Goal: Task Accomplishment & Management: Manage account settings

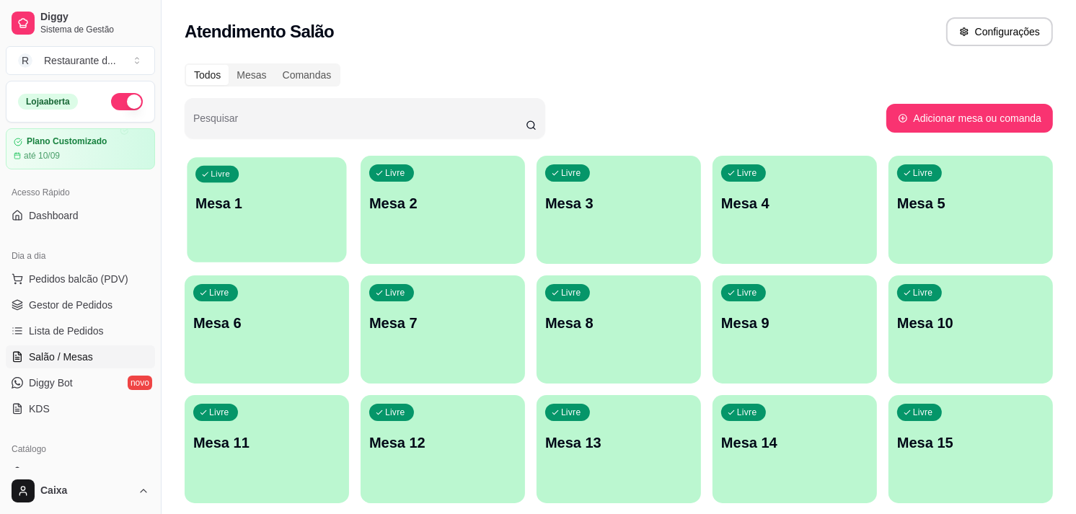
click at [293, 231] on div "Livre Mesa 1" at bounding box center [266, 201] width 159 height 88
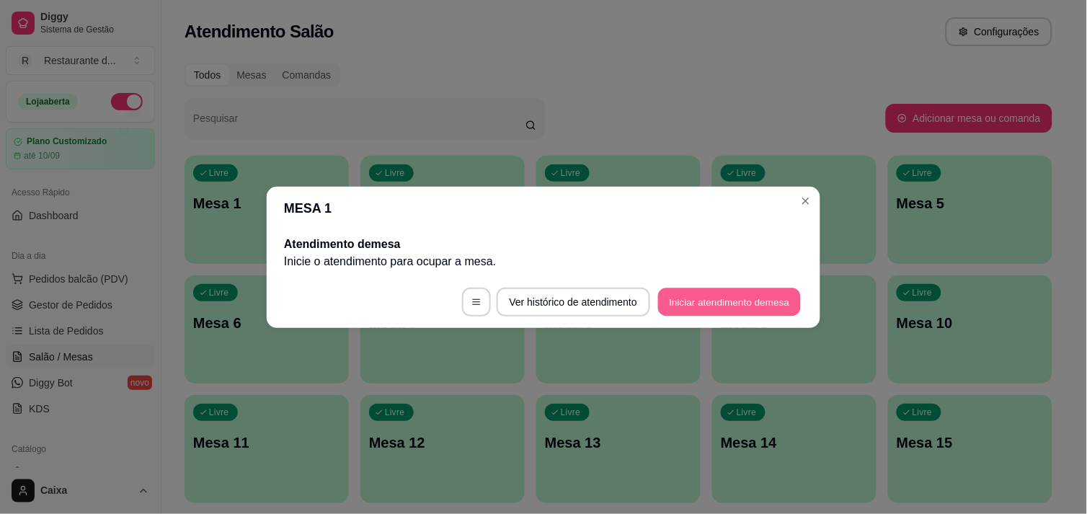
click at [714, 299] on button "Iniciar atendimento de mesa" at bounding box center [729, 302] width 143 height 28
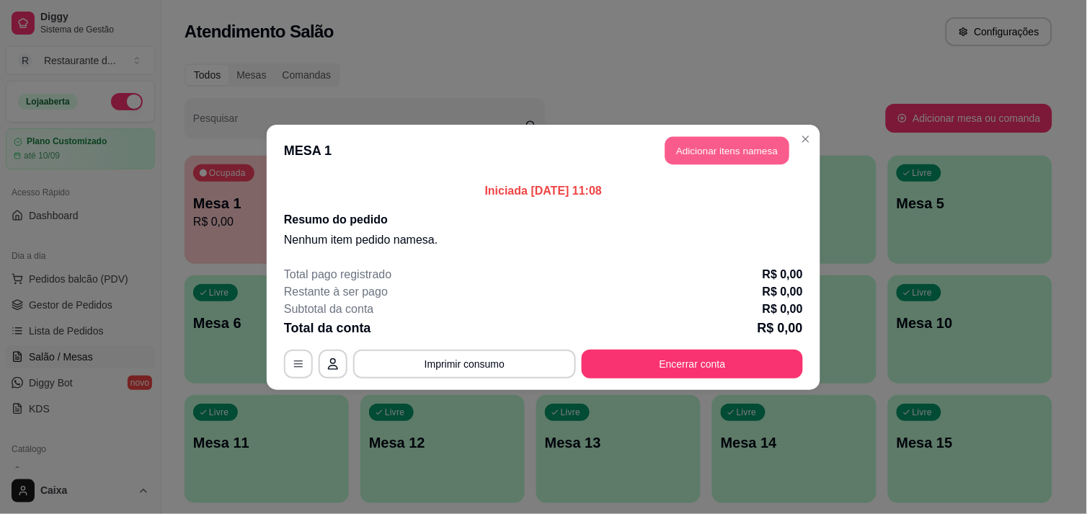
click at [738, 140] on button "Adicionar itens na mesa" at bounding box center [728, 150] width 124 height 28
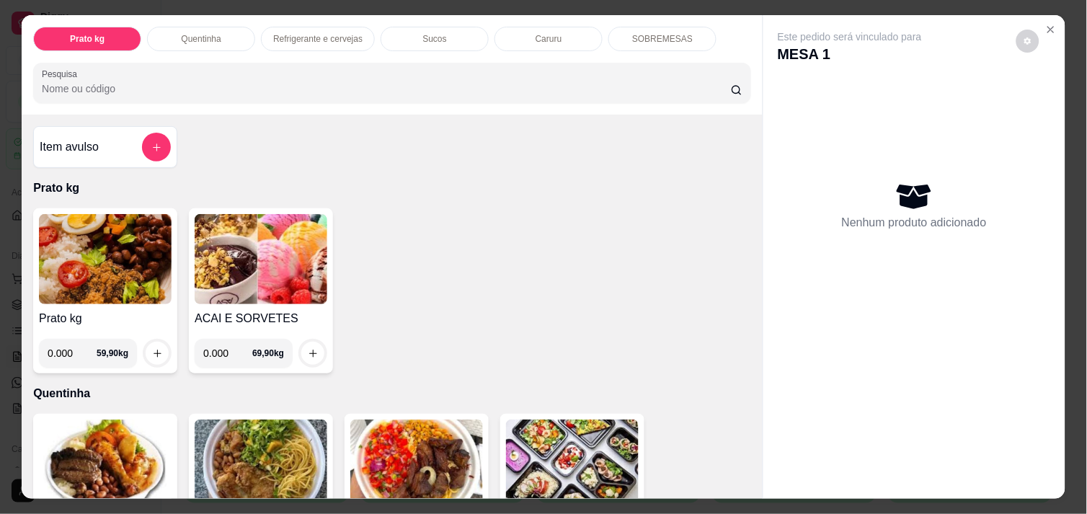
click at [744, 471] on div "Item avulso Prato kg Prato kg 0.000 59,90 kg ACAI E SORVETES 0.000 69,90 kg Que…" at bounding box center [392, 307] width 741 height 384
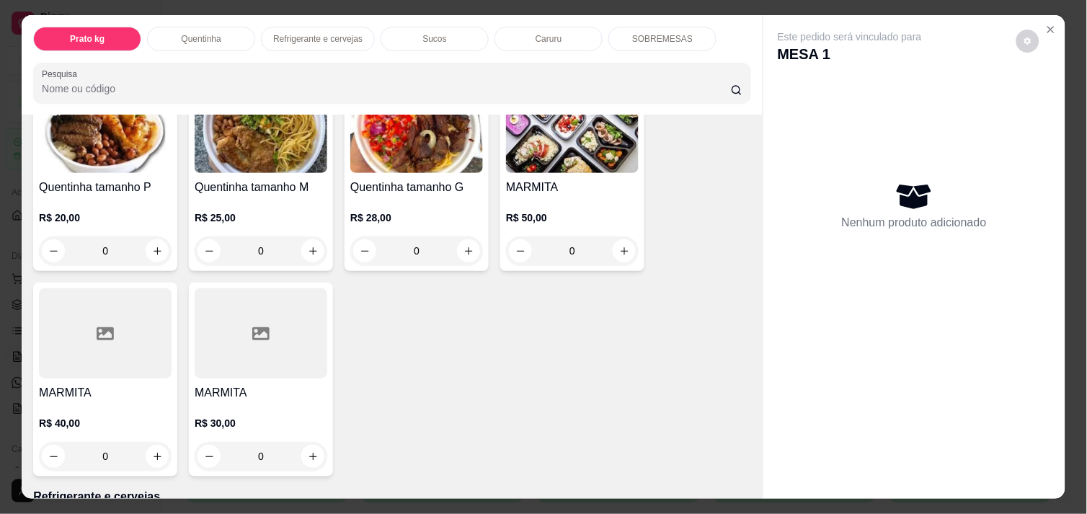
scroll to position [352, 0]
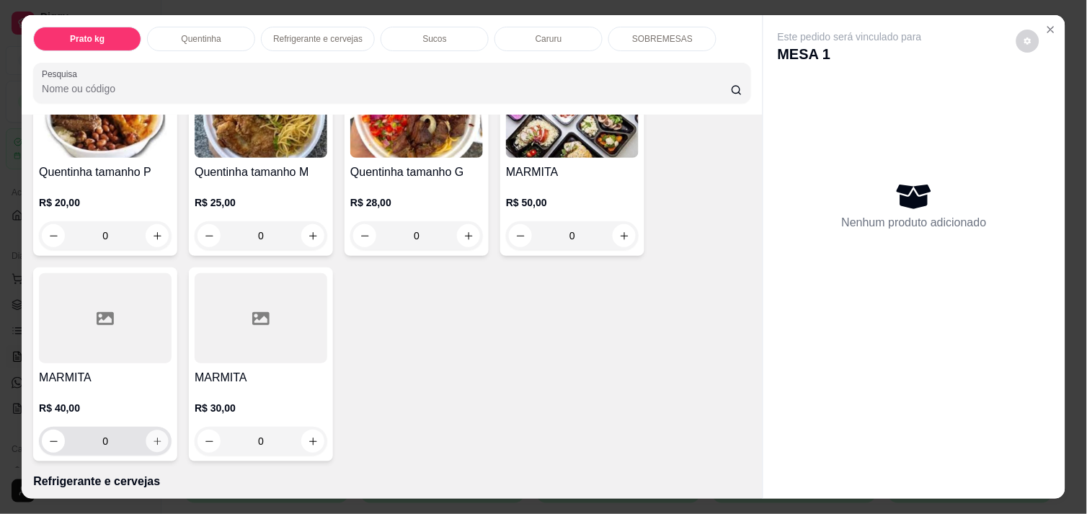
click at [154, 438] on icon "increase-product-quantity" at bounding box center [157, 441] width 7 height 7
type input "1"
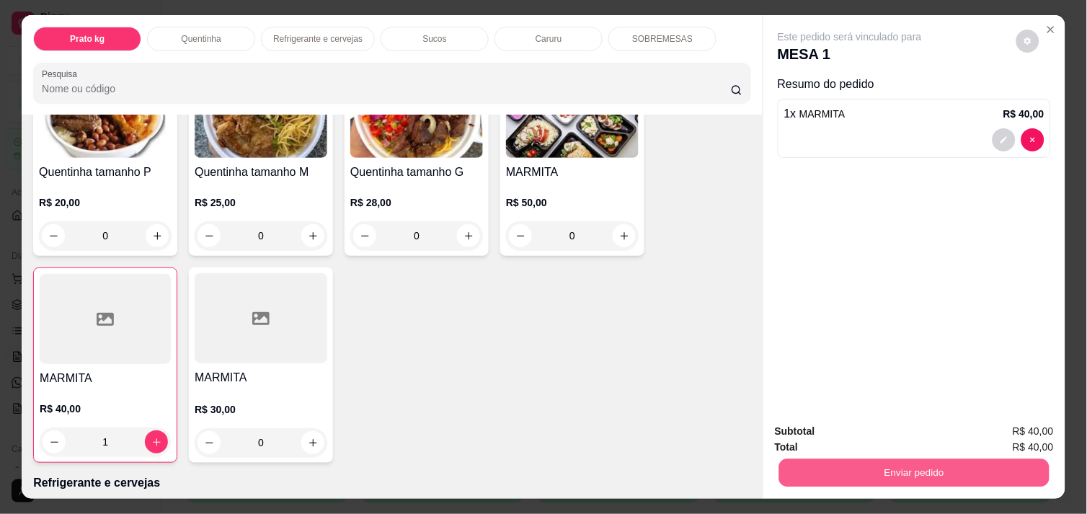
click at [878, 459] on button "Enviar pedido" at bounding box center [914, 473] width 270 height 28
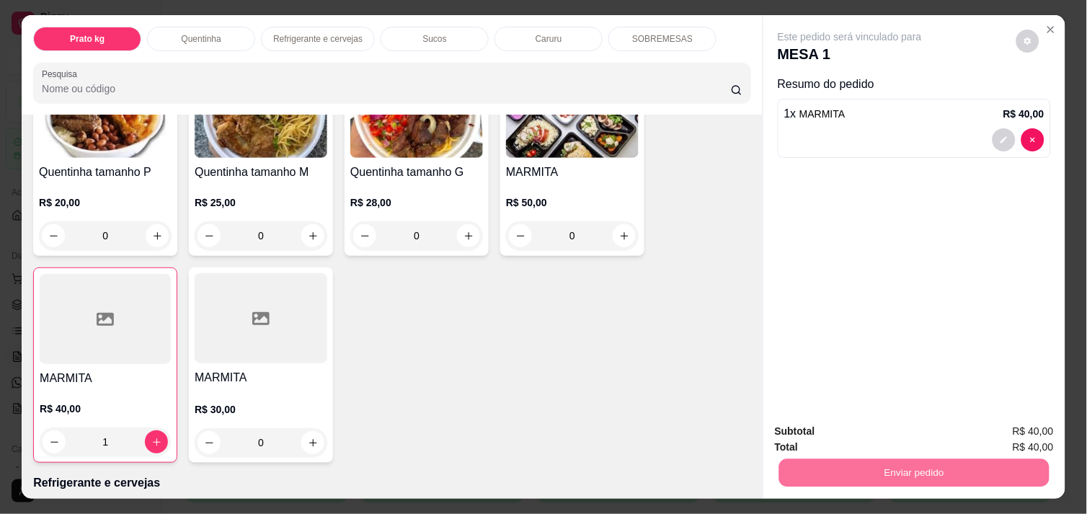
click at [839, 434] on button "Não registrar e enviar pedido" at bounding box center [867, 431] width 146 height 27
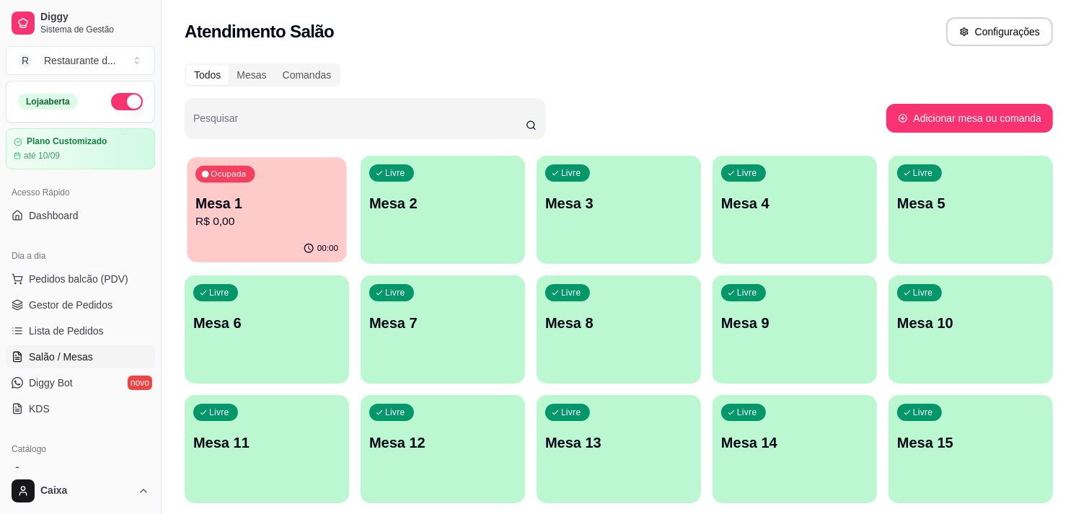
click at [311, 211] on p "Mesa 1" at bounding box center [266, 203] width 143 height 19
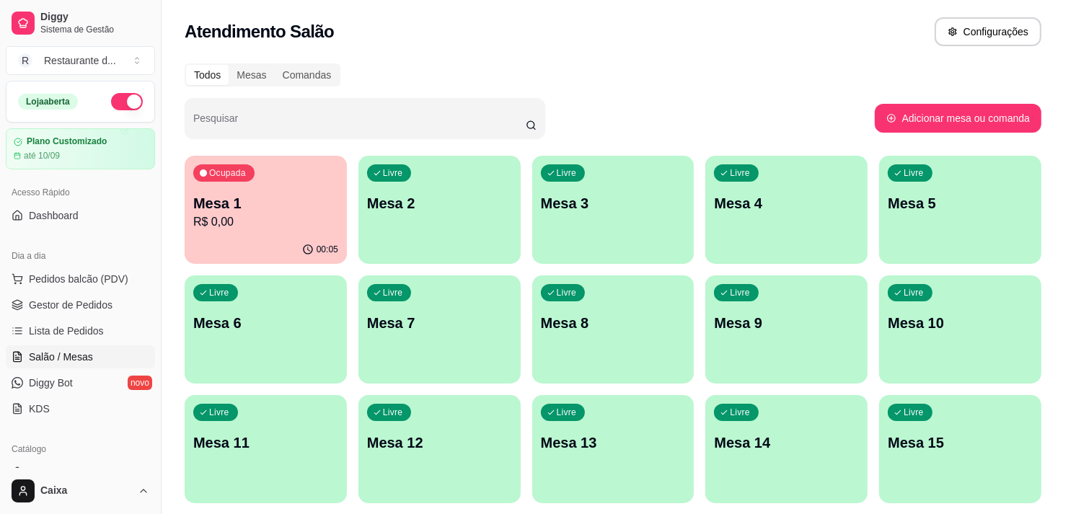
click at [311, 211] on header "MESA 1" at bounding box center [538, 227] width 567 height 44
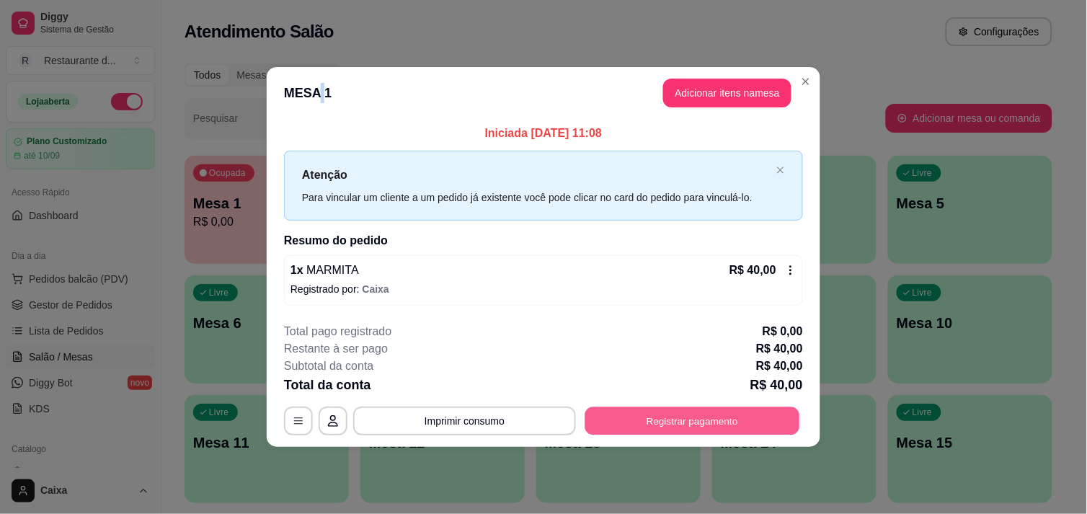
click at [675, 425] on button "Registrar pagamento" at bounding box center [692, 421] width 215 height 28
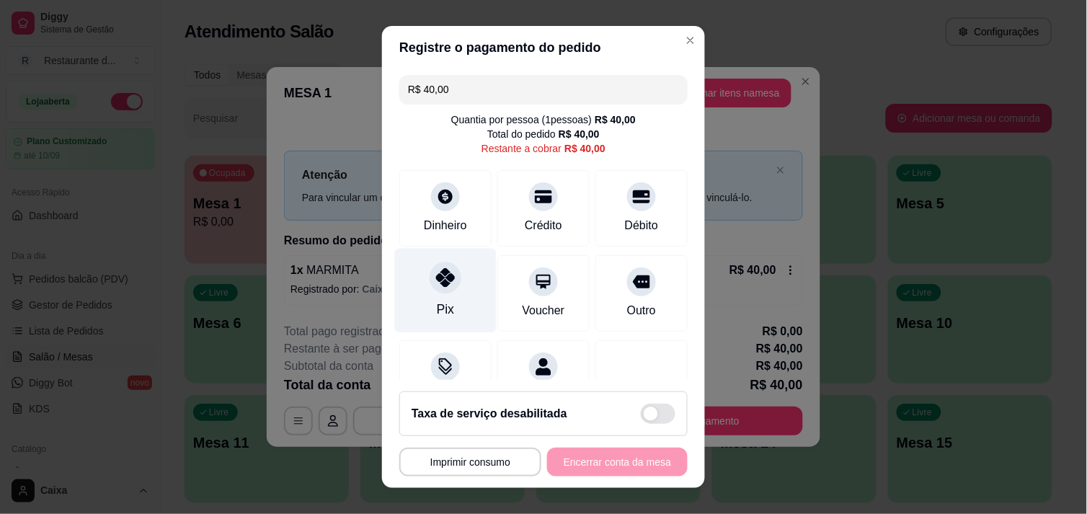
click at [443, 287] on div at bounding box center [446, 278] width 32 height 32
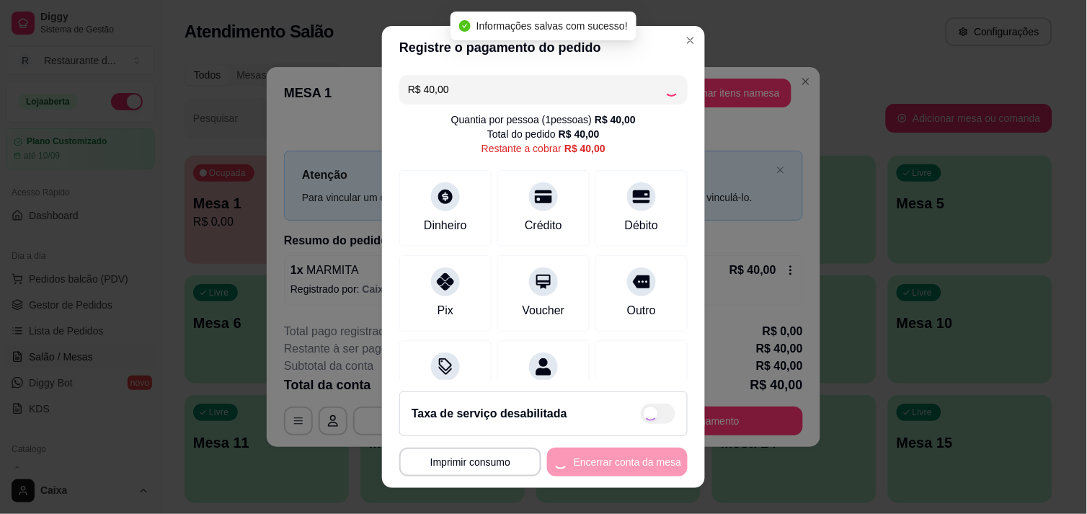
type input "R$ 0,00"
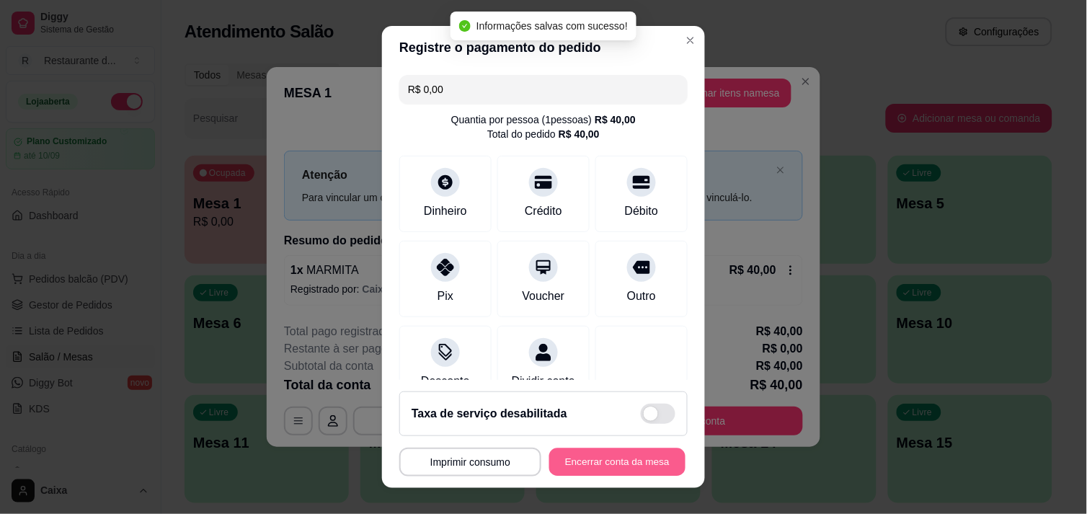
click at [589, 457] on button "Encerrar conta da mesa" at bounding box center [617, 462] width 136 height 28
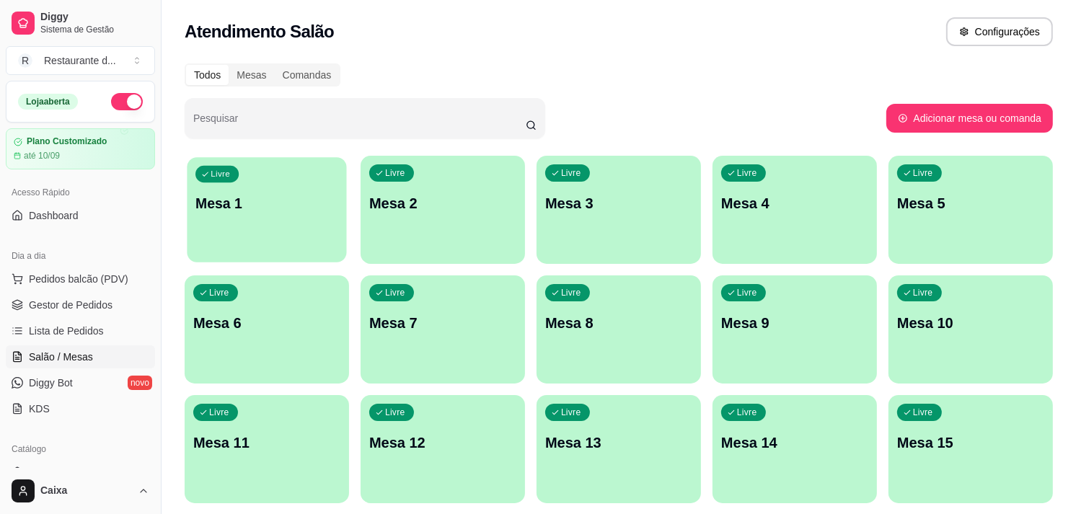
click at [299, 229] on div "Livre Mesa 1" at bounding box center [266, 201] width 159 height 88
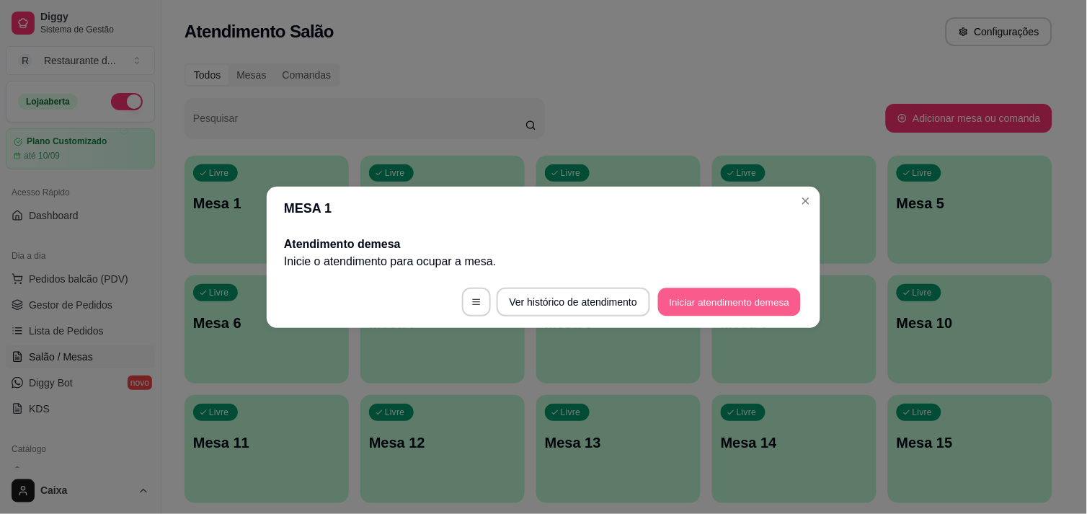
click at [712, 293] on button "Iniciar atendimento de mesa" at bounding box center [729, 302] width 143 height 28
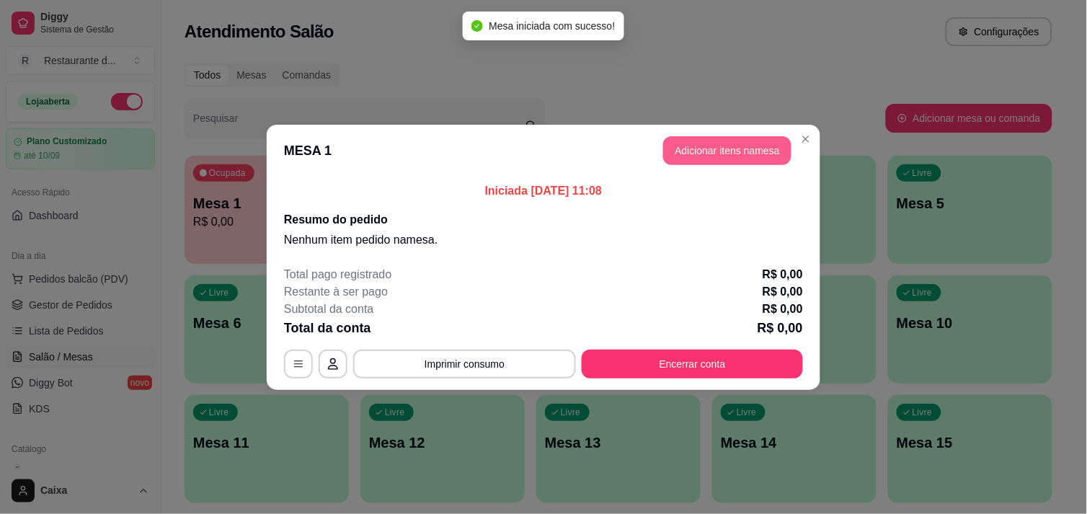
click at [707, 146] on button "Adicionar itens na mesa" at bounding box center [727, 150] width 128 height 29
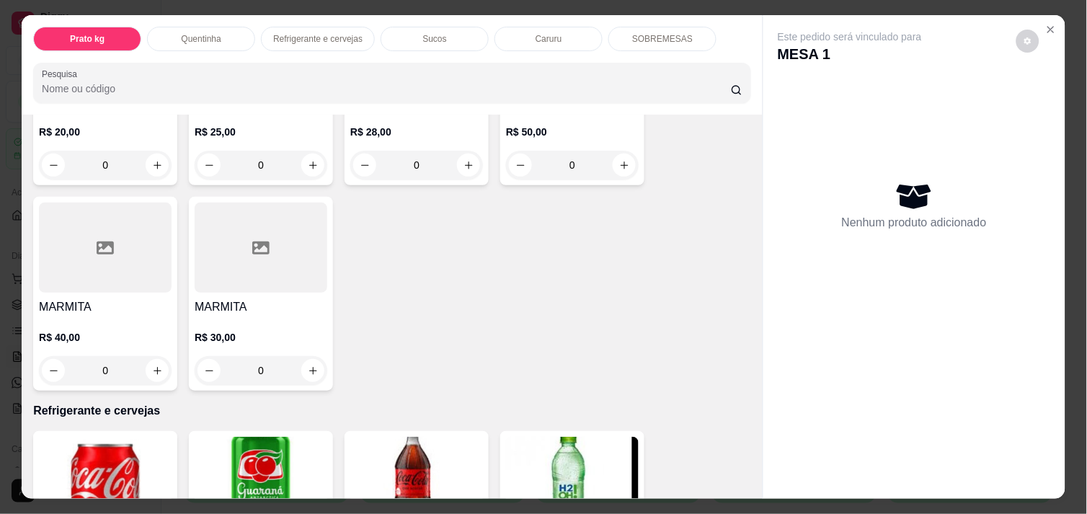
scroll to position [415, 0]
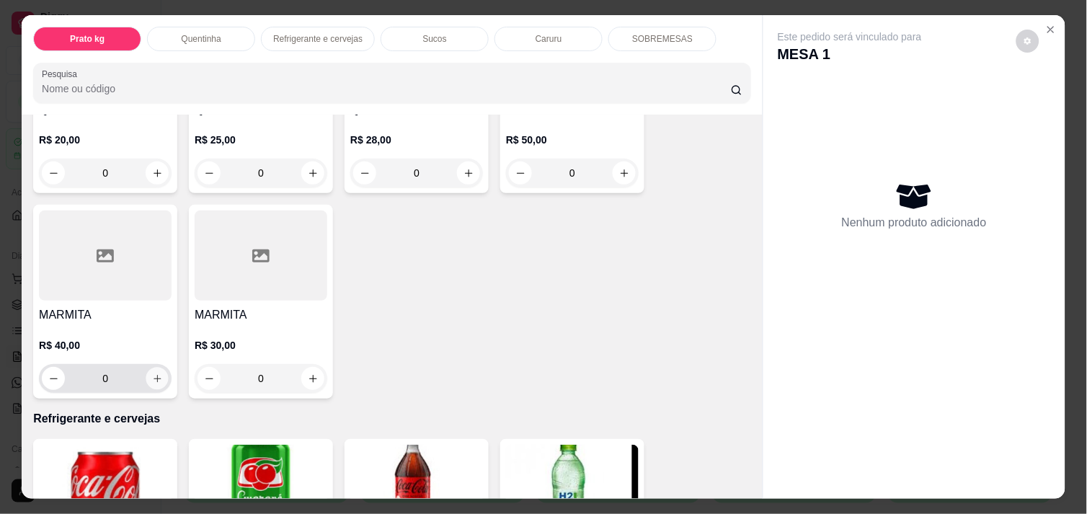
click at [152, 373] on icon "increase-product-quantity" at bounding box center [157, 378] width 11 height 11
type input "1"
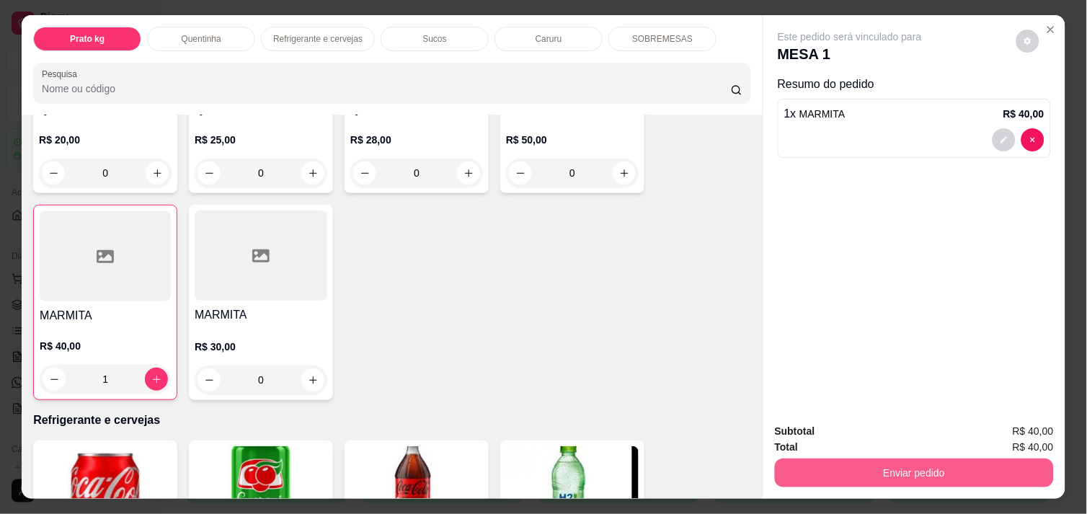
click at [891, 480] on button "Enviar pedido" at bounding box center [914, 473] width 279 height 29
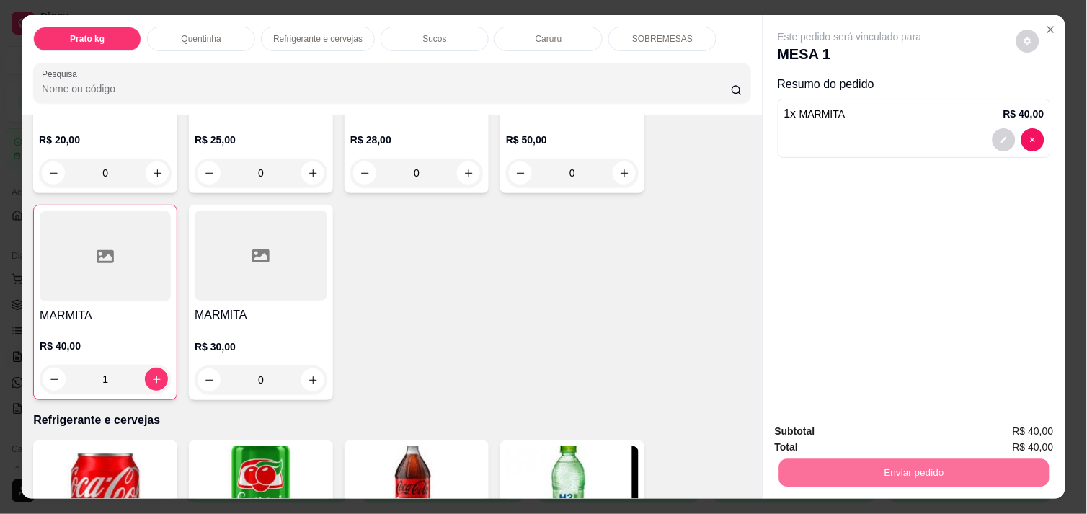
click at [871, 428] on button "Não registrar e enviar pedido" at bounding box center [867, 431] width 146 height 27
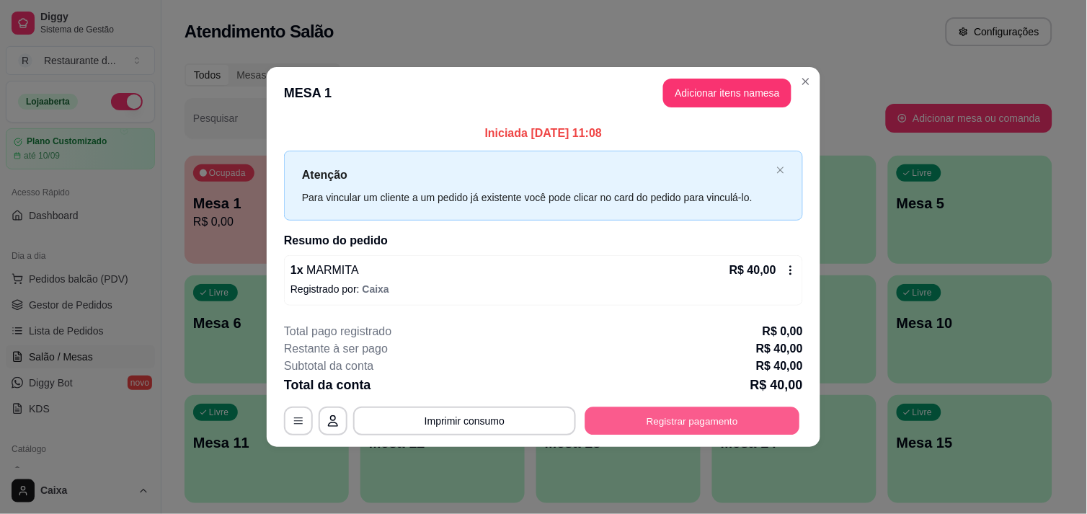
click at [738, 415] on button "Registrar pagamento" at bounding box center [692, 421] width 215 height 28
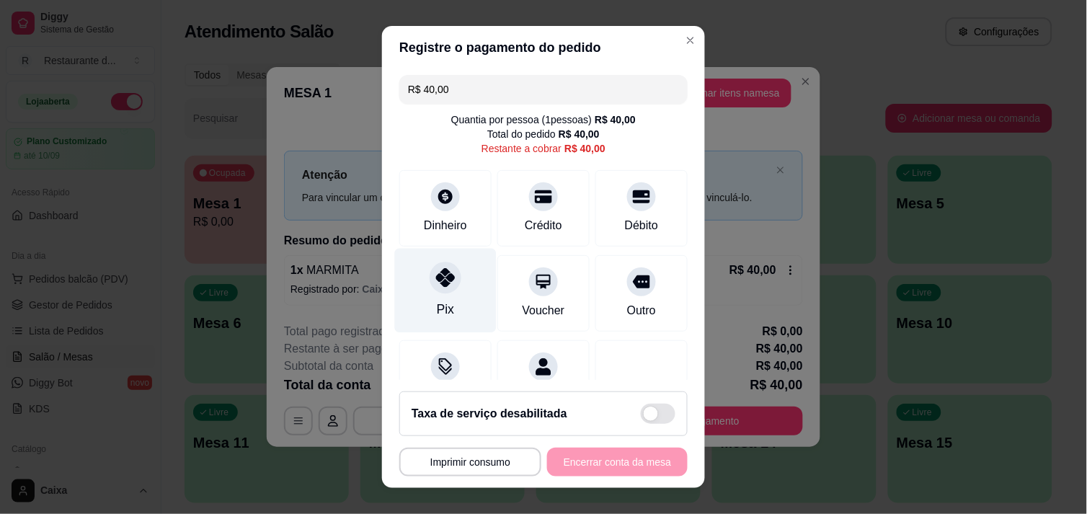
click at [438, 283] on icon at bounding box center [445, 277] width 19 height 19
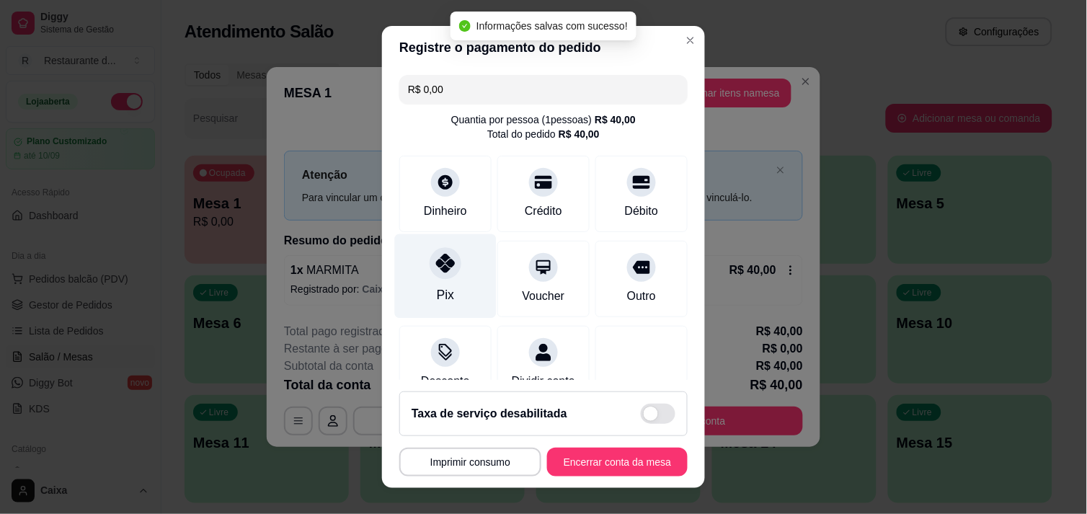
type input "R$ 0,00"
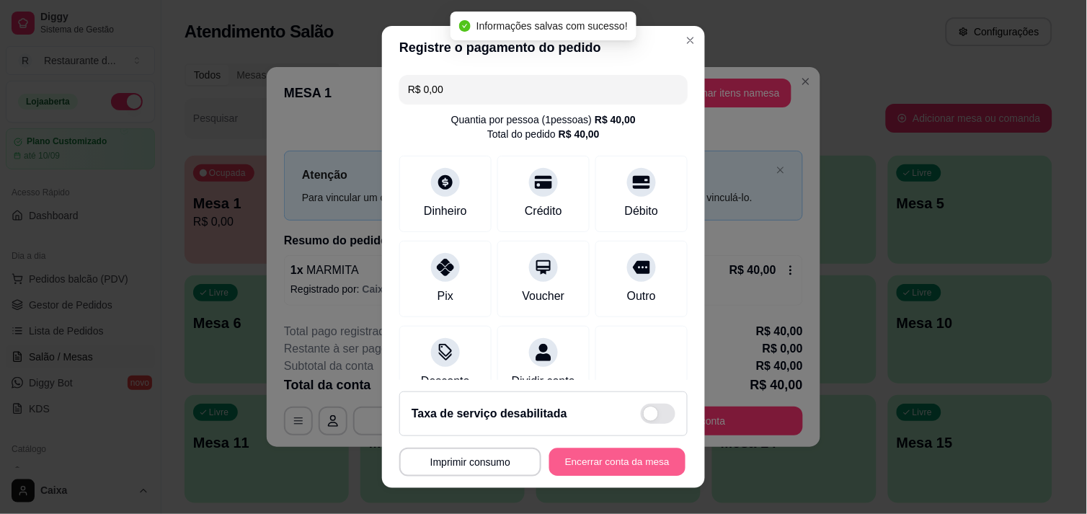
click at [601, 456] on button "Encerrar conta da mesa" at bounding box center [617, 462] width 136 height 28
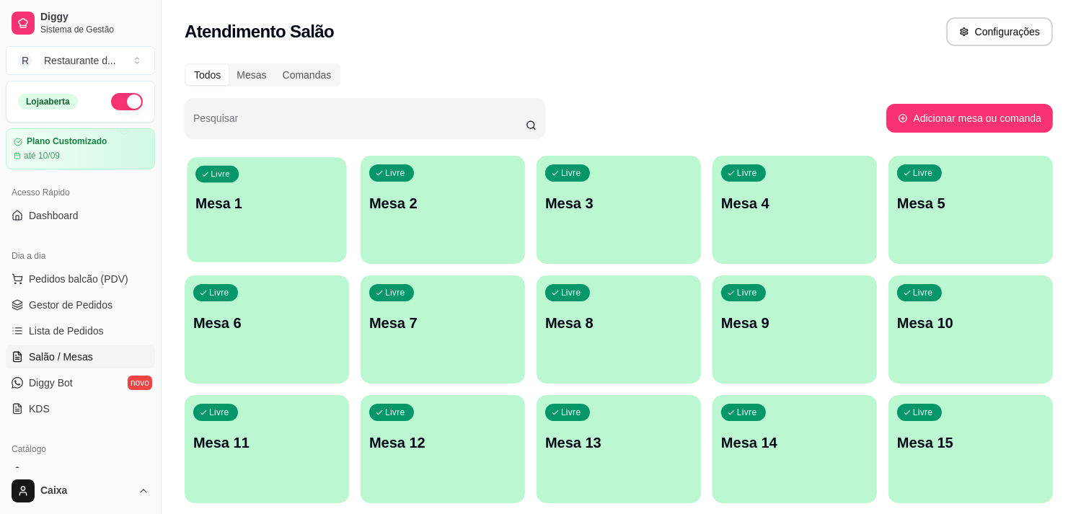
click at [291, 200] on p "Mesa 1" at bounding box center [266, 203] width 143 height 19
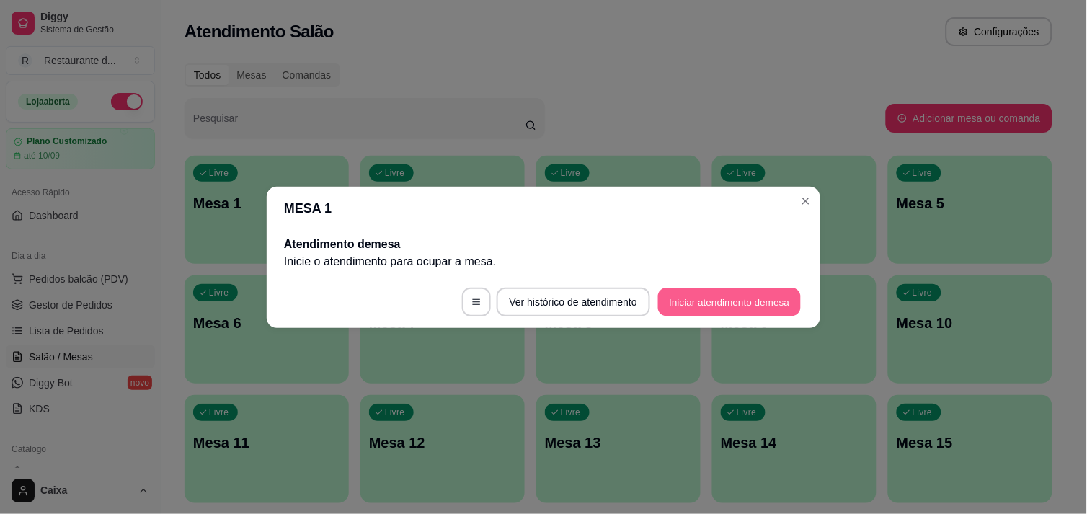
click at [679, 291] on button "Iniciar atendimento de mesa" at bounding box center [729, 302] width 143 height 28
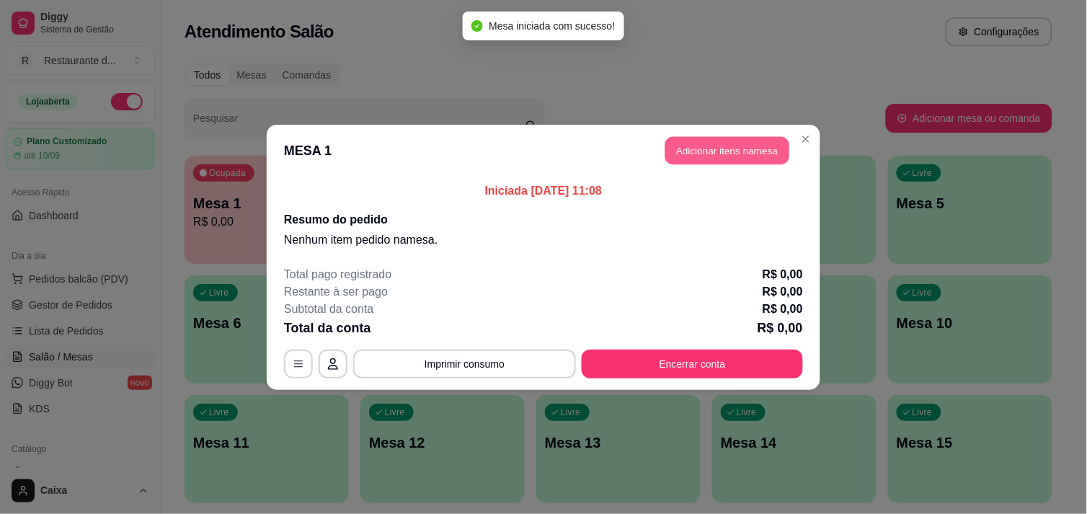
click at [710, 156] on button "Adicionar itens na mesa" at bounding box center [728, 150] width 124 height 28
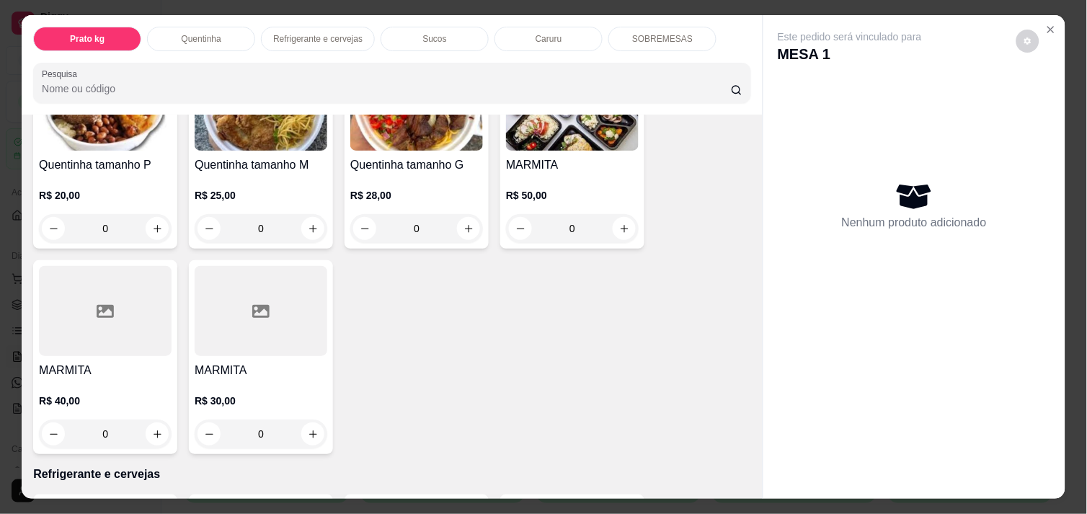
scroll to position [384, 0]
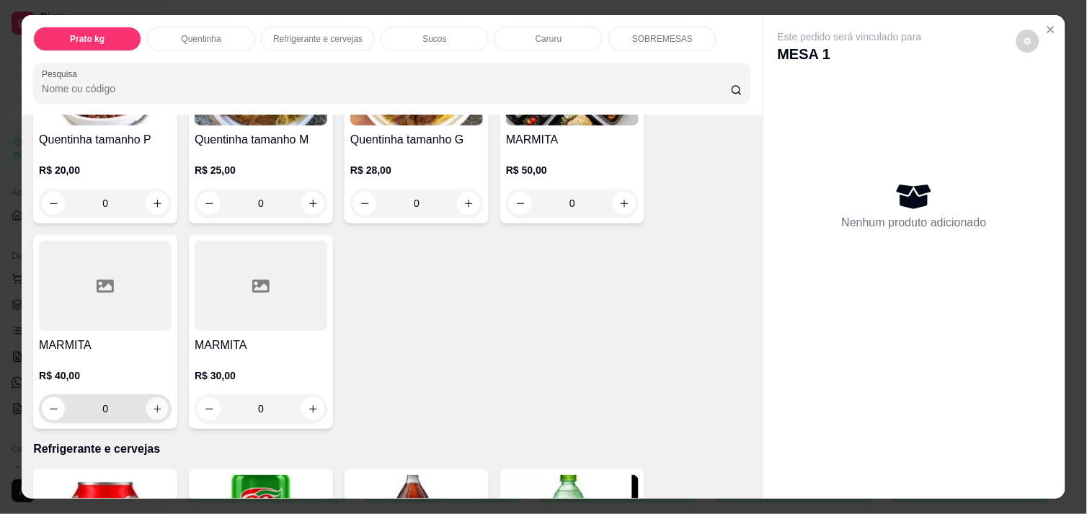
click at [152, 406] on icon "increase-product-quantity" at bounding box center [157, 409] width 11 height 11
type input "1"
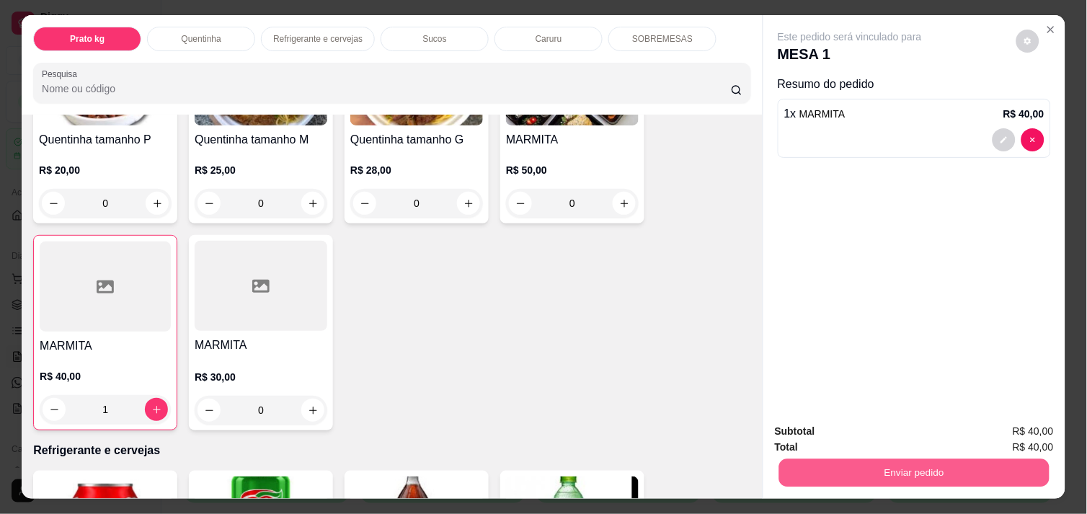
click at [892, 464] on button "Enviar pedido" at bounding box center [914, 473] width 270 height 28
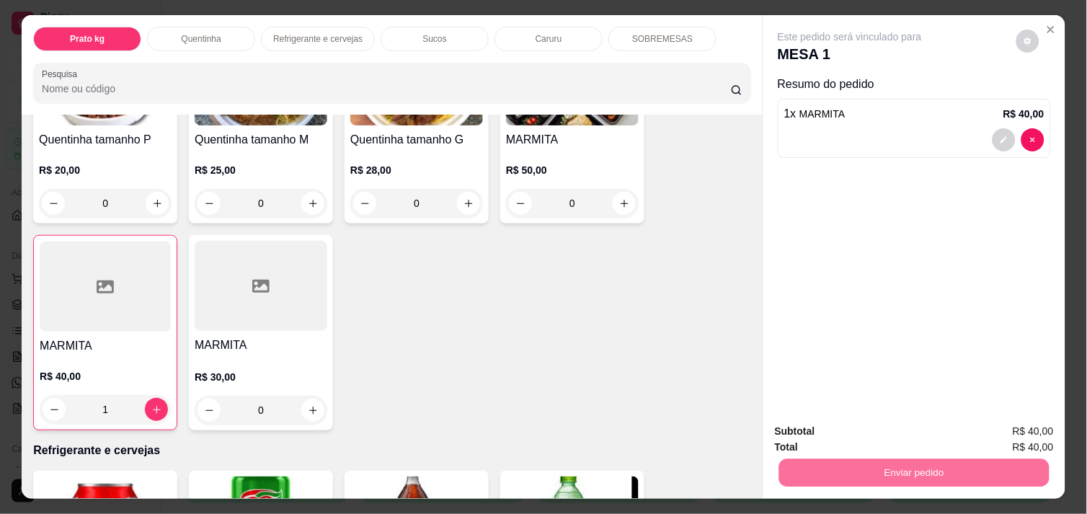
click at [862, 430] on button "Não registrar e enviar pedido" at bounding box center [867, 431] width 146 height 27
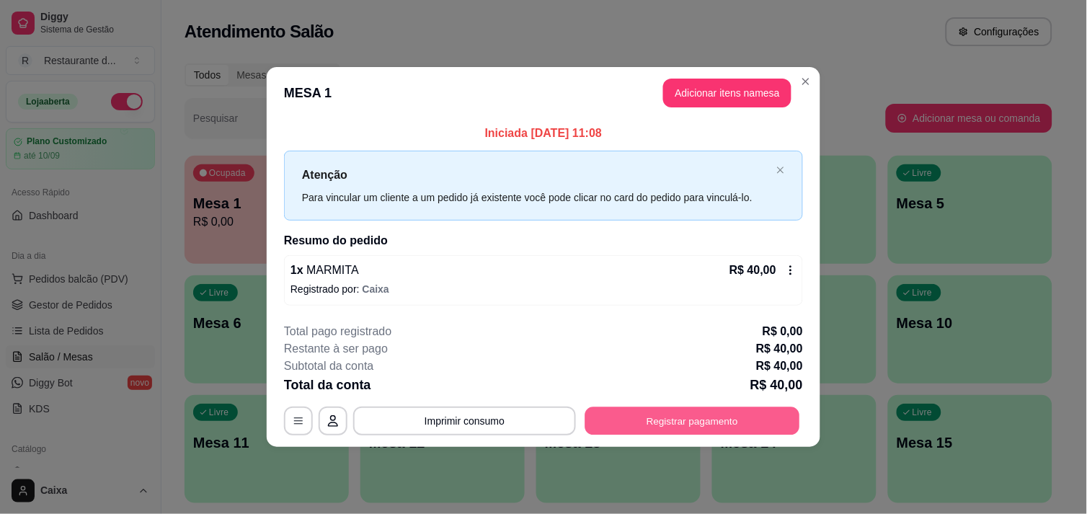
click at [694, 420] on button "Registrar pagamento" at bounding box center [692, 421] width 215 height 28
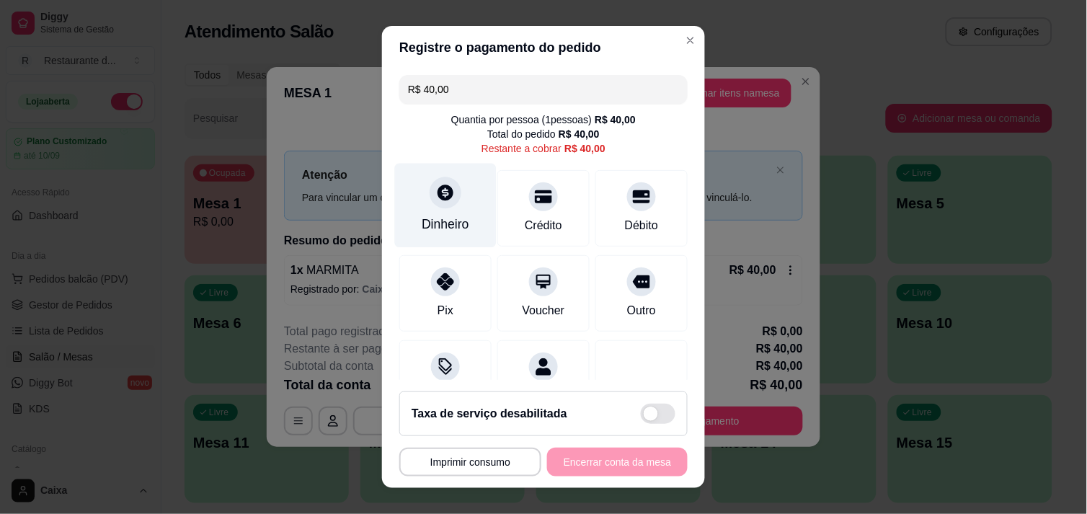
click at [436, 208] on div "Dinheiro" at bounding box center [446, 205] width 102 height 84
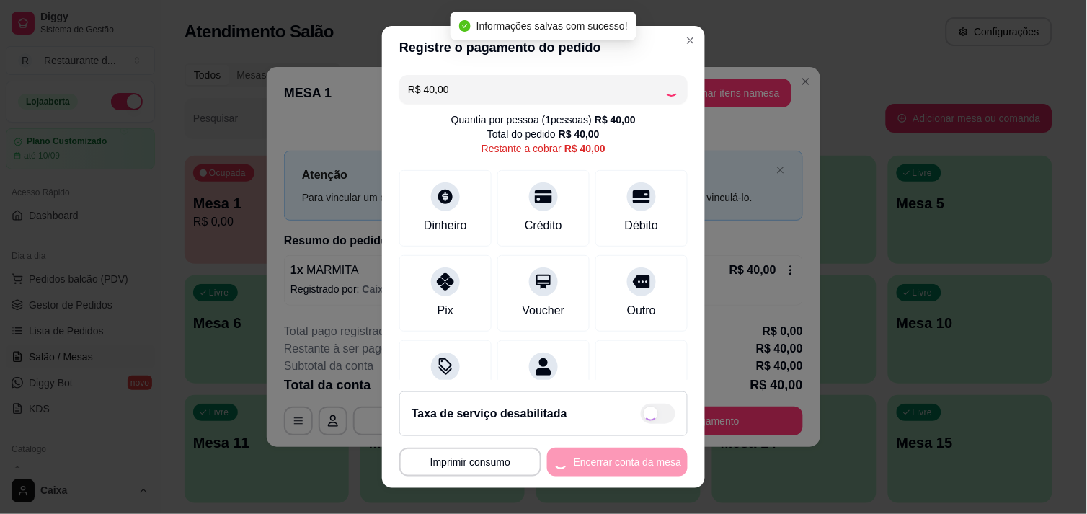
type input "R$ 0,00"
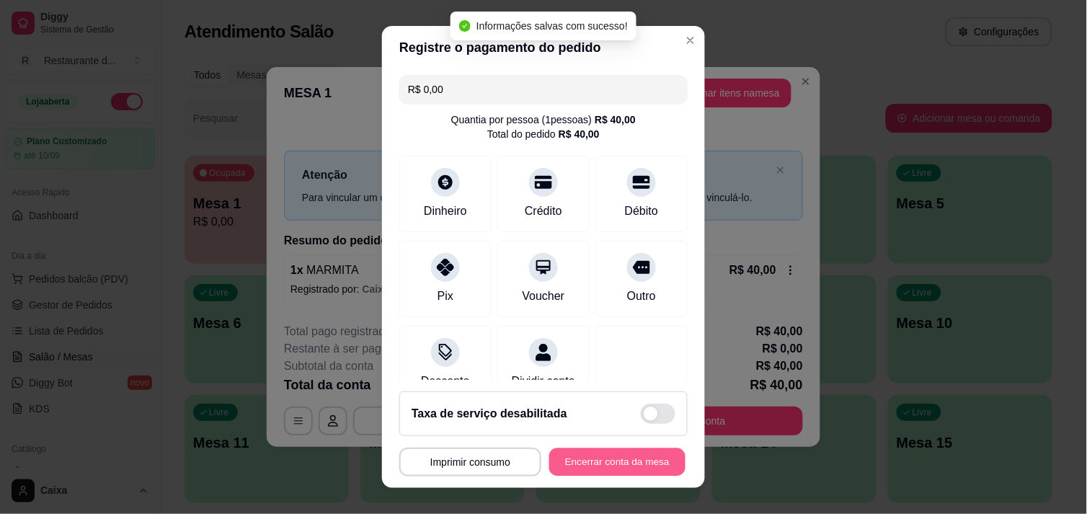
click at [580, 467] on button "Encerrar conta da mesa" at bounding box center [617, 462] width 136 height 28
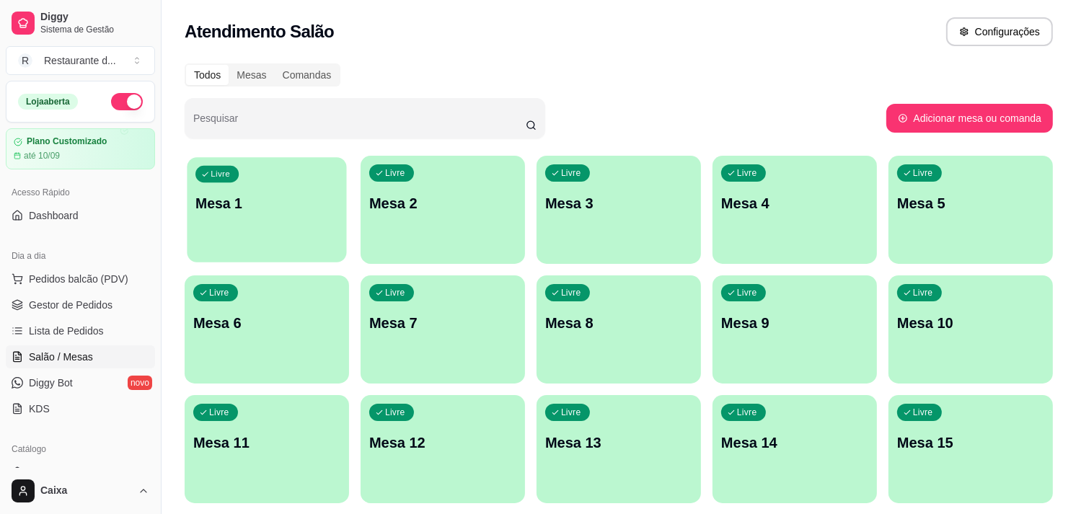
click at [329, 219] on div "Livre Mesa 1" at bounding box center [266, 201] width 159 height 88
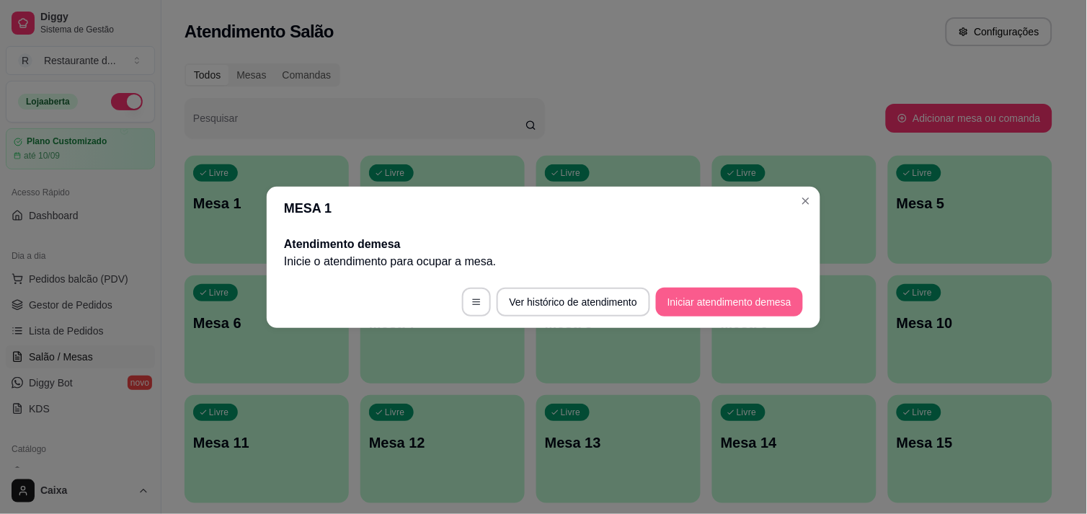
click at [697, 293] on button "Iniciar atendimento de mesa" at bounding box center [729, 302] width 147 height 29
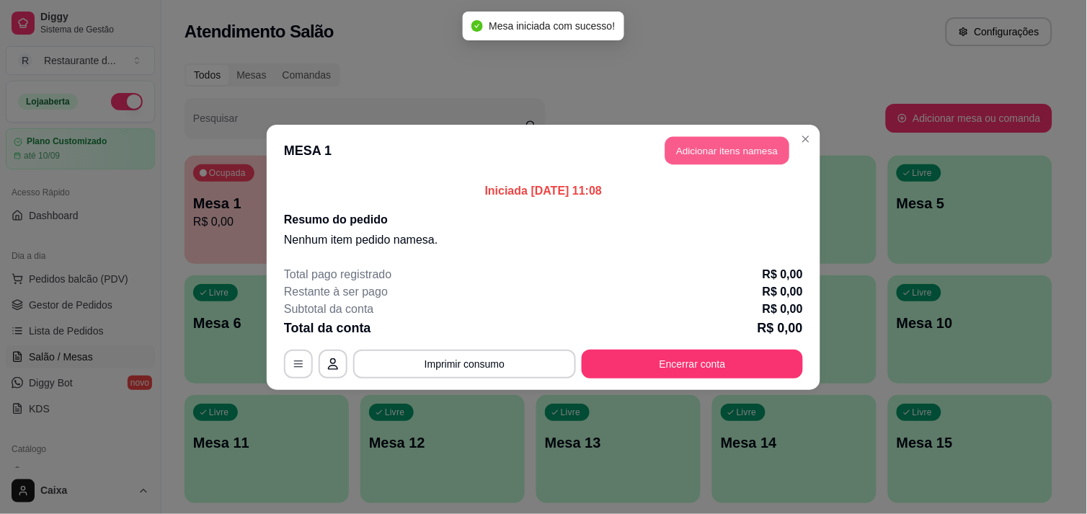
click at [732, 153] on button "Adicionar itens na mesa" at bounding box center [728, 150] width 124 height 28
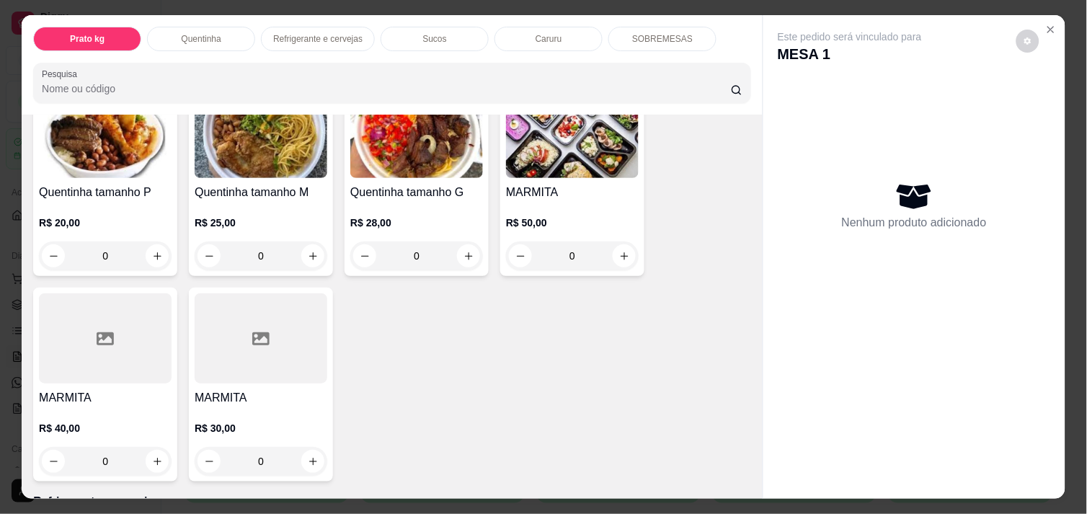
scroll to position [352, 0]
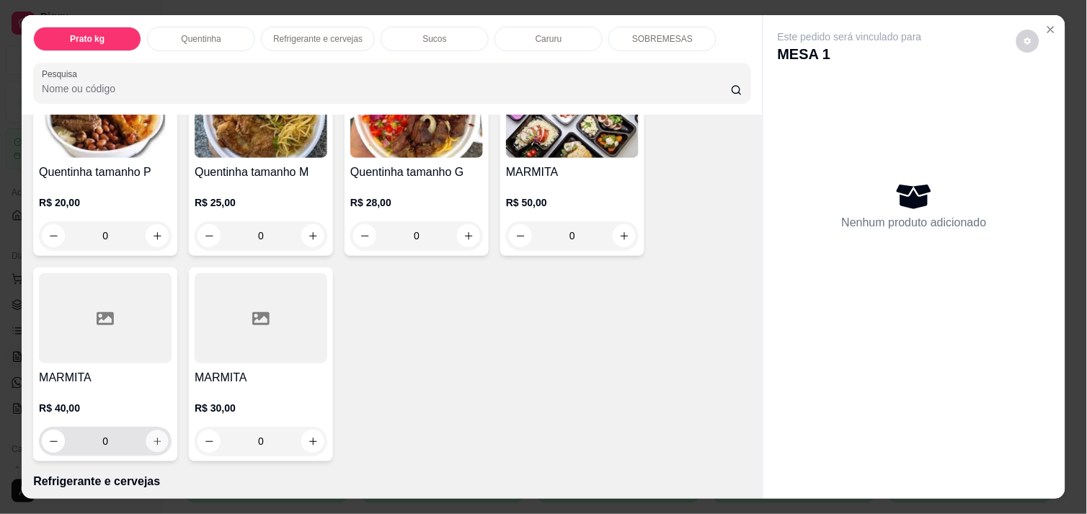
click at [154, 436] on icon "increase-product-quantity" at bounding box center [157, 441] width 11 height 11
type input "1"
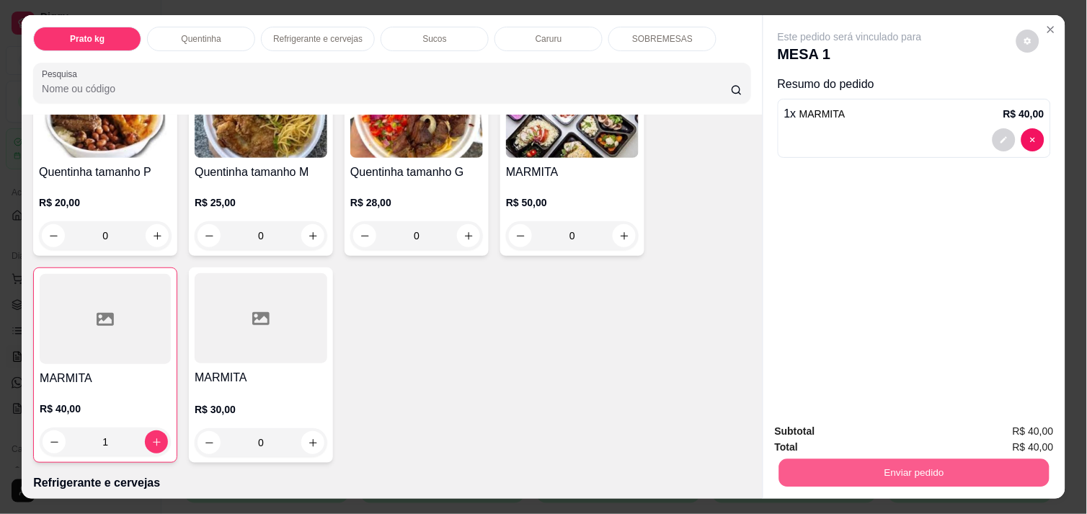
click at [867, 467] on button "Enviar pedido" at bounding box center [914, 473] width 270 height 28
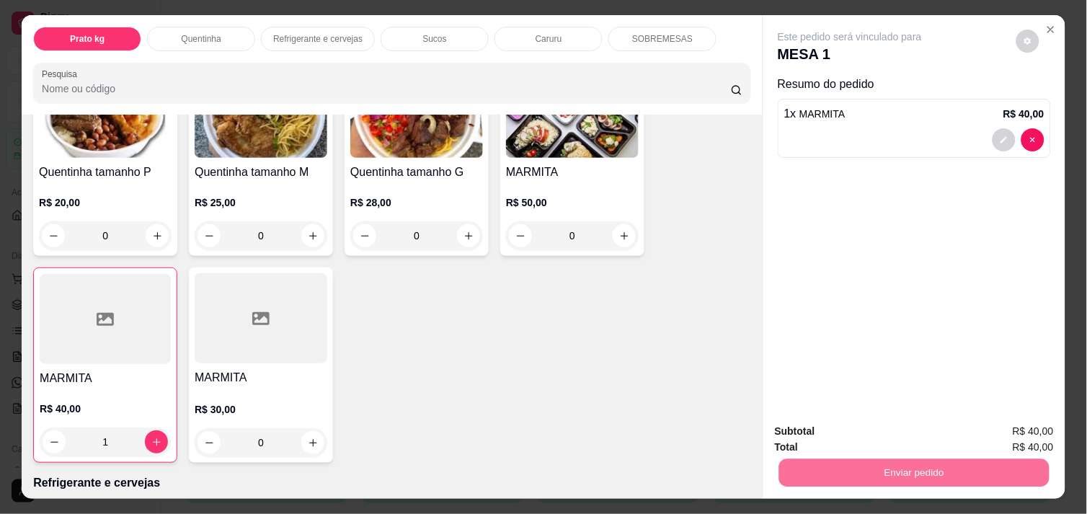
click at [860, 431] on button "Não registrar e enviar pedido" at bounding box center [867, 431] width 146 height 27
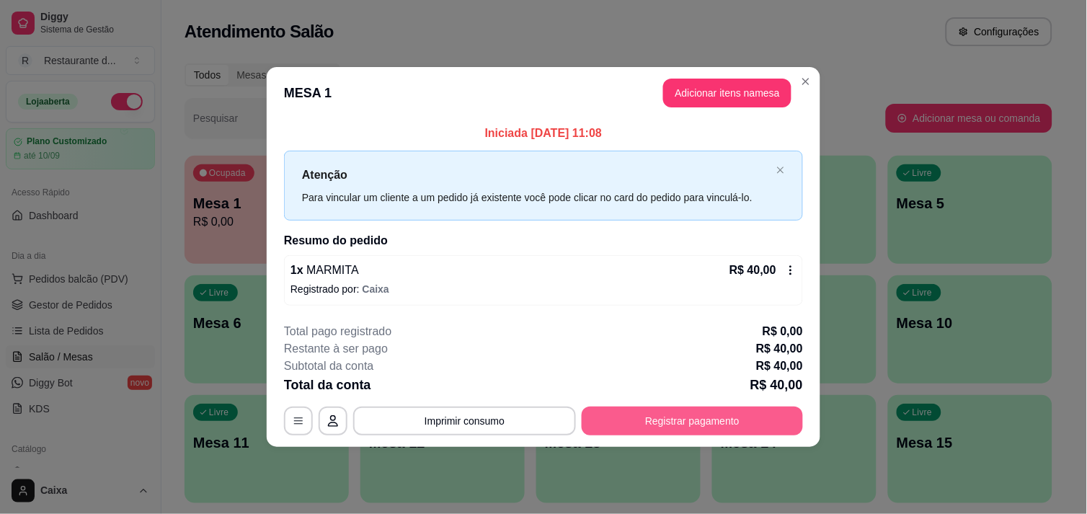
click at [709, 425] on button "Registrar pagamento" at bounding box center [692, 421] width 221 height 29
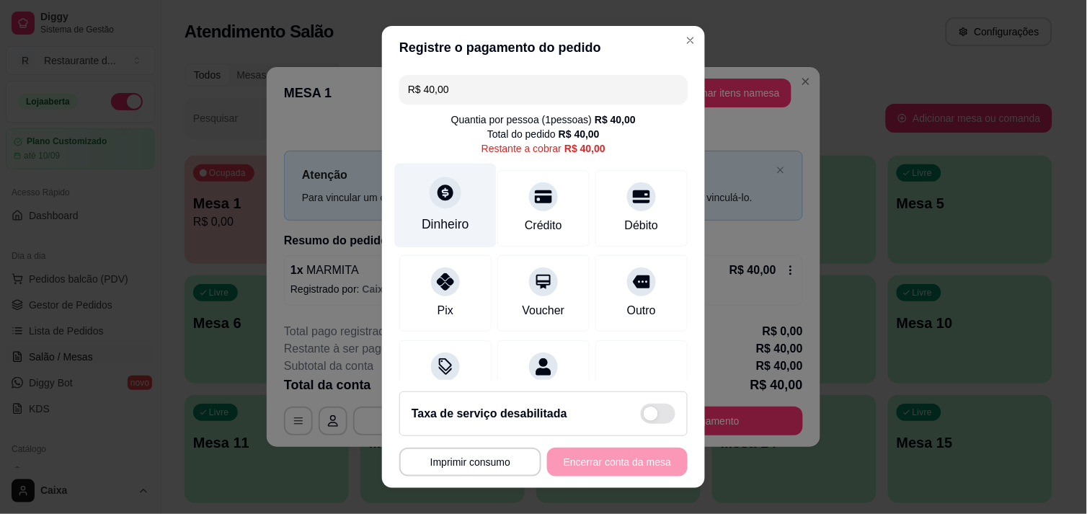
click at [448, 205] on div "Dinheiro" at bounding box center [446, 205] width 102 height 84
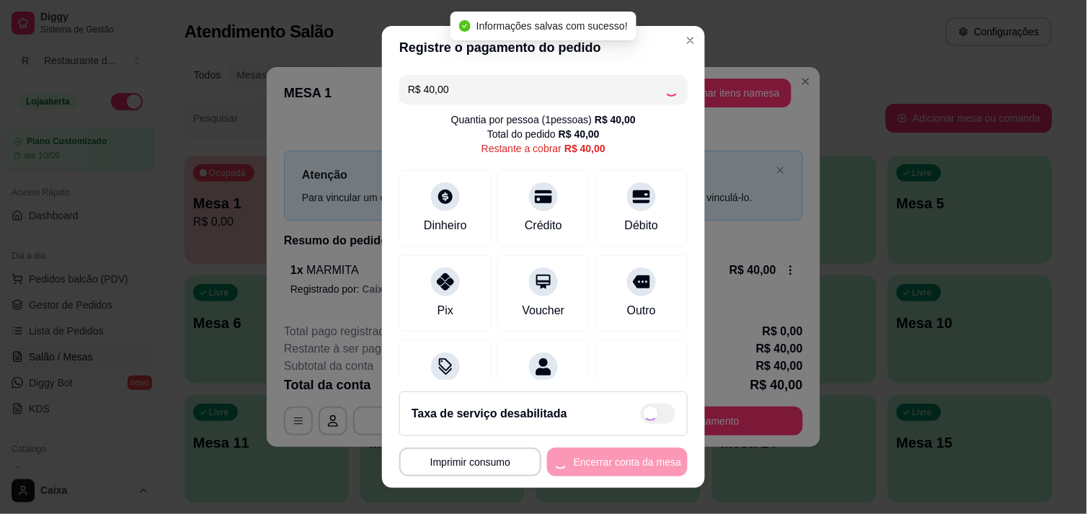
type input "R$ 0,00"
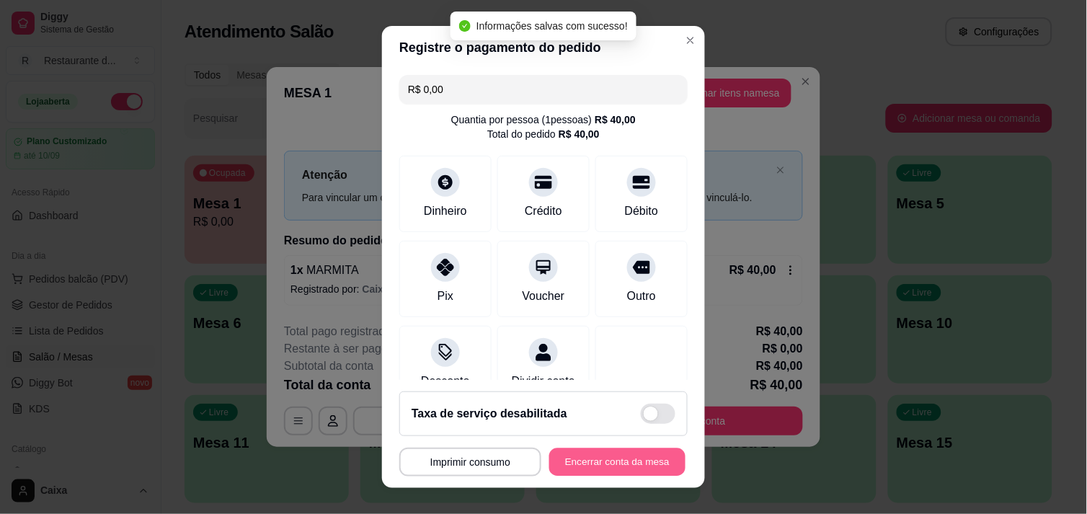
click at [608, 456] on button "Encerrar conta da mesa" at bounding box center [617, 462] width 136 height 28
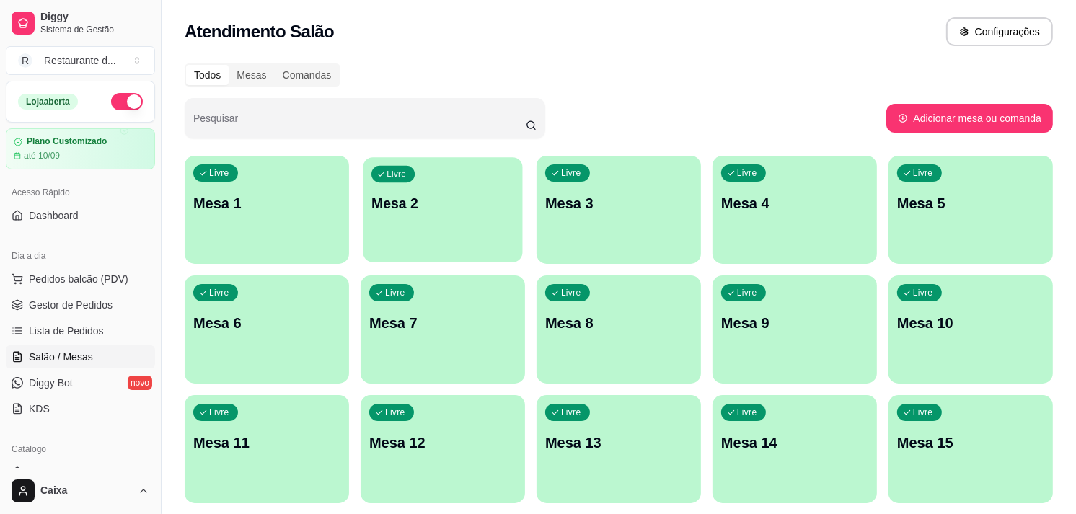
click at [493, 185] on div "Livre Mesa 2" at bounding box center [442, 201] width 159 height 88
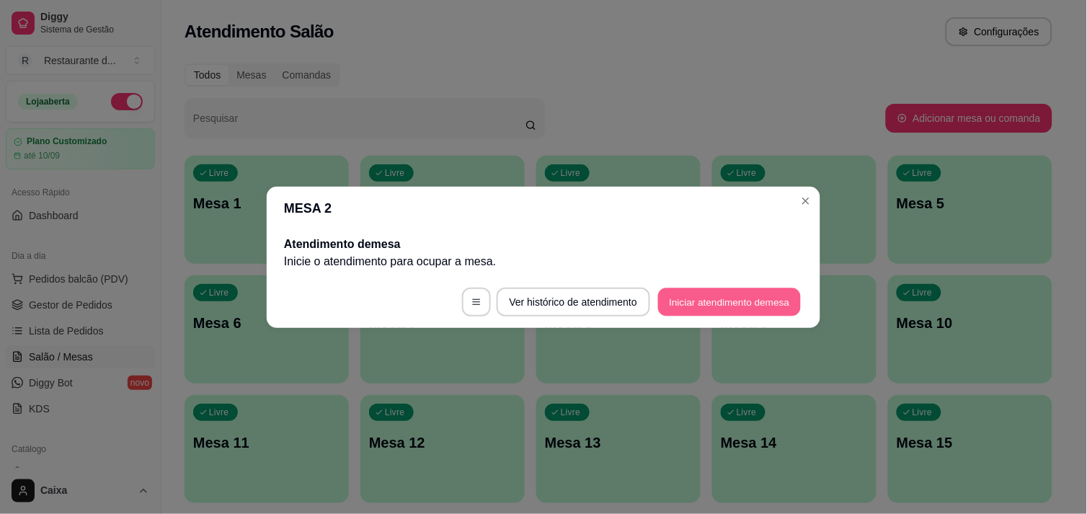
click at [738, 294] on button "Iniciar atendimento de mesa" at bounding box center [729, 302] width 143 height 28
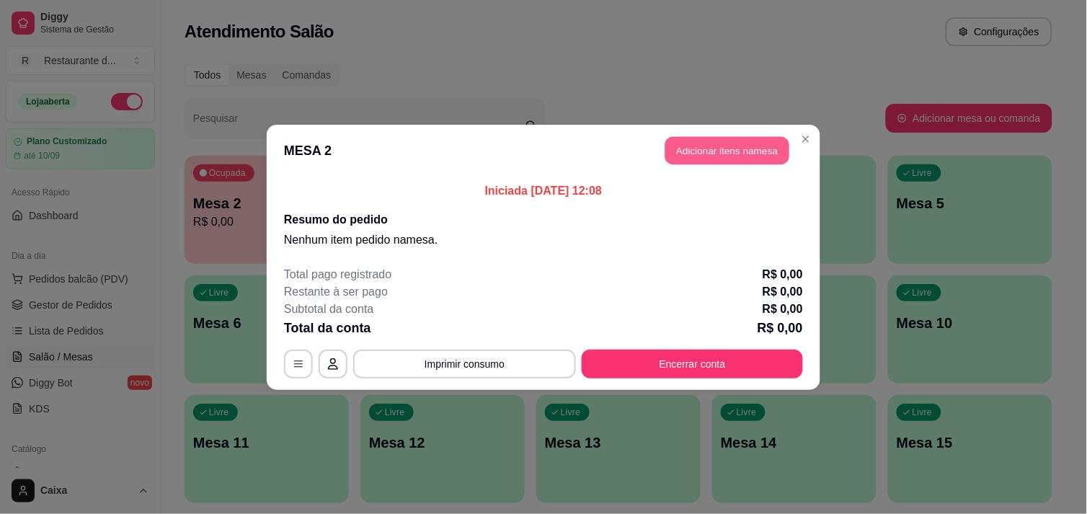
click at [715, 156] on button "Adicionar itens na mesa" at bounding box center [728, 150] width 124 height 28
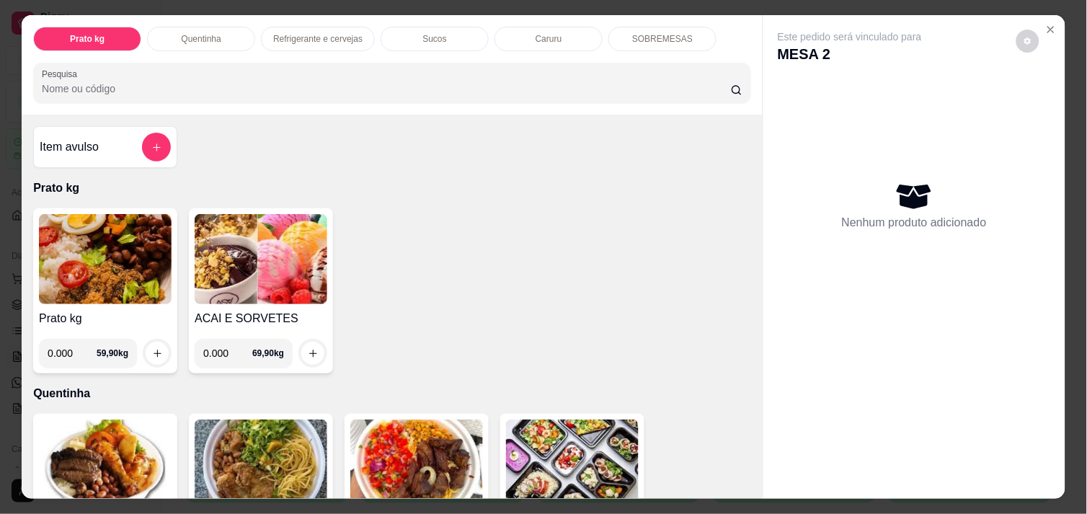
click at [61, 348] on input "0.000" at bounding box center [72, 353] width 49 height 29
click at [70, 348] on input "0.000" at bounding box center [72, 353] width 49 height 29
type input "0.240"
click at [146, 346] on button "increase-product-quantity" at bounding box center [157, 353] width 22 height 22
click at [152, 348] on icon "increase-product-quantity" at bounding box center [157, 353] width 11 height 11
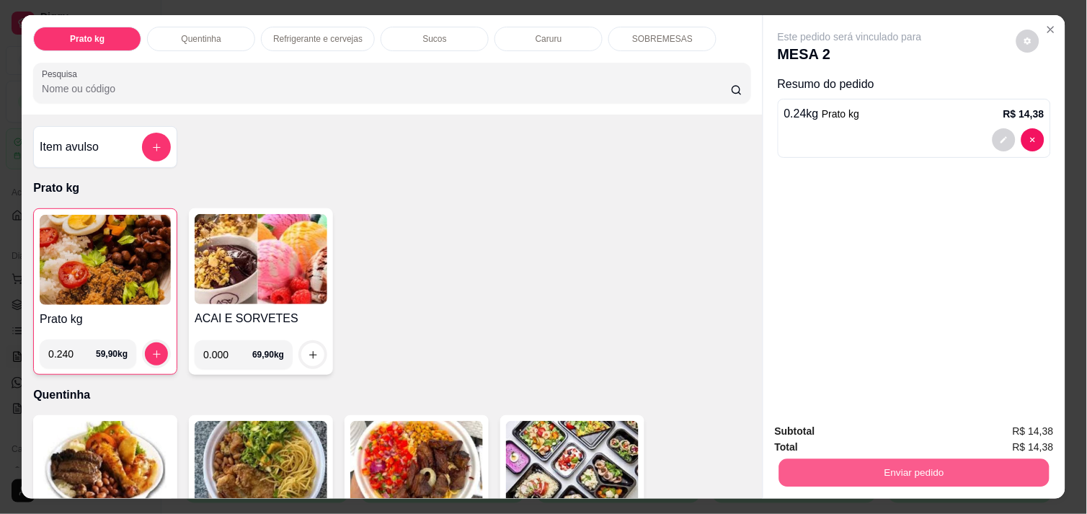
click at [969, 466] on button "Enviar pedido" at bounding box center [914, 473] width 270 height 28
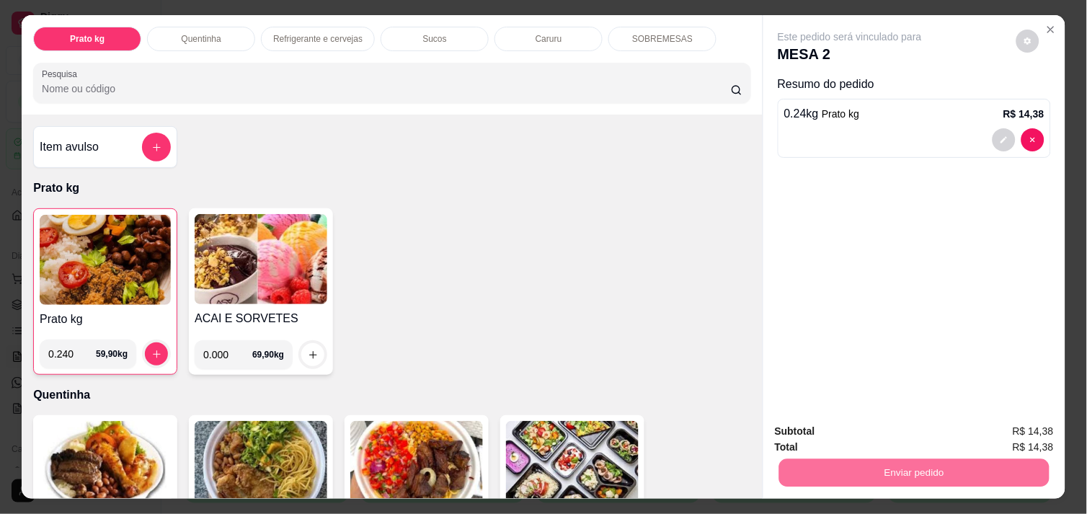
click at [826, 430] on button "Não registrar e enviar pedido" at bounding box center [867, 431] width 146 height 27
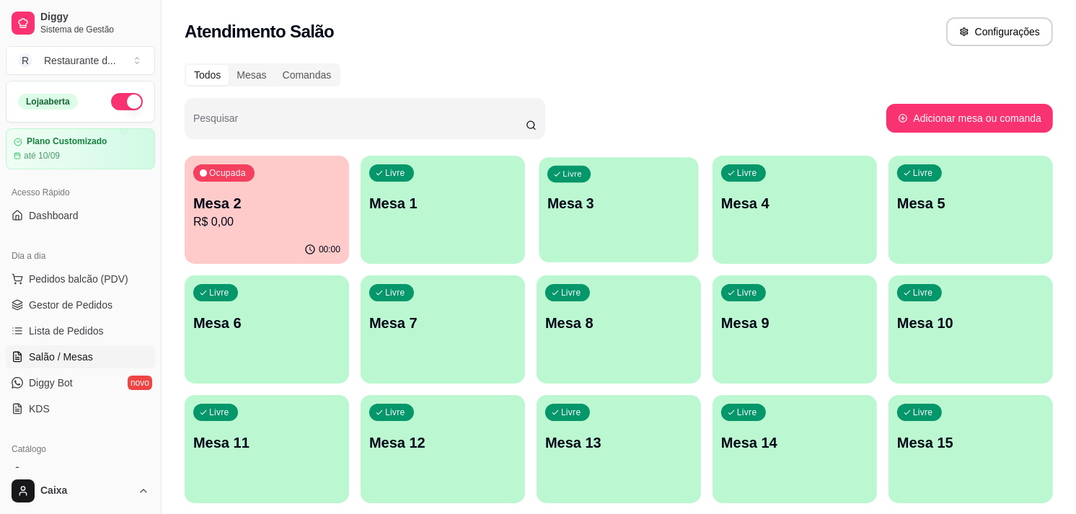
click at [560, 213] on div "Livre Mesa 3" at bounding box center [618, 201] width 159 height 88
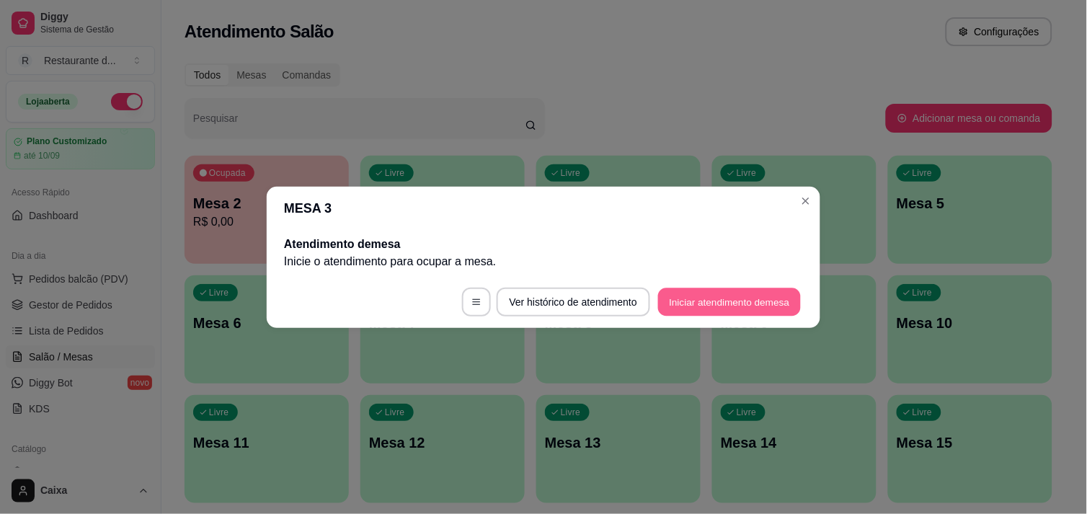
click at [702, 293] on button "Iniciar atendimento de mesa" at bounding box center [729, 302] width 143 height 28
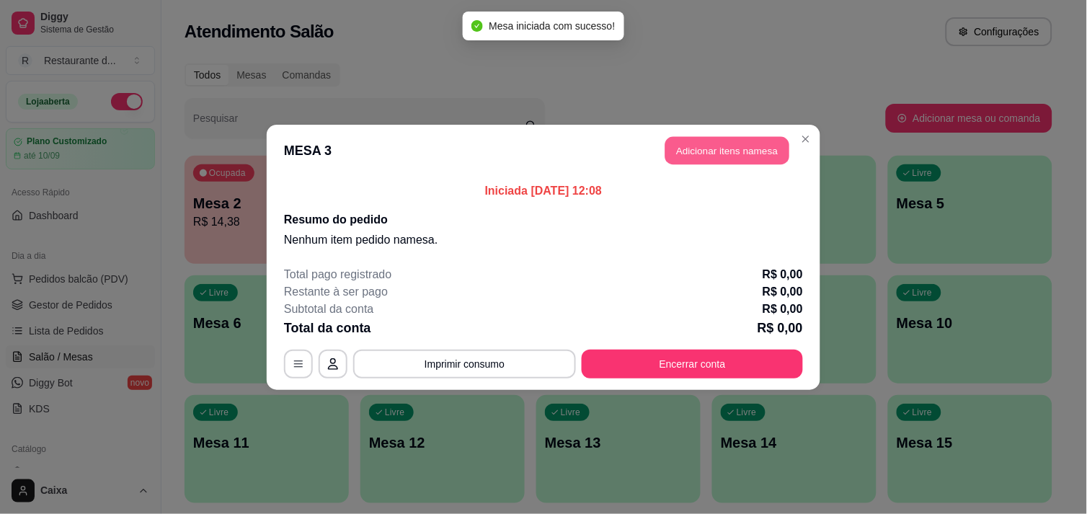
click at [700, 144] on button "Adicionar itens na mesa" at bounding box center [728, 150] width 124 height 28
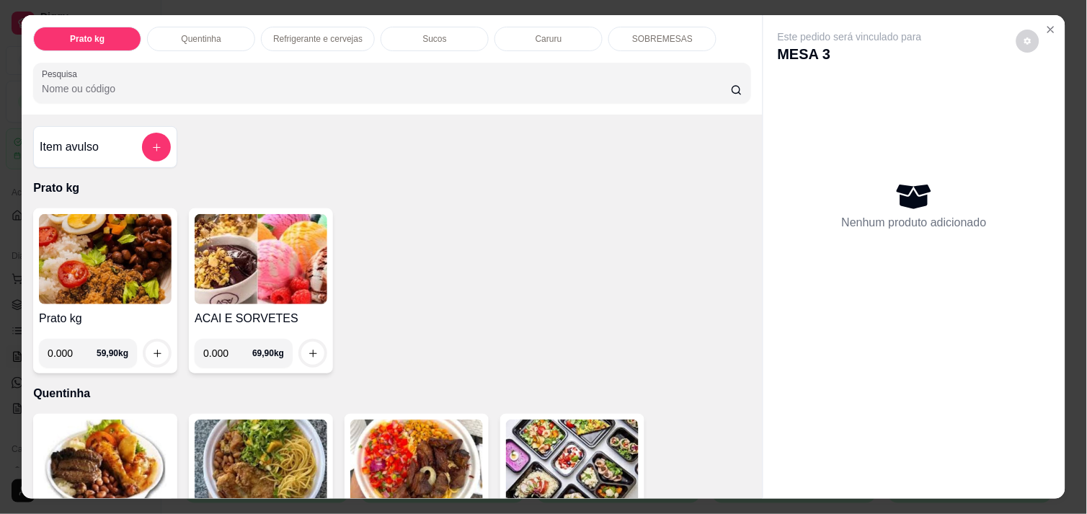
click at [68, 348] on input "0.000" at bounding box center [72, 353] width 49 height 29
type input "0.274"
click at [156, 348] on button "increase-product-quantity" at bounding box center [157, 353] width 22 height 22
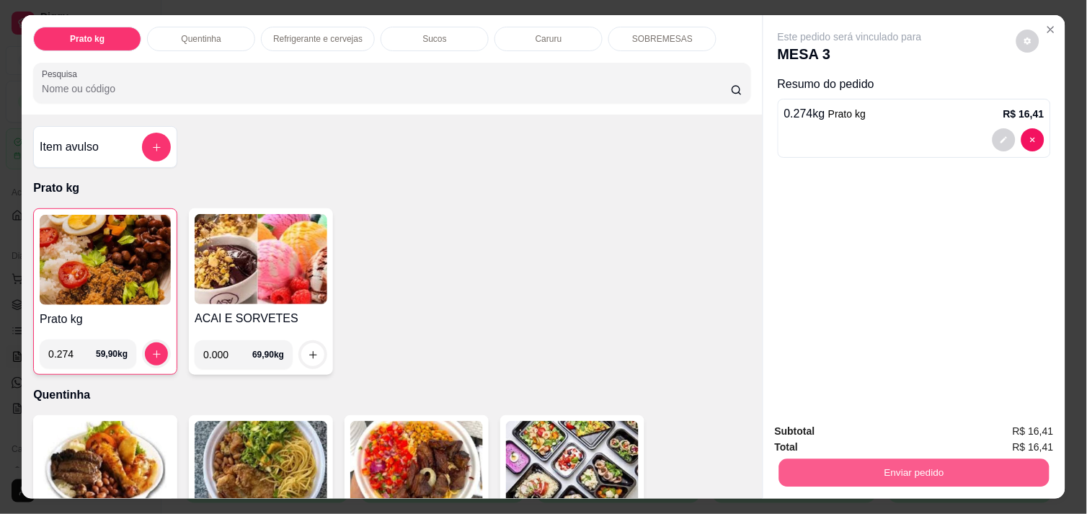
click at [895, 473] on button "Enviar pedido" at bounding box center [914, 473] width 270 height 28
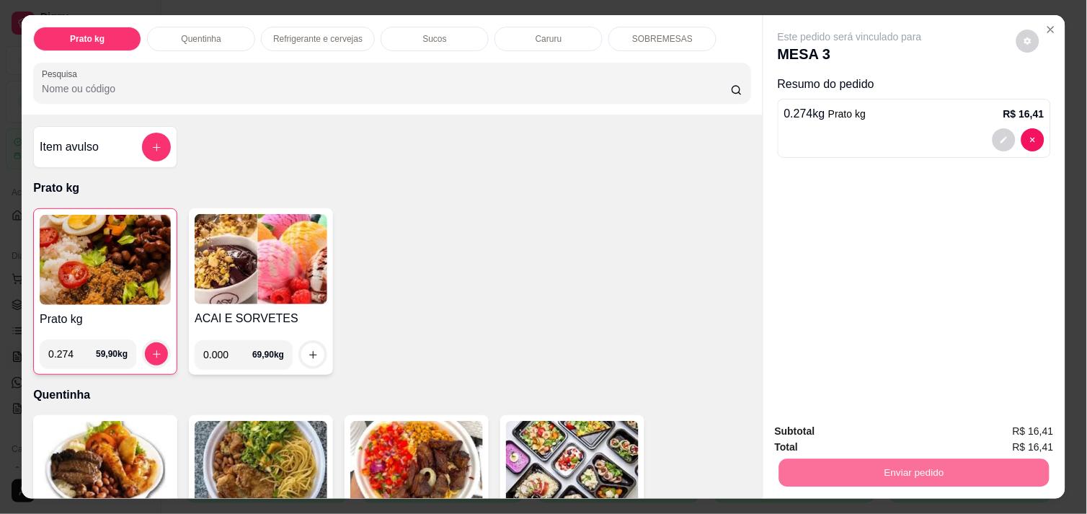
click at [880, 436] on button "Não registrar e enviar pedido" at bounding box center [867, 431] width 146 height 27
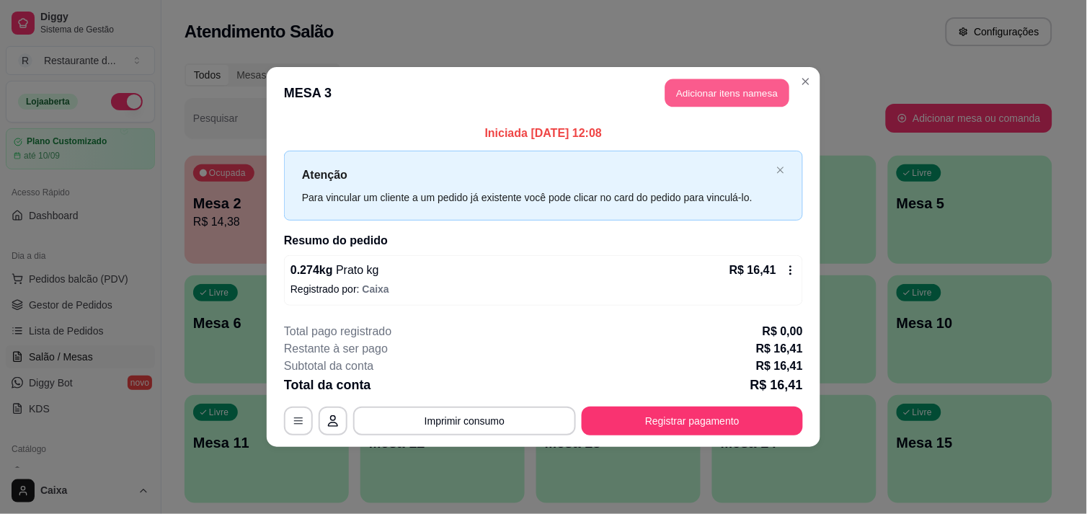
click at [731, 80] on button "Adicionar itens na mesa" at bounding box center [728, 93] width 124 height 28
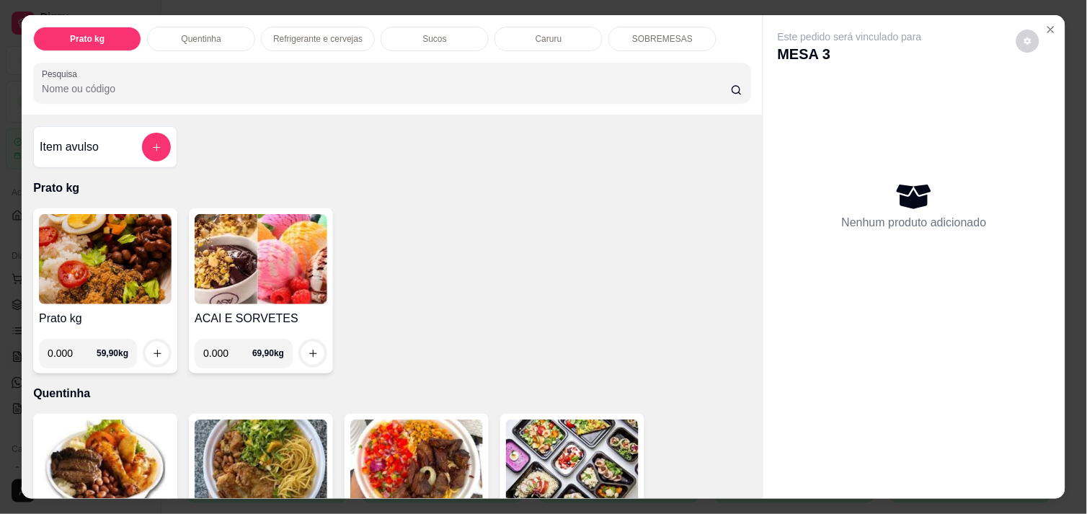
click at [63, 359] on input "0.000" at bounding box center [72, 353] width 49 height 29
type input "0.456"
click at [146, 342] on button "increase-product-quantity" at bounding box center [157, 353] width 22 height 22
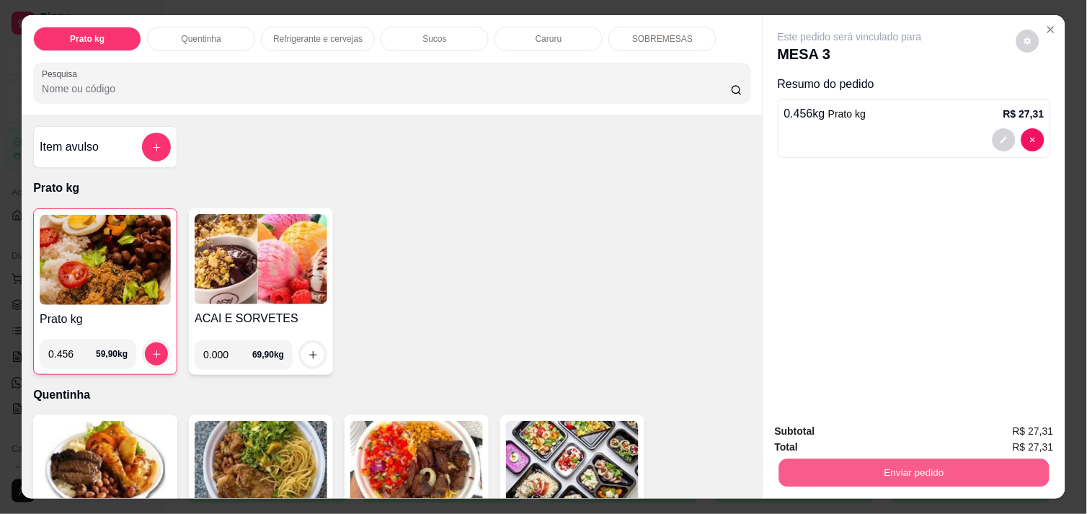
click at [801, 474] on button "Enviar pedido" at bounding box center [914, 473] width 270 height 28
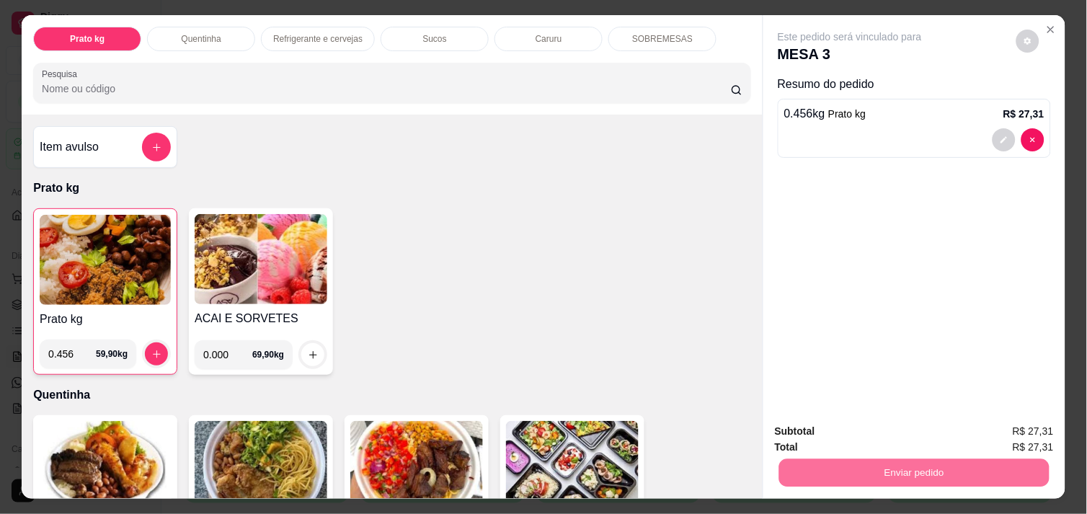
click at [741, 487] on div "Item avulso Prato kg Prato kg 0.456 59,90 kg ACAI E SORVETES 0.000 69,90 kg Que…" at bounding box center [392, 307] width 741 height 384
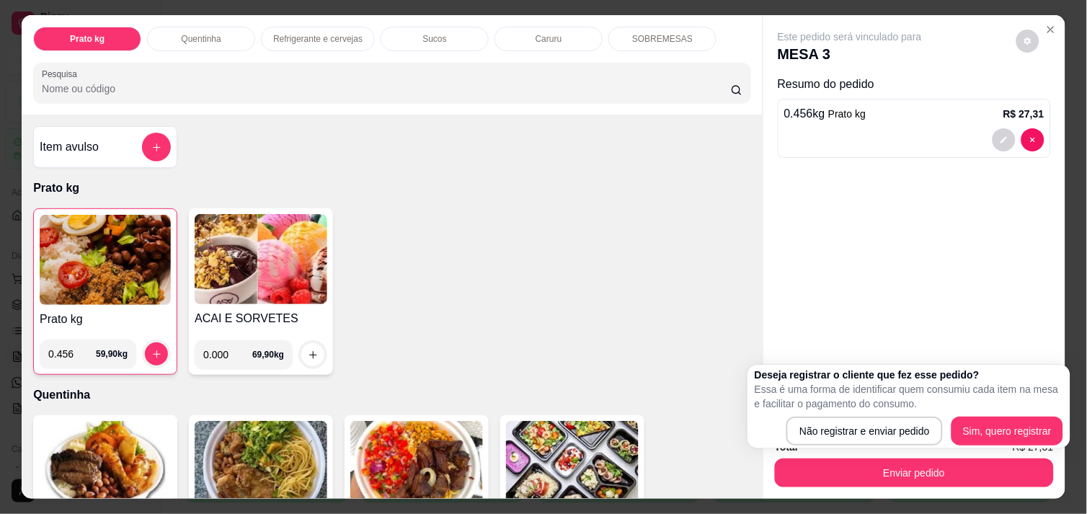
click at [741, 487] on div "Item avulso Prato kg Prato kg 0.456 59,90 kg ACAI E SORVETES 0.000 69,90 kg Que…" at bounding box center [392, 307] width 741 height 384
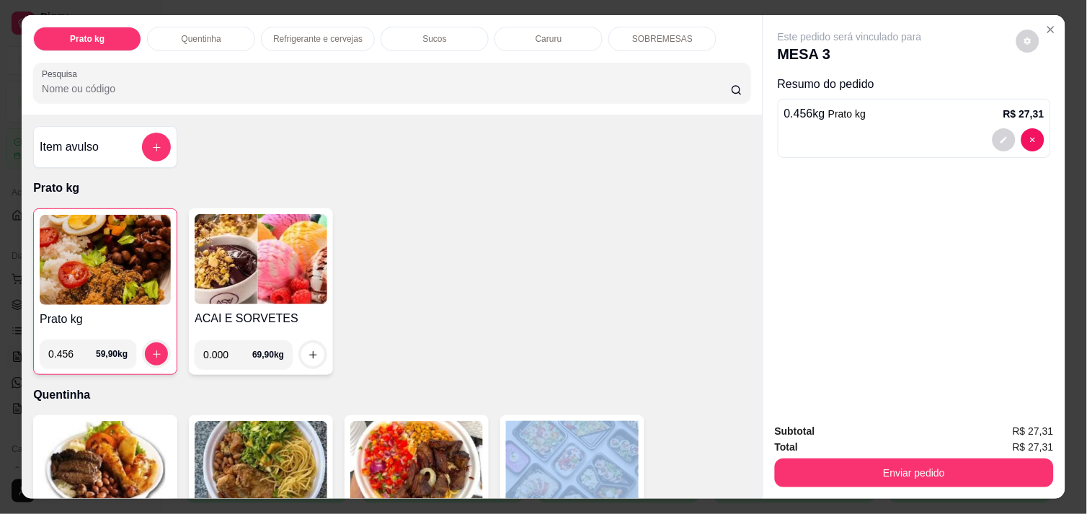
click at [741, 487] on div "Item avulso Prato kg Prato kg 0.456 59,90 kg ACAI E SORVETES 0.000 69,90 kg Que…" at bounding box center [392, 307] width 741 height 384
click at [746, 485] on div "Item avulso Prato kg Prato kg 0.456 59,90 kg ACAI E SORVETES 0.000 69,90 kg Que…" at bounding box center [392, 307] width 741 height 384
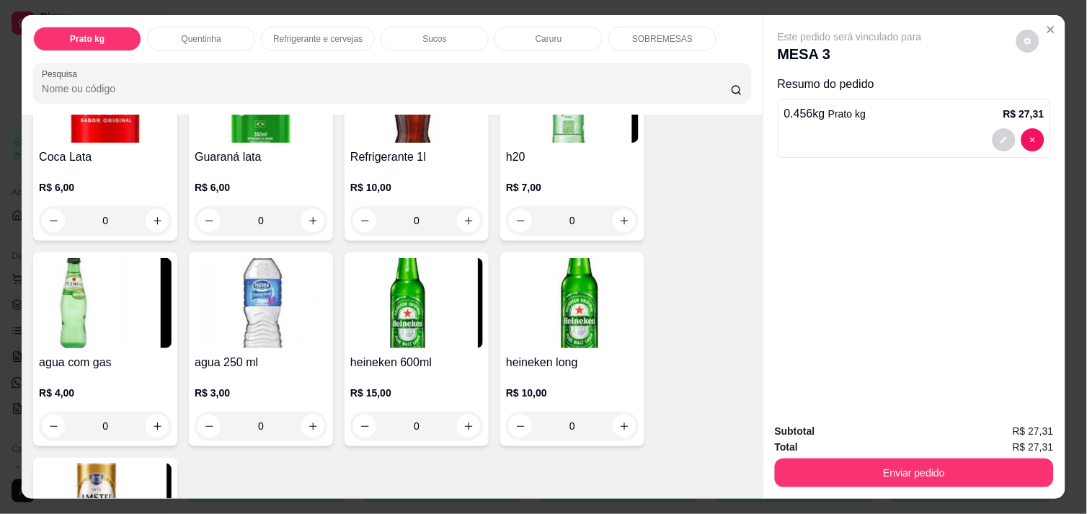
scroll to position [833, 0]
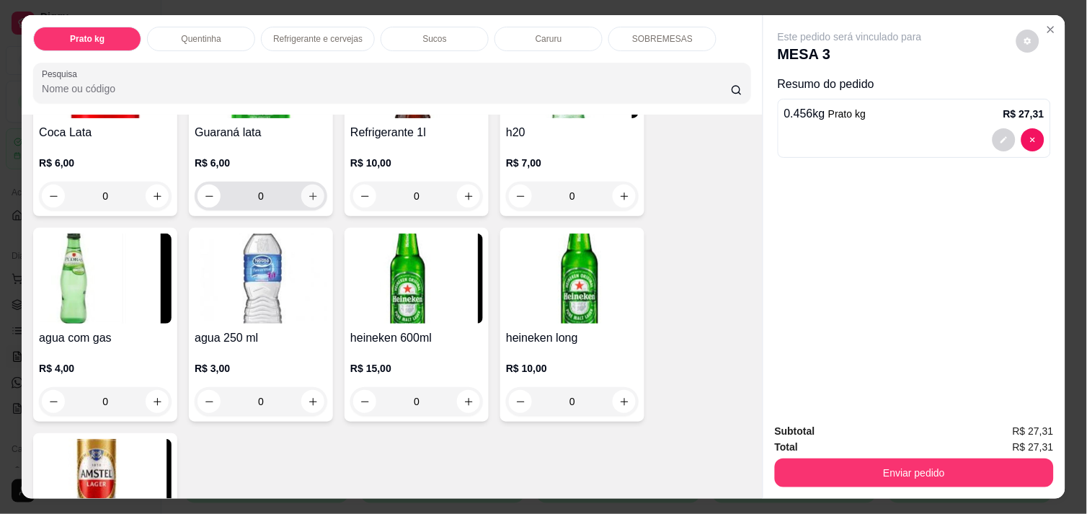
drag, startPoint x: 324, startPoint y: 188, endPoint x: 306, endPoint y: 187, distance: 18.0
click at [306, 187] on div "Guaraná lata R$ 6,00 0" at bounding box center [261, 119] width 144 height 194
click at [310, 185] on button "increase-product-quantity" at bounding box center [312, 196] width 23 height 23
type input "1"
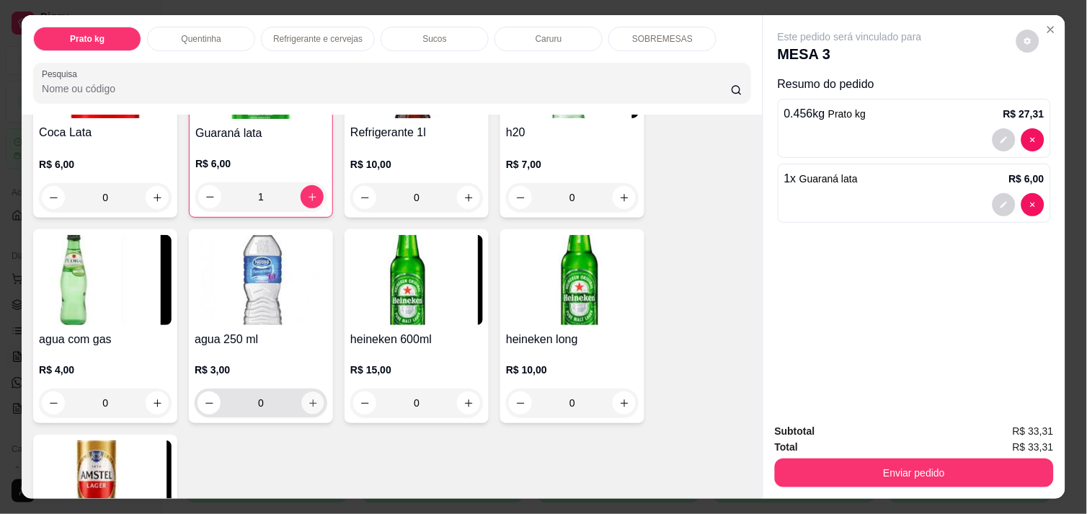
click at [302, 400] on button "increase-product-quantity" at bounding box center [313, 403] width 22 height 22
type input "1"
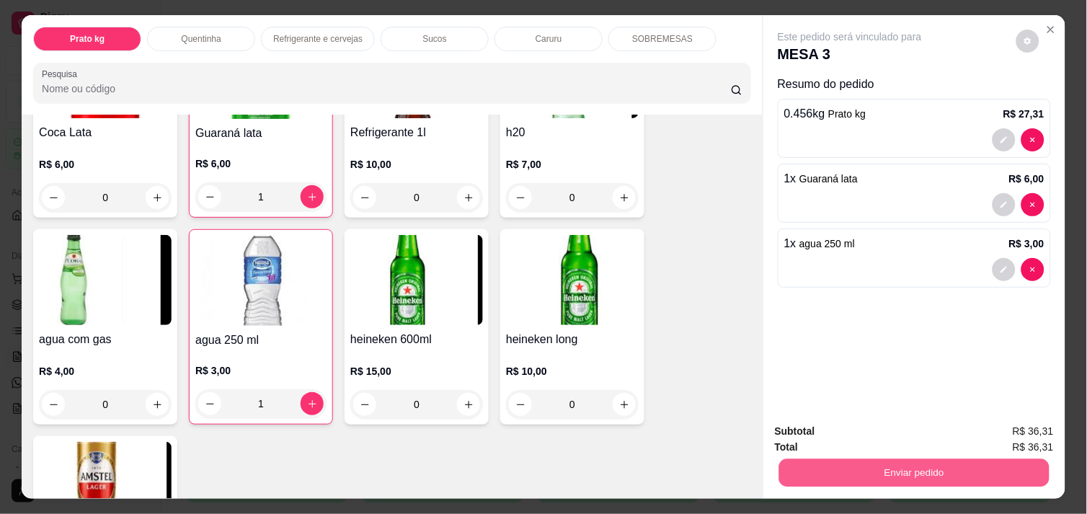
click at [819, 470] on button "Enviar pedido" at bounding box center [914, 473] width 270 height 28
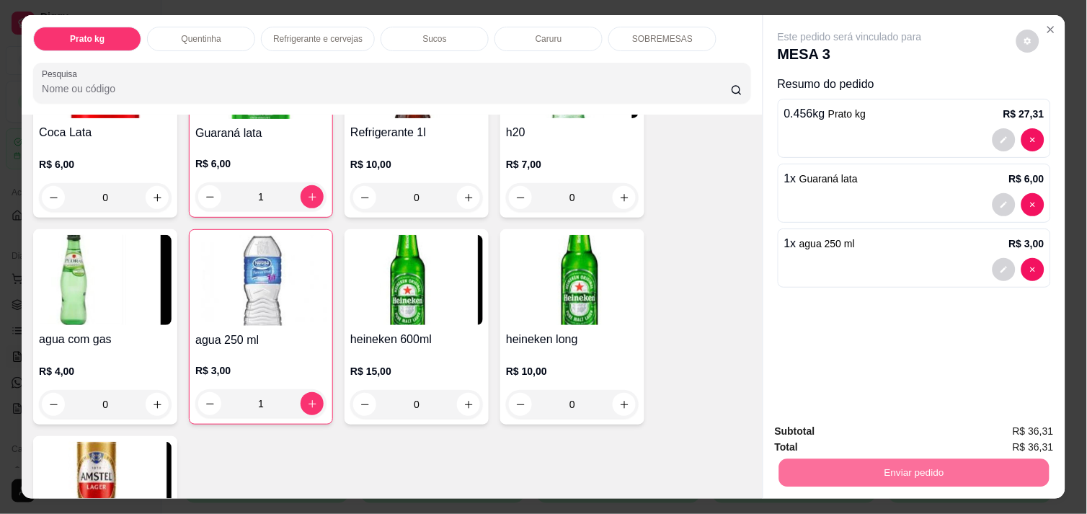
click at [826, 435] on button "Não registrar e enviar pedido" at bounding box center [867, 431] width 146 height 27
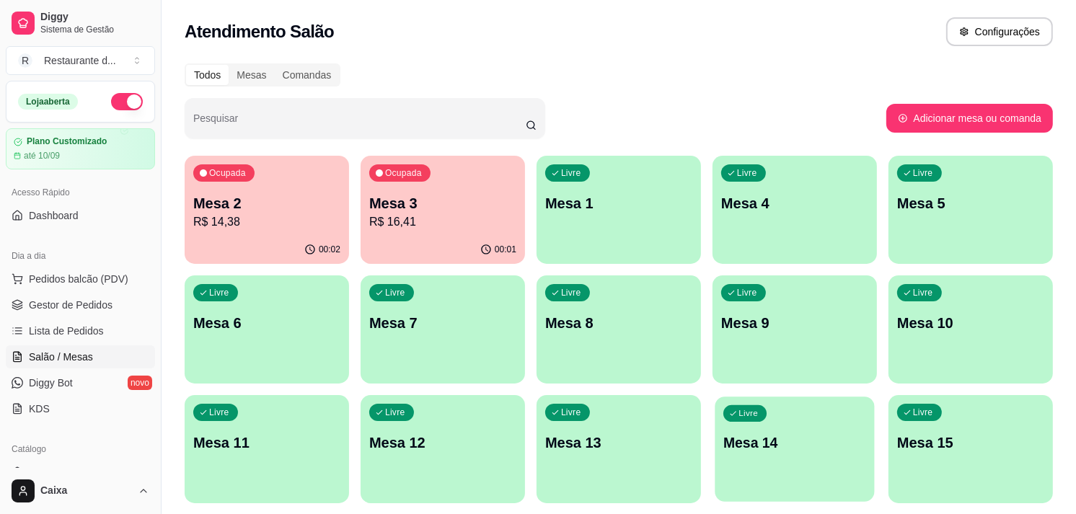
click at [830, 435] on p "Mesa 14" at bounding box center [794, 442] width 143 height 19
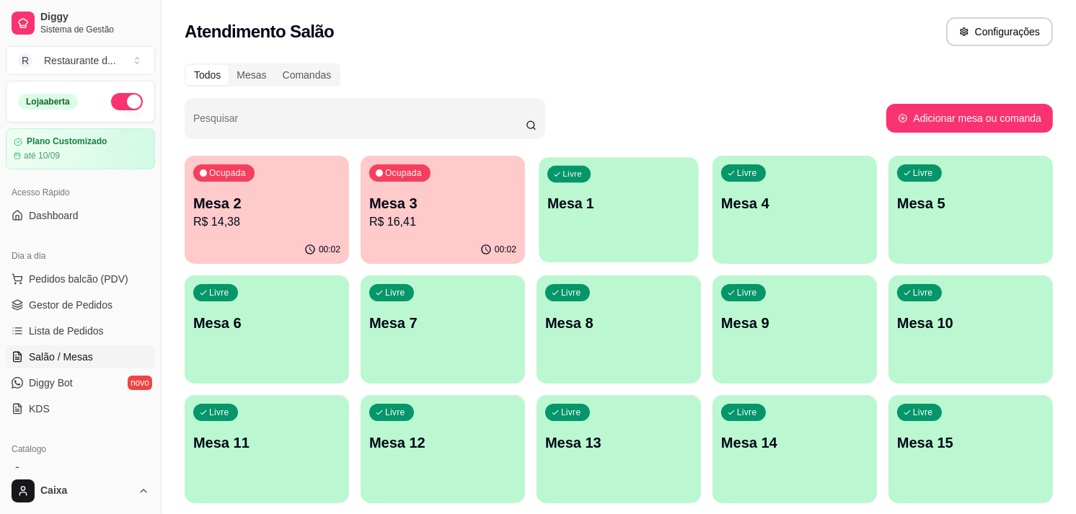
click at [570, 229] on div "Livre Mesa 1" at bounding box center [618, 201] width 159 height 88
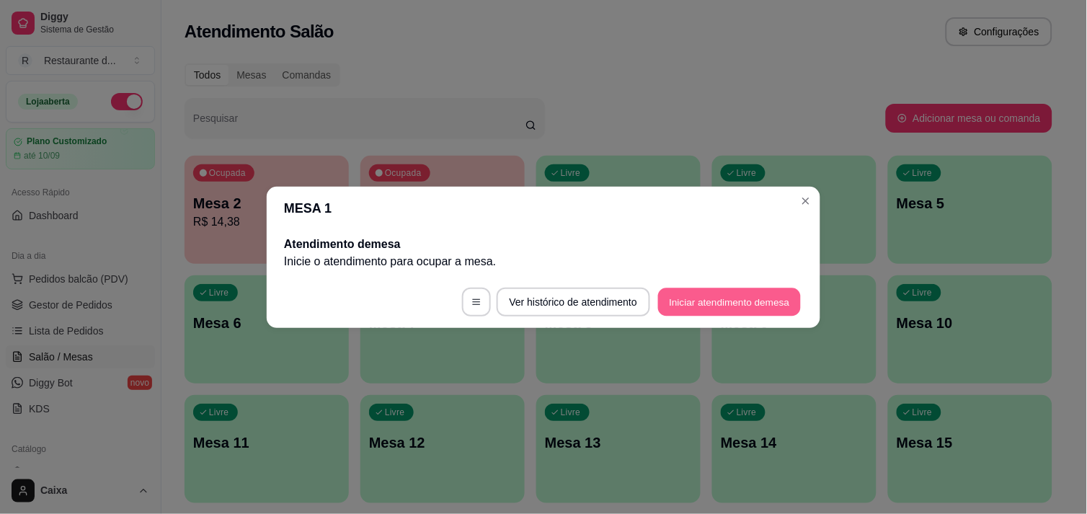
click at [761, 296] on button "Iniciar atendimento de mesa" at bounding box center [729, 302] width 143 height 28
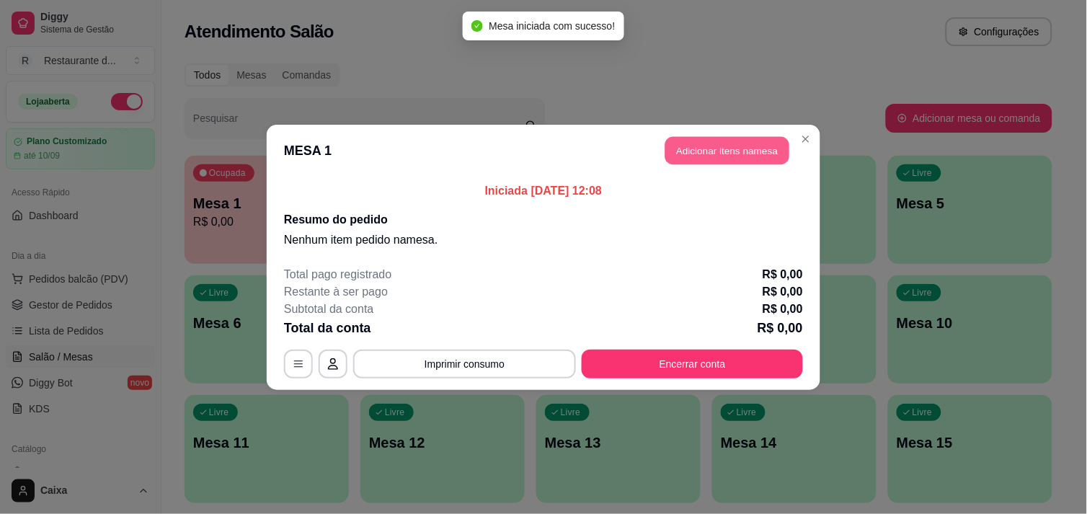
click at [724, 146] on button "Adicionar itens na mesa" at bounding box center [728, 150] width 124 height 28
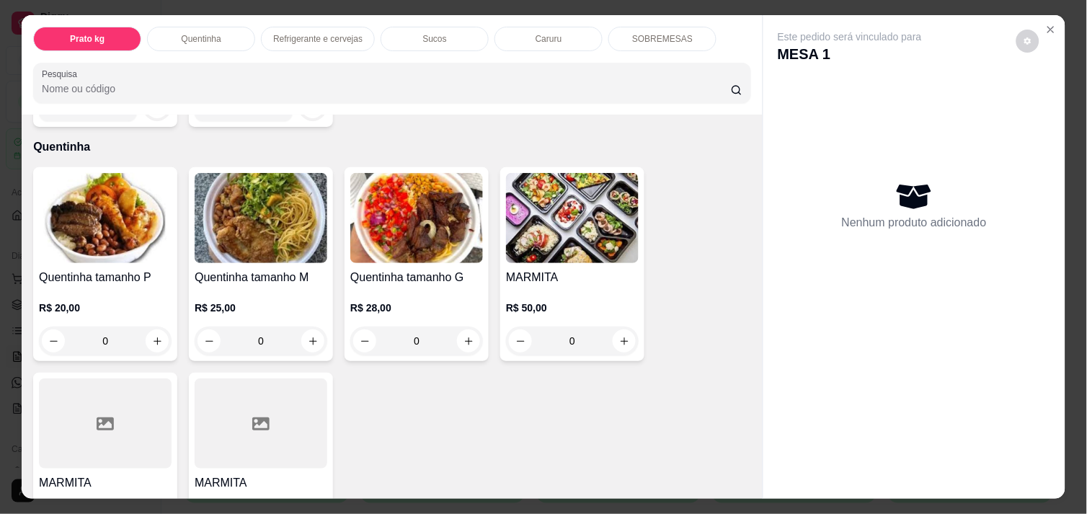
scroll to position [256, 0]
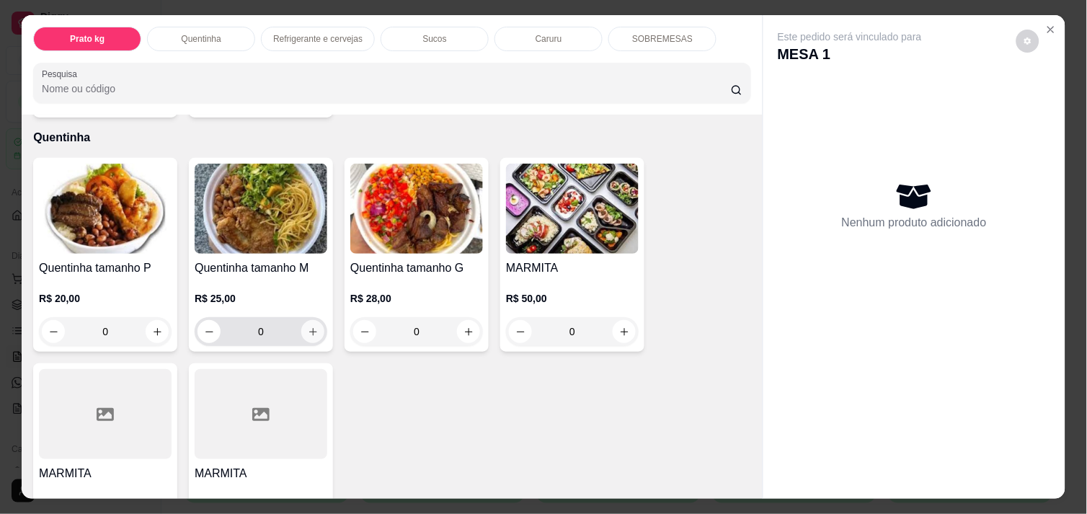
click at [308, 329] on icon "increase-product-quantity" at bounding box center [313, 332] width 11 height 11
type input "1"
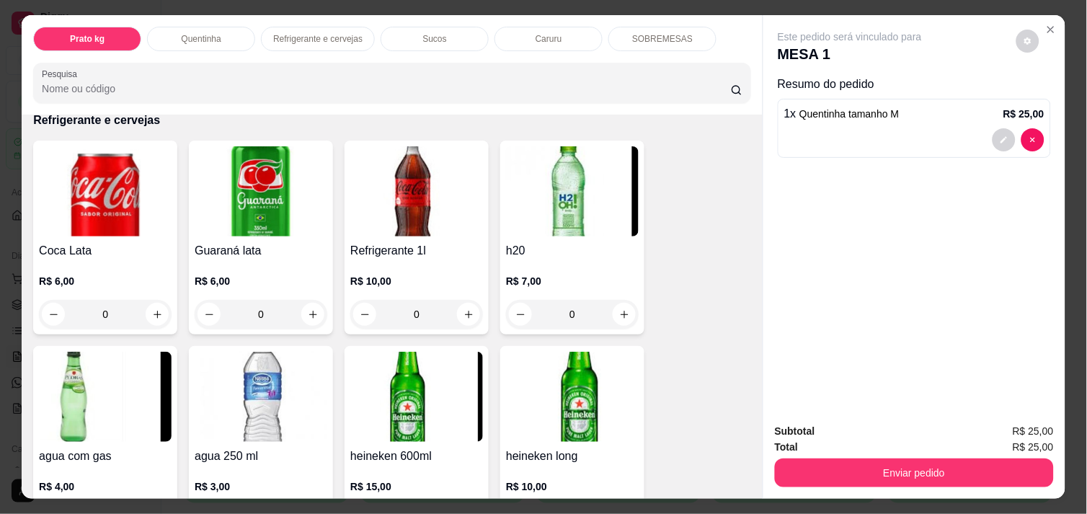
scroll to position [737, 0]
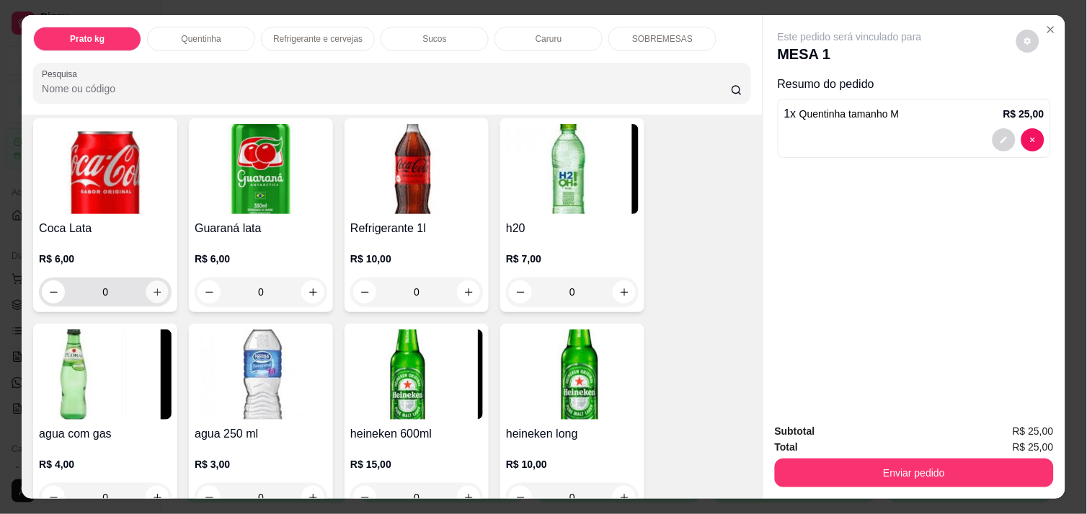
click at [152, 290] on icon "increase-product-quantity" at bounding box center [157, 292] width 11 height 11
type input "1"
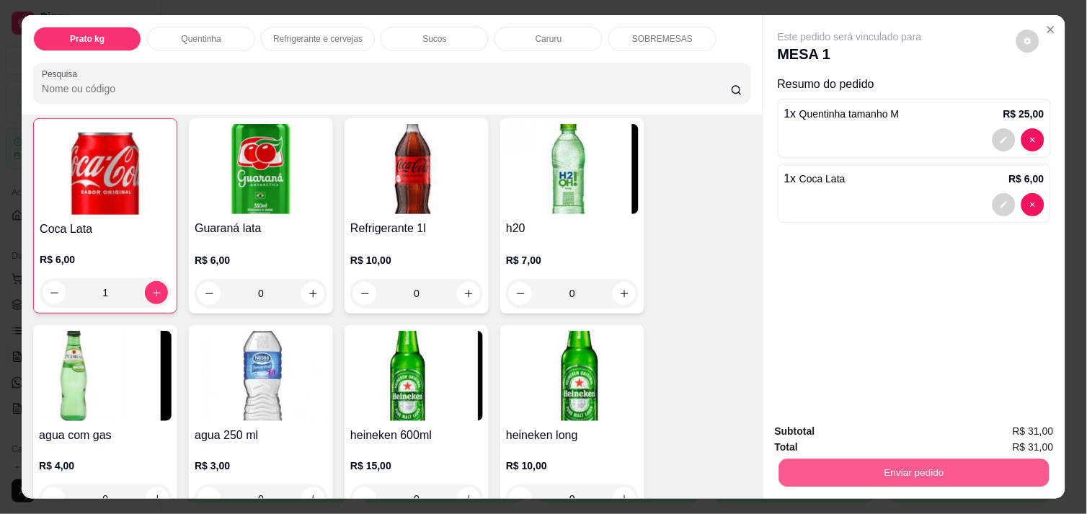
click at [798, 467] on button "Enviar pedido" at bounding box center [914, 473] width 270 height 28
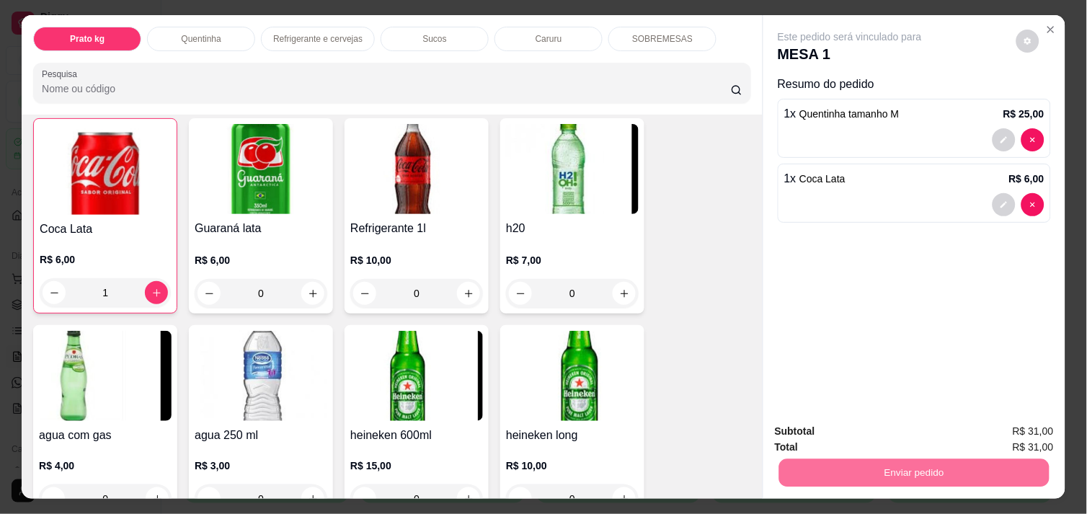
click at [832, 430] on button "Não registrar e enviar pedido" at bounding box center [867, 431] width 150 height 27
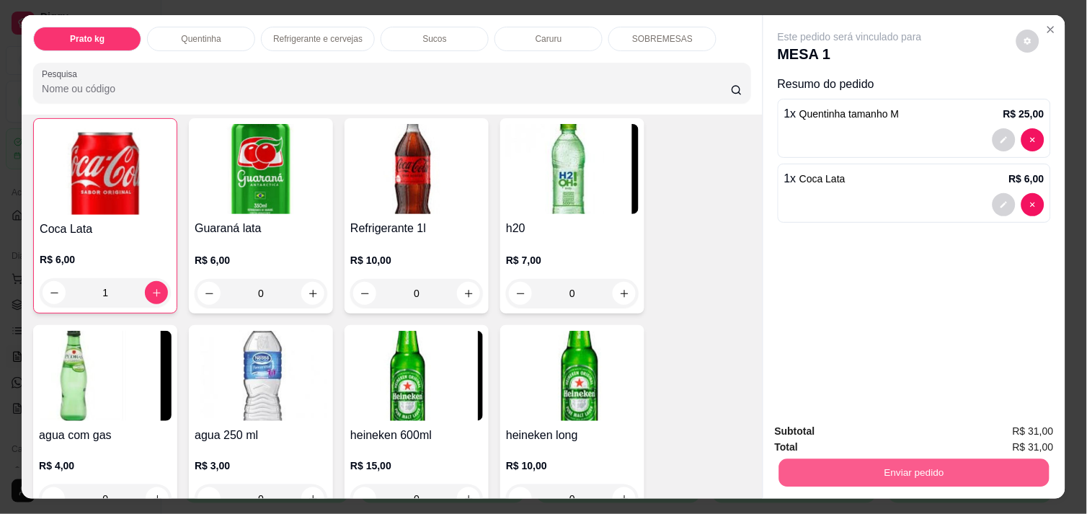
click at [809, 463] on button "Enviar pedido" at bounding box center [914, 473] width 270 height 28
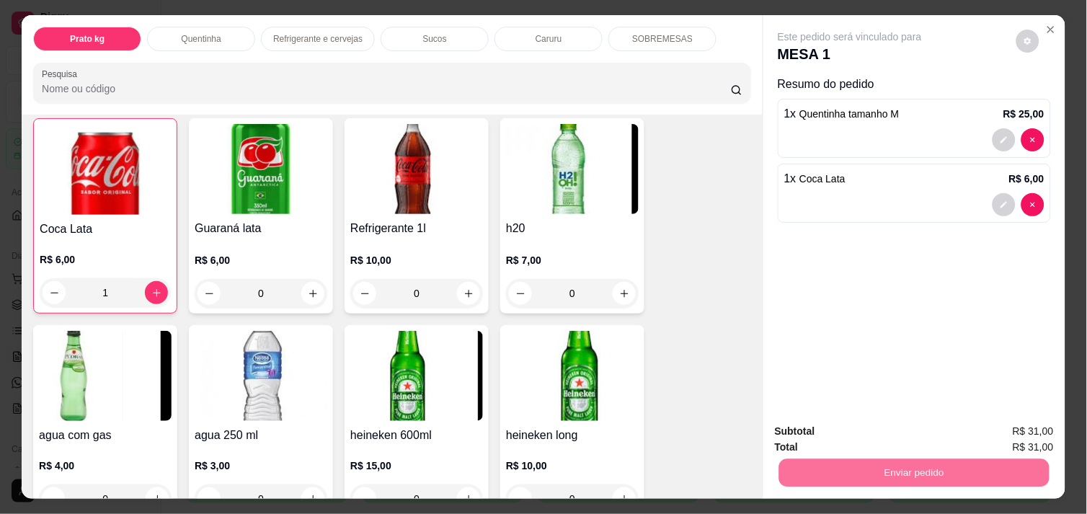
click at [834, 426] on button "Não registrar e enviar pedido" at bounding box center [867, 431] width 146 height 27
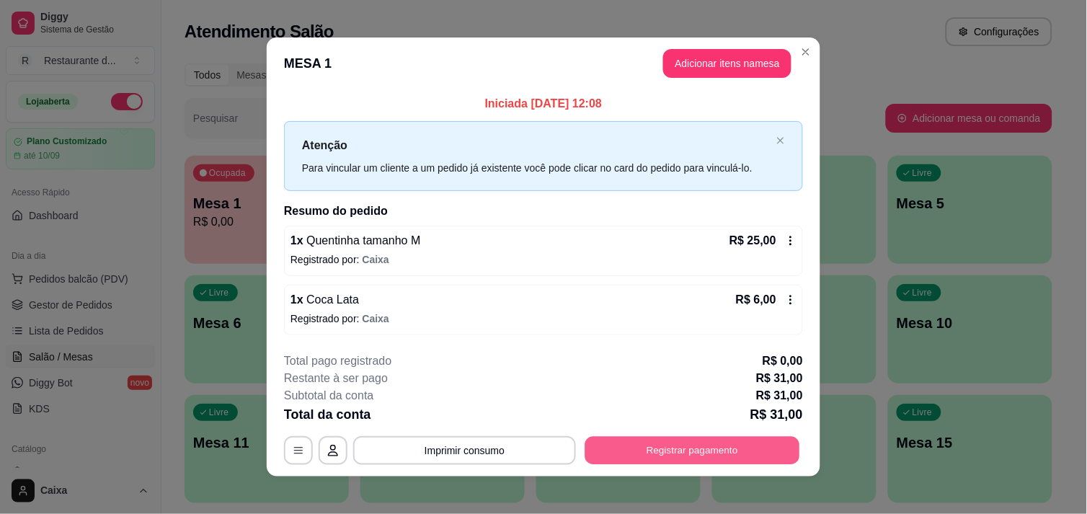
click at [709, 447] on button "Registrar pagamento" at bounding box center [692, 451] width 215 height 28
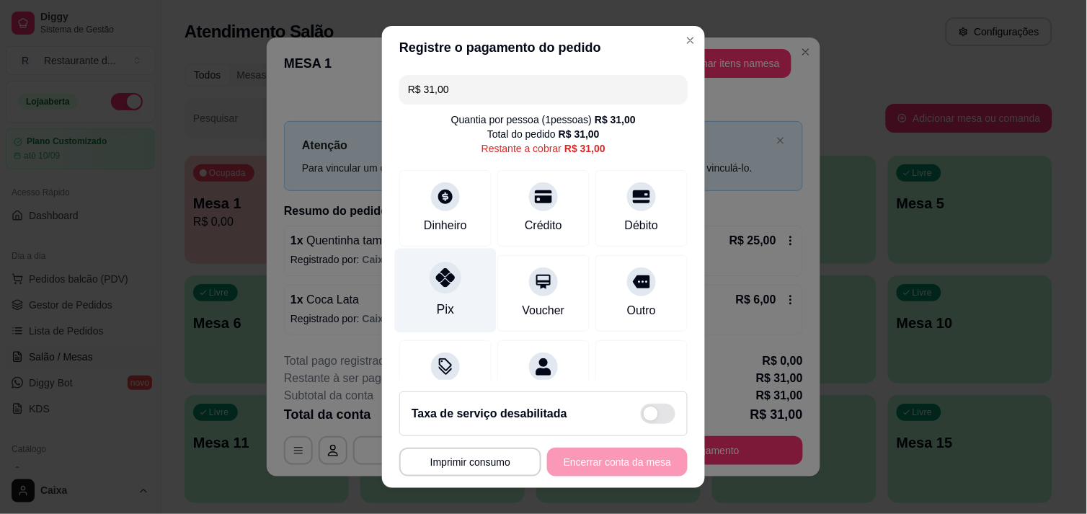
click at [442, 281] on icon at bounding box center [445, 277] width 19 height 19
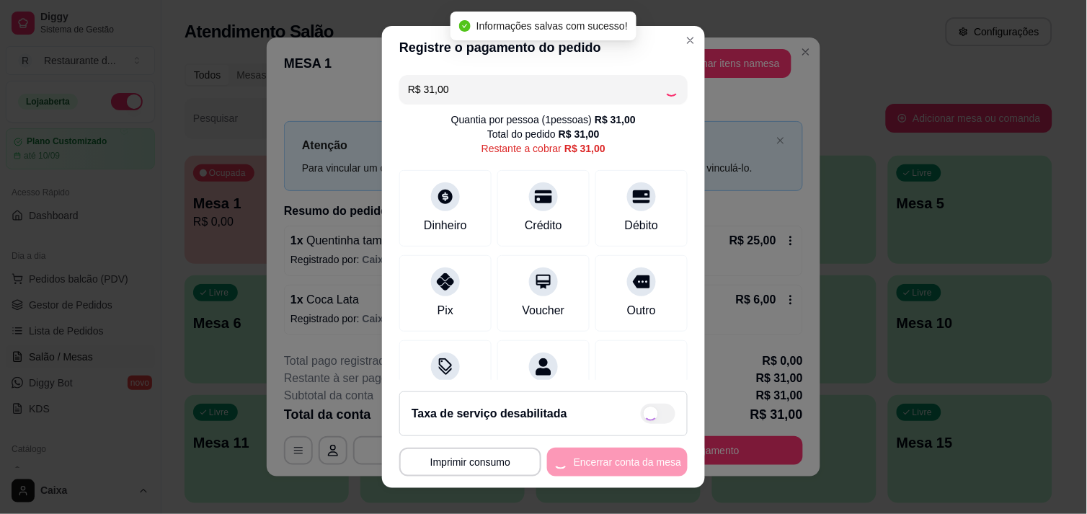
type input "R$ 0,00"
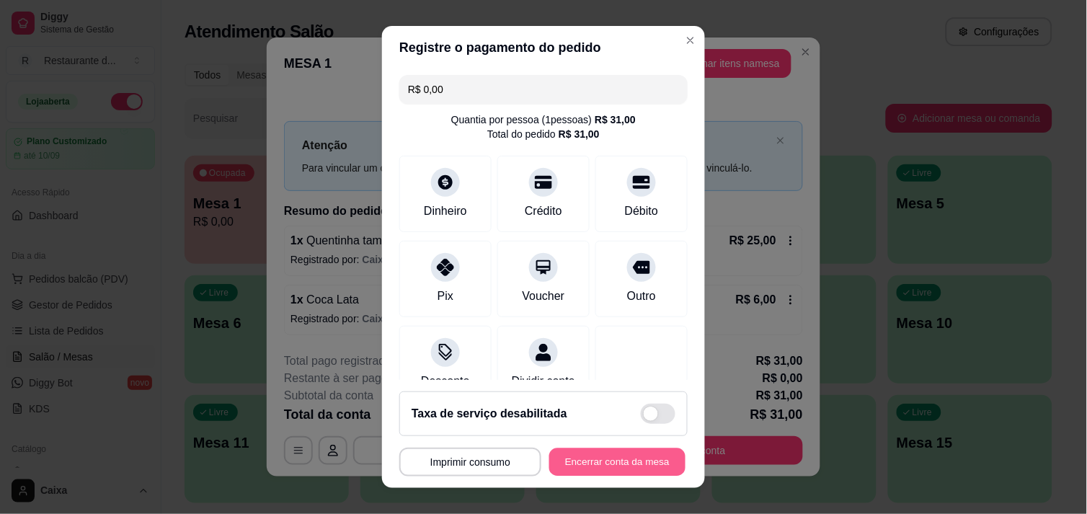
click at [599, 463] on button "Encerrar conta da mesa" at bounding box center [617, 462] width 136 height 28
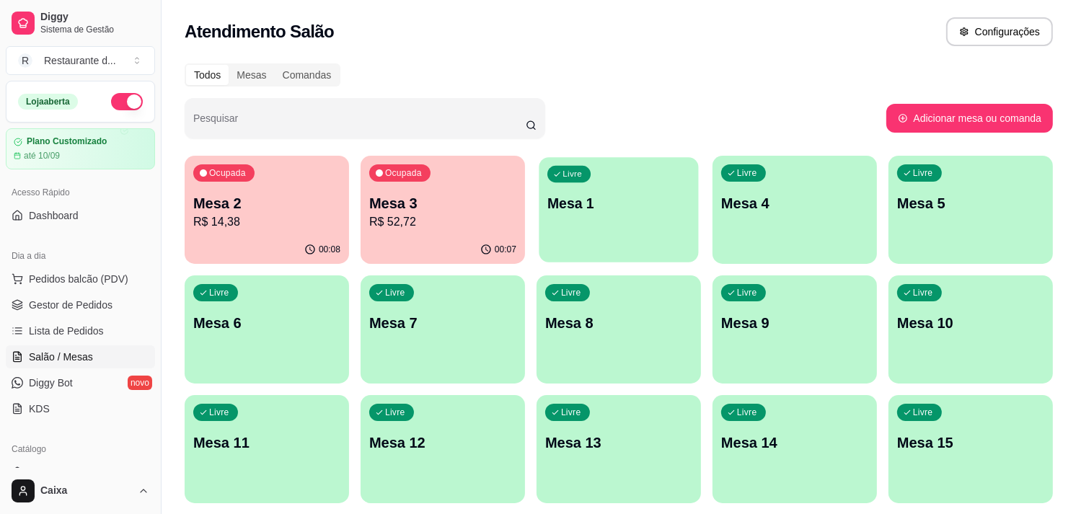
click at [633, 188] on div "Livre Mesa 1" at bounding box center [618, 201] width 159 height 88
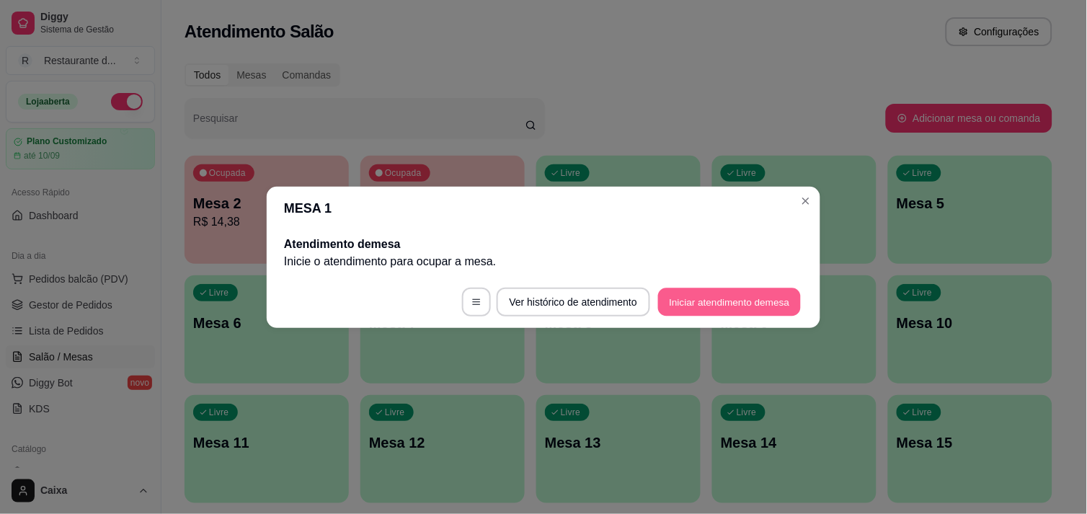
click at [719, 311] on button "Iniciar atendimento de mesa" at bounding box center [729, 302] width 143 height 28
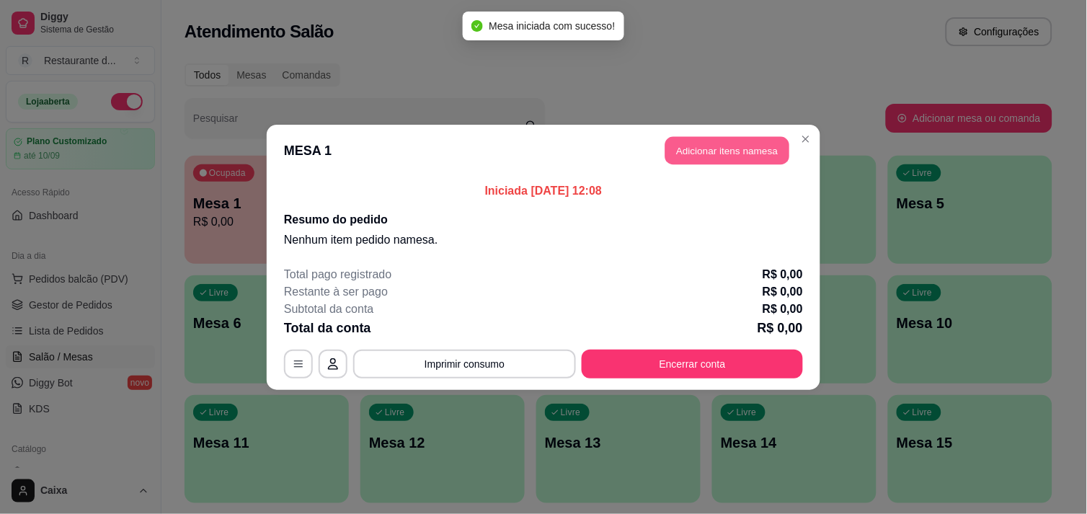
click at [710, 149] on button "Adicionar itens na mesa" at bounding box center [728, 150] width 124 height 28
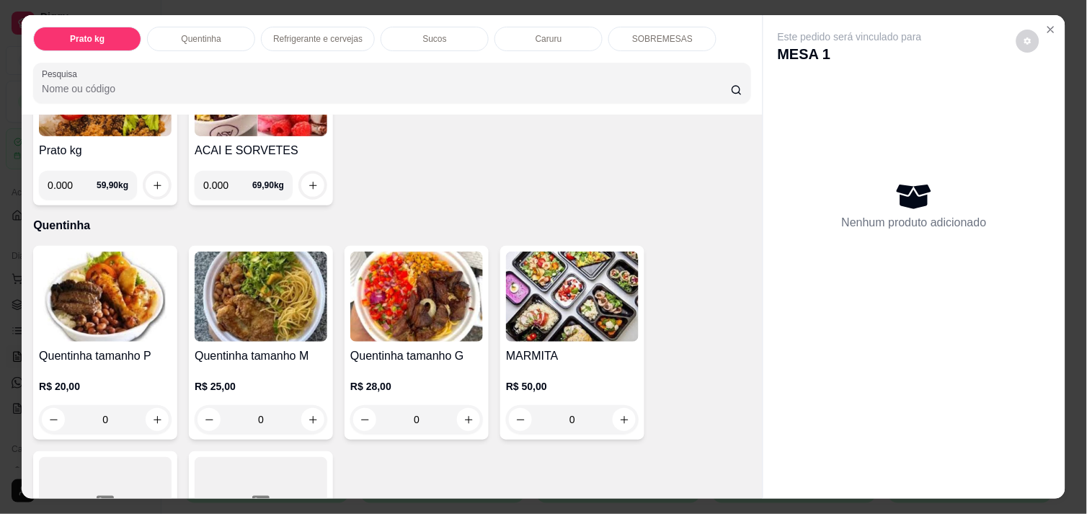
scroll to position [192, 0]
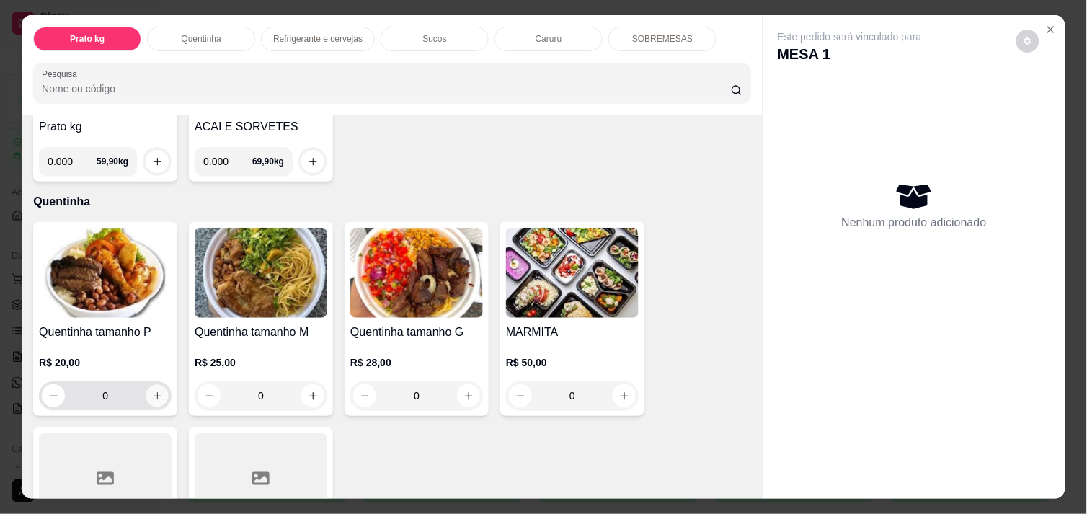
click at [152, 391] on icon "increase-product-quantity" at bounding box center [157, 396] width 11 height 11
type input "1"
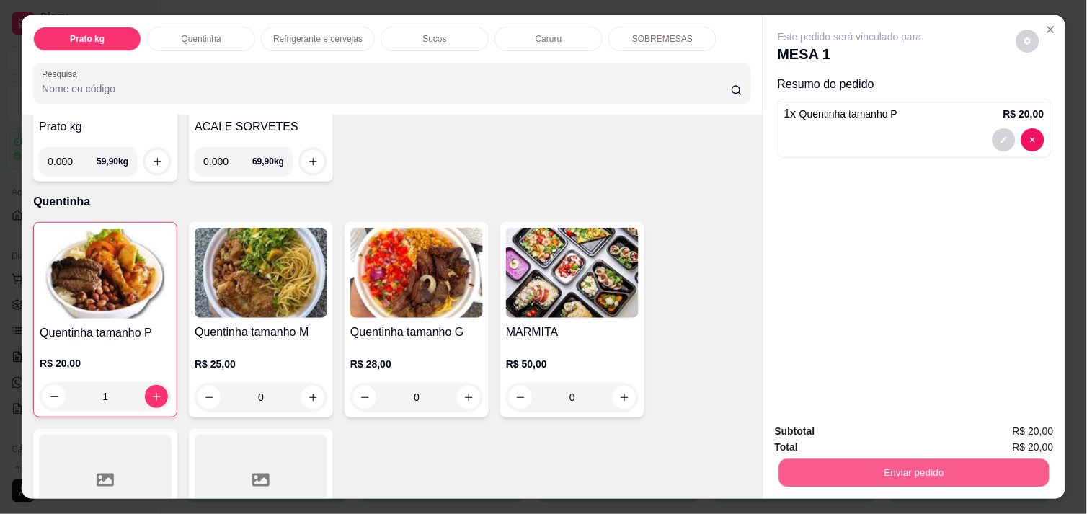
click at [938, 460] on button "Enviar pedido" at bounding box center [914, 473] width 270 height 28
click at [927, 459] on button "Enviar pedido" at bounding box center [914, 473] width 270 height 28
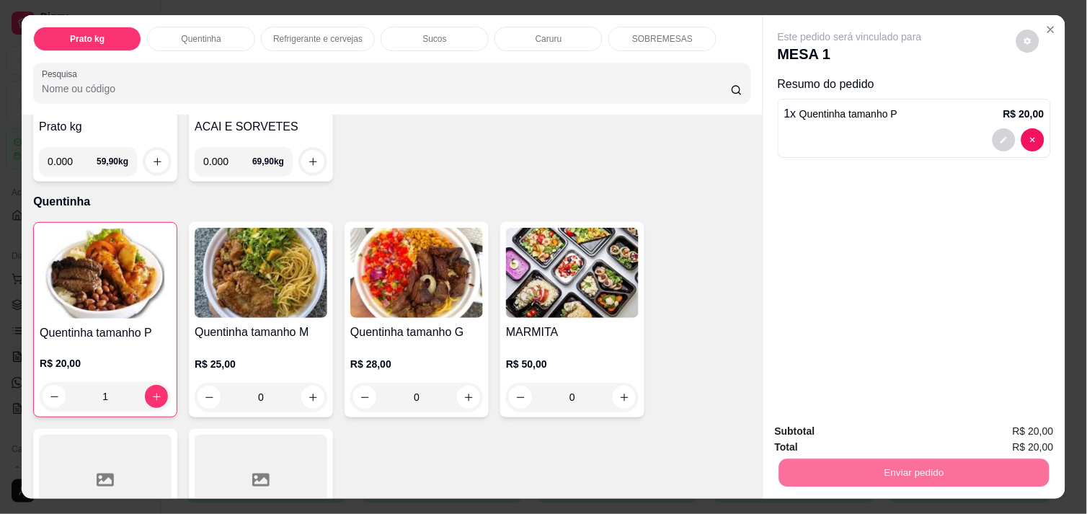
click at [842, 429] on button "Não registrar e enviar pedido" at bounding box center [867, 431] width 146 height 27
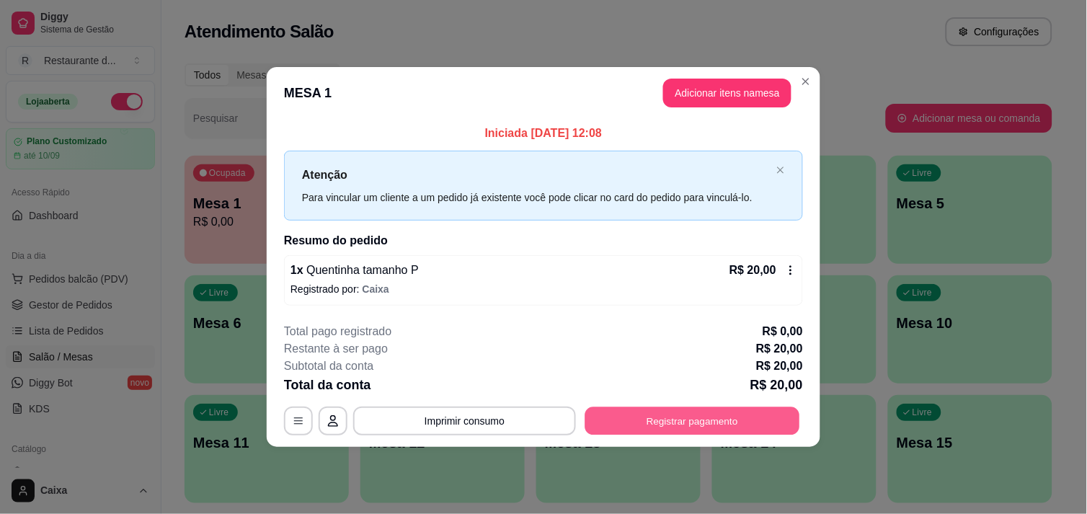
click at [650, 423] on button "Registrar pagamento" at bounding box center [692, 421] width 215 height 28
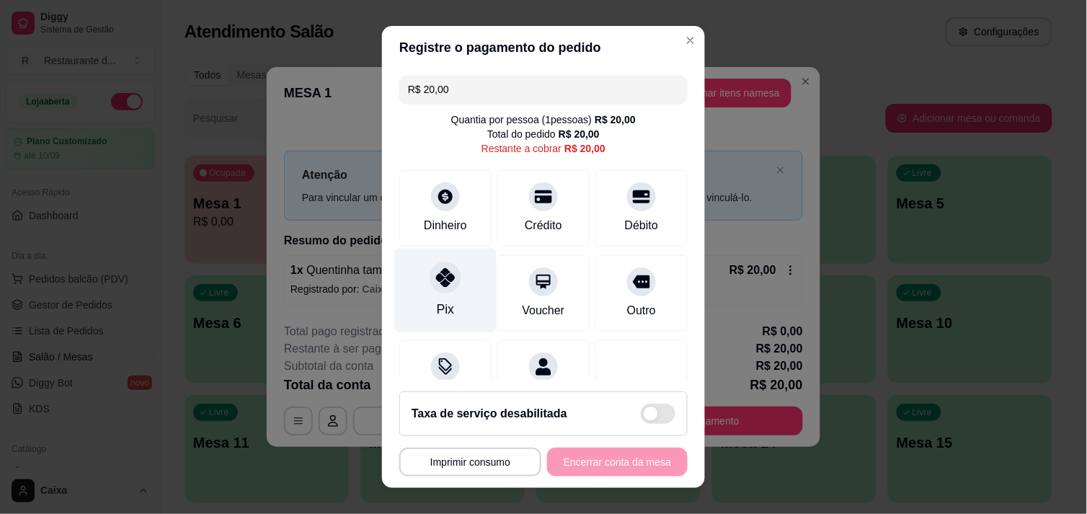
click at [438, 282] on icon at bounding box center [445, 277] width 19 height 19
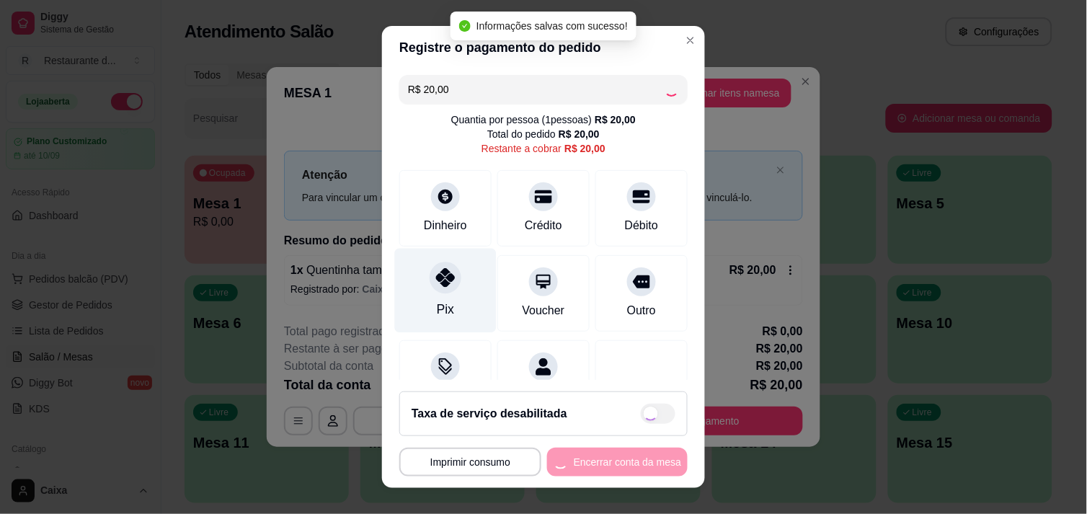
type input "R$ 0,00"
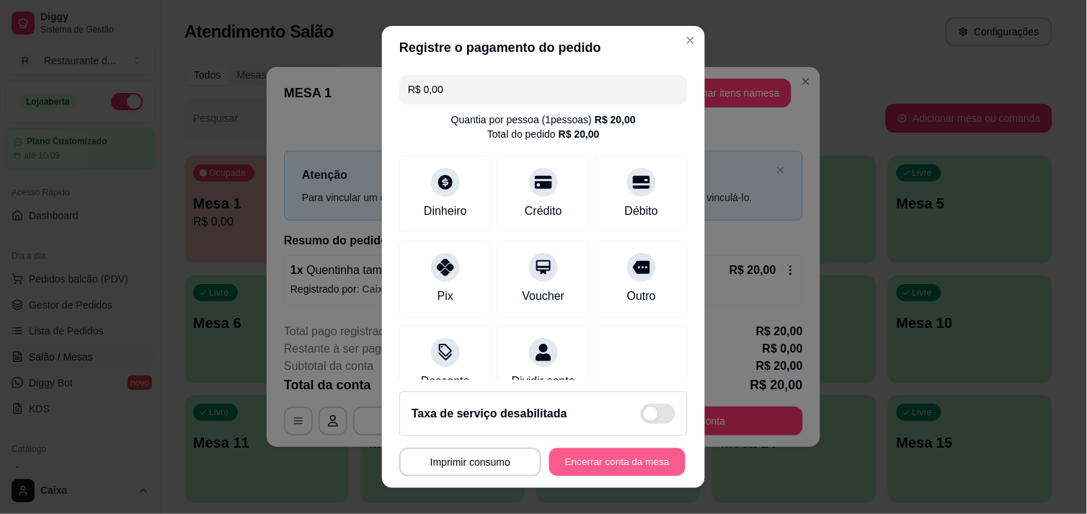
click at [571, 448] on div "**********" at bounding box center [543, 462] width 288 height 29
click at [573, 451] on button "Encerrar conta da mesa" at bounding box center [617, 462] width 136 height 28
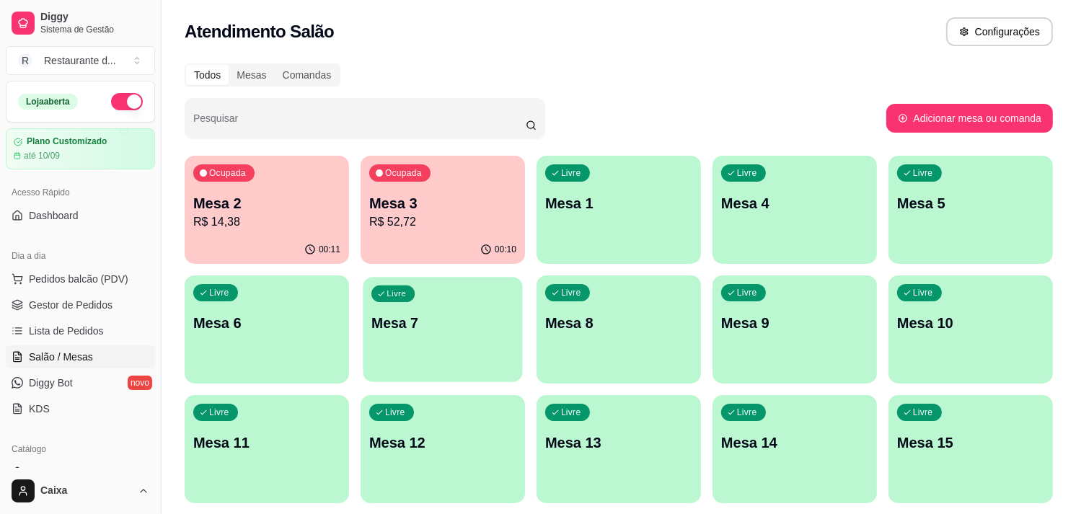
click at [467, 327] on p "Mesa 7" at bounding box center [442, 323] width 143 height 19
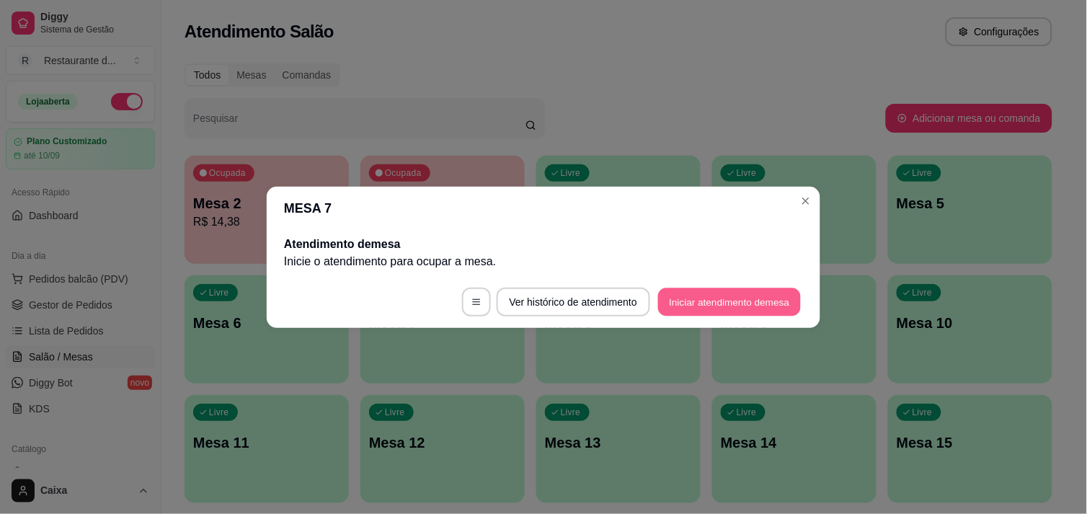
click at [705, 304] on button "Iniciar atendimento de mesa" at bounding box center [729, 302] width 143 height 28
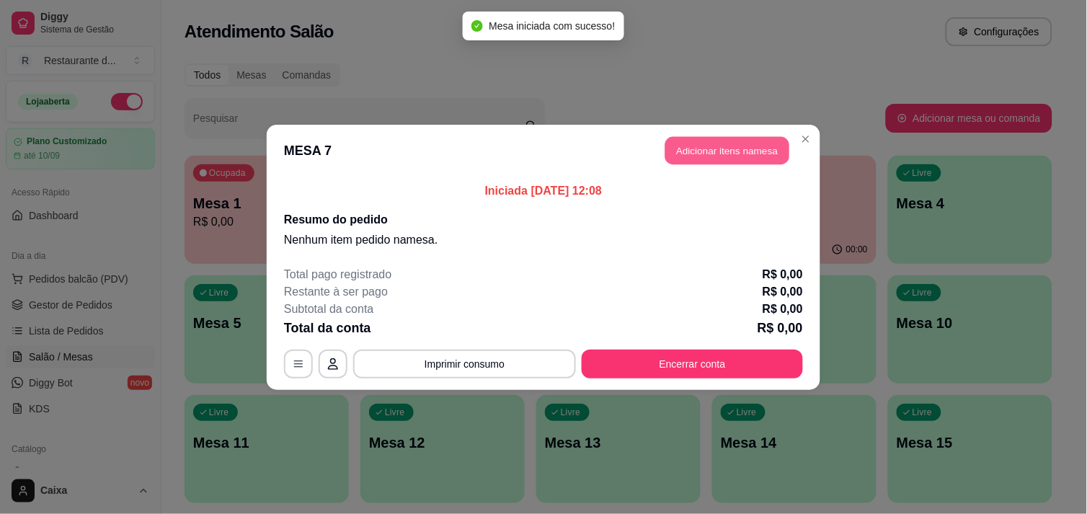
click at [746, 142] on button "Adicionar itens na mesa" at bounding box center [728, 150] width 124 height 28
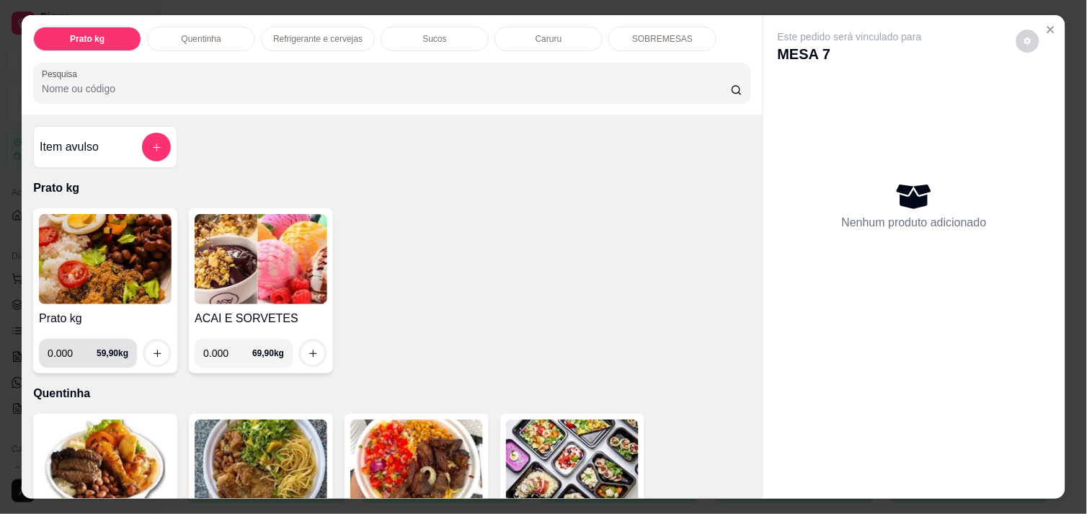
click at [74, 346] on input "0.000" at bounding box center [72, 353] width 49 height 29
type input "0.330"
click at [152, 350] on icon "increase-product-quantity" at bounding box center [157, 353] width 11 height 11
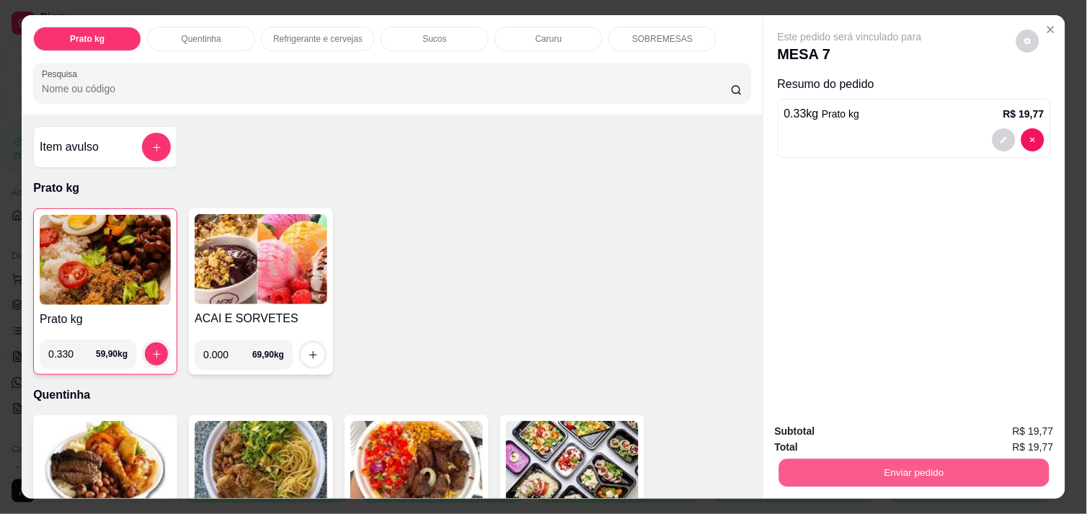
click at [885, 466] on button "Enviar pedido" at bounding box center [914, 473] width 270 height 28
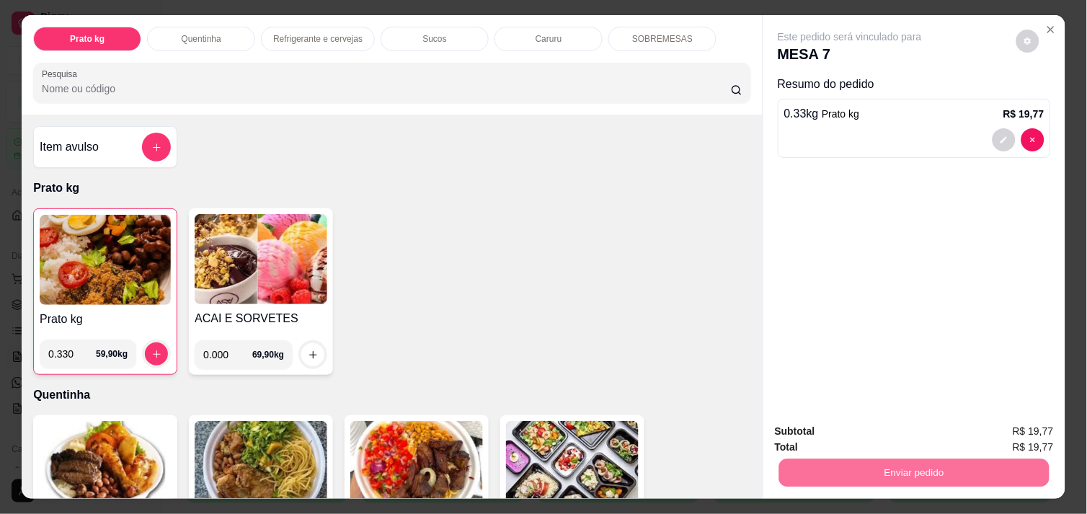
click at [873, 431] on button "Não registrar e enviar pedido" at bounding box center [867, 431] width 146 height 27
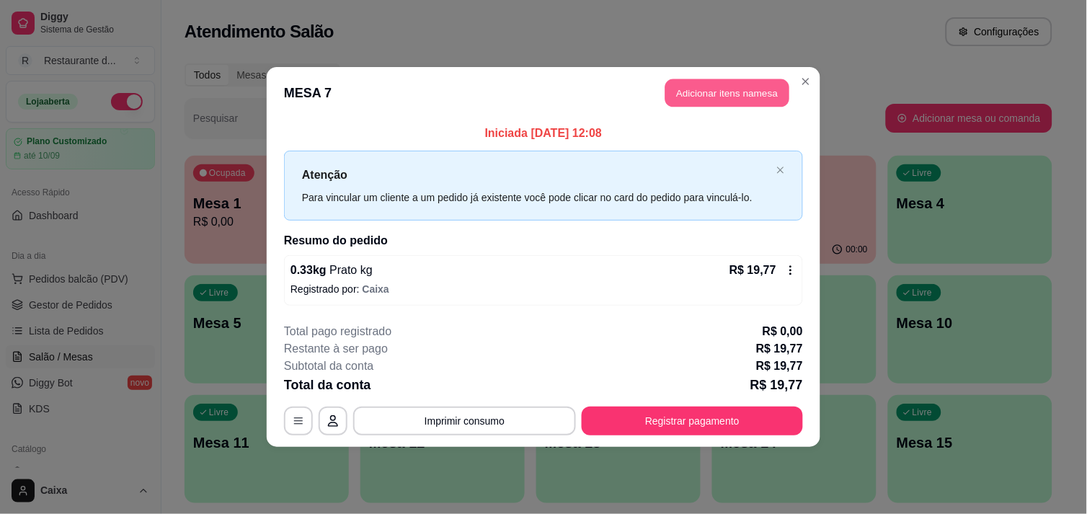
click at [731, 84] on button "Adicionar itens na mesa" at bounding box center [728, 93] width 124 height 28
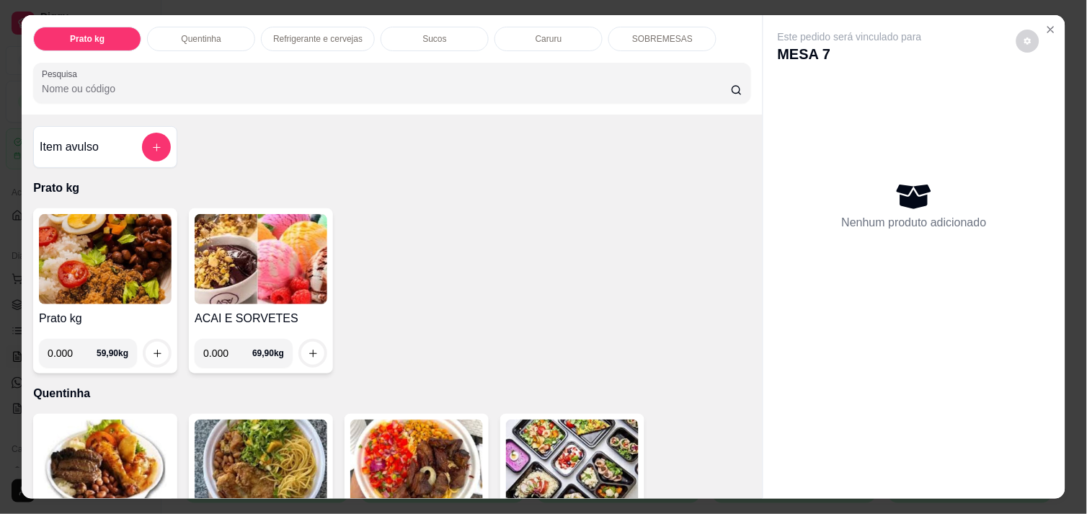
click at [67, 342] on input "0.000" at bounding box center [72, 353] width 49 height 29
type input "0.270"
click at [152, 348] on icon "increase-product-quantity" at bounding box center [157, 353] width 11 height 11
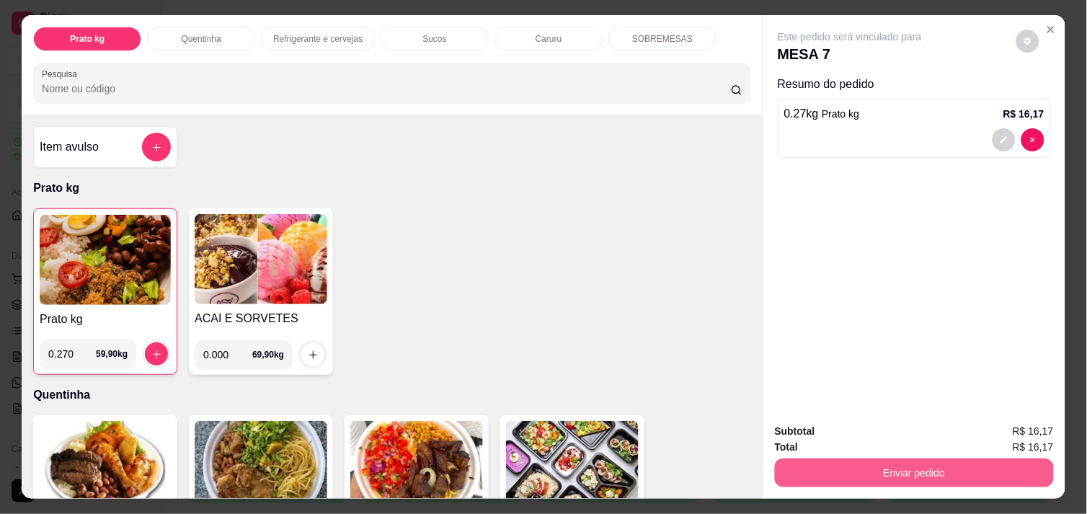
click at [911, 471] on button "Enviar pedido" at bounding box center [914, 473] width 279 height 29
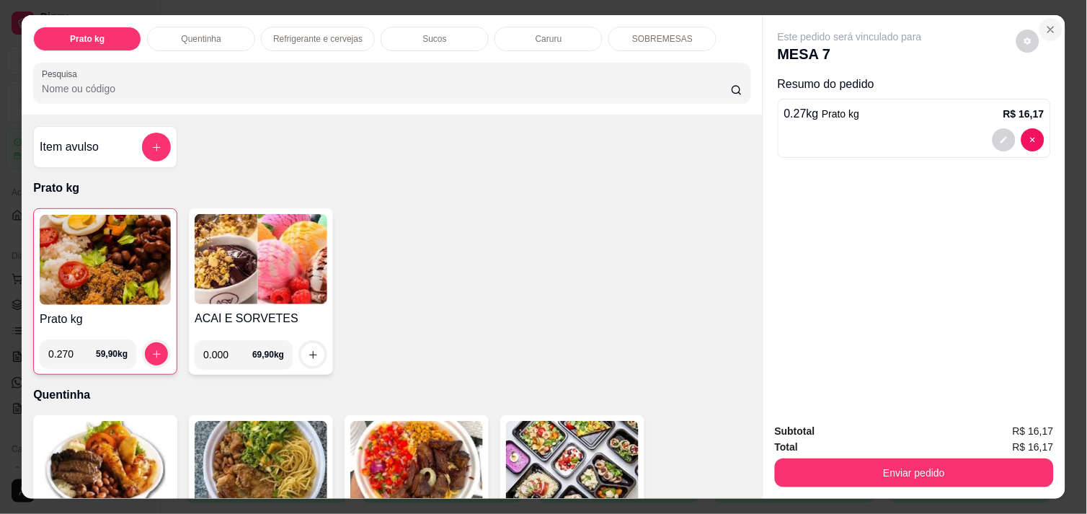
click at [1046, 24] on icon "Close" at bounding box center [1052, 30] width 12 height 12
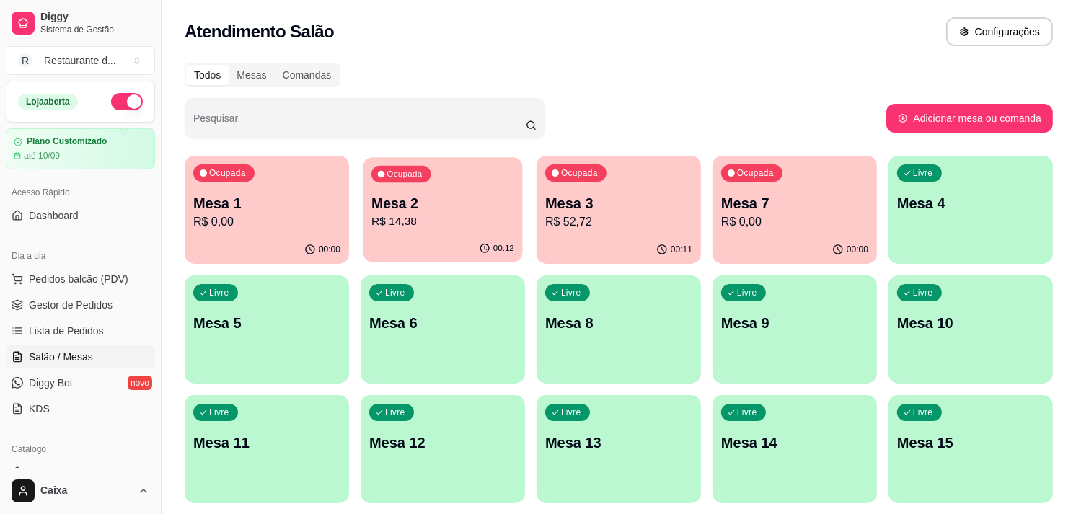
click at [453, 186] on div "Ocupada Mesa 2 R$ 14,38" at bounding box center [442, 196] width 159 height 78
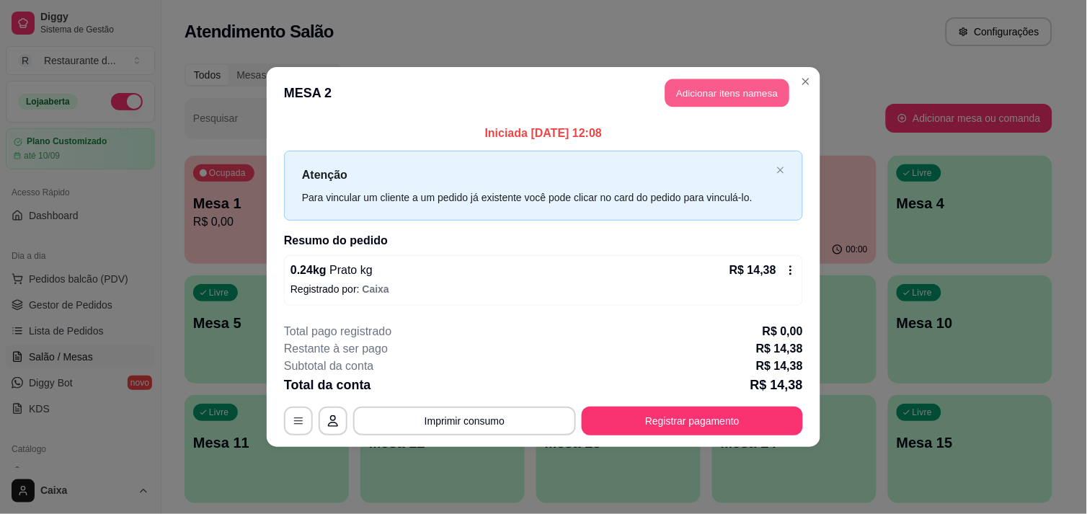
click at [718, 89] on button "Adicionar itens na mesa" at bounding box center [728, 93] width 124 height 28
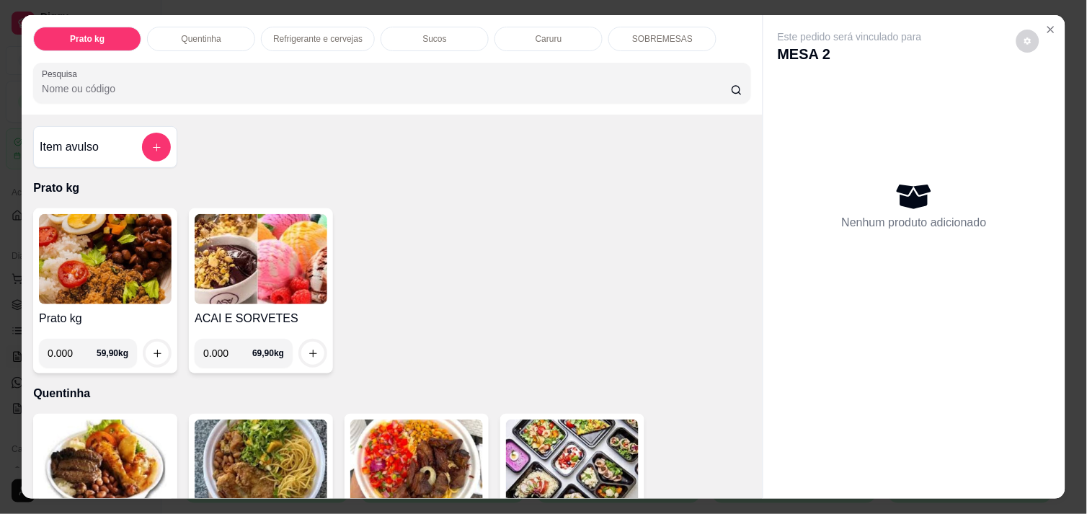
click at [224, 348] on input "0.000" at bounding box center [227, 353] width 49 height 29
type input "0.126"
click at [308, 348] on icon "increase-product-quantity" at bounding box center [313, 353] width 11 height 11
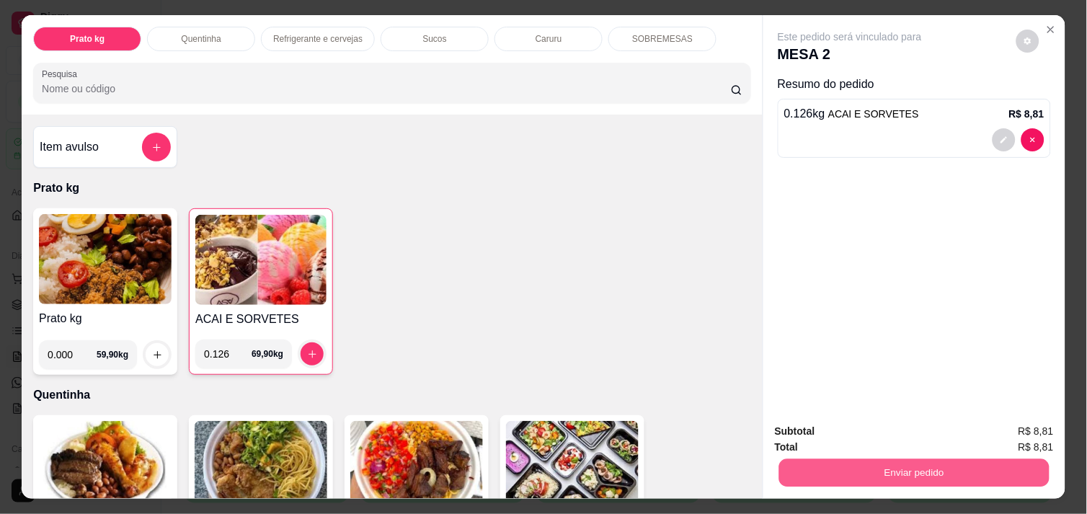
click at [913, 459] on button "Enviar pedido" at bounding box center [914, 473] width 270 height 28
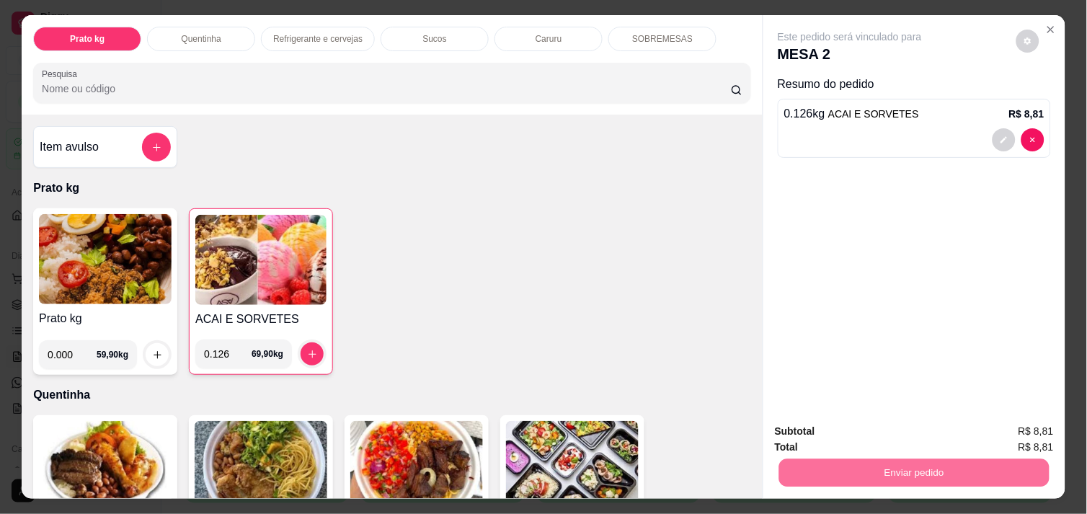
click at [896, 431] on button "Não registrar e enviar pedido" at bounding box center [867, 431] width 146 height 27
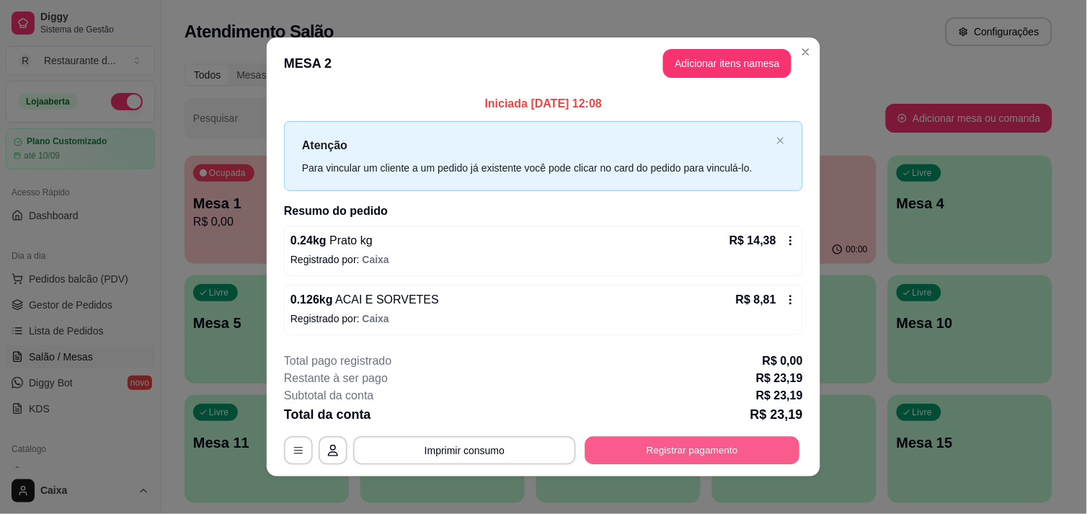
click at [624, 452] on button "Registrar pagamento" at bounding box center [692, 451] width 215 height 28
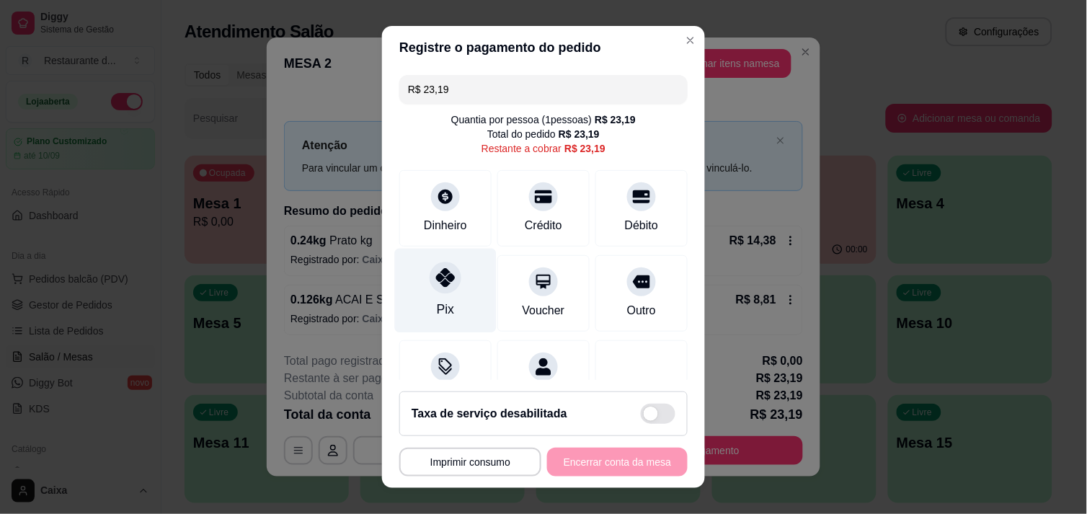
click at [441, 294] on div "Pix" at bounding box center [446, 290] width 102 height 84
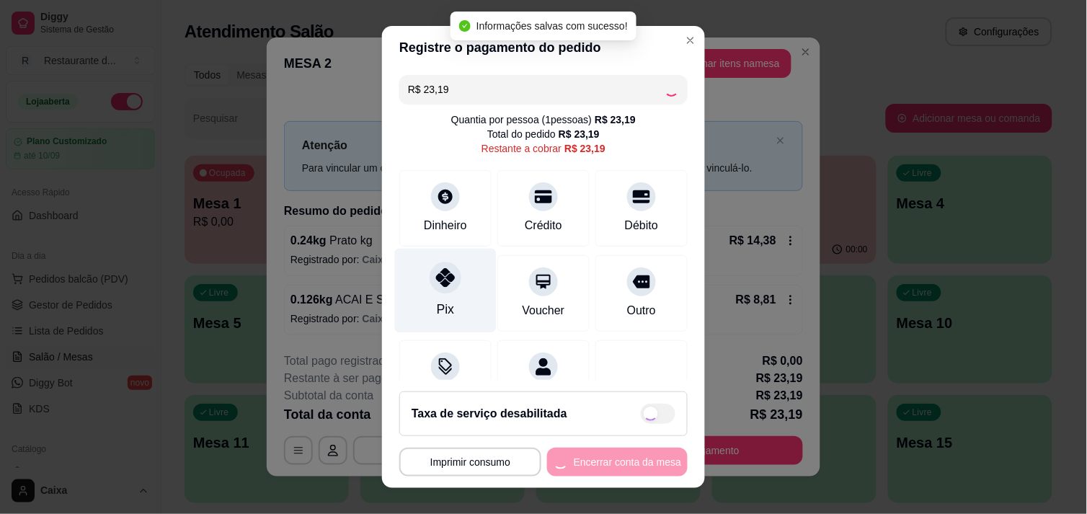
type input "R$ 0,00"
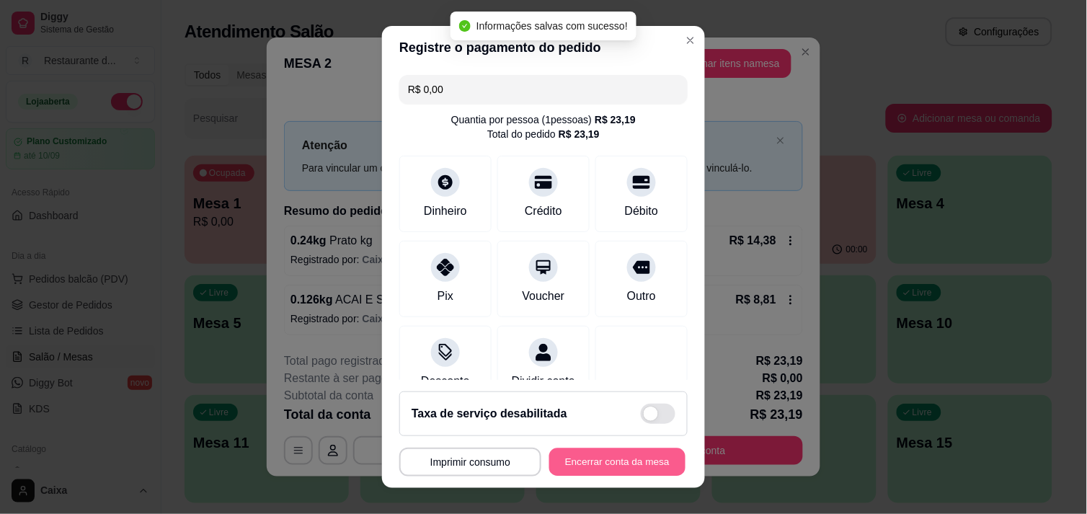
click at [583, 461] on button "Encerrar conta da mesa" at bounding box center [617, 462] width 136 height 28
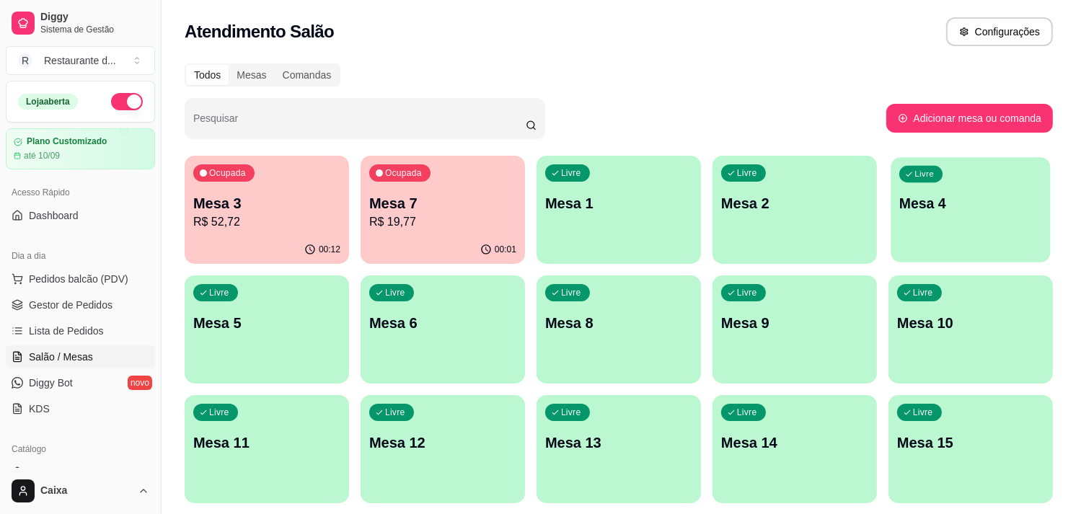
click at [921, 161] on div "Livre Mesa 4" at bounding box center [969, 201] width 159 height 88
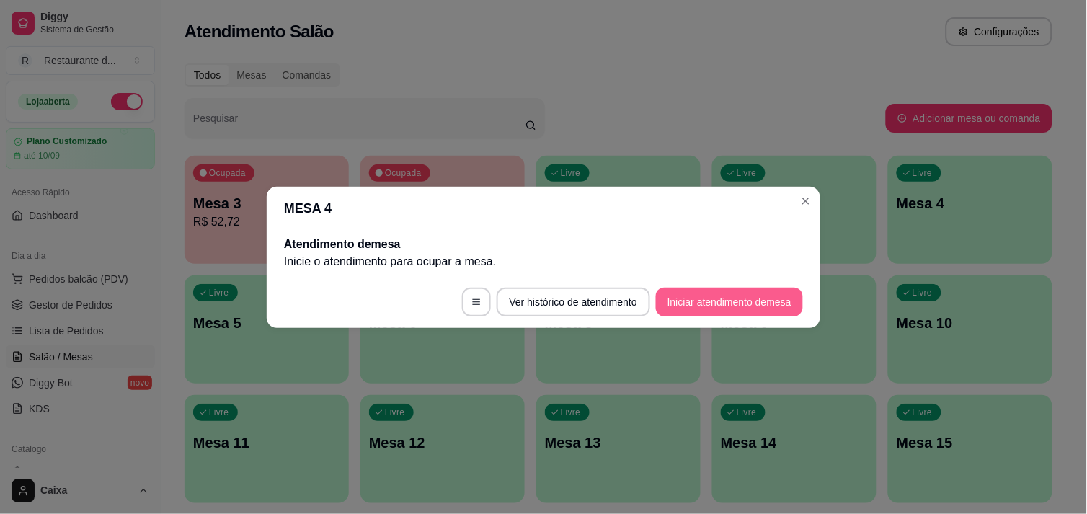
click at [763, 304] on button "Iniciar atendimento de mesa" at bounding box center [729, 302] width 147 height 29
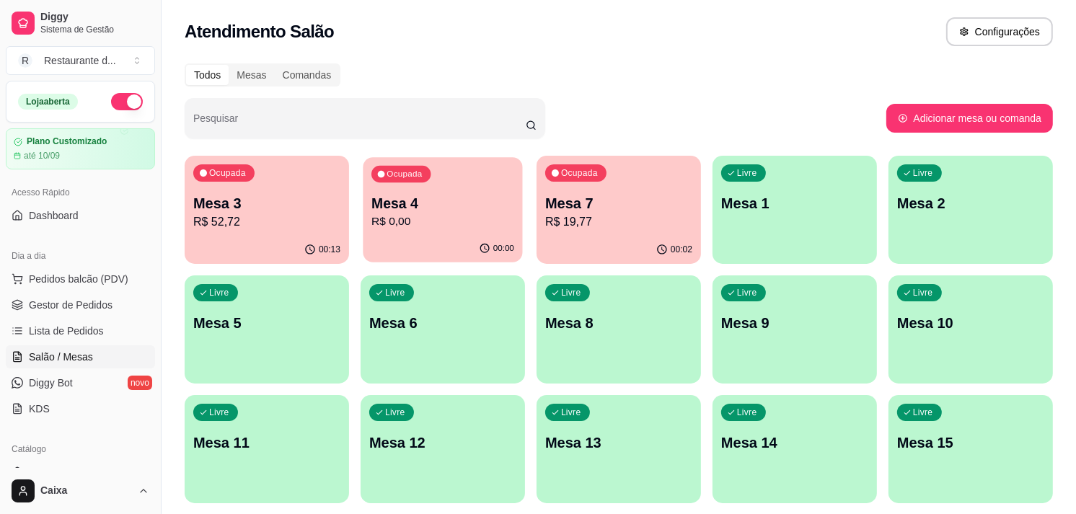
click at [427, 231] on div "Ocupada Mesa 4 R$ 0,00" at bounding box center [442, 196] width 159 height 78
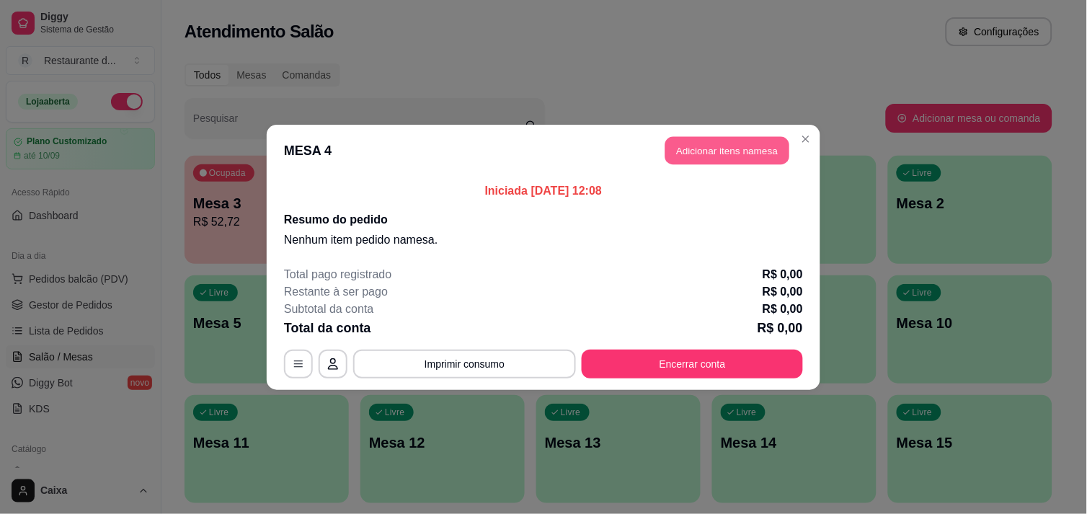
click at [709, 152] on button "Adicionar itens na mesa" at bounding box center [728, 150] width 124 height 28
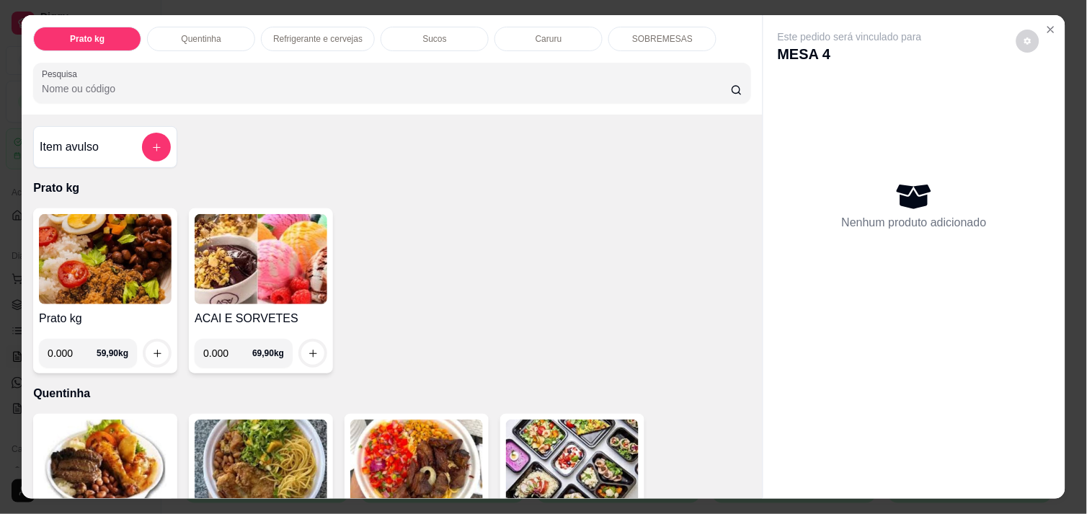
click at [67, 342] on input "0.000" at bounding box center [72, 353] width 49 height 29
type input "0.542"
click at [155, 348] on icon "increase-product-quantity" at bounding box center [157, 353] width 11 height 11
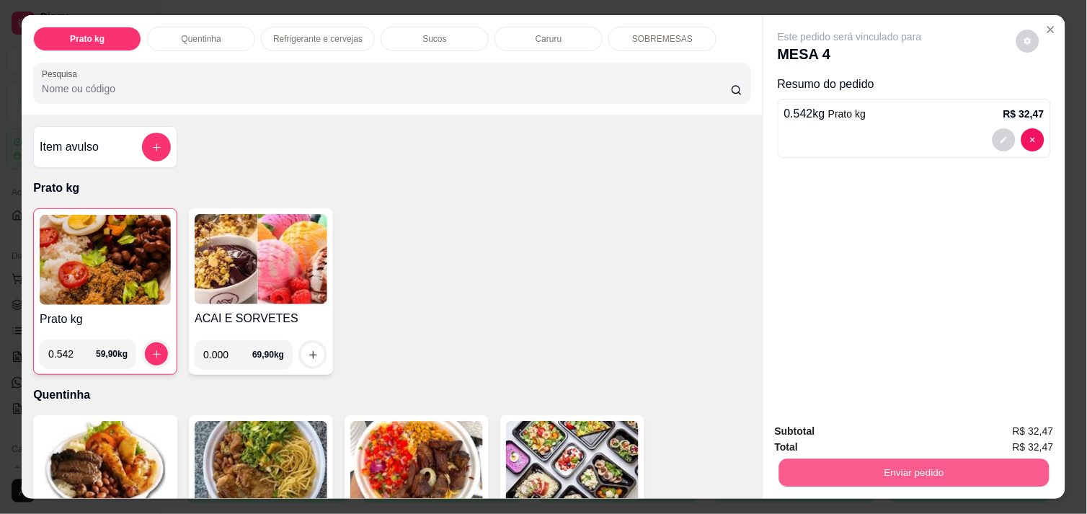
click at [955, 465] on button "Enviar pedido" at bounding box center [914, 473] width 270 height 28
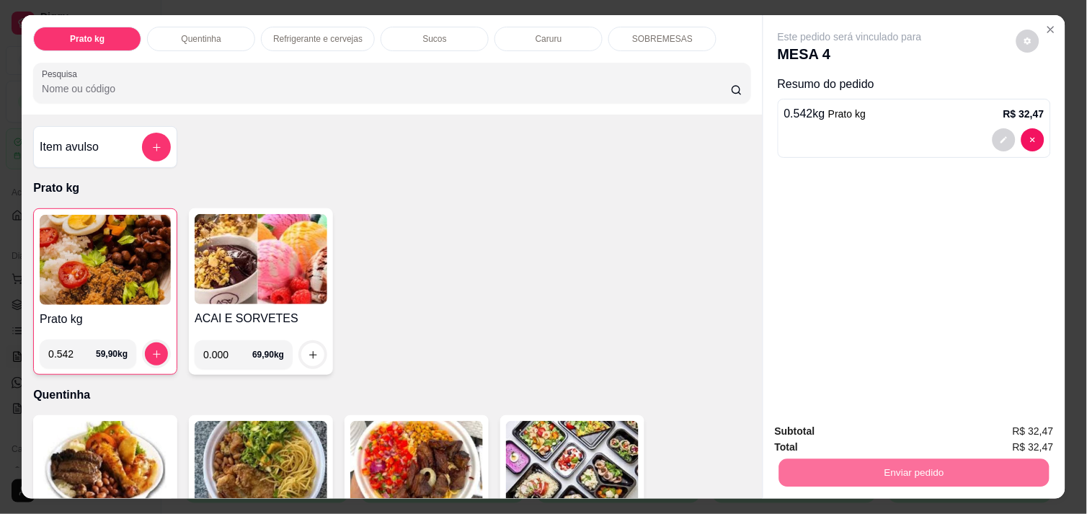
click at [890, 431] on button "Não registrar e enviar pedido" at bounding box center [867, 431] width 150 height 27
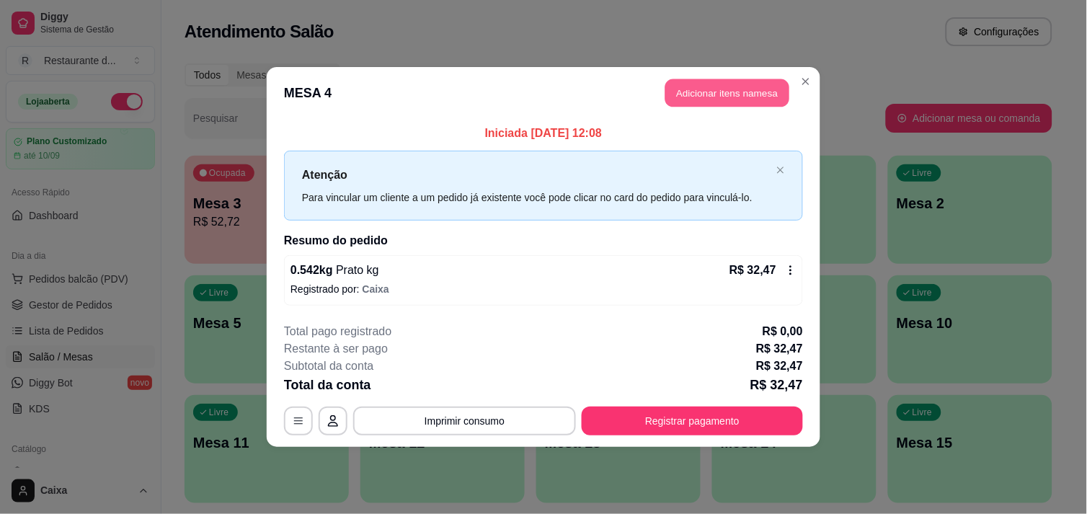
click at [741, 85] on button "Adicionar itens na mesa" at bounding box center [728, 93] width 124 height 28
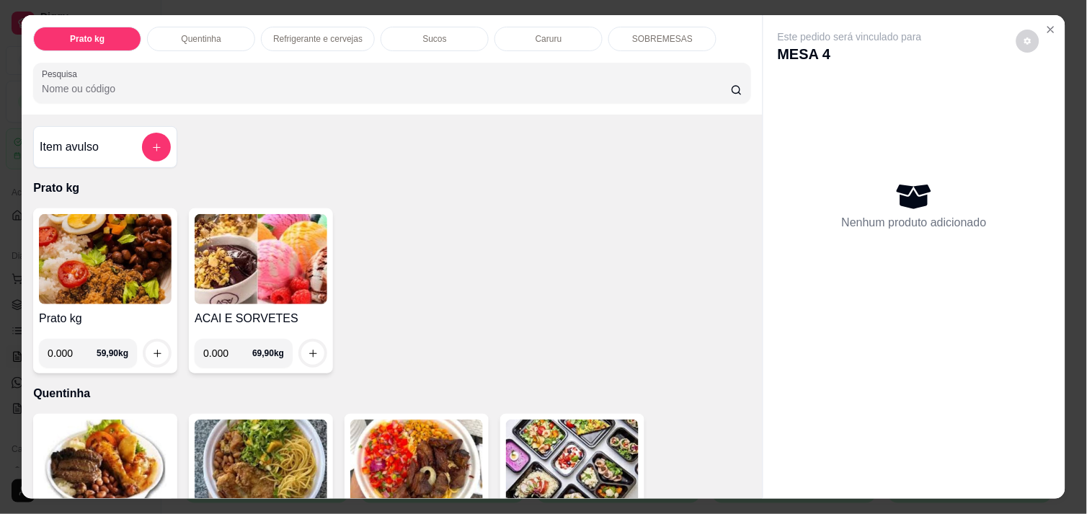
click at [72, 340] on input "0.000" at bounding box center [72, 353] width 49 height 29
type input "0.318"
click at [153, 348] on icon "increase-product-quantity" at bounding box center [157, 353] width 11 height 11
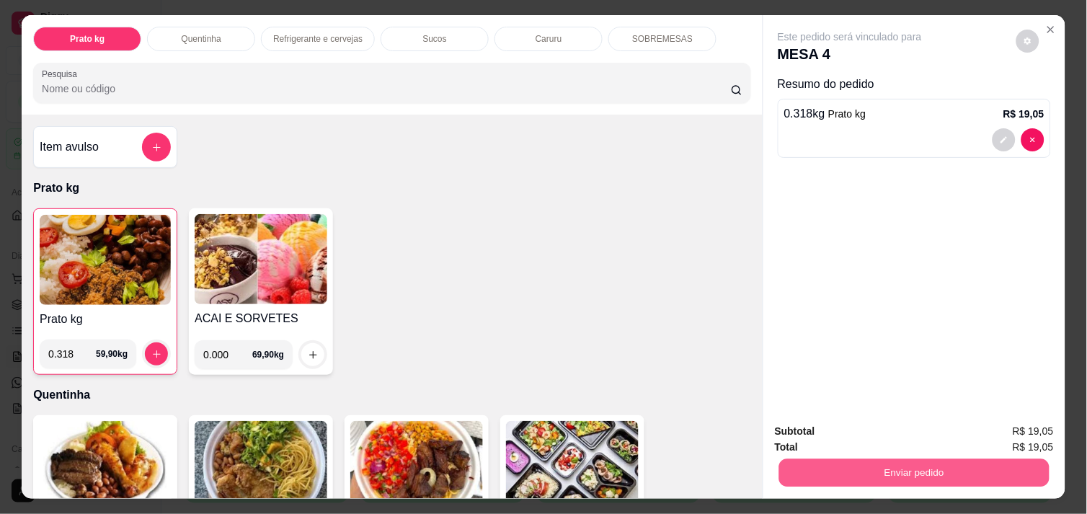
click at [883, 469] on button "Enviar pedido" at bounding box center [914, 473] width 270 height 28
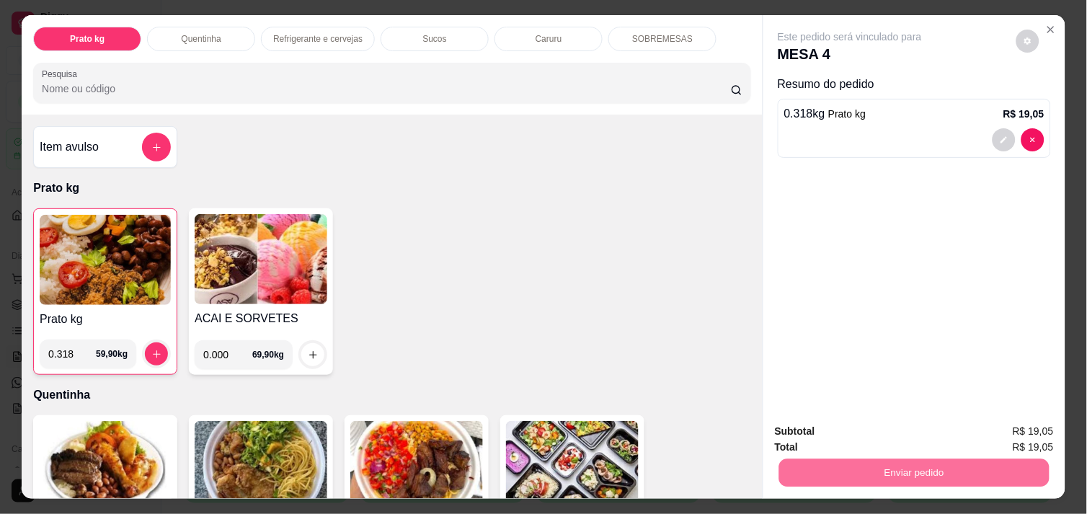
click at [875, 430] on button "Não registrar e enviar pedido" at bounding box center [867, 431] width 146 height 27
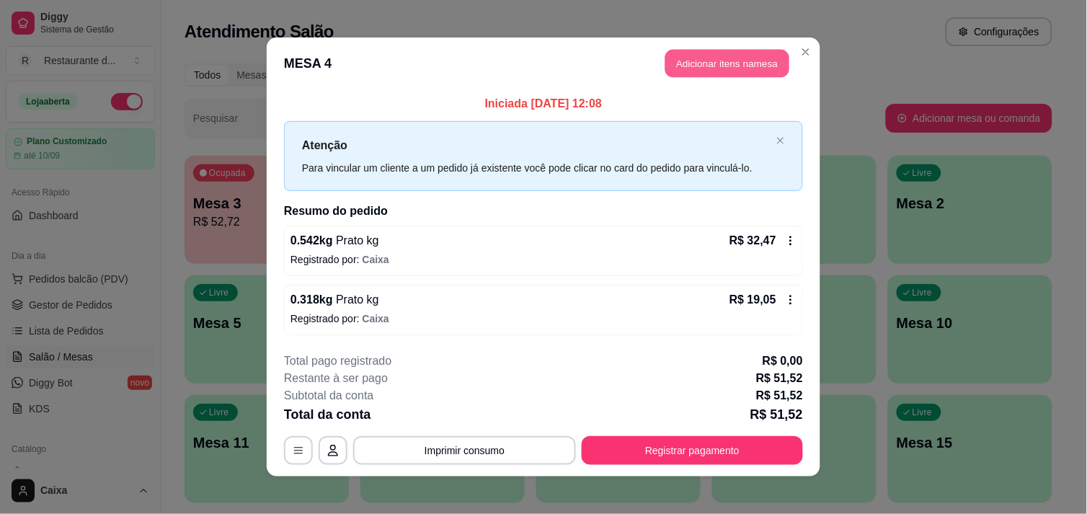
click at [747, 63] on button "Adicionar itens na mesa" at bounding box center [728, 64] width 124 height 28
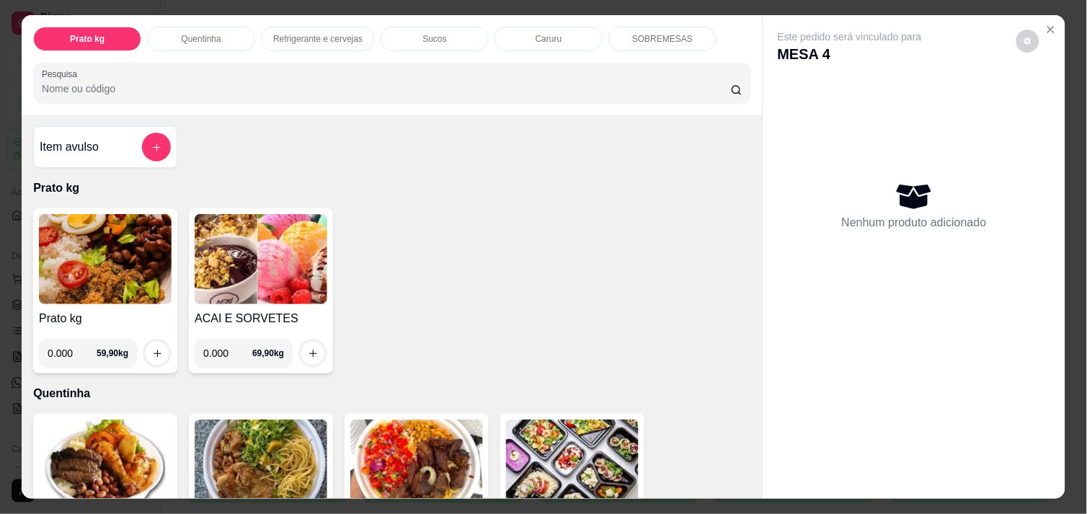
click at [61, 349] on input "0.000" at bounding box center [72, 353] width 49 height 29
click at [61, 349] on input "2.034" at bounding box center [72, 353] width 49 height 29
type input "0.000"
click at [1046, 26] on icon "Close" at bounding box center [1052, 30] width 12 height 12
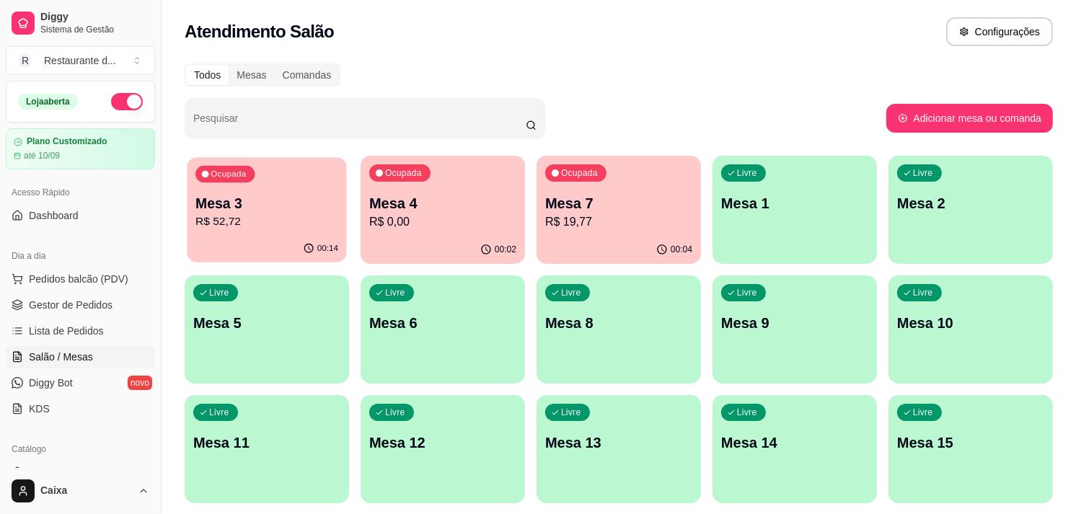
click at [244, 191] on div "Ocupada Mesa 3 R$ 52,72" at bounding box center [266, 196] width 159 height 78
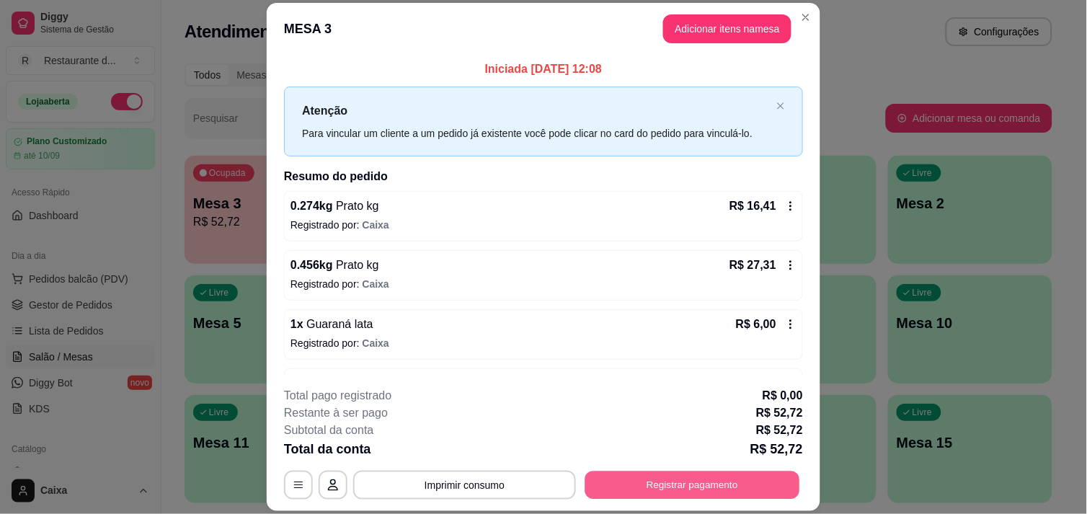
click at [645, 492] on button "Registrar pagamento" at bounding box center [692, 486] width 215 height 28
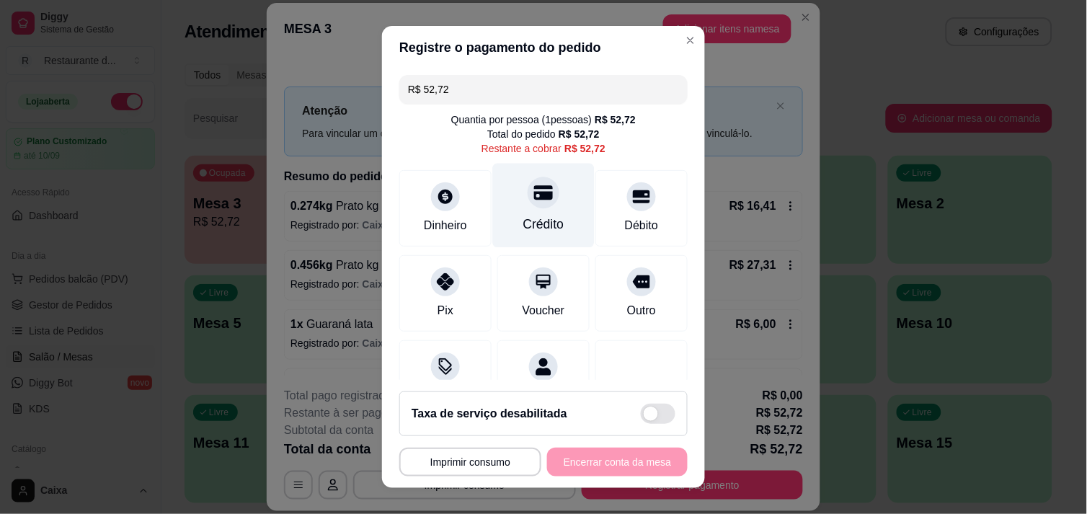
click at [536, 215] on div "Crédito" at bounding box center [543, 224] width 41 height 19
type input "R$ 0,00"
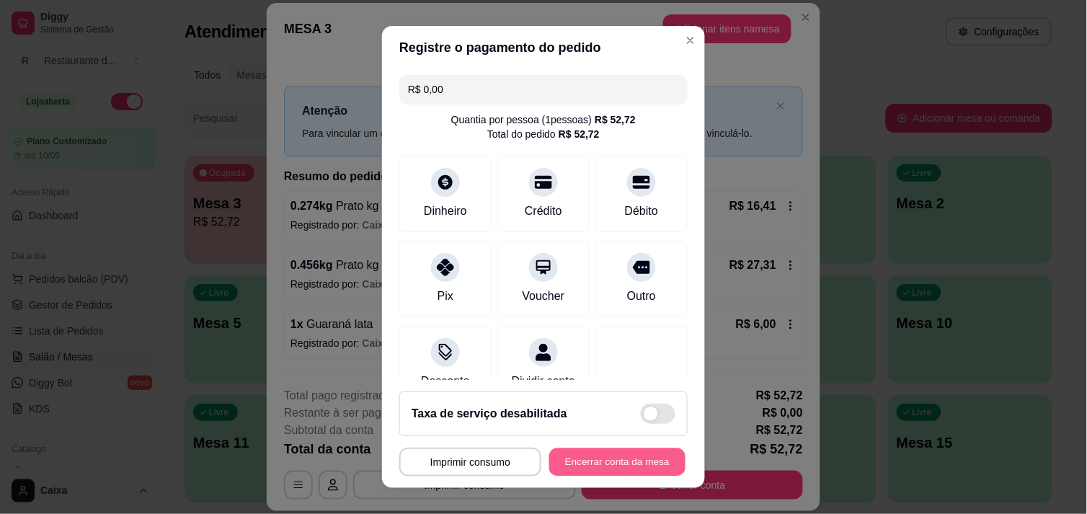
click at [617, 464] on button "Encerrar conta da mesa" at bounding box center [617, 462] width 136 height 28
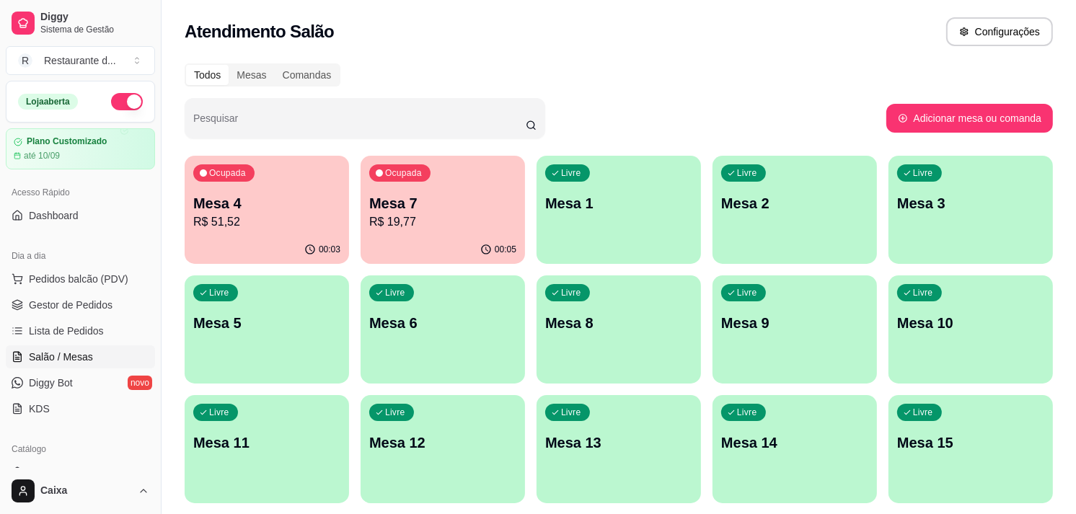
click at [257, 191] on div "Ocupada Mesa 4 R$ 51,52" at bounding box center [267, 196] width 164 height 80
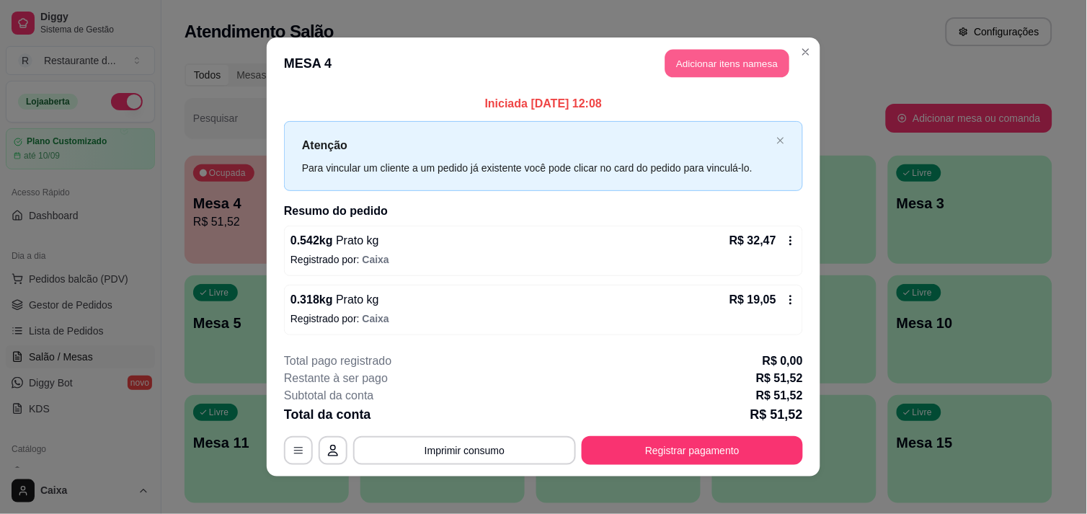
click at [704, 55] on button "Adicionar itens na mesa" at bounding box center [728, 64] width 124 height 28
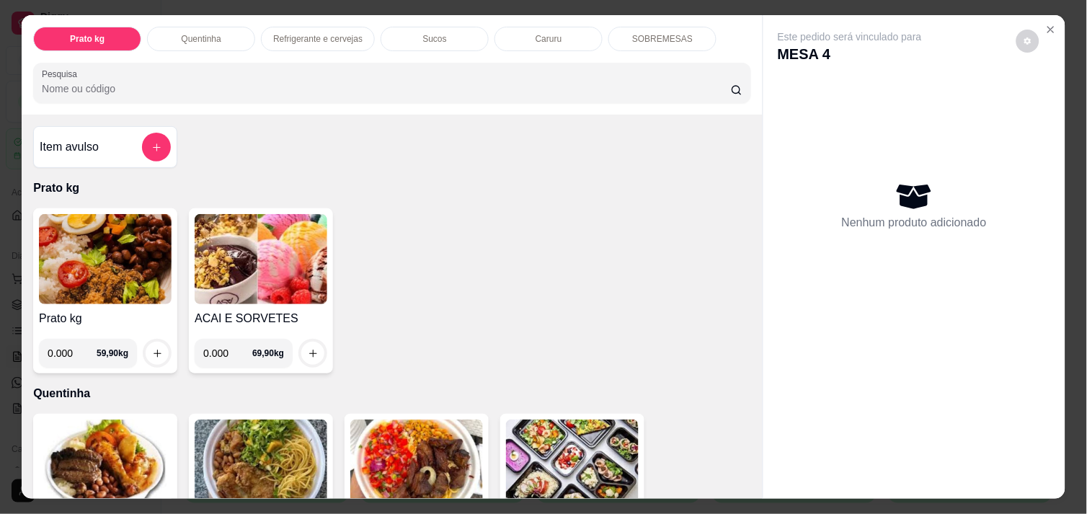
click at [68, 348] on input "0.000" at bounding box center [72, 353] width 49 height 29
type input "0.234"
click at [152, 349] on icon "increase-product-quantity" at bounding box center [157, 353] width 11 height 11
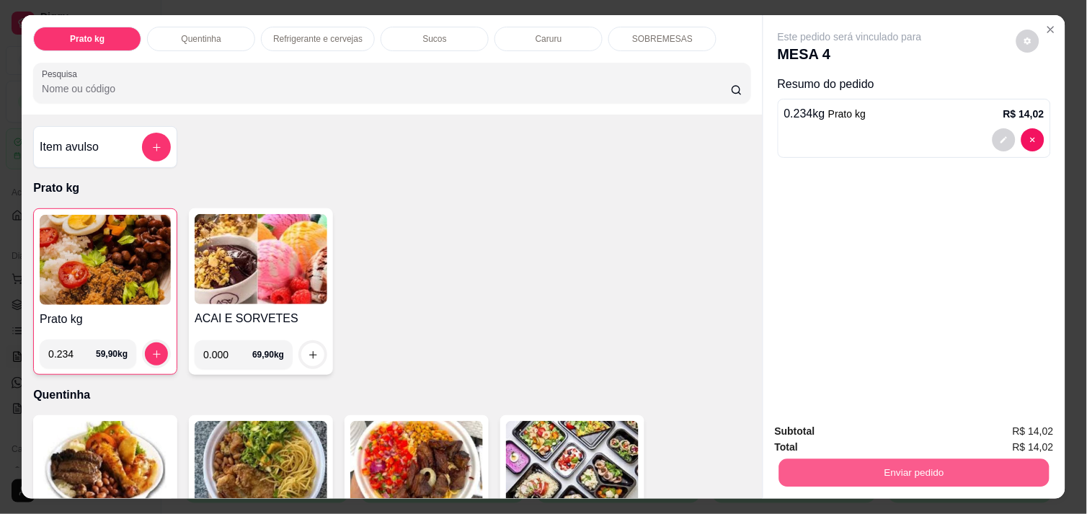
click at [891, 469] on button "Enviar pedido" at bounding box center [914, 473] width 270 height 28
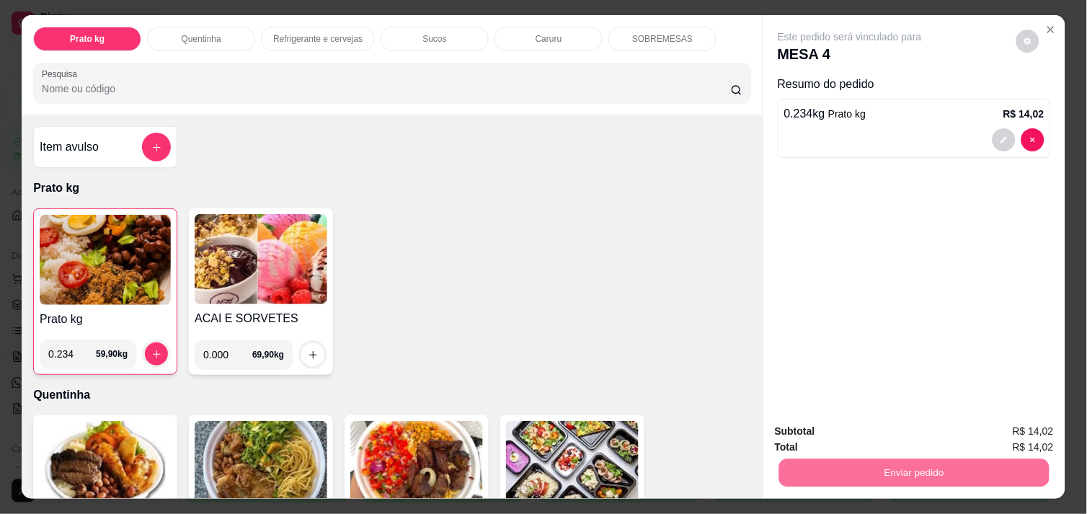
click at [888, 423] on button "Não registrar e enviar pedido" at bounding box center [867, 431] width 146 height 27
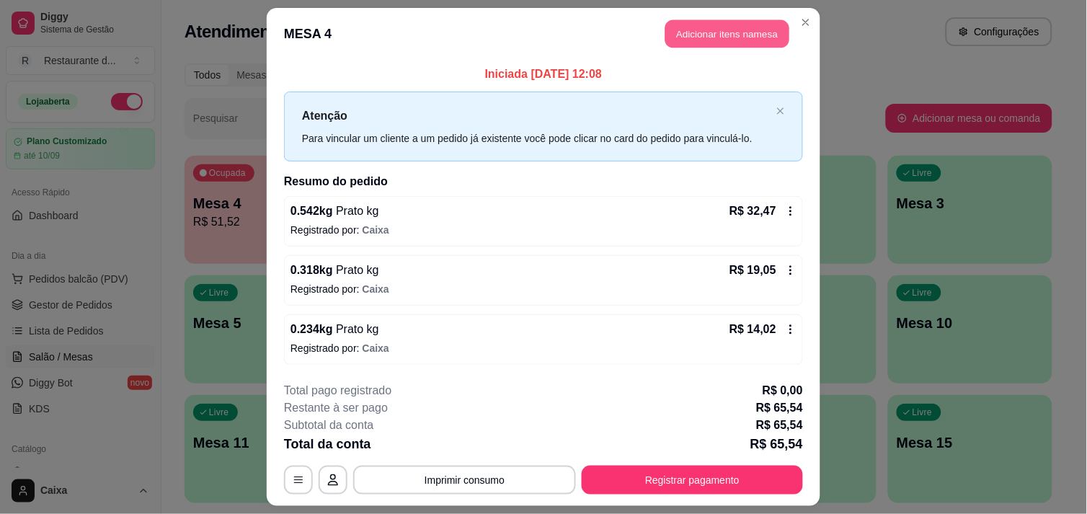
click at [716, 25] on button "Adicionar itens na mesa" at bounding box center [728, 34] width 124 height 28
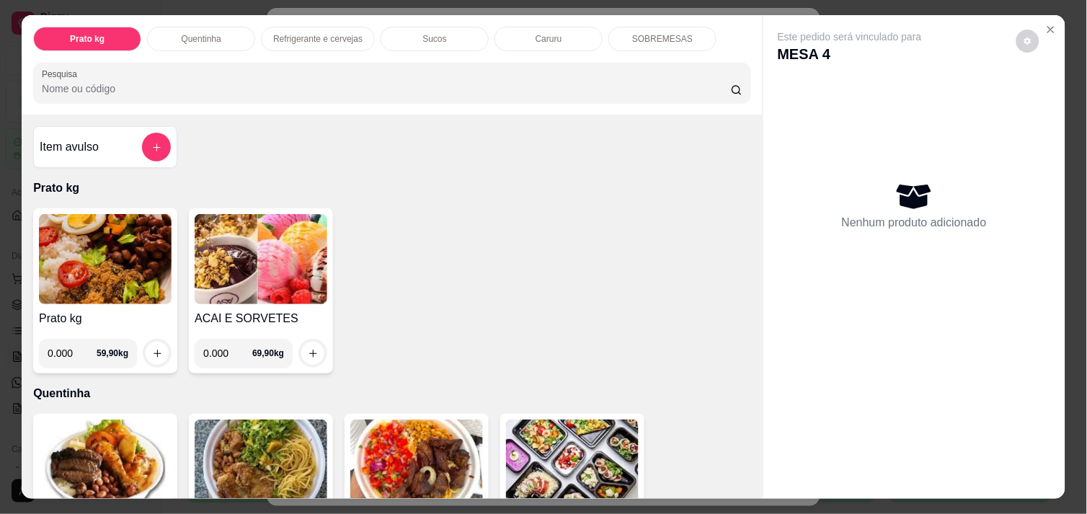
click at [71, 343] on input "0.000" at bounding box center [72, 353] width 49 height 29
type input "0.320"
click at [154, 348] on icon "increase-product-quantity" at bounding box center [157, 353] width 11 height 11
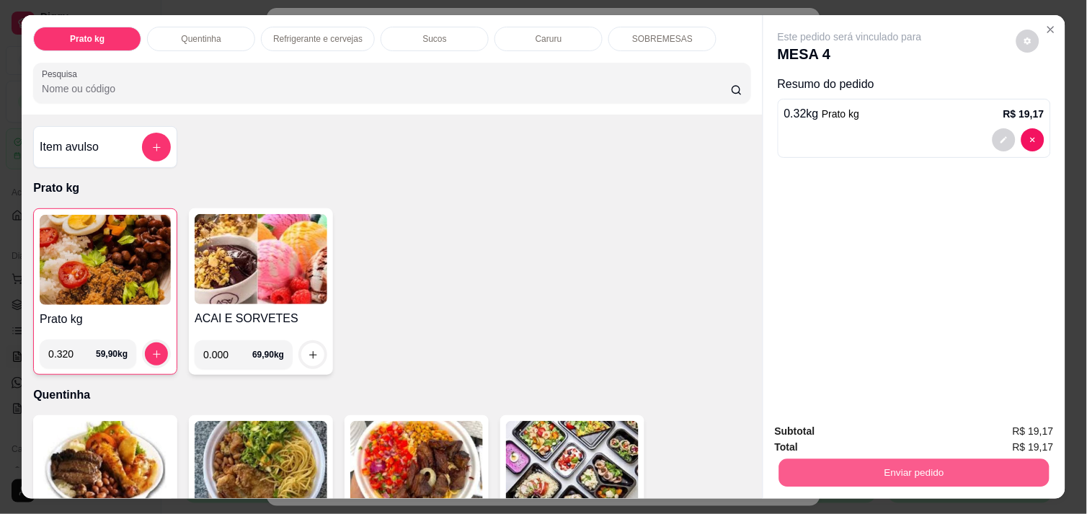
click at [885, 459] on button "Enviar pedido" at bounding box center [914, 473] width 270 height 28
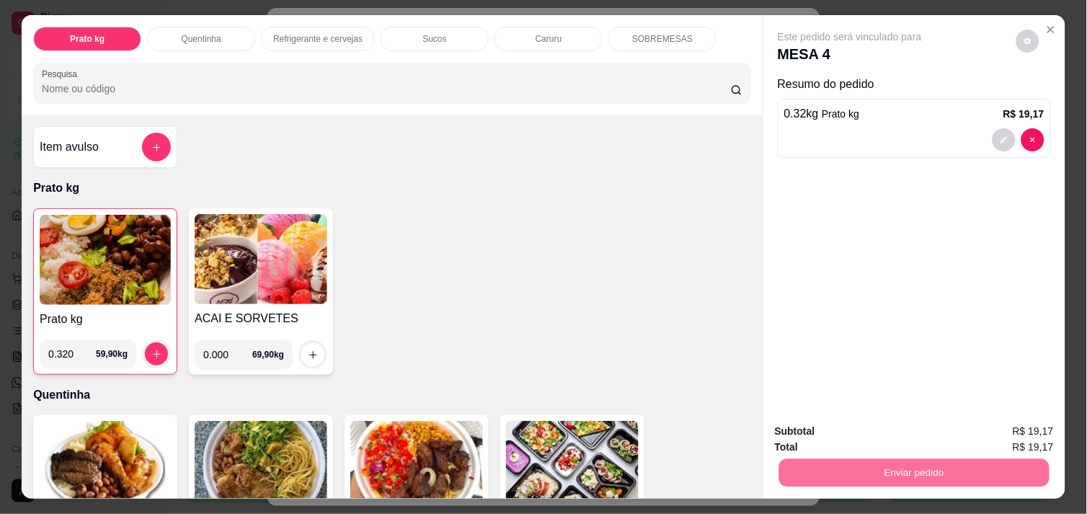
click at [875, 438] on button "Não registrar e enviar pedido" at bounding box center [867, 431] width 146 height 27
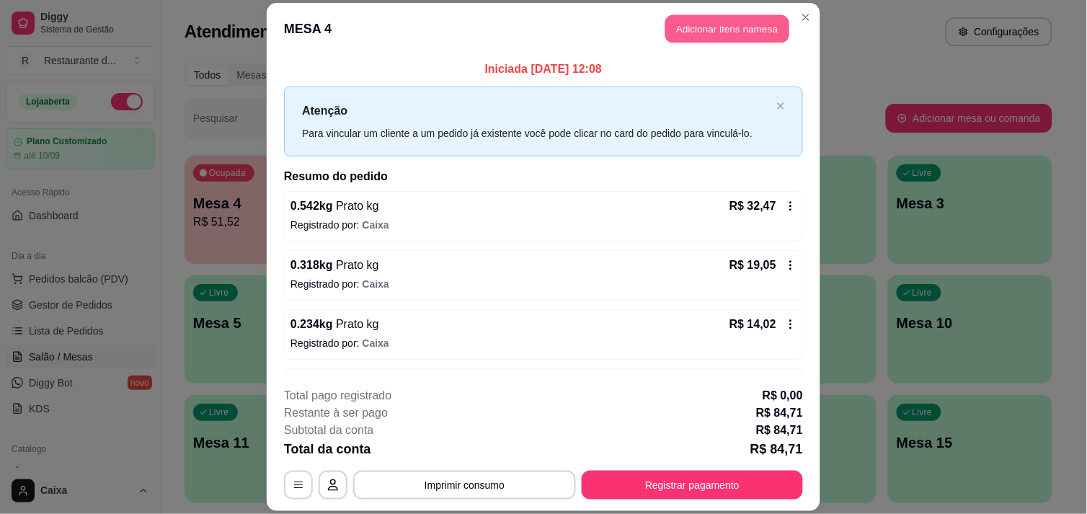
click at [730, 24] on button "Adicionar itens na mesa" at bounding box center [728, 28] width 124 height 28
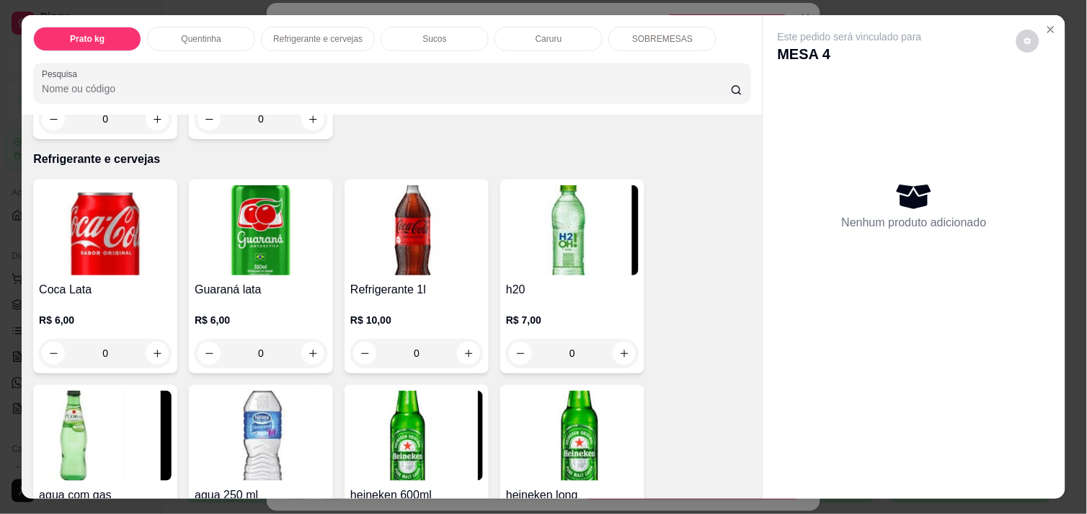
scroll to position [673, 0]
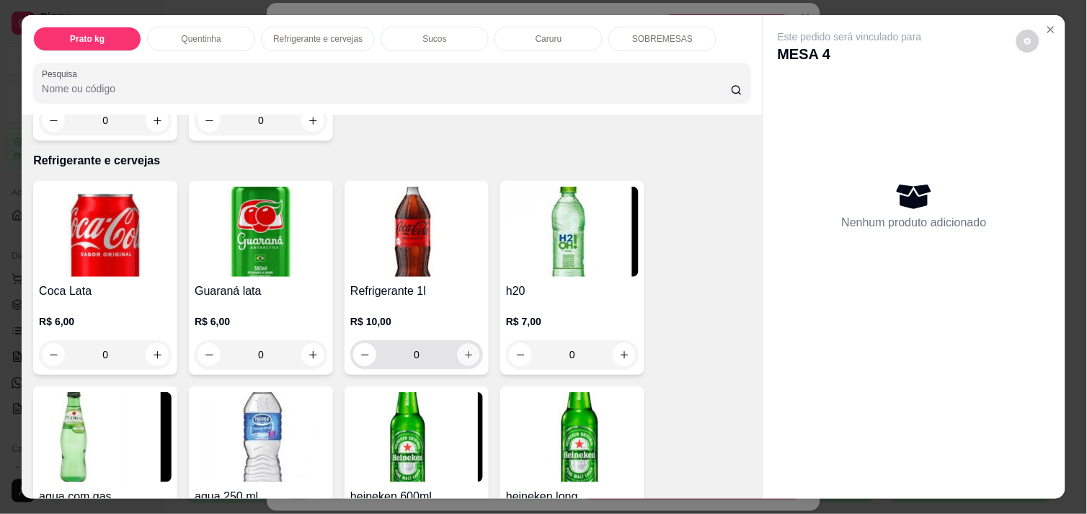
click at [464, 350] on icon "increase-product-quantity" at bounding box center [469, 355] width 11 height 11
type input "1"
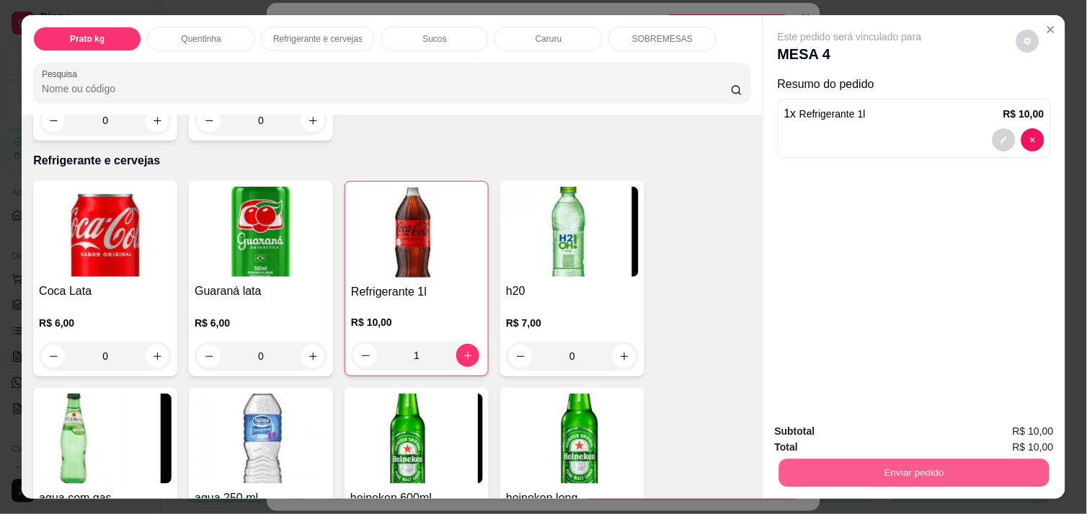
click at [839, 459] on button "Enviar pedido" at bounding box center [914, 473] width 270 height 28
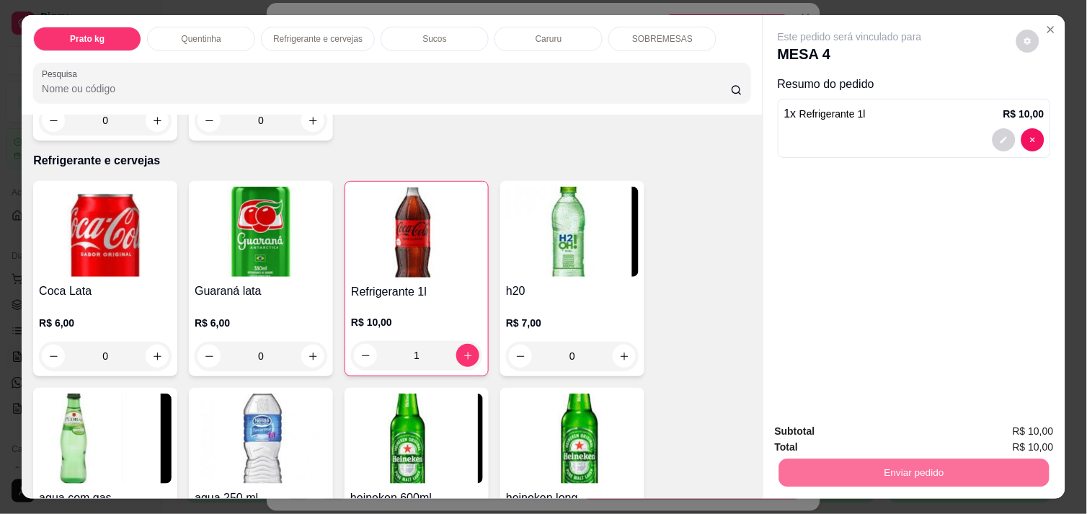
click at [837, 433] on button "Não registrar e enviar pedido" at bounding box center [867, 431] width 146 height 27
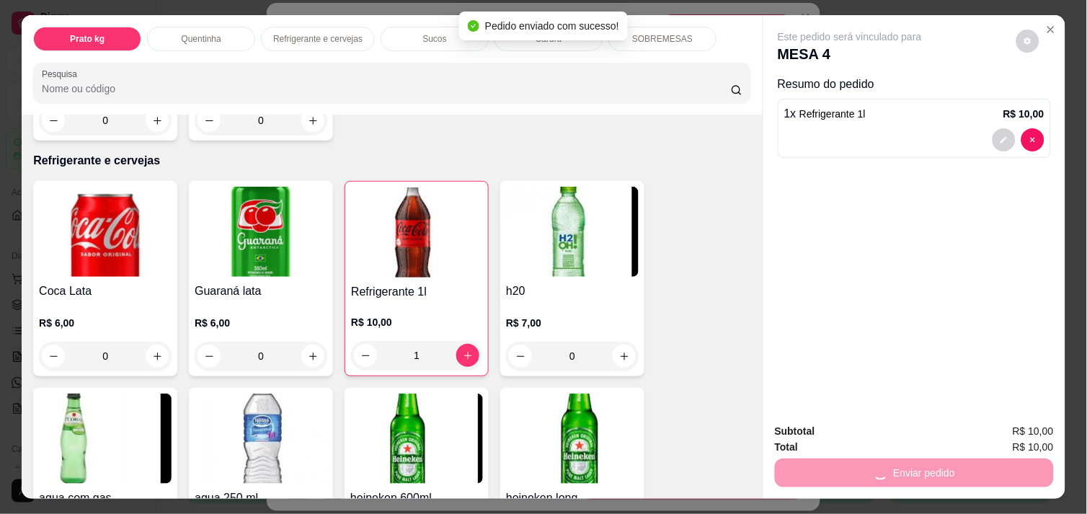
click at [837, 439] on div "Total R$ 10,00" at bounding box center [914, 447] width 279 height 16
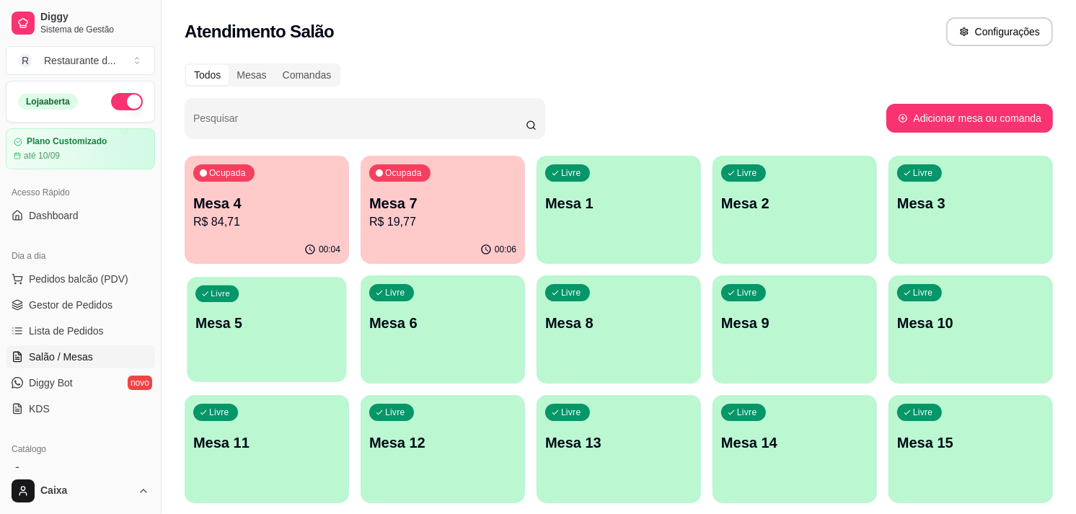
click at [229, 358] on div "Livre Mesa 5" at bounding box center [266, 321] width 159 height 88
click at [206, 352] on div "Livre Mesa 5" at bounding box center [266, 321] width 159 height 88
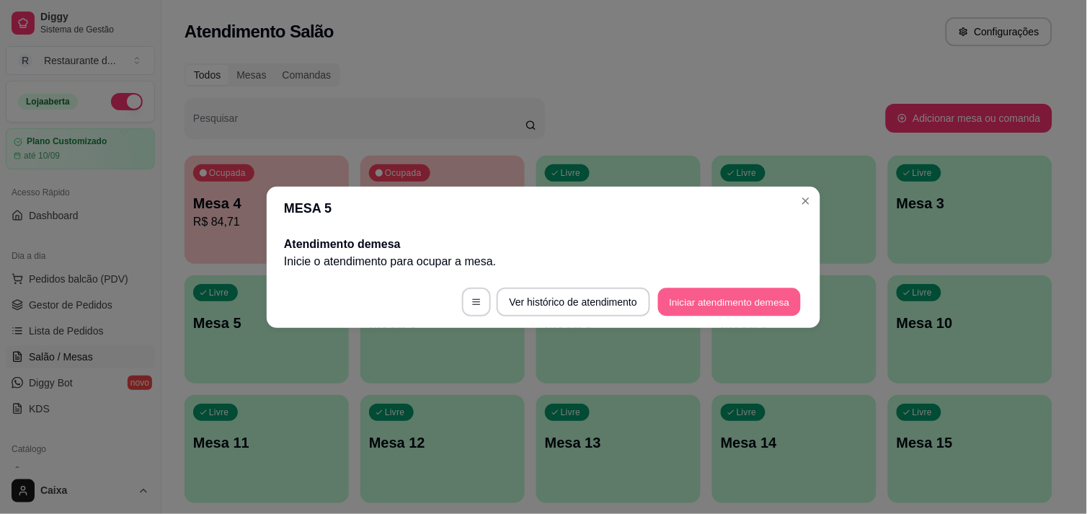
click at [685, 294] on button "Iniciar atendimento de mesa" at bounding box center [729, 302] width 143 height 28
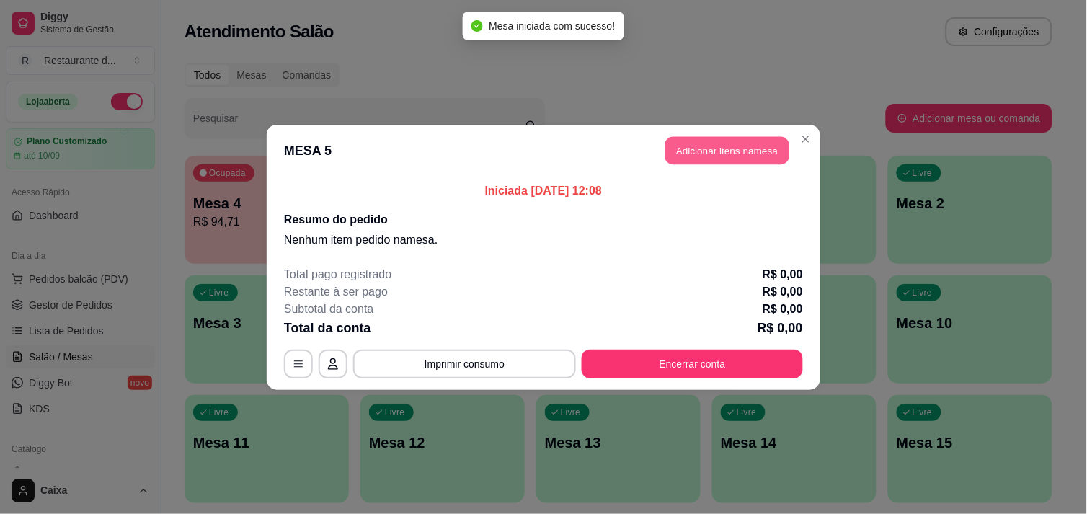
click at [756, 148] on button "Adicionar itens na mesa" at bounding box center [728, 150] width 124 height 28
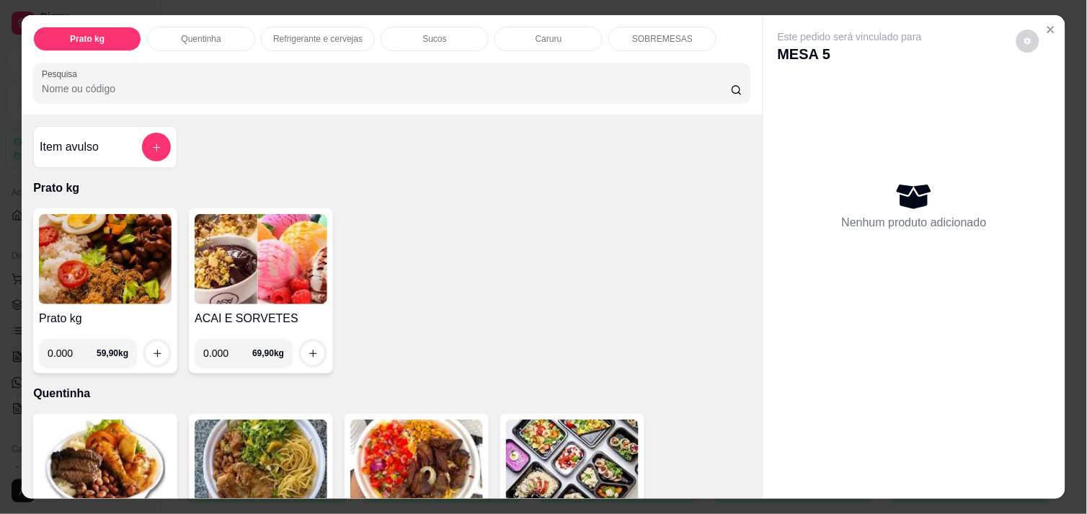
click at [70, 348] on input "0.000" at bounding box center [72, 353] width 49 height 29
type input "0.276"
click at [152, 349] on icon "increase-product-quantity" at bounding box center [157, 353] width 11 height 11
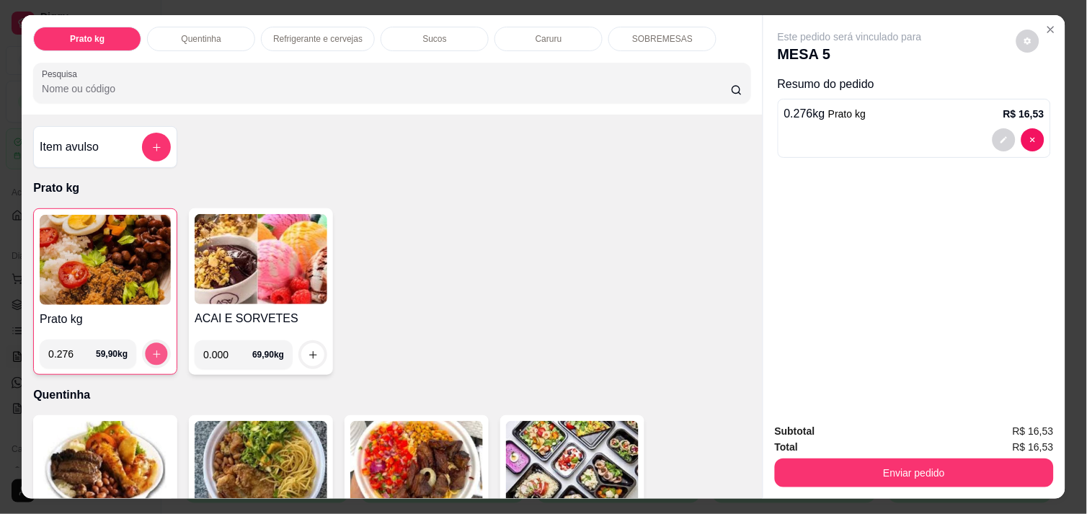
click at [151, 349] on icon "increase-product-quantity" at bounding box center [156, 354] width 11 height 11
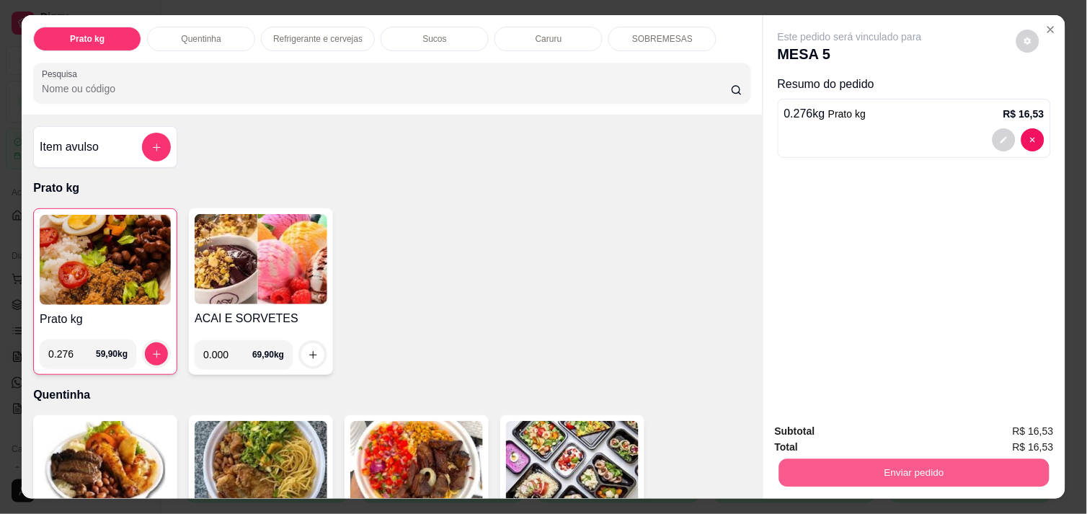
click at [896, 465] on button "Enviar pedido" at bounding box center [914, 473] width 270 height 28
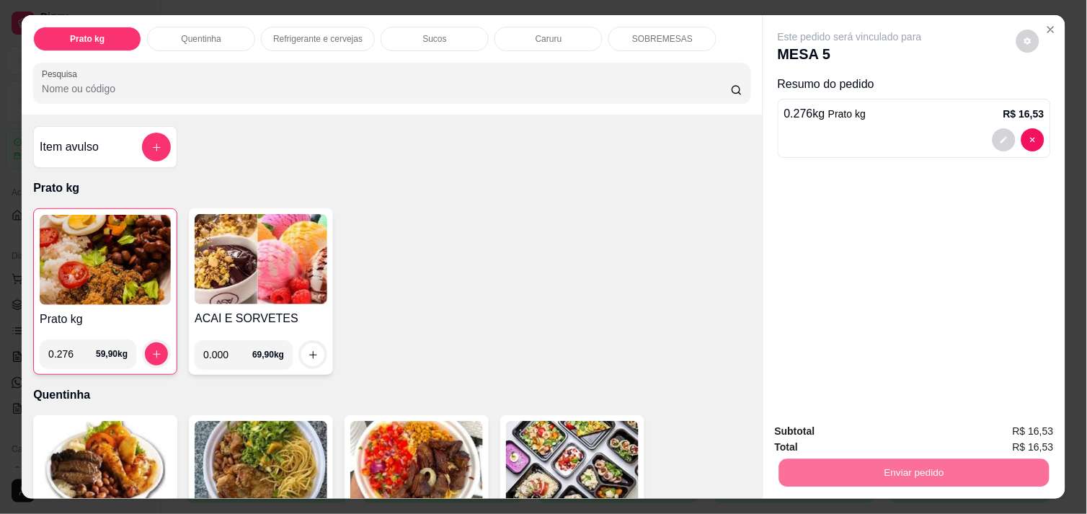
click at [878, 433] on button "Não registrar e enviar pedido" at bounding box center [867, 431] width 146 height 27
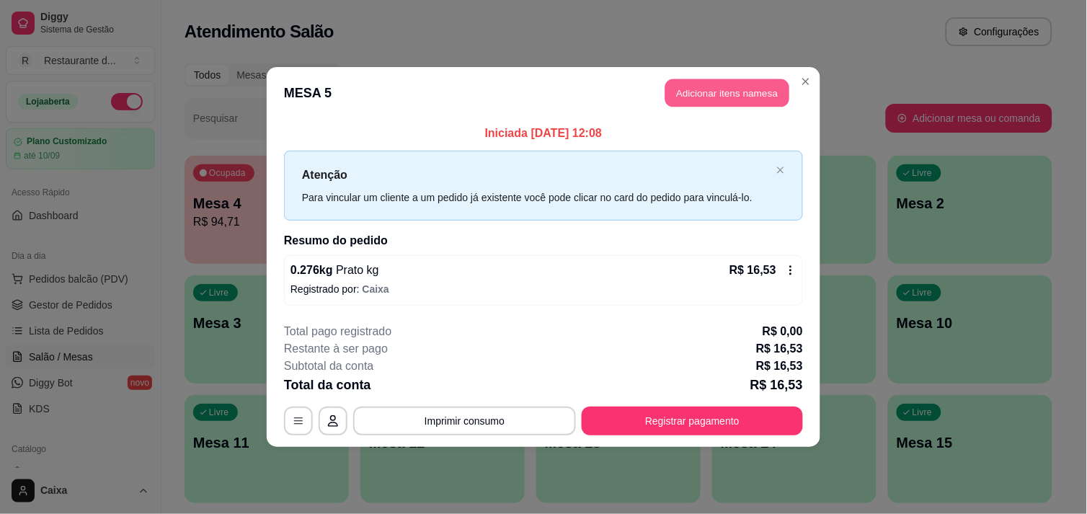
click at [731, 85] on button "Adicionar itens na mesa" at bounding box center [728, 93] width 124 height 28
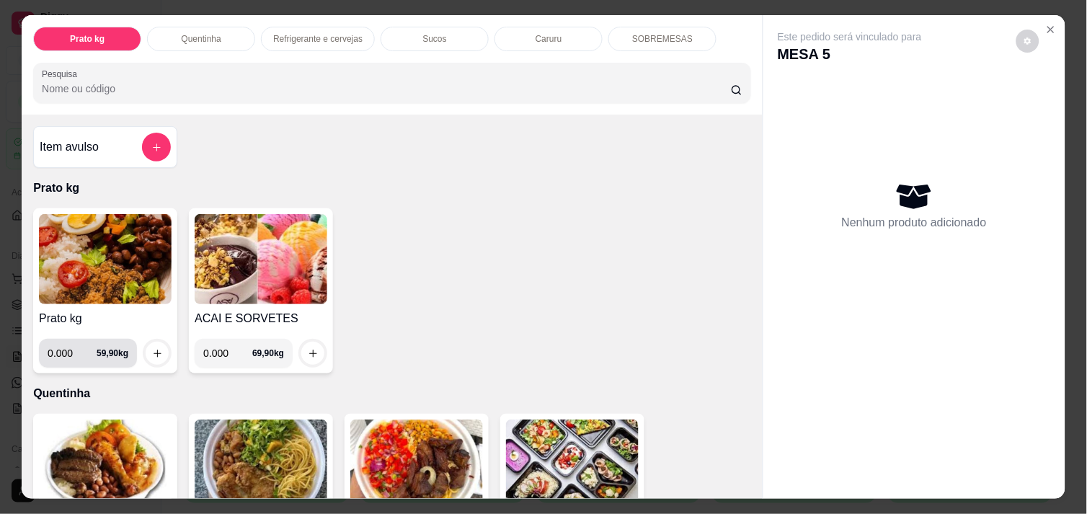
click at [68, 341] on input "0.000" at bounding box center [72, 353] width 49 height 29
type input "0.420"
click at [152, 348] on icon "increase-product-quantity" at bounding box center [157, 353] width 11 height 11
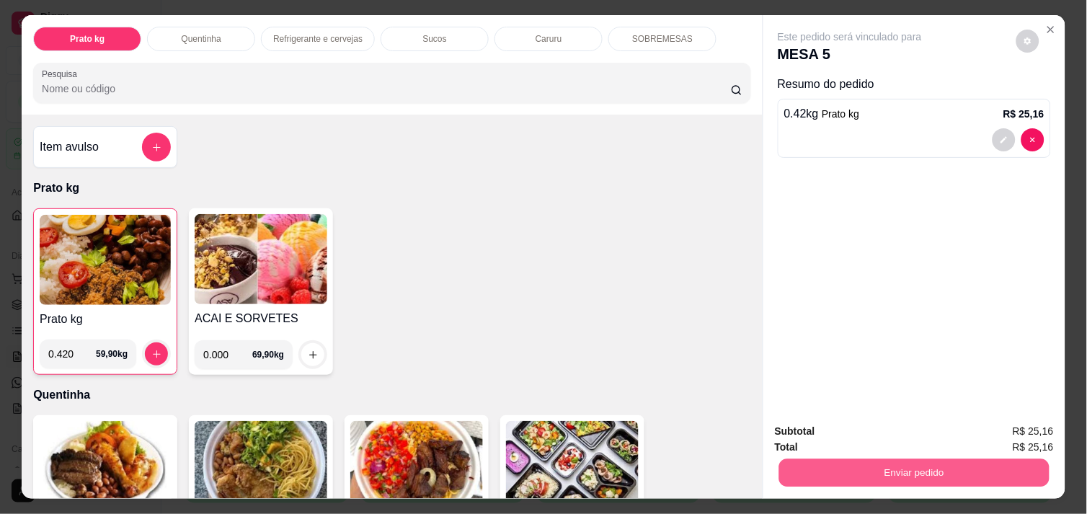
click at [924, 462] on button "Enviar pedido" at bounding box center [914, 473] width 270 height 28
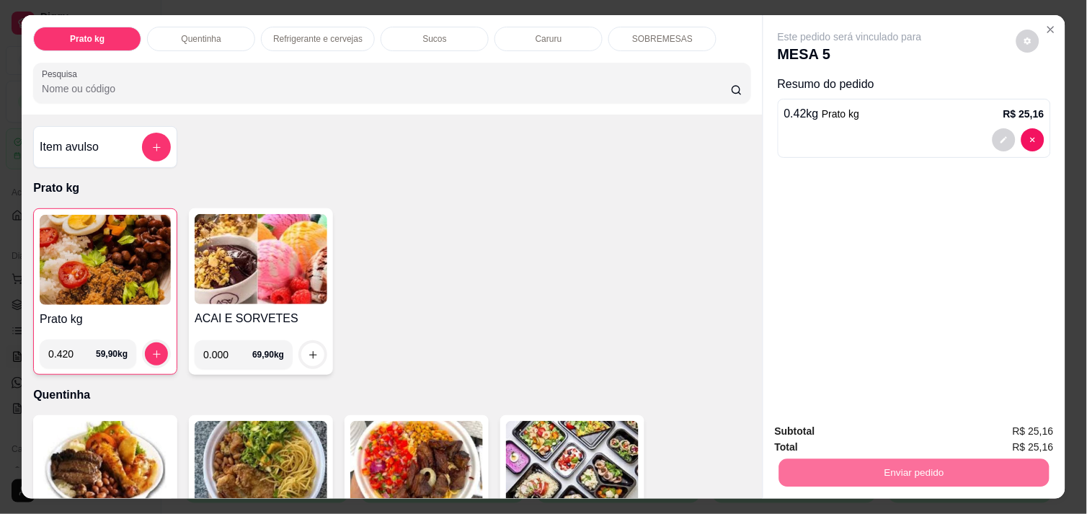
click at [884, 433] on button "Não registrar e enviar pedido" at bounding box center [867, 431] width 146 height 27
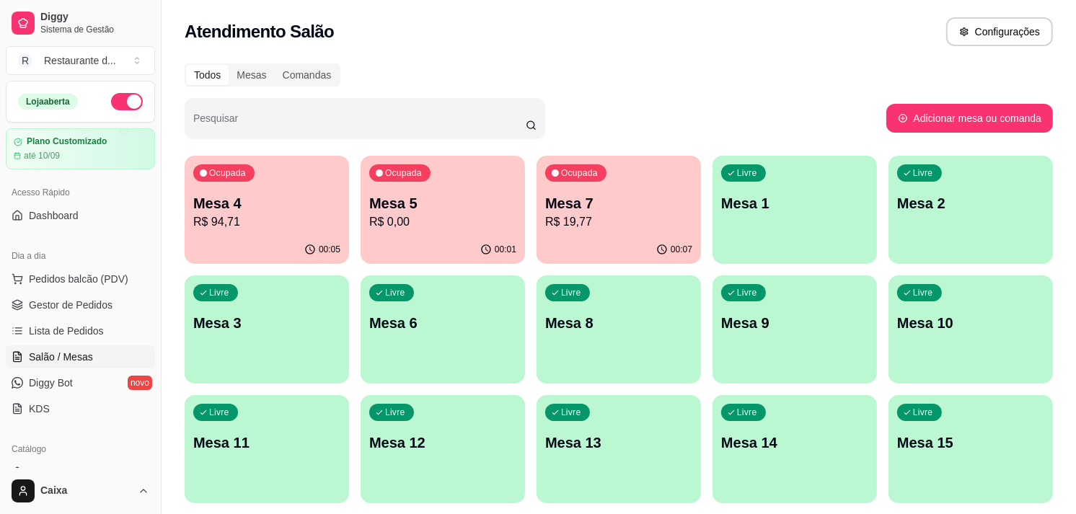
click at [961, 198] on p "Mesa 2" at bounding box center [970, 203] width 143 height 19
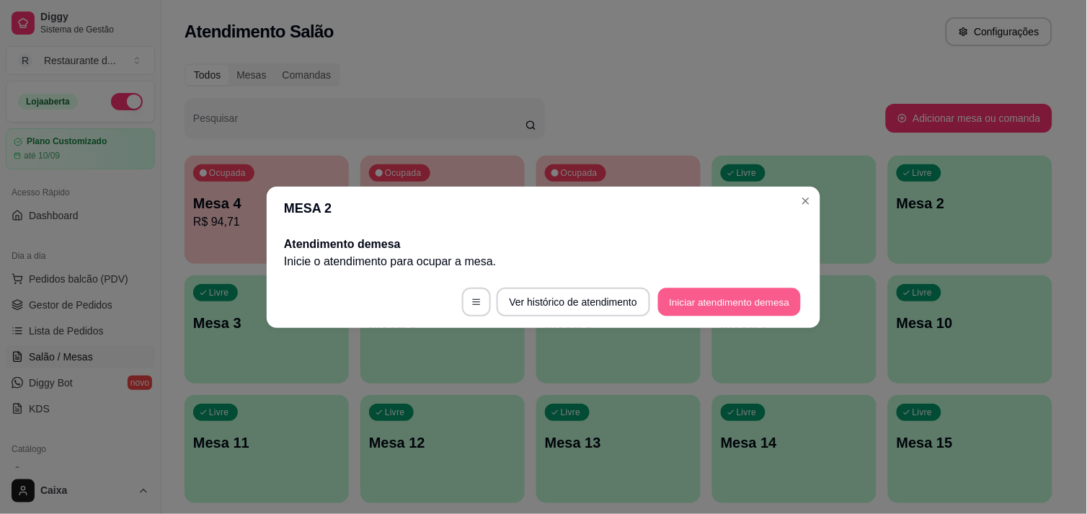
click at [712, 297] on button "Iniciar atendimento de mesa" at bounding box center [729, 302] width 143 height 28
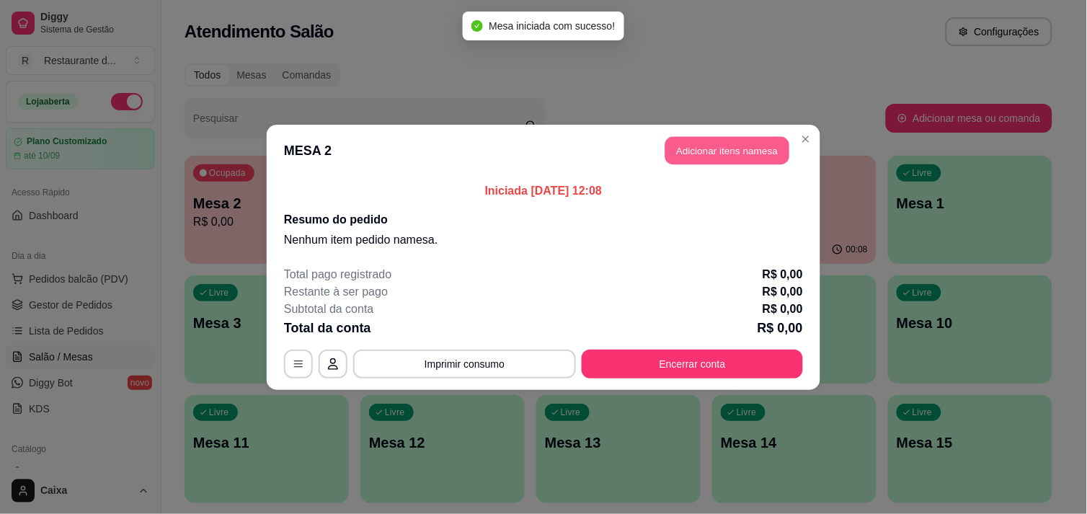
click at [696, 159] on button "Adicionar itens na mesa" at bounding box center [728, 150] width 124 height 28
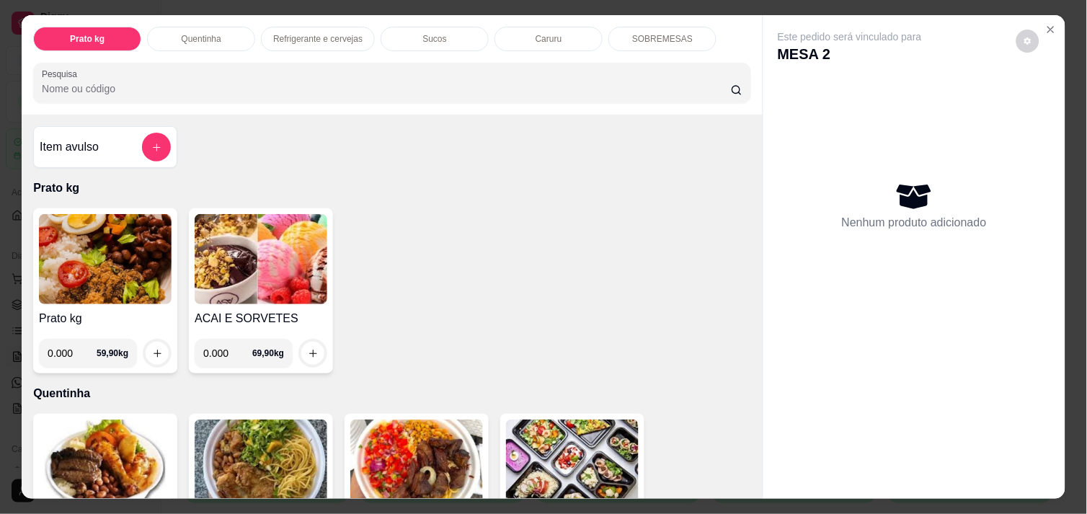
click at [68, 346] on input "0.000" at bounding box center [72, 353] width 49 height 29
type input "0.448"
click at [152, 348] on icon "increase-product-quantity" at bounding box center [157, 353] width 11 height 11
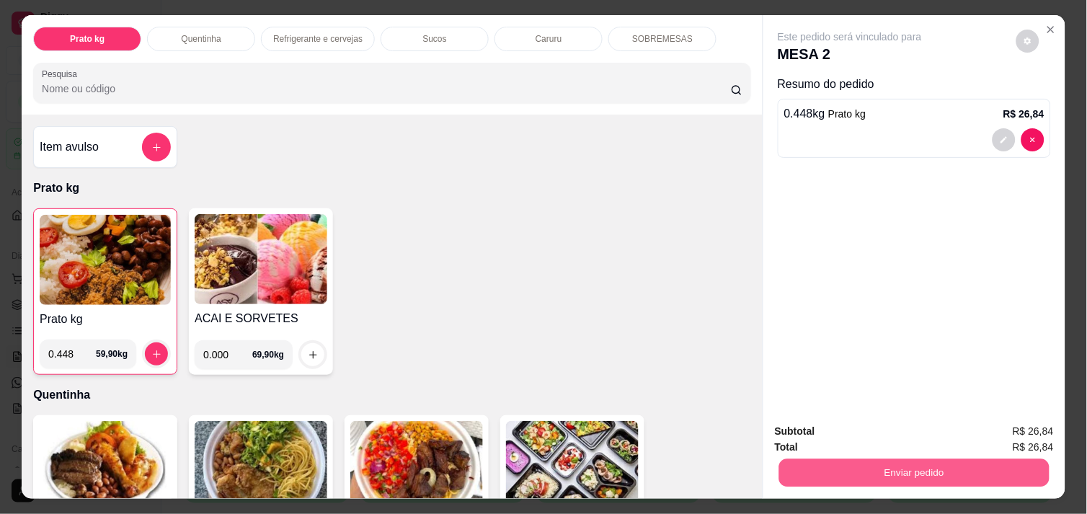
click at [905, 464] on button "Enviar pedido" at bounding box center [914, 473] width 270 height 28
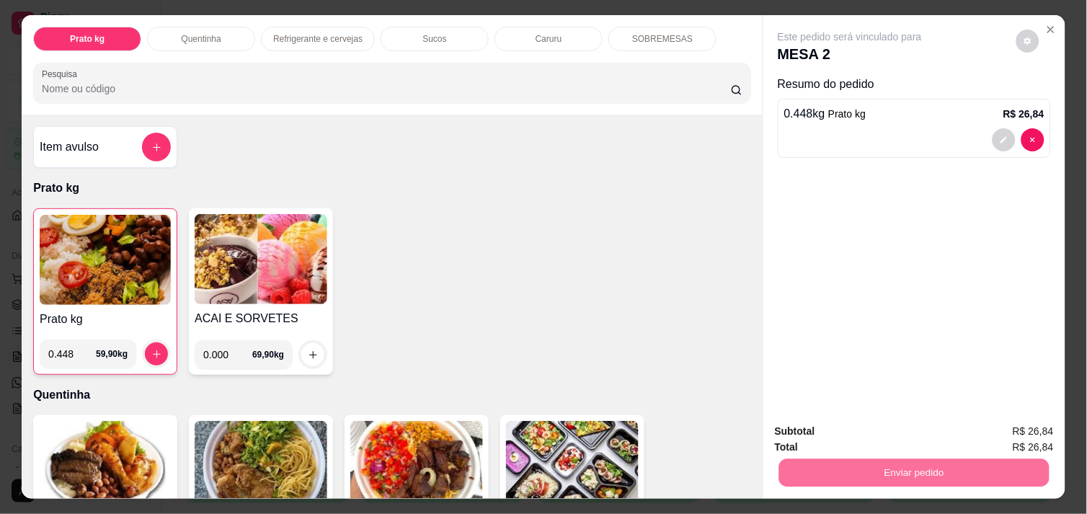
click at [880, 426] on button "Não registrar e enviar pedido" at bounding box center [867, 431] width 146 height 27
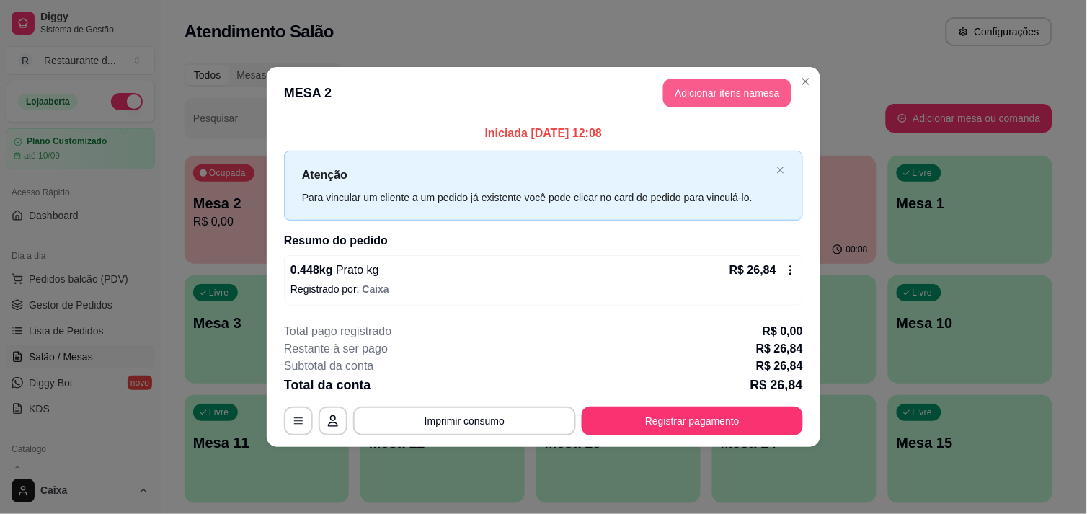
click at [709, 90] on button "Adicionar itens na mesa" at bounding box center [727, 93] width 128 height 29
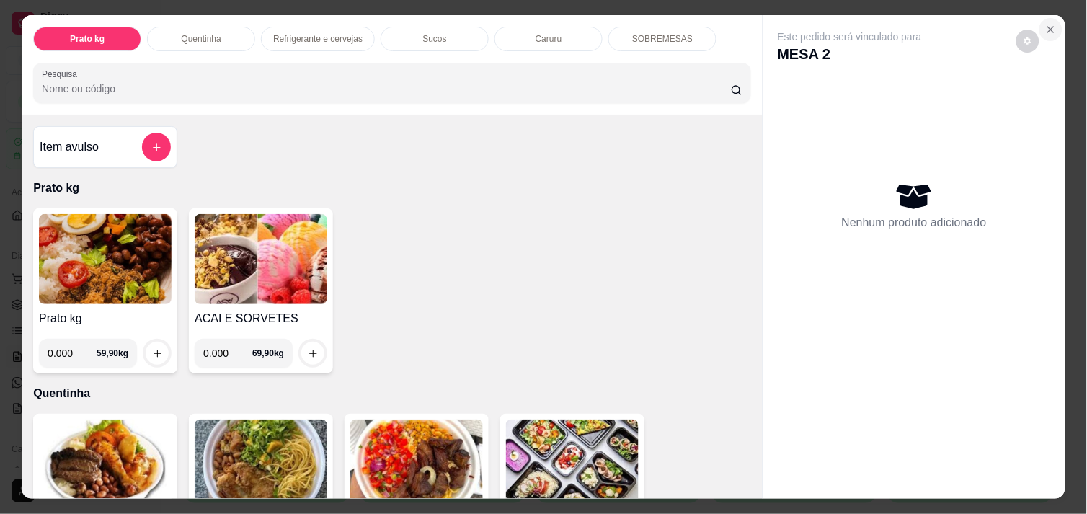
click at [1047, 24] on icon "Close" at bounding box center [1052, 30] width 12 height 12
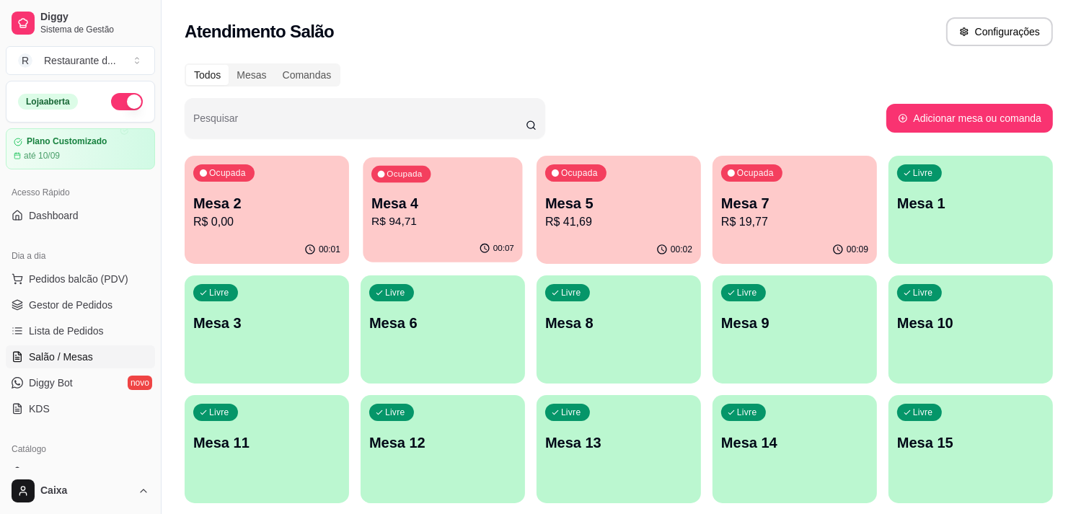
click at [412, 205] on p "Mesa 4" at bounding box center [442, 203] width 143 height 19
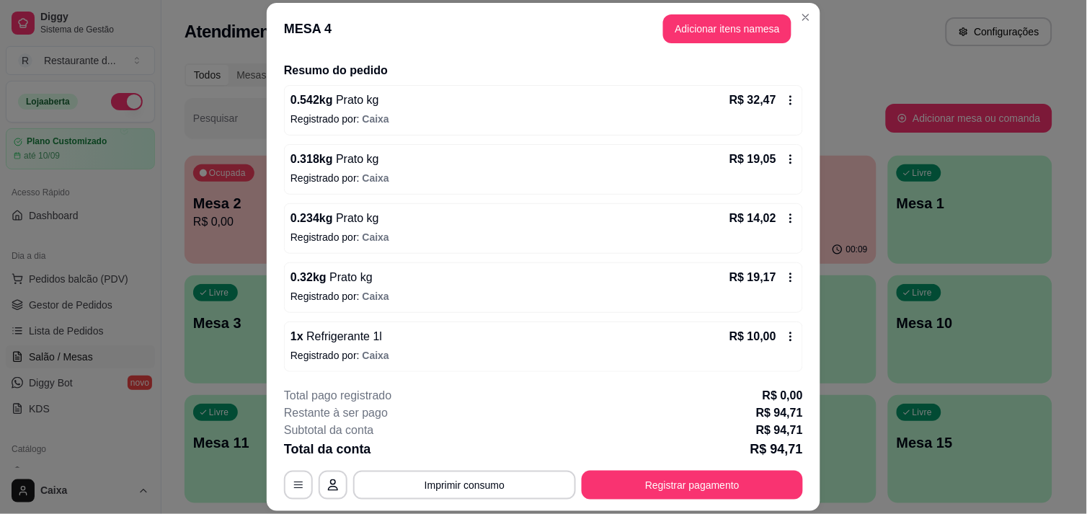
scroll to position [108, 0]
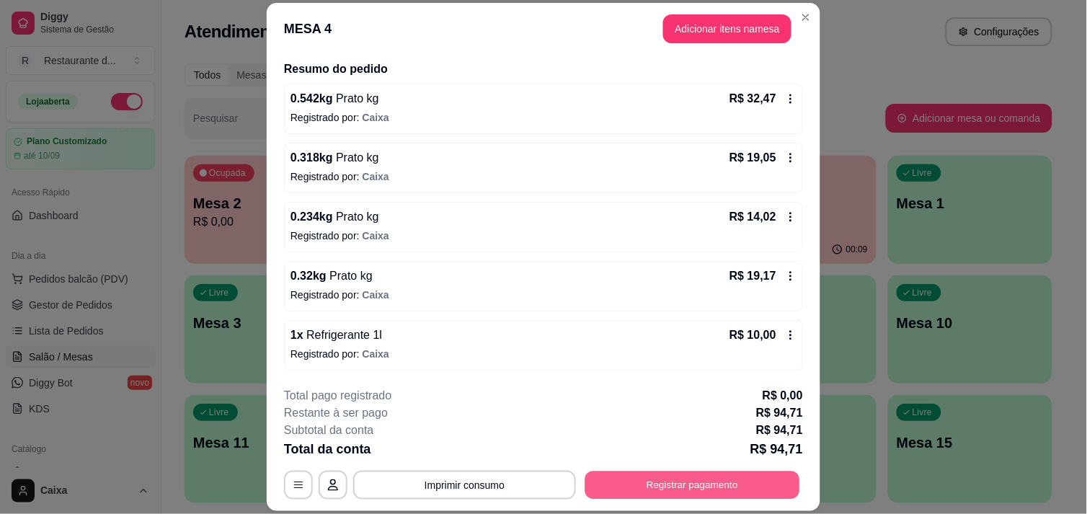
click at [694, 477] on button "Registrar pagamento" at bounding box center [692, 486] width 215 height 28
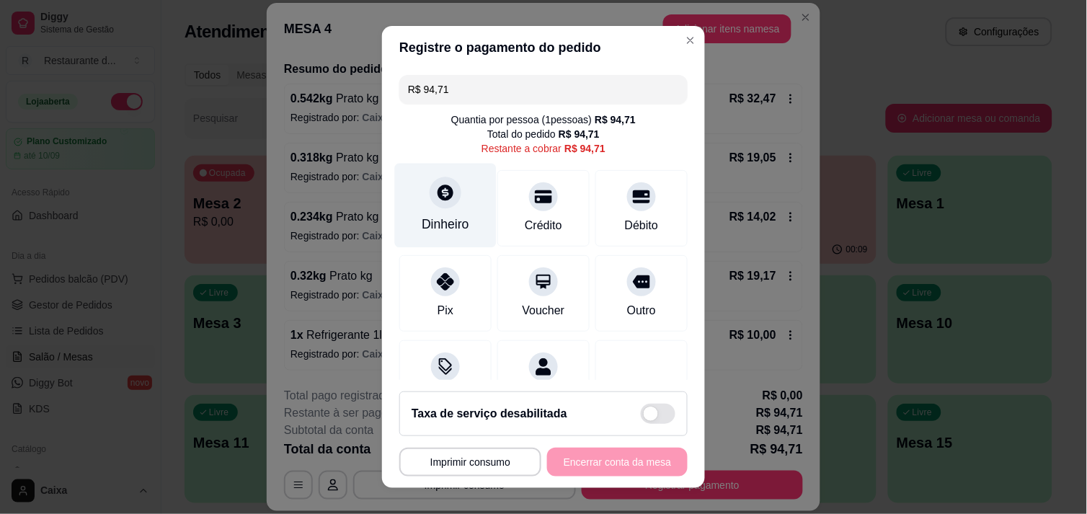
click at [438, 205] on div at bounding box center [446, 193] width 32 height 32
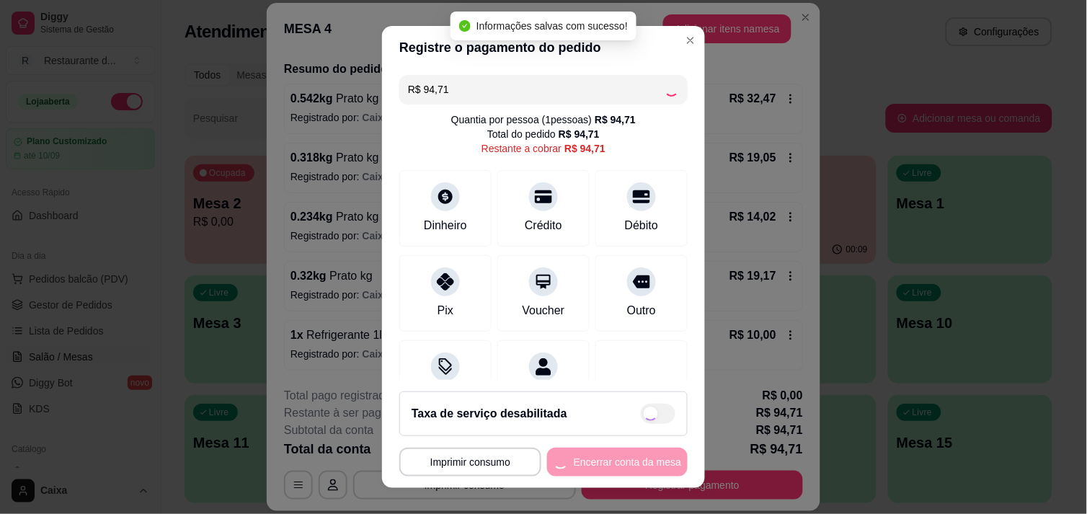
type input "R$ 0,00"
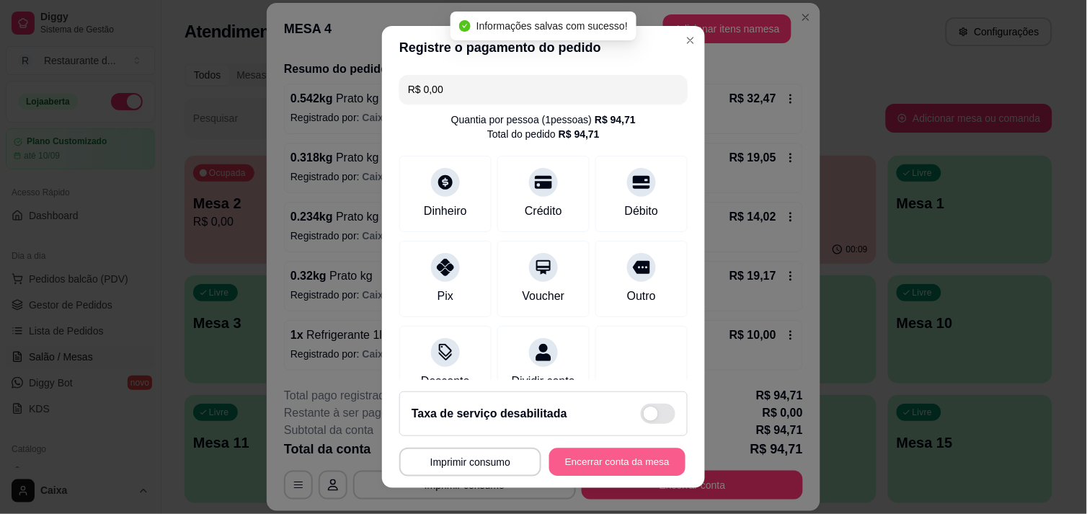
click at [606, 459] on button "Encerrar conta da mesa" at bounding box center [617, 462] width 136 height 28
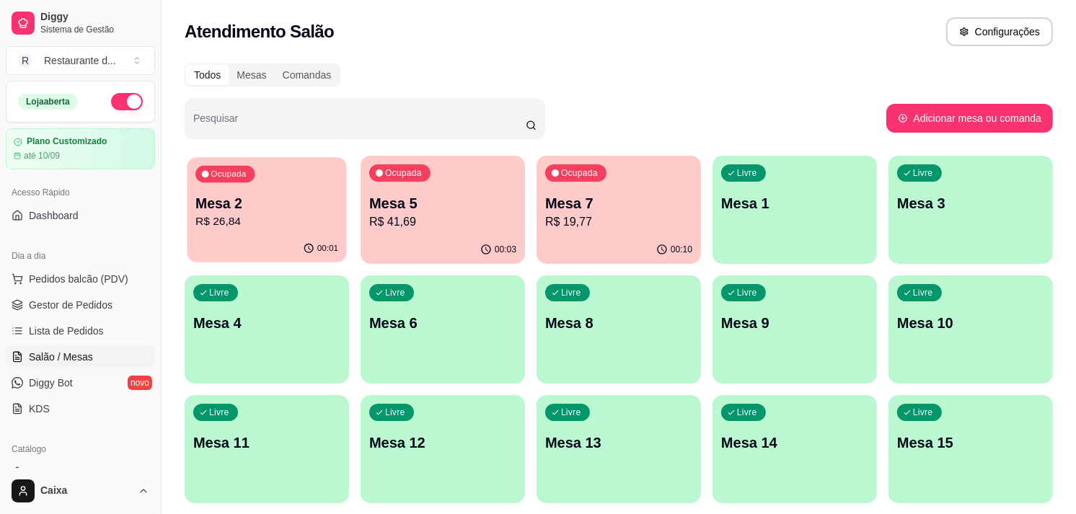
click at [213, 185] on div "Ocupada Mesa 2 R$ 26,84" at bounding box center [266, 196] width 159 height 78
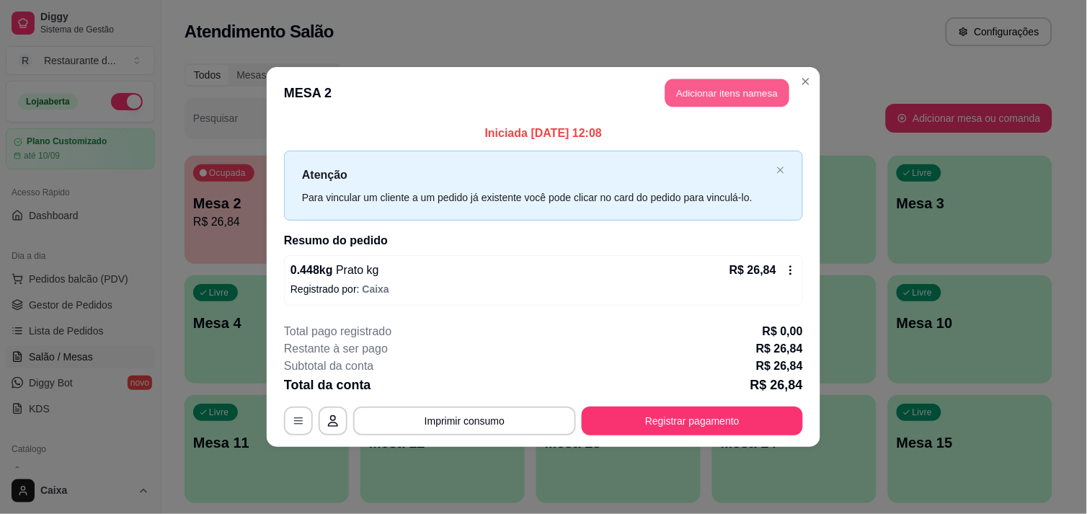
click at [716, 92] on button "Adicionar itens na mesa" at bounding box center [728, 93] width 124 height 28
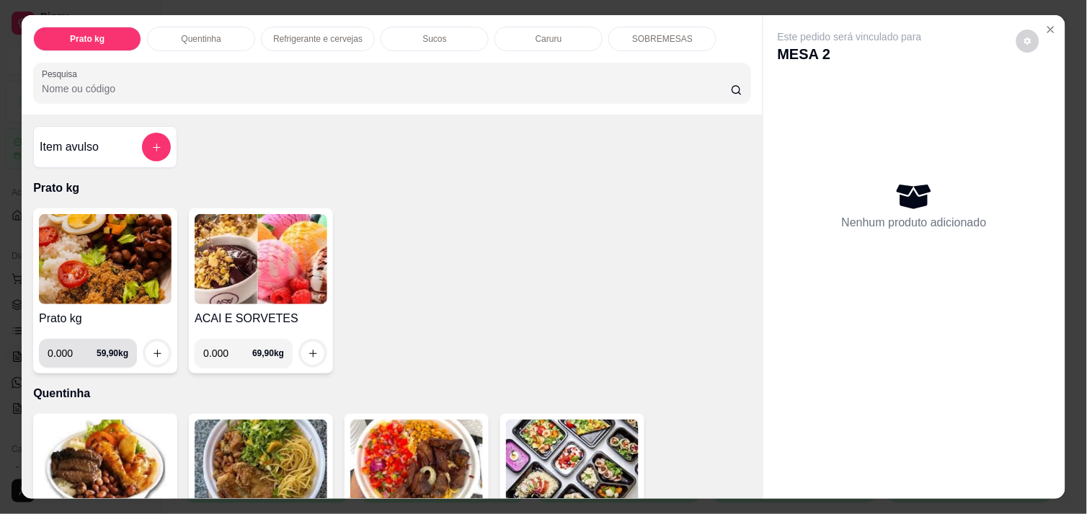
click at [63, 349] on input "0.000" at bounding box center [72, 353] width 49 height 29
type input "0.460"
click at [152, 348] on icon "increase-product-quantity" at bounding box center [157, 353] width 11 height 11
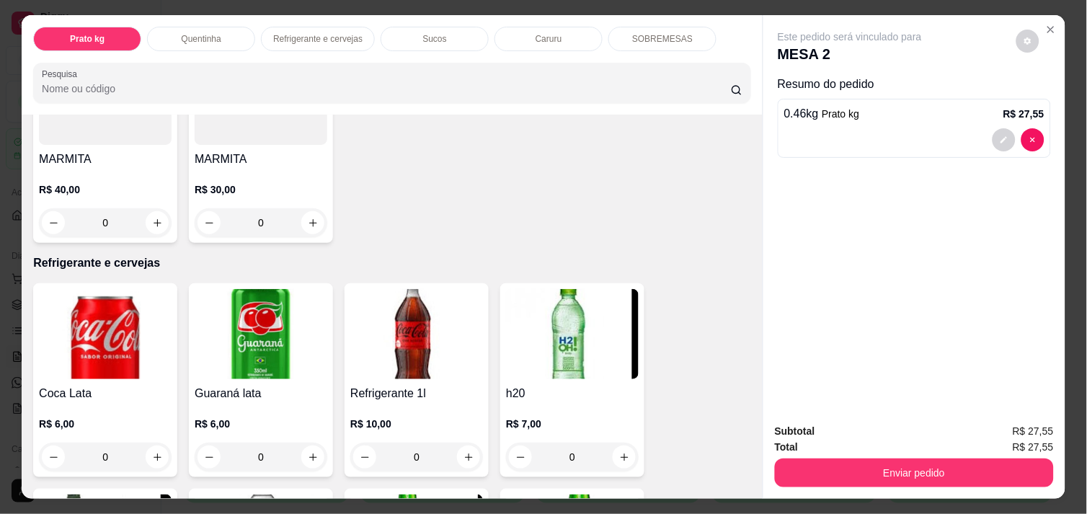
scroll to position [577, 0]
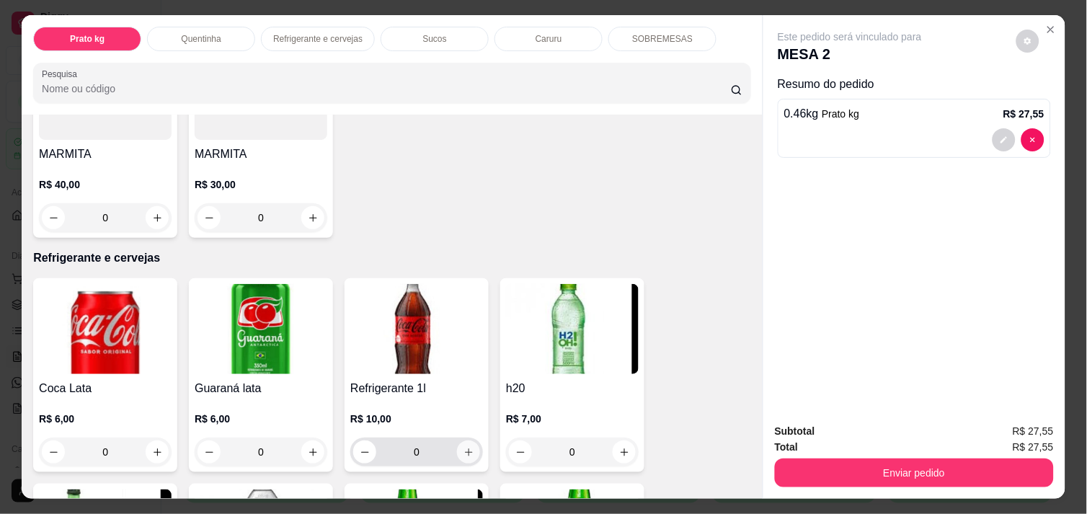
click at [464, 447] on icon "increase-product-quantity" at bounding box center [469, 452] width 11 height 11
type input "1"
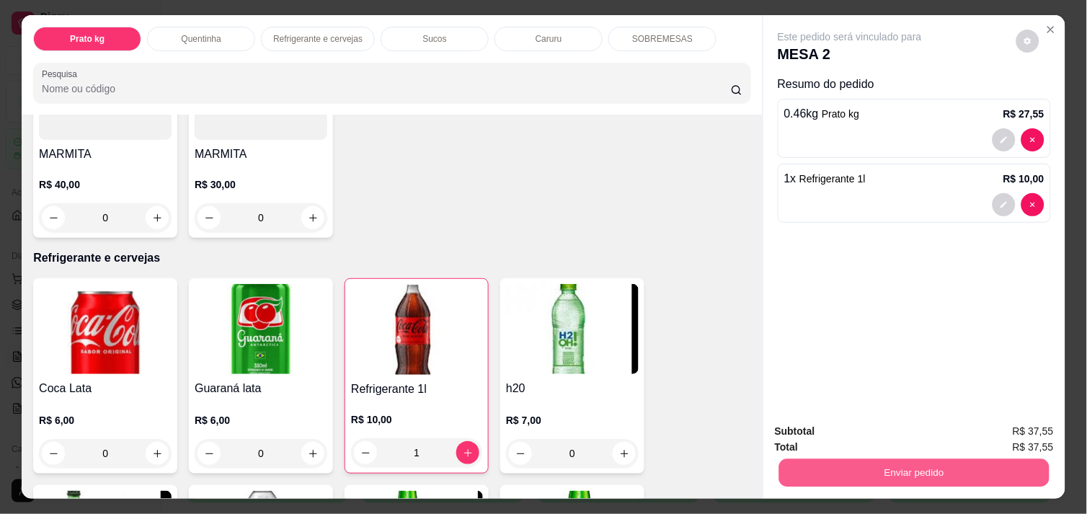
click at [933, 471] on button "Enviar pedido" at bounding box center [914, 473] width 270 height 28
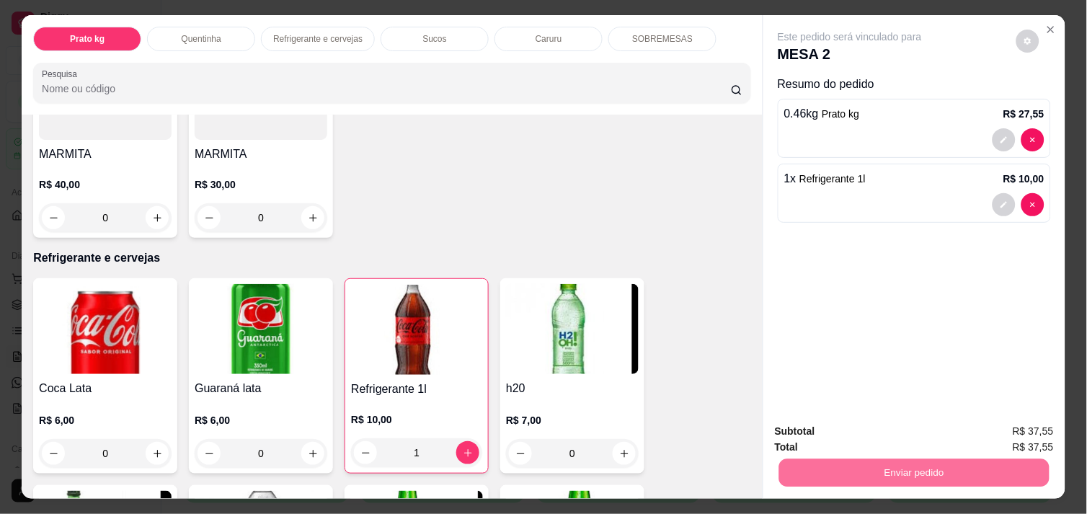
click at [877, 428] on button "Não registrar e enviar pedido" at bounding box center [867, 431] width 146 height 27
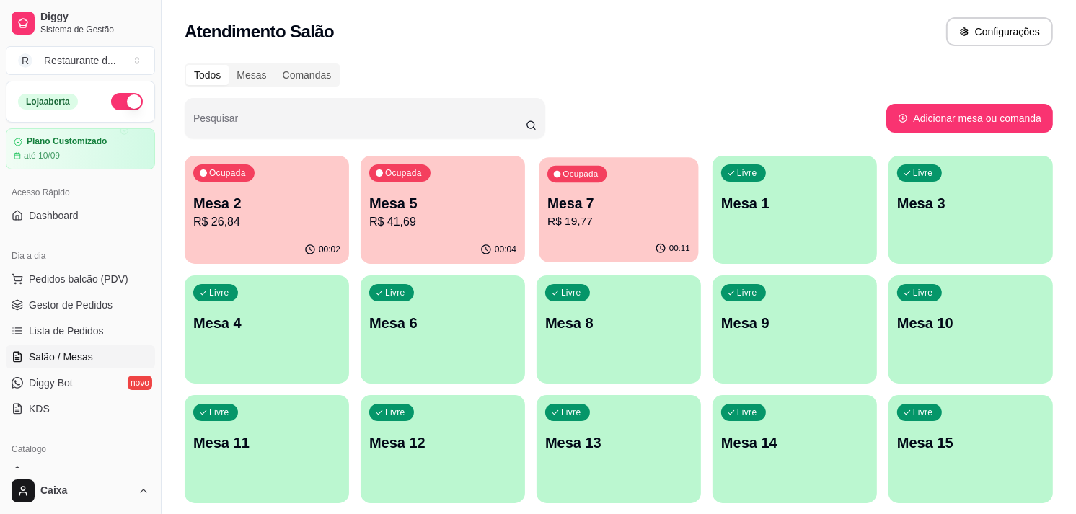
click at [646, 206] on p "Mesa 7" at bounding box center [618, 203] width 143 height 19
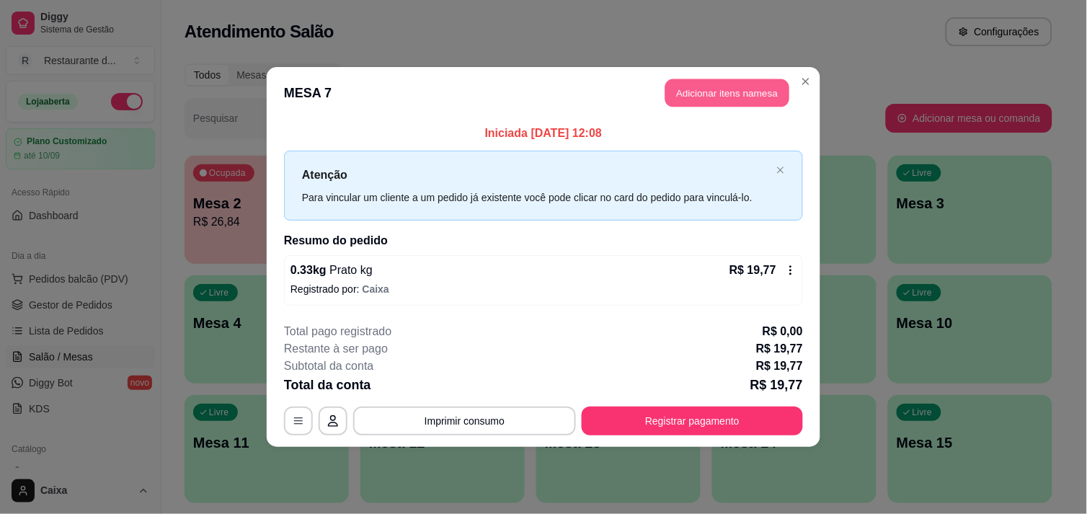
click at [726, 105] on button "Adicionar itens na mesa" at bounding box center [728, 93] width 124 height 28
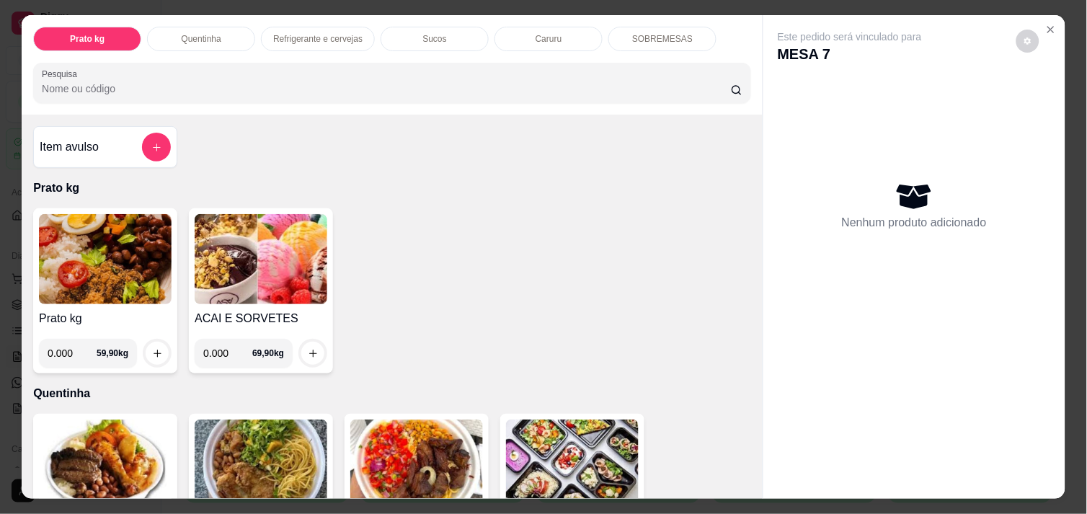
click at [74, 348] on input "0.000" at bounding box center [72, 353] width 49 height 29
type input "0.270"
click at [152, 348] on icon "increase-product-quantity" at bounding box center [157, 353] width 11 height 11
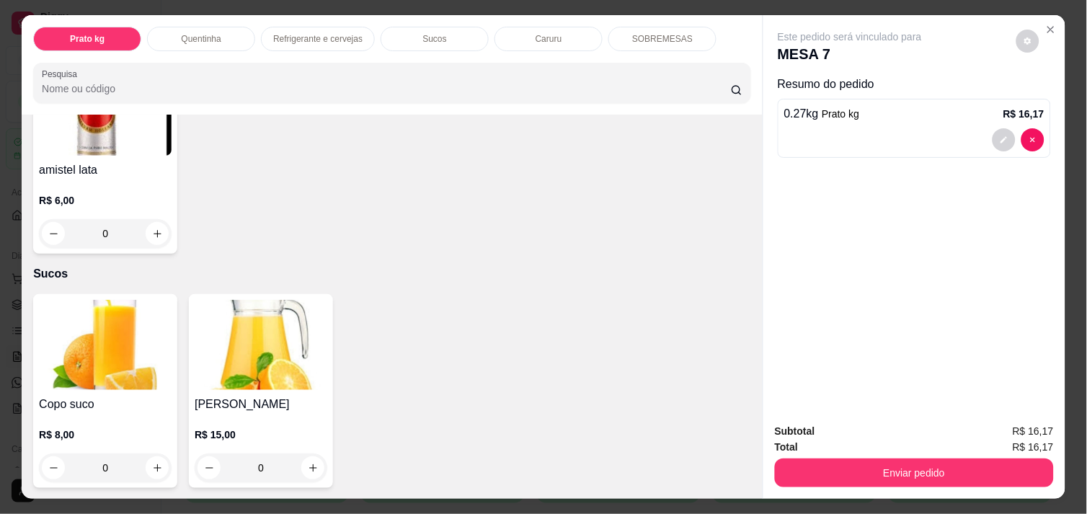
scroll to position [1217, 0]
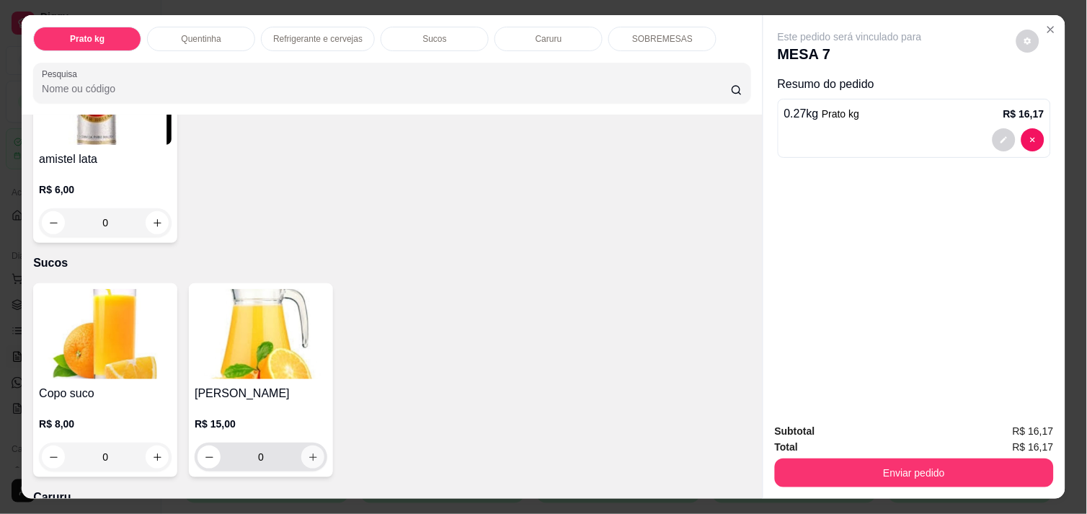
click at [308, 452] on icon "increase-product-quantity" at bounding box center [313, 457] width 11 height 11
type input "1"
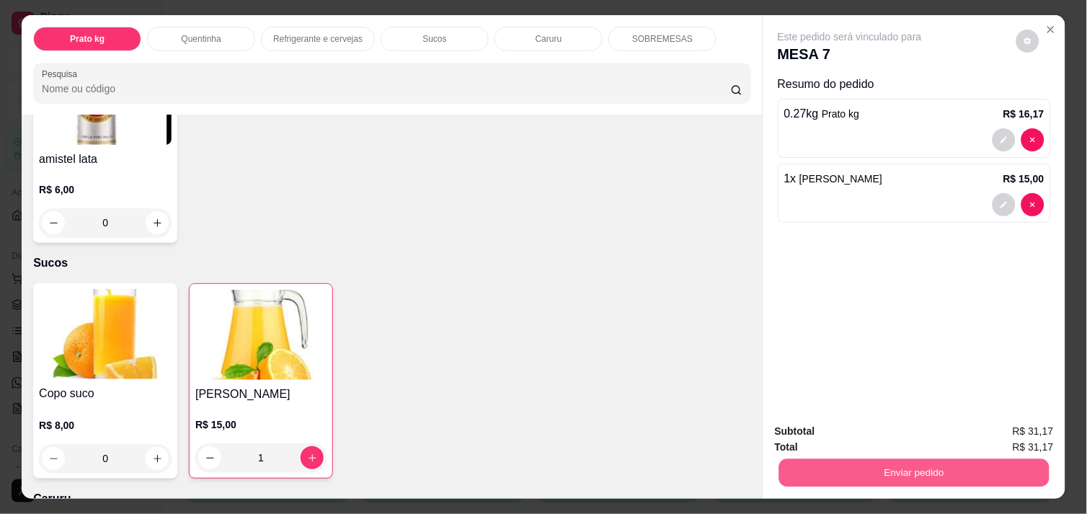
click at [914, 464] on button "Enviar pedido" at bounding box center [914, 473] width 270 height 28
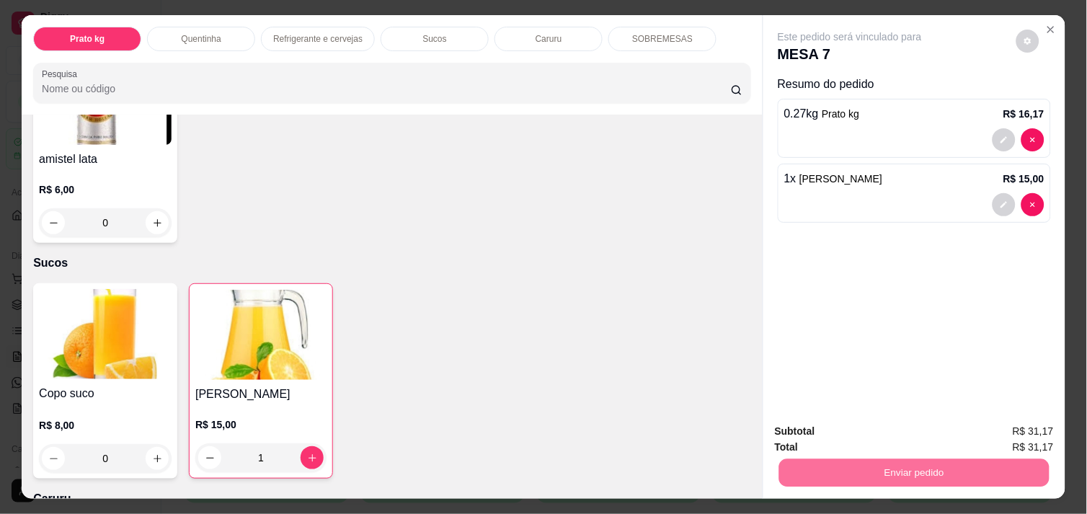
click at [885, 430] on button "Não registrar e enviar pedido" at bounding box center [867, 431] width 146 height 27
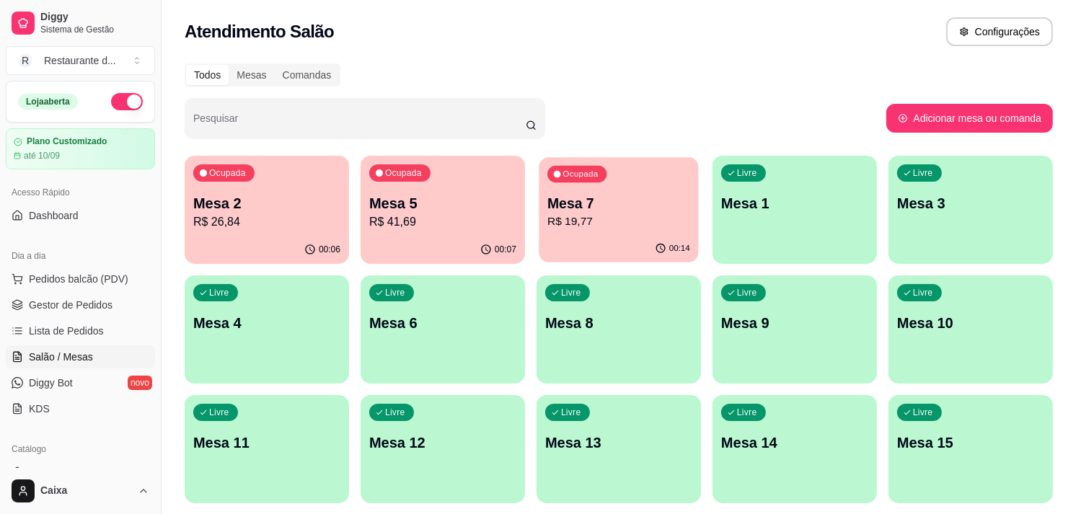
click at [628, 196] on p "Mesa 7" at bounding box center [618, 203] width 143 height 19
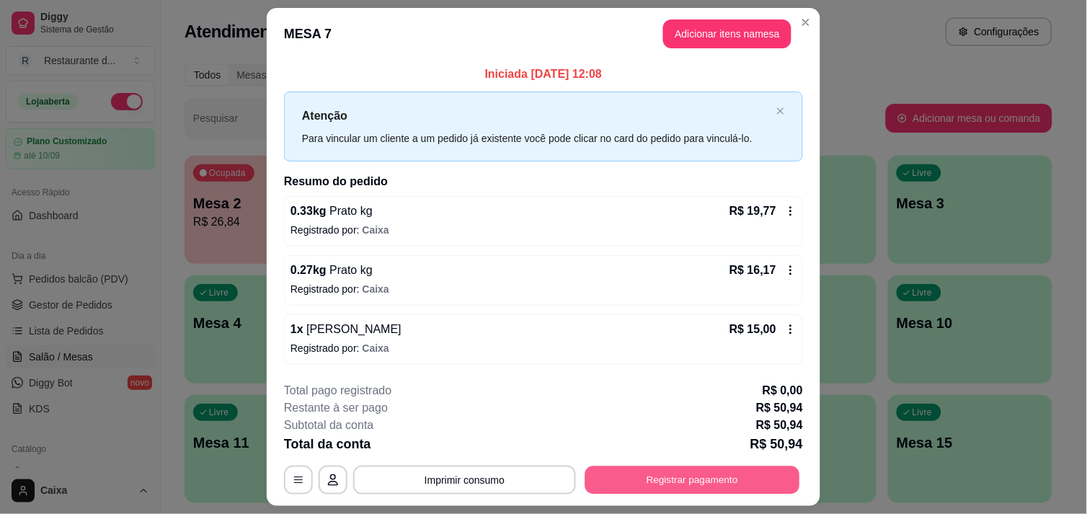
click at [668, 474] on button "Registrar pagamento" at bounding box center [692, 481] width 215 height 28
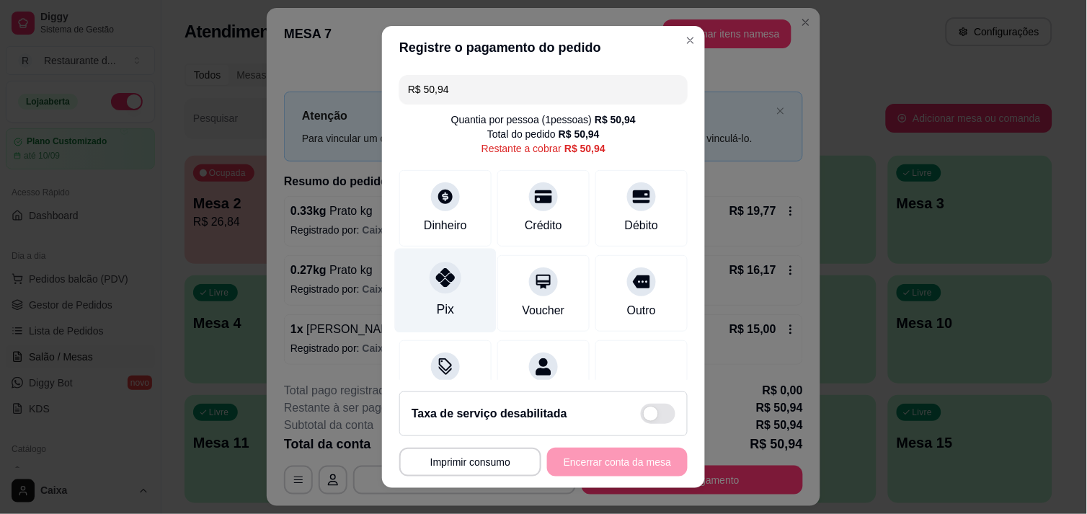
click at [436, 284] on icon at bounding box center [445, 277] width 19 height 19
type input "R$ 0,00"
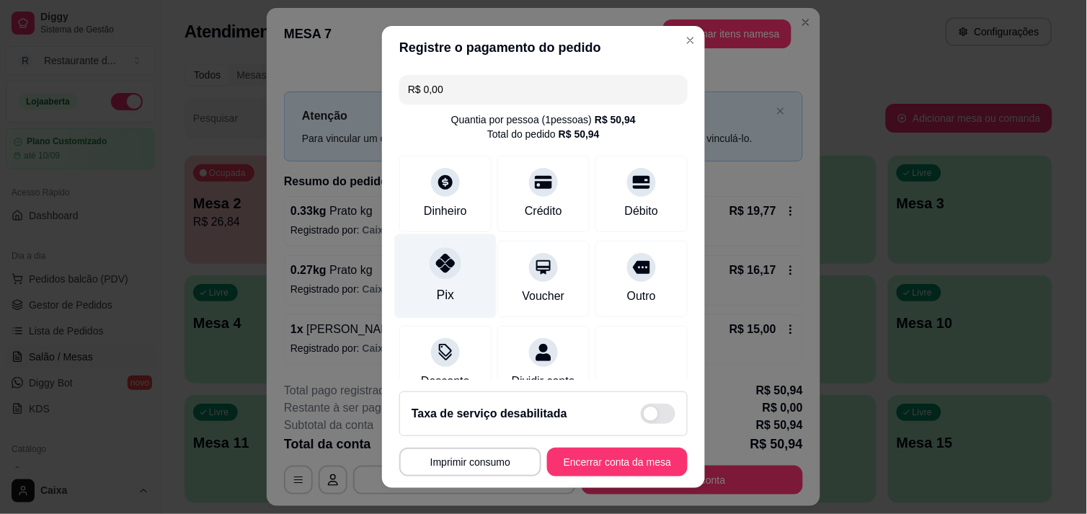
click at [430, 249] on div at bounding box center [446, 263] width 32 height 32
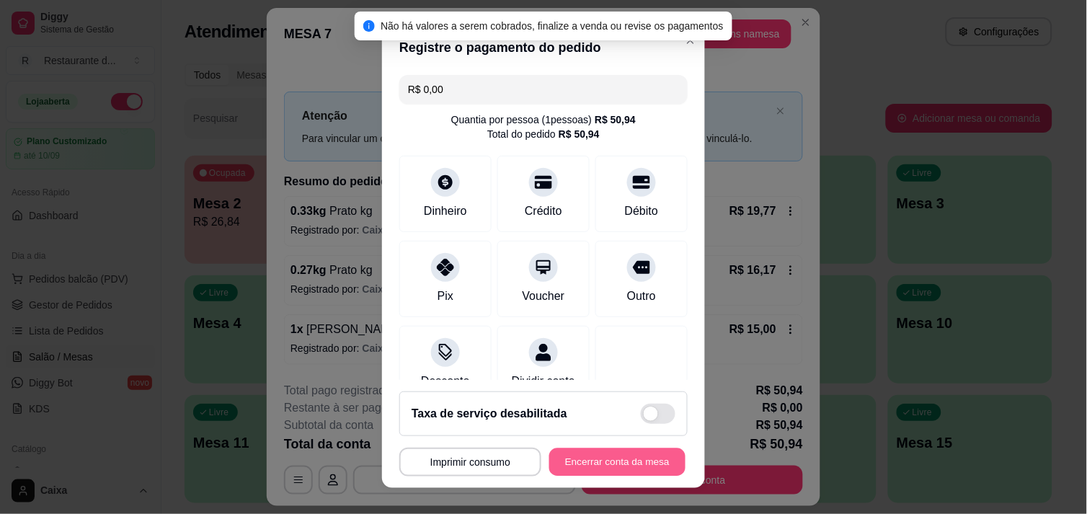
click at [580, 463] on button "Encerrar conta da mesa" at bounding box center [617, 462] width 136 height 28
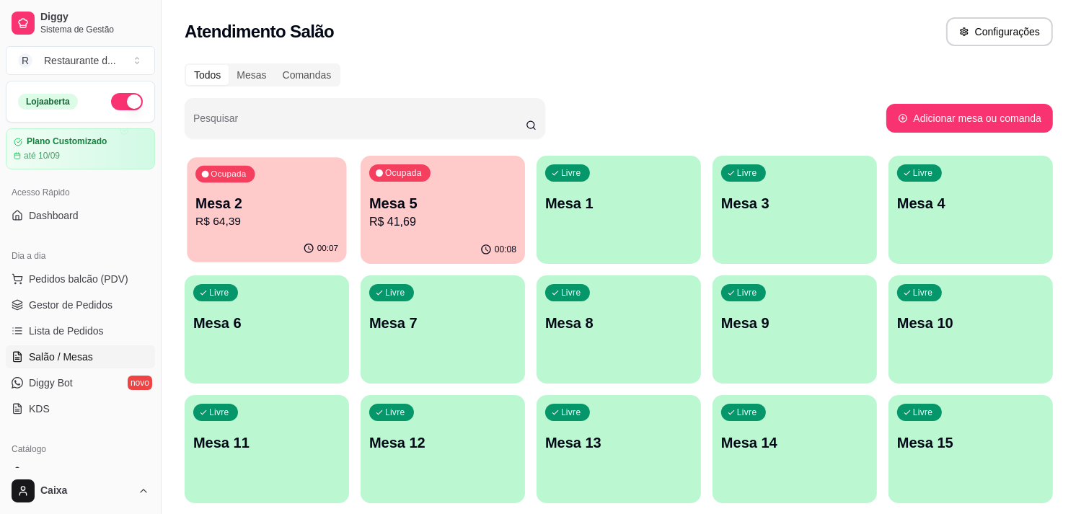
click at [244, 207] on p "Mesa 2" at bounding box center [266, 203] width 143 height 19
click at [457, 203] on p "Mesa 5" at bounding box center [442, 203] width 143 height 19
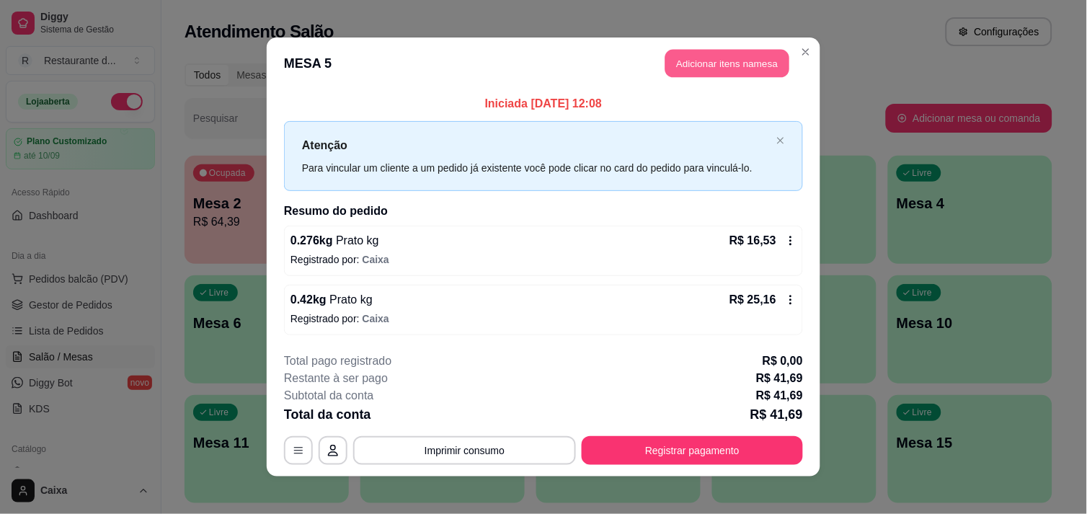
click at [738, 68] on button "Adicionar itens na mesa" at bounding box center [728, 64] width 124 height 28
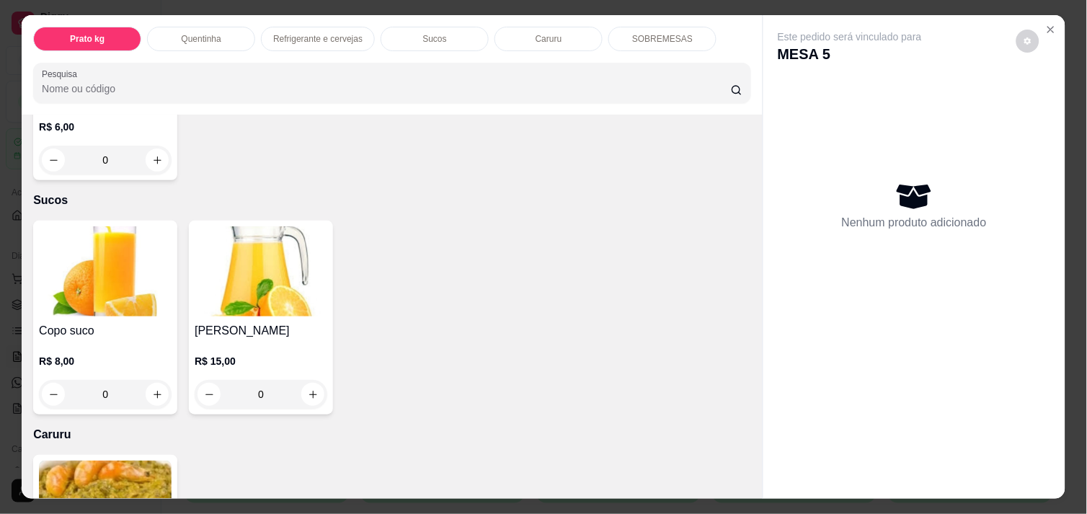
scroll to position [1281, 0]
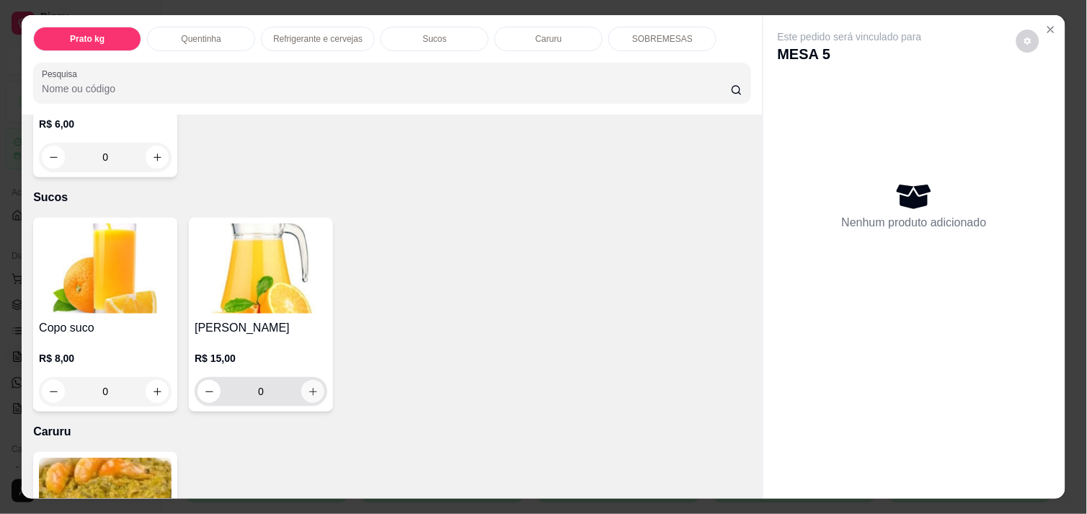
click at [311, 386] on icon "increase-product-quantity" at bounding box center [313, 391] width 11 height 11
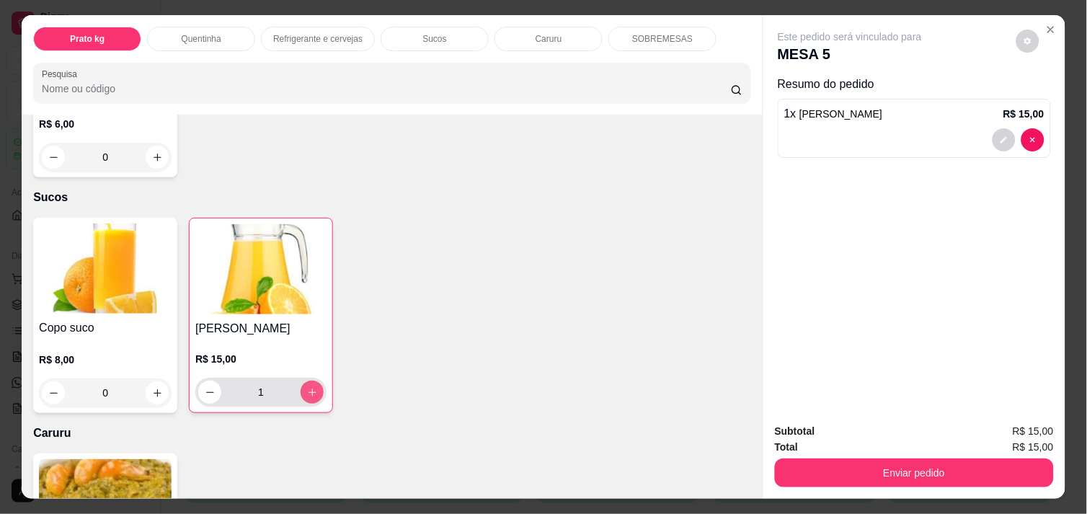
type input "1"
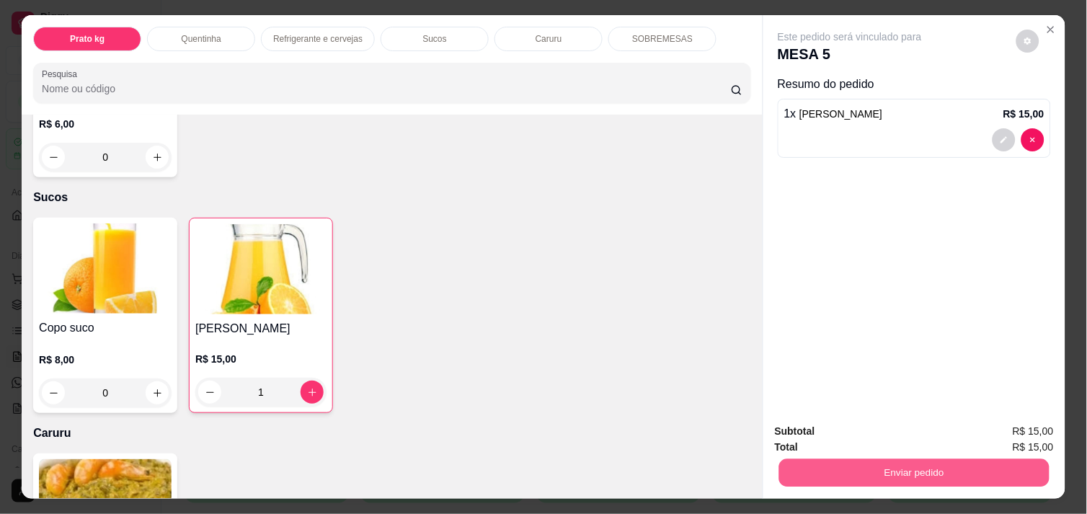
click at [941, 465] on button "Enviar pedido" at bounding box center [914, 473] width 270 height 28
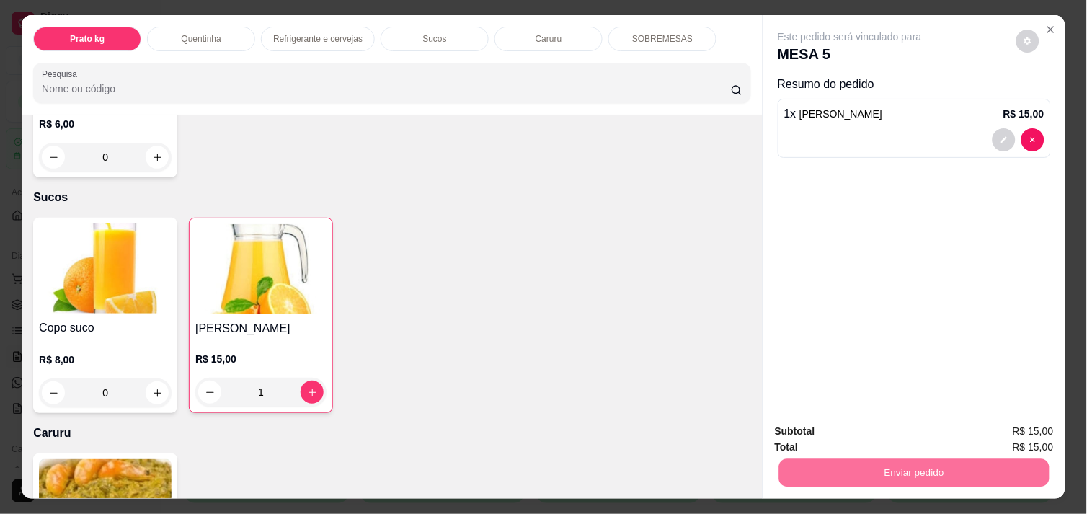
click at [901, 424] on button "Não registrar e enviar pedido" at bounding box center [867, 431] width 146 height 27
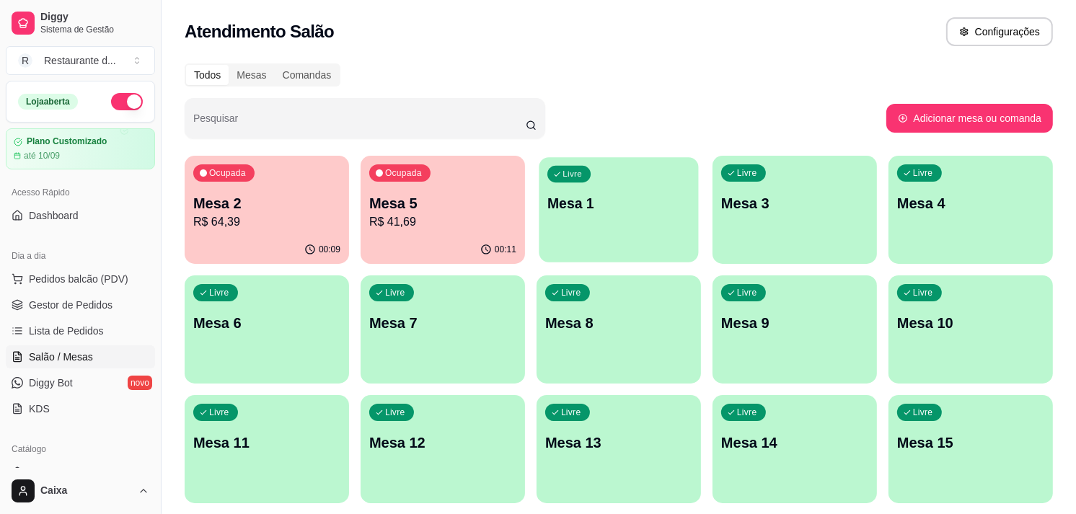
click at [610, 210] on p "Mesa 1" at bounding box center [618, 203] width 143 height 19
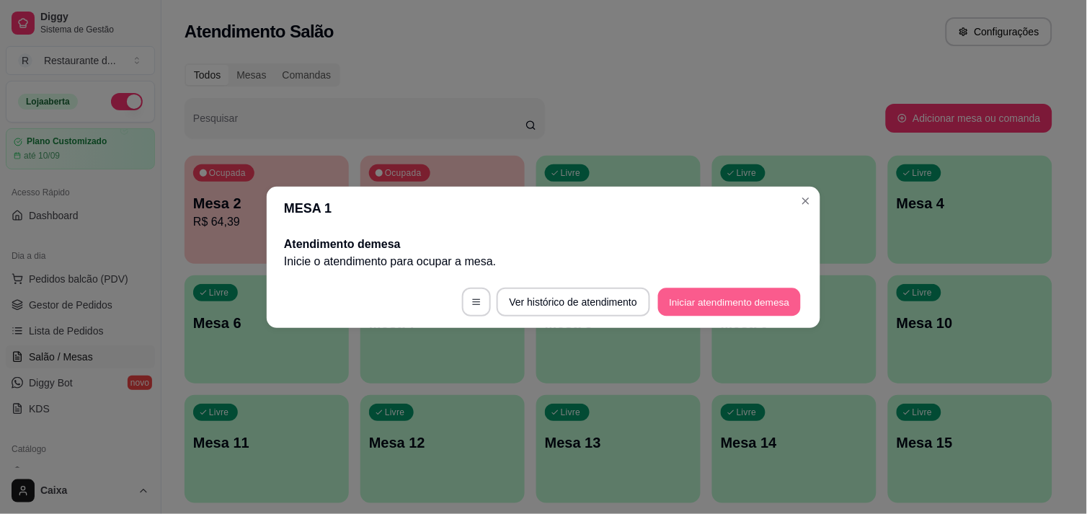
click at [694, 289] on button "Iniciar atendimento de mesa" at bounding box center [729, 302] width 143 height 28
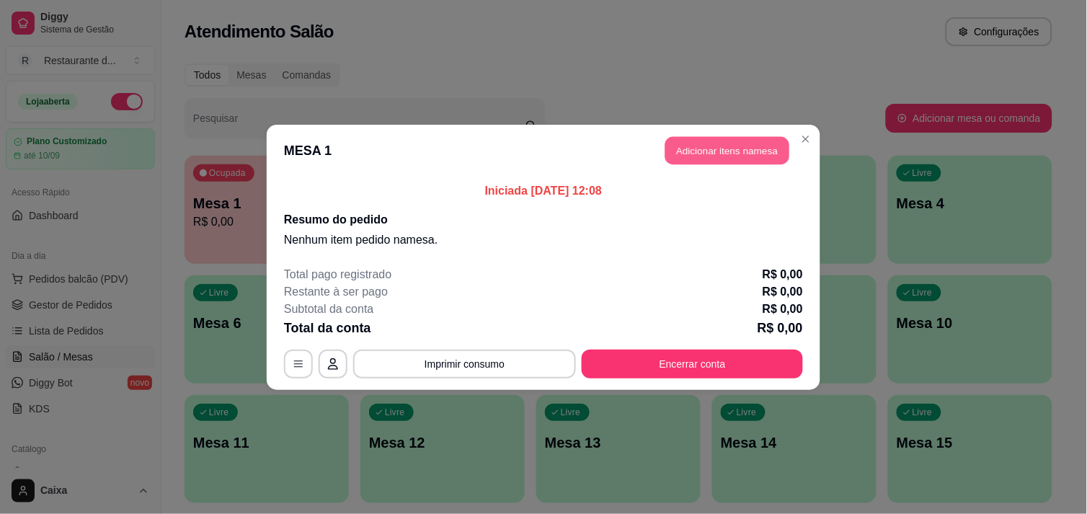
click at [732, 156] on button "Adicionar itens na mesa" at bounding box center [728, 150] width 124 height 28
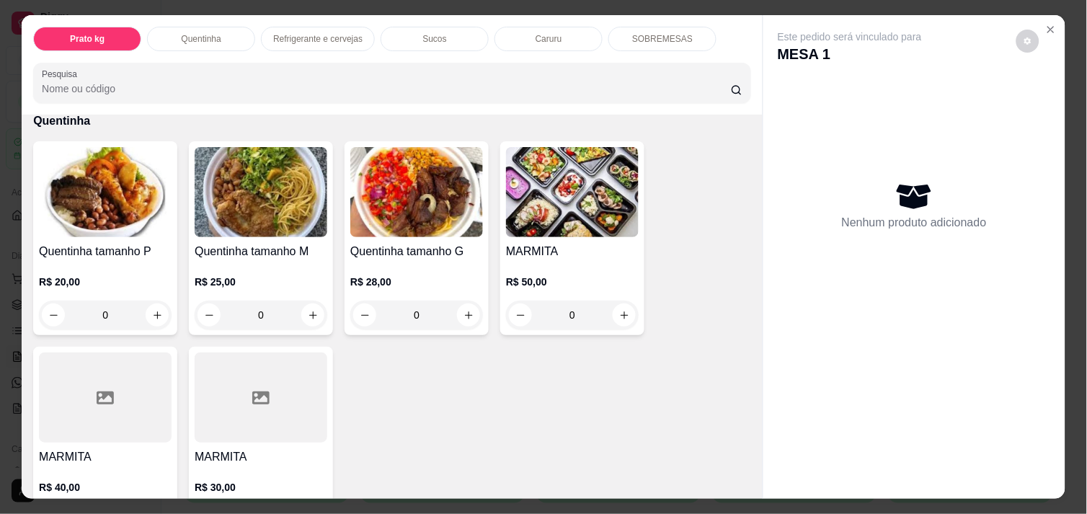
scroll to position [288, 0]
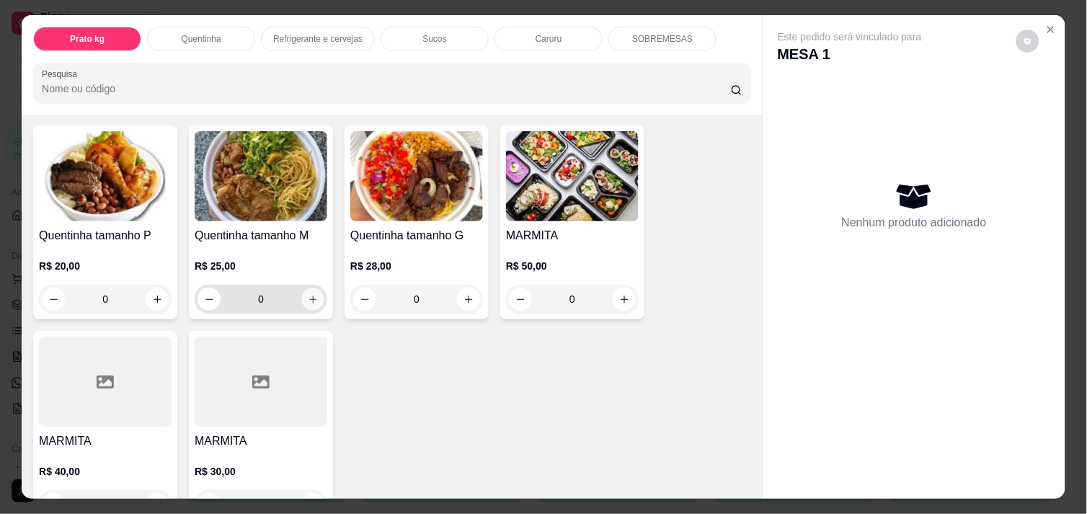
click at [310, 294] on icon "increase-product-quantity" at bounding box center [313, 299] width 11 height 11
type input "1"
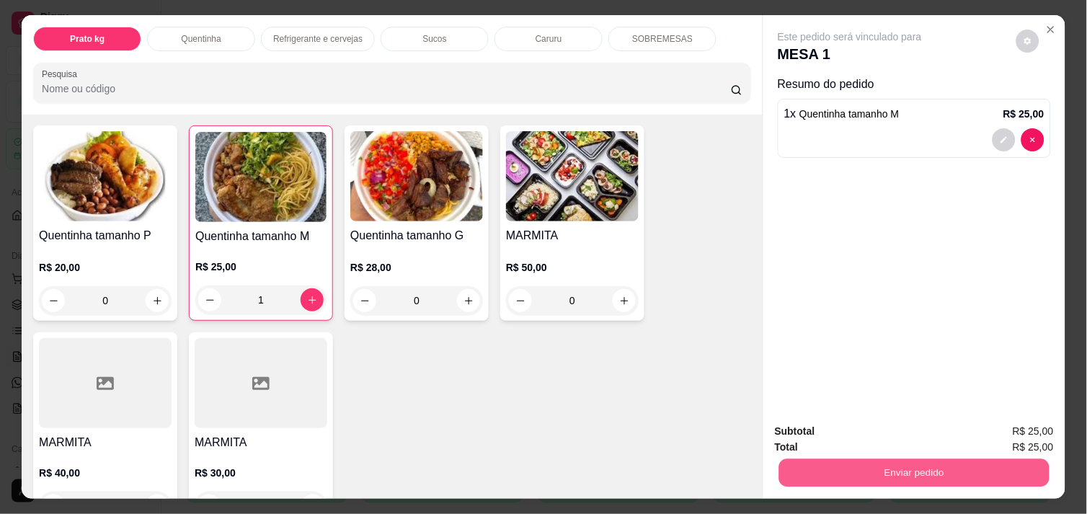
click at [878, 459] on button "Enviar pedido" at bounding box center [914, 473] width 270 height 28
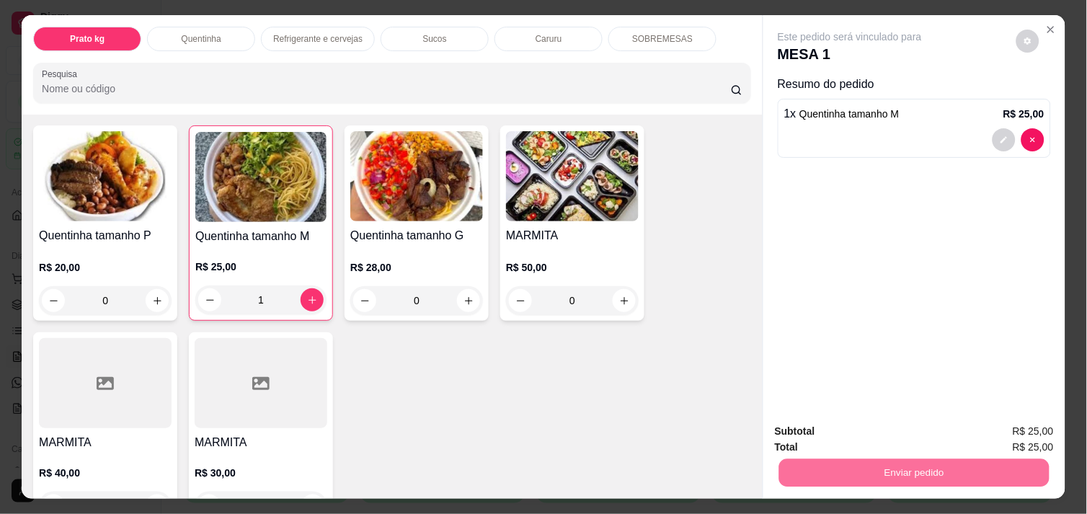
click at [871, 433] on button "Não registrar e enviar pedido" at bounding box center [867, 431] width 146 height 27
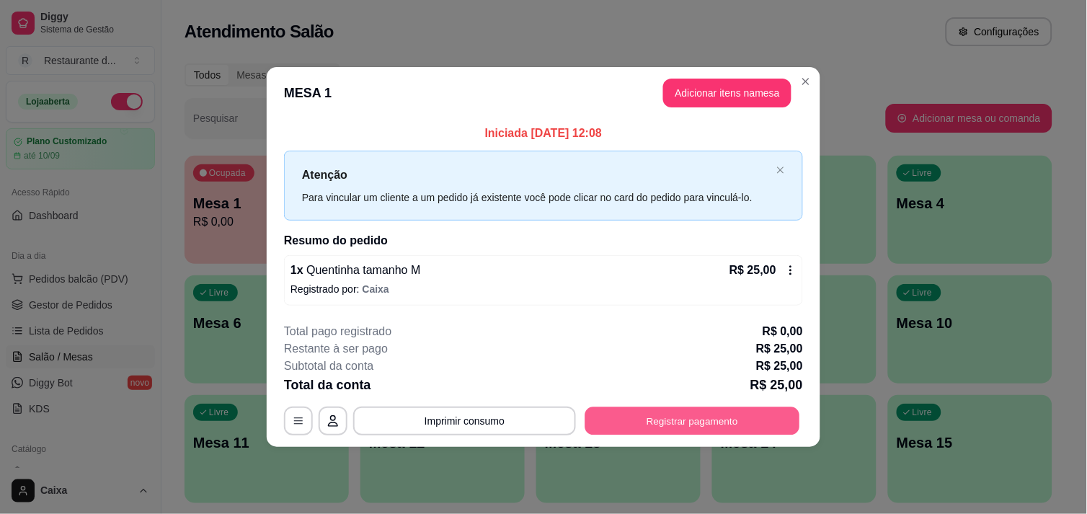
click at [715, 412] on button "Registrar pagamento" at bounding box center [692, 421] width 215 height 28
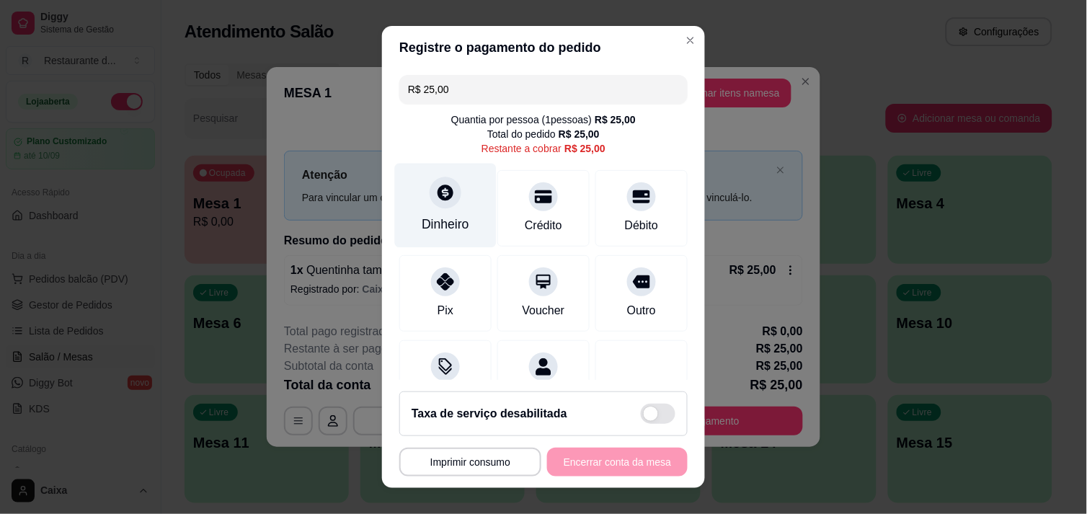
click at [442, 208] on div "Dinheiro" at bounding box center [446, 205] width 102 height 84
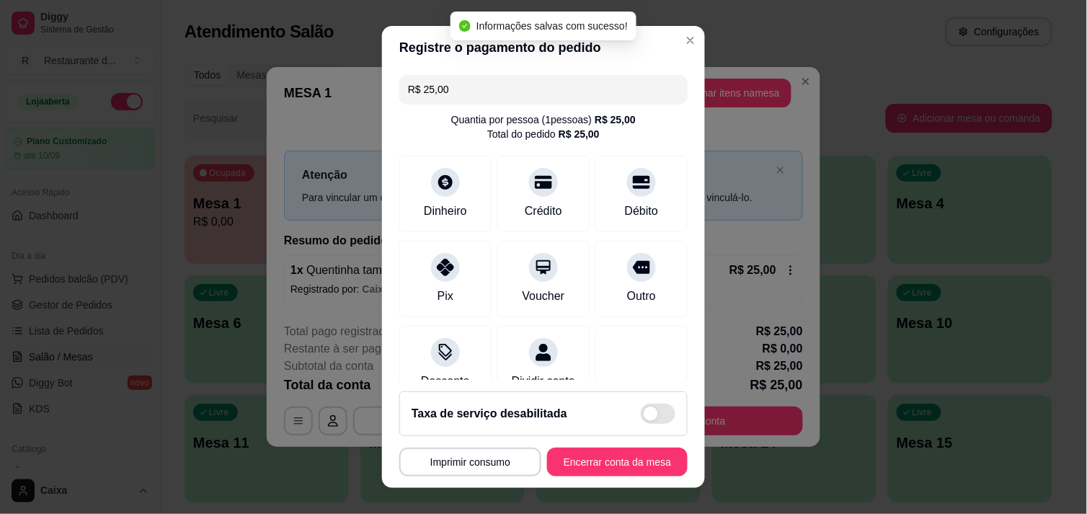
type input "R$ 0,00"
click at [597, 463] on button "Encerrar conta da mesa" at bounding box center [617, 462] width 136 height 28
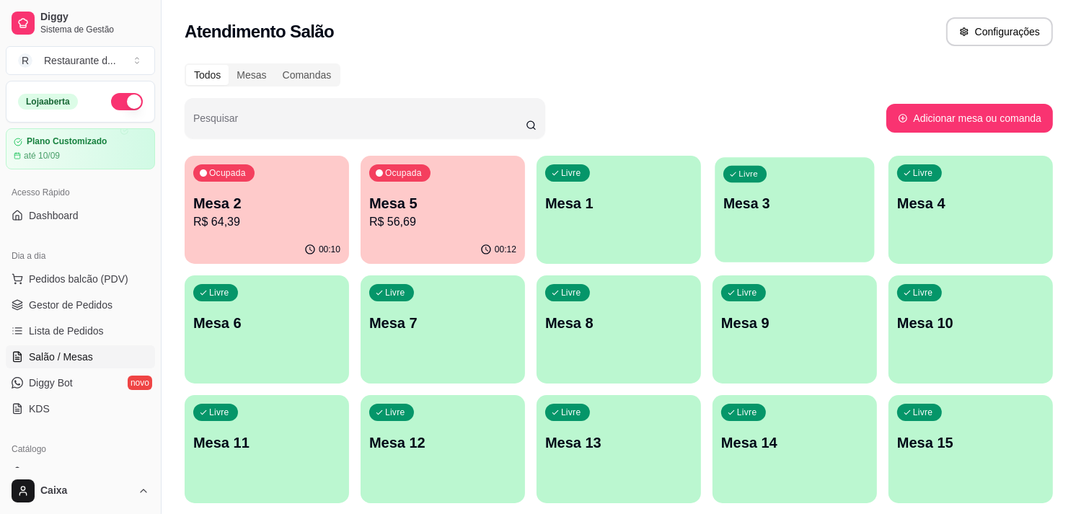
click at [832, 220] on div "Livre Mesa 3" at bounding box center [794, 201] width 159 height 88
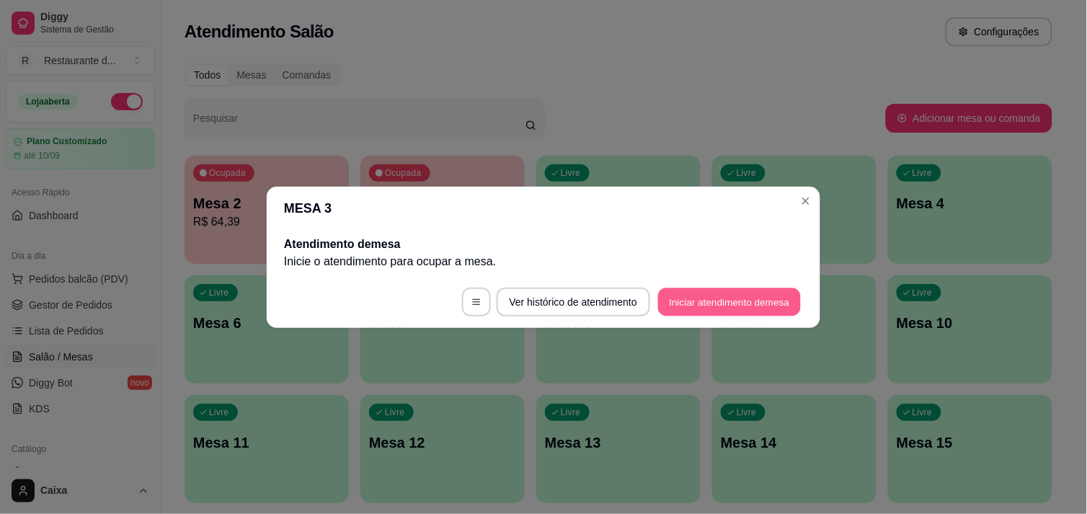
click at [733, 293] on button "Iniciar atendimento de mesa" at bounding box center [729, 302] width 143 height 28
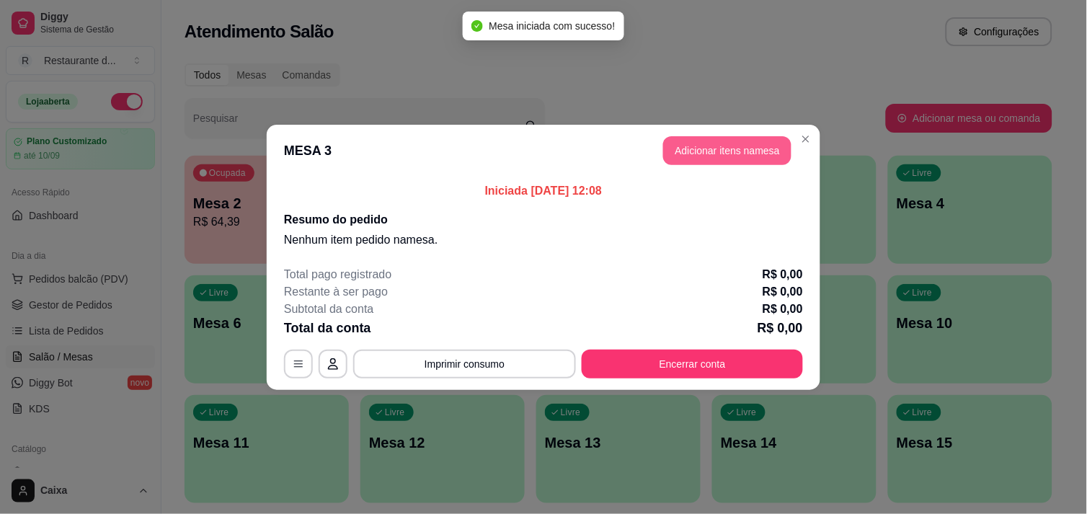
click at [719, 142] on button "Adicionar itens na mesa" at bounding box center [727, 150] width 128 height 29
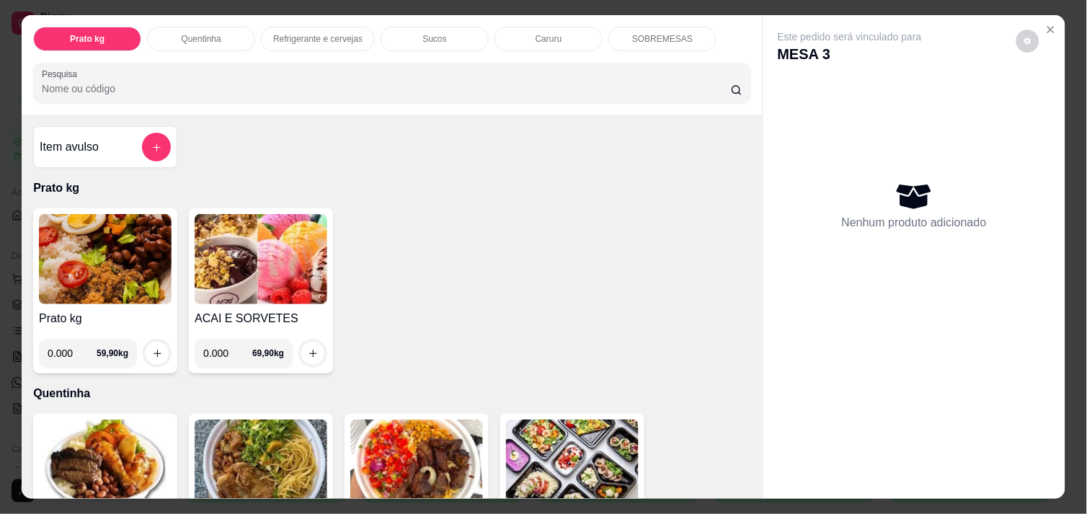
click at [70, 350] on input "0.000" at bounding box center [72, 353] width 49 height 29
type input "0.550"
click at [162, 349] on button "increase-product-quantity" at bounding box center [157, 353] width 22 height 22
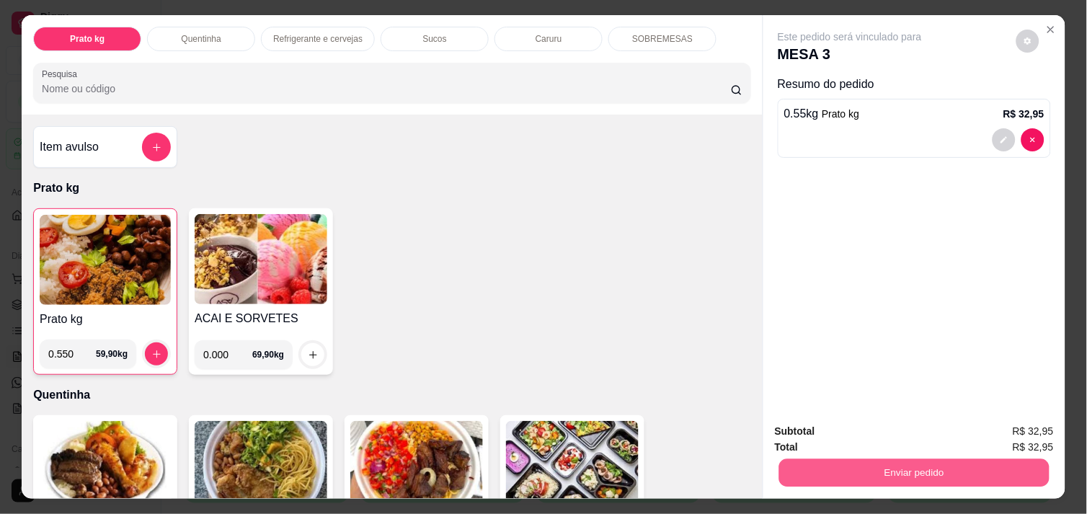
click at [810, 464] on button "Enviar pedido" at bounding box center [914, 473] width 270 height 28
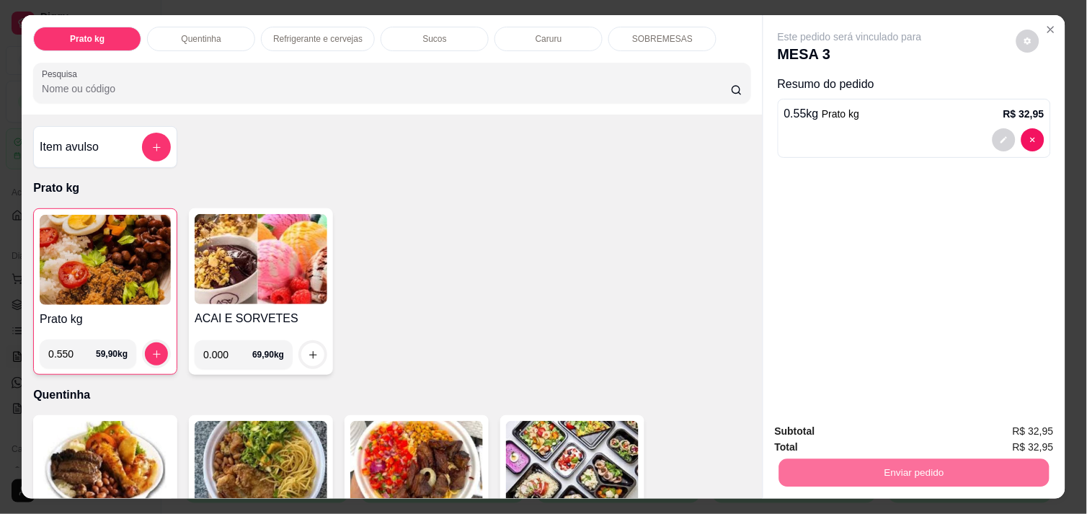
click at [816, 428] on button "Não registrar e enviar pedido" at bounding box center [867, 431] width 146 height 27
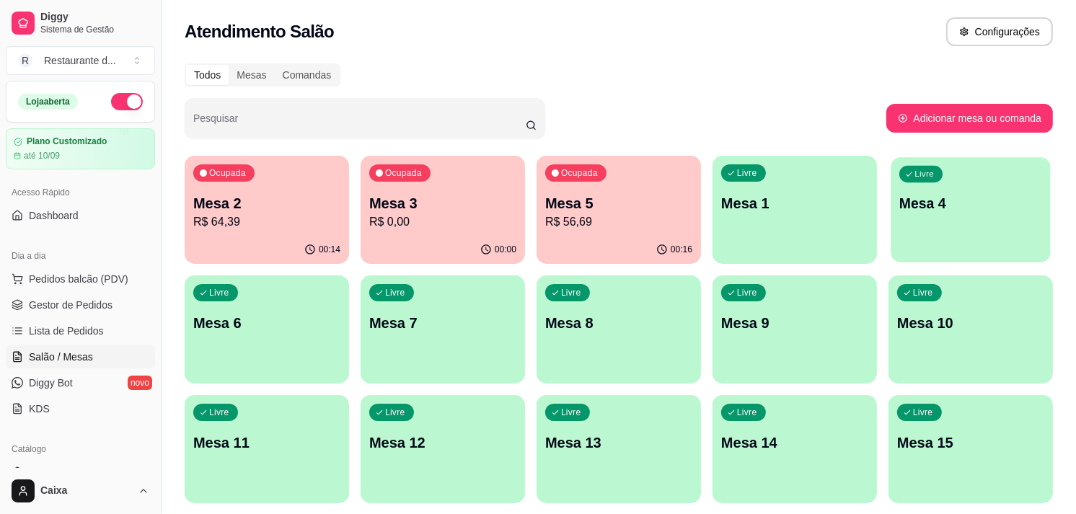
click at [967, 162] on div "Livre Mesa 4" at bounding box center [969, 201] width 159 height 88
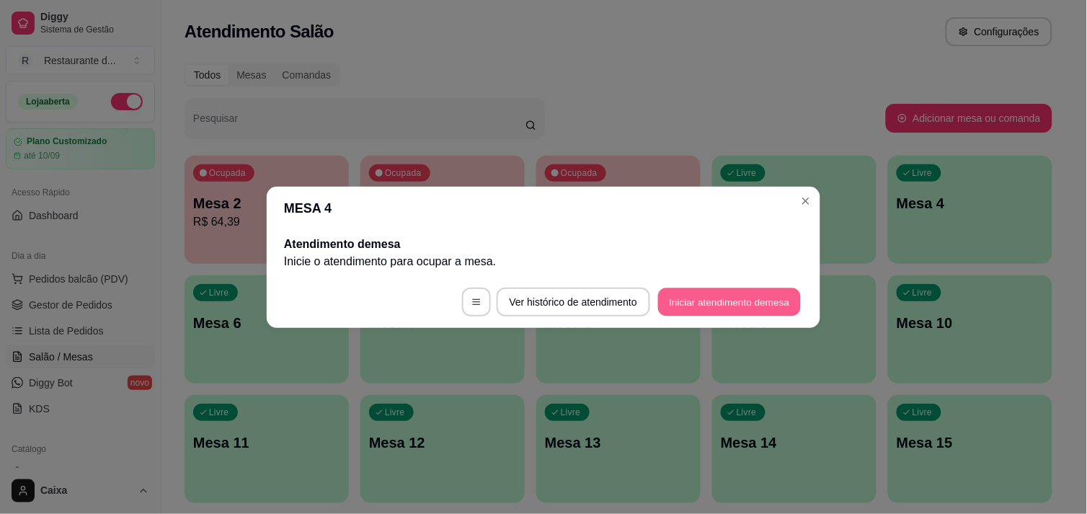
click at [724, 293] on button "Iniciar atendimento de mesa" at bounding box center [729, 302] width 143 height 28
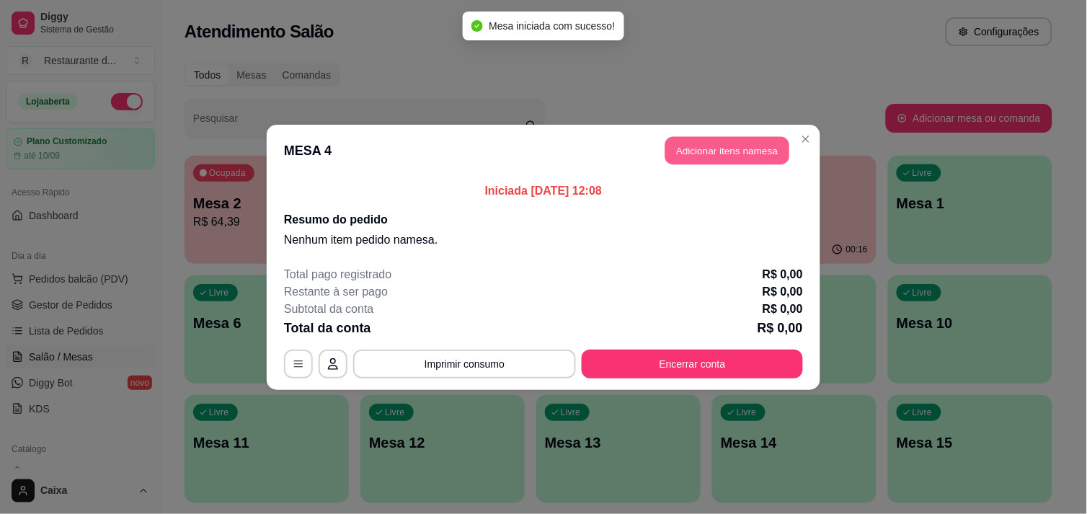
click at [697, 156] on button "Adicionar itens na mesa" at bounding box center [728, 150] width 124 height 28
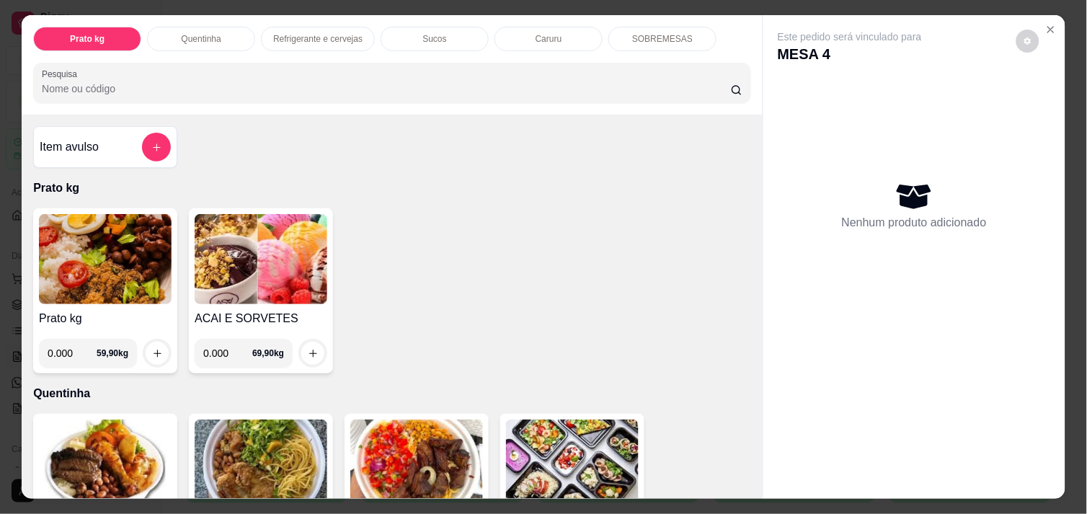
click at [66, 352] on input "0.000" at bounding box center [72, 353] width 49 height 29
type input "0.234"
click at [156, 345] on button "increase-product-quantity" at bounding box center [157, 353] width 22 height 22
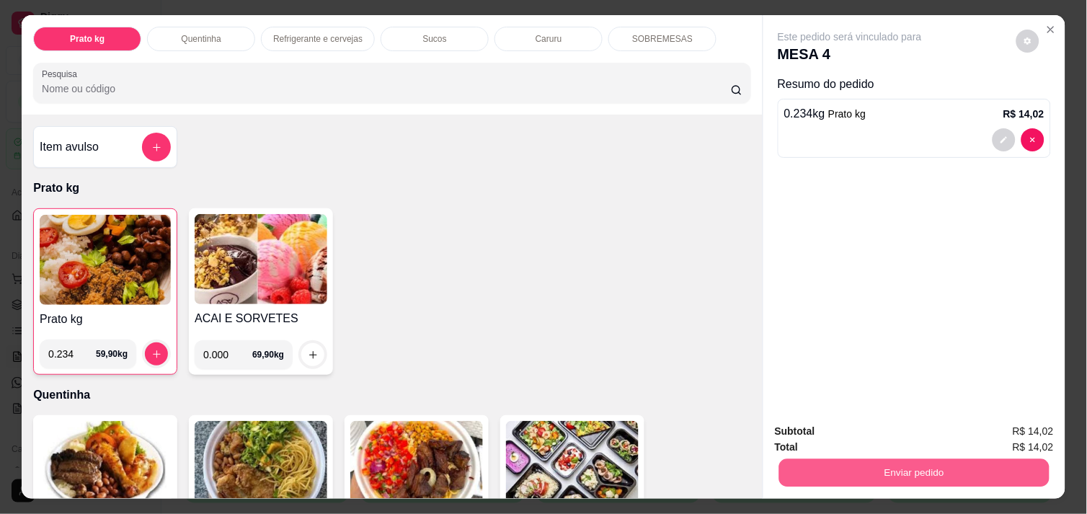
click at [833, 470] on button "Enviar pedido" at bounding box center [914, 473] width 270 height 28
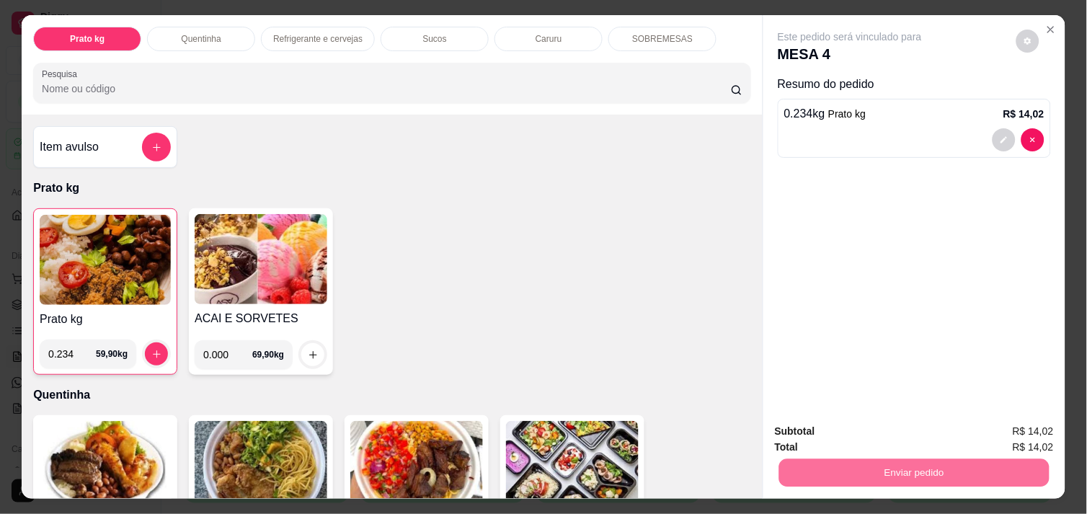
click at [824, 422] on button "Não registrar e enviar pedido" at bounding box center [867, 431] width 146 height 27
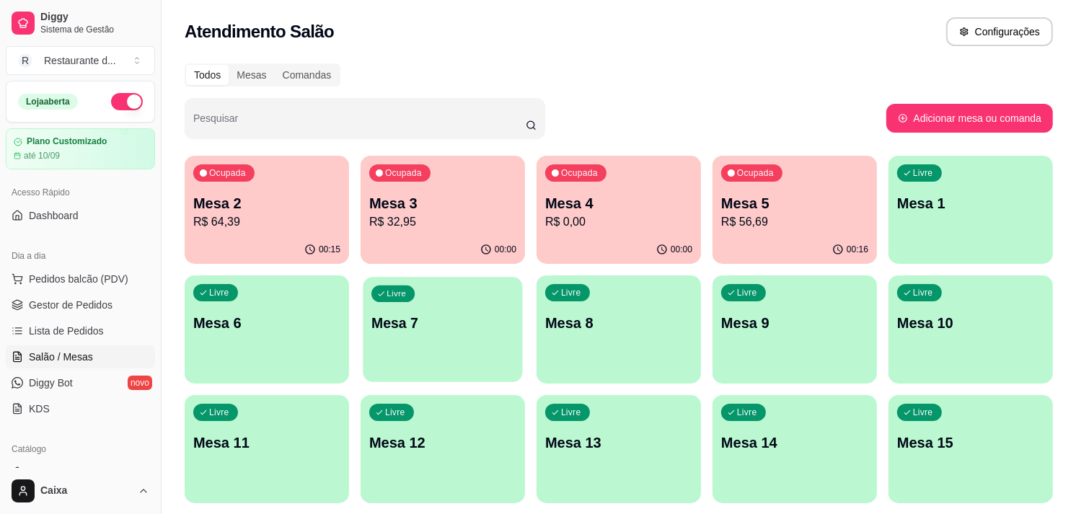
click at [402, 355] on div "Livre Mesa 7" at bounding box center [442, 321] width 159 height 88
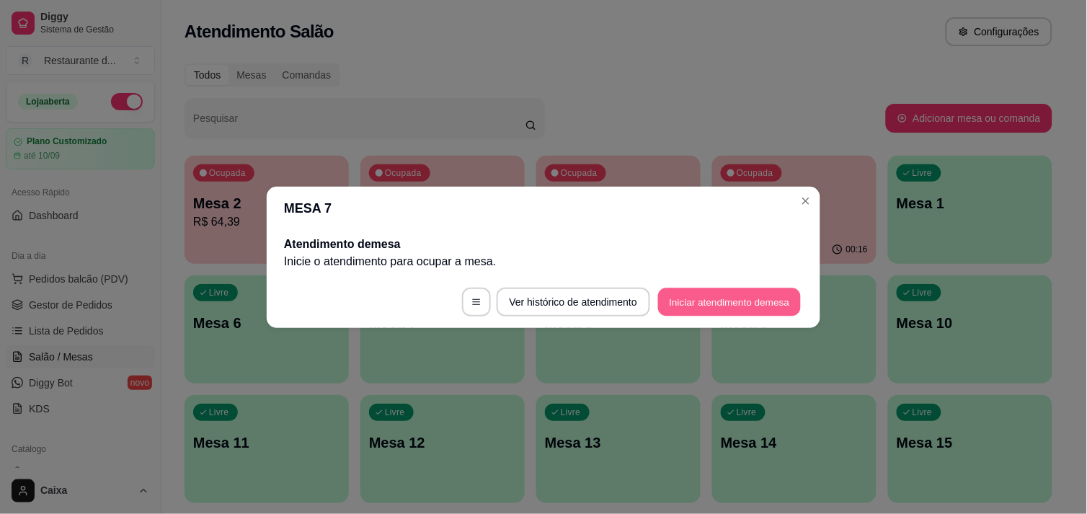
click at [689, 298] on button "Iniciar atendimento de mesa" at bounding box center [729, 302] width 143 height 28
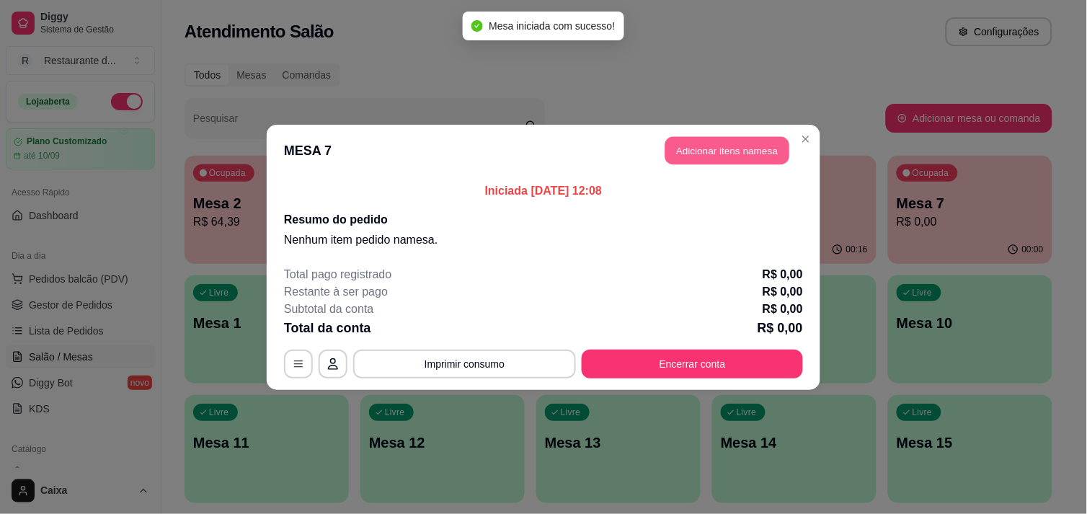
click at [733, 149] on button "Adicionar itens na mesa" at bounding box center [728, 150] width 124 height 28
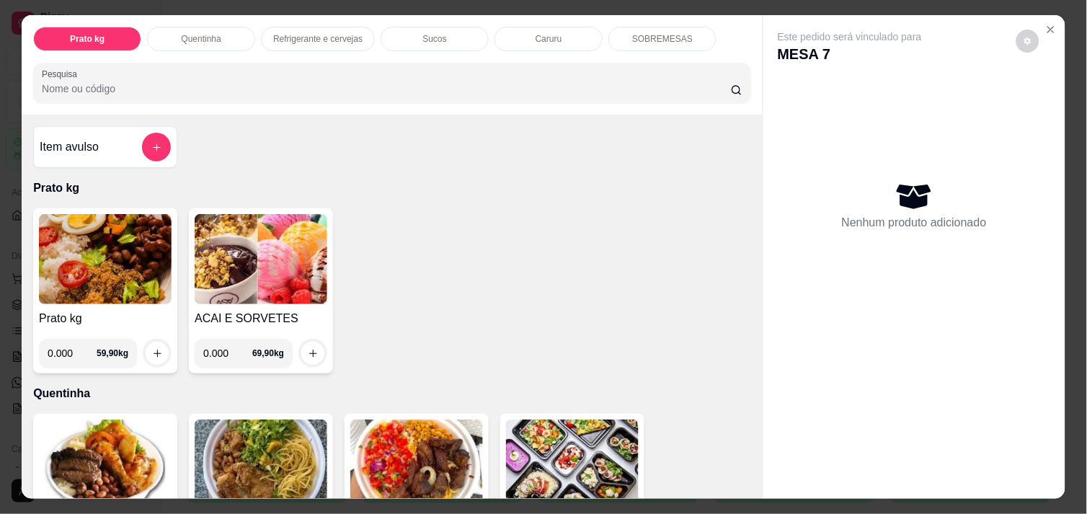
click at [74, 341] on input "0.000" at bounding box center [72, 353] width 49 height 29
type input "0.512"
click at [154, 350] on icon "increase-product-quantity" at bounding box center [157, 353] width 7 height 7
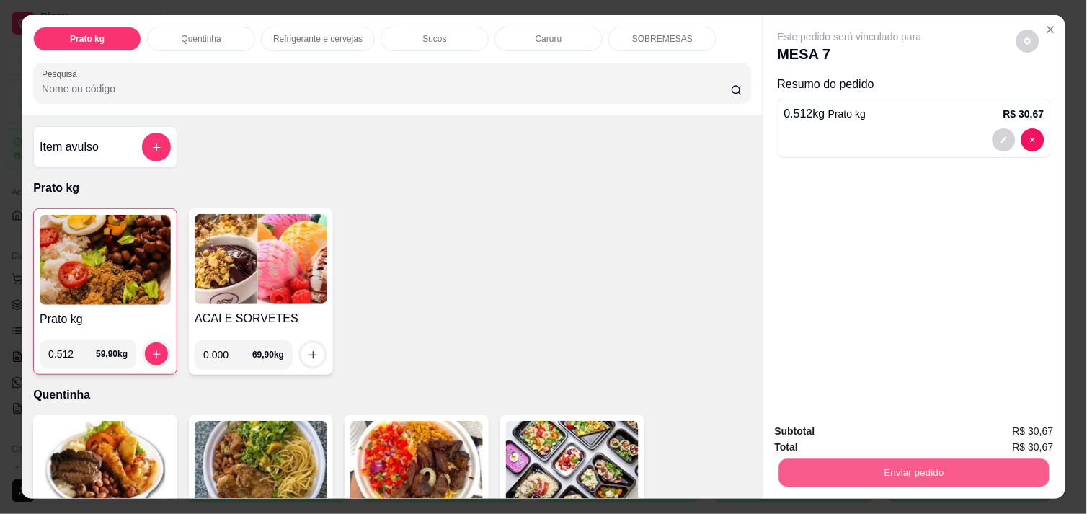
click at [822, 461] on button "Enviar pedido" at bounding box center [914, 473] width 270 height 28
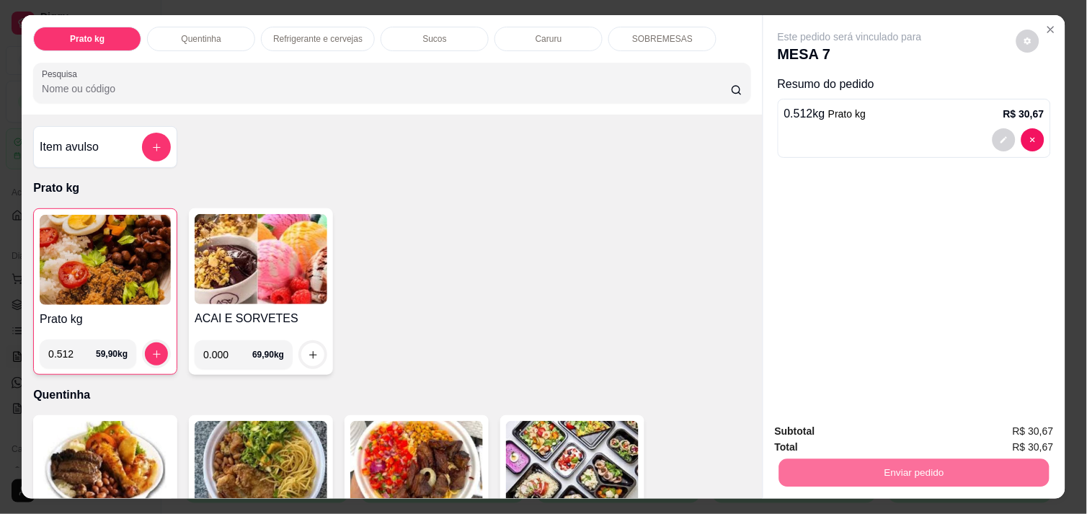
click at [831, 428] on button "Não registrar e enviar pedido" at bounding box center [867, 431] width 146 height 27
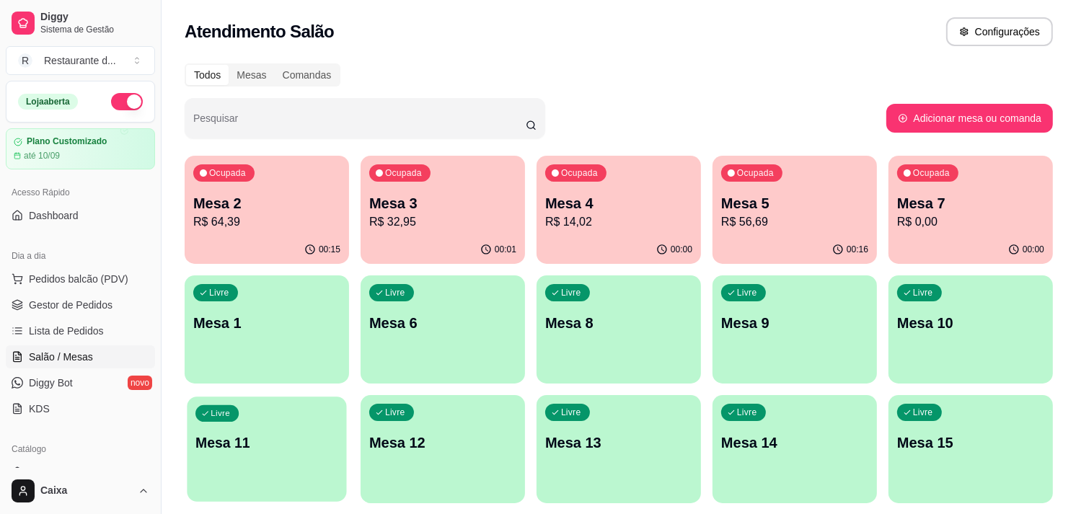
click at [238, 447] on p "Mesa 11" at bounding box center [266, 442] width 143 height 19
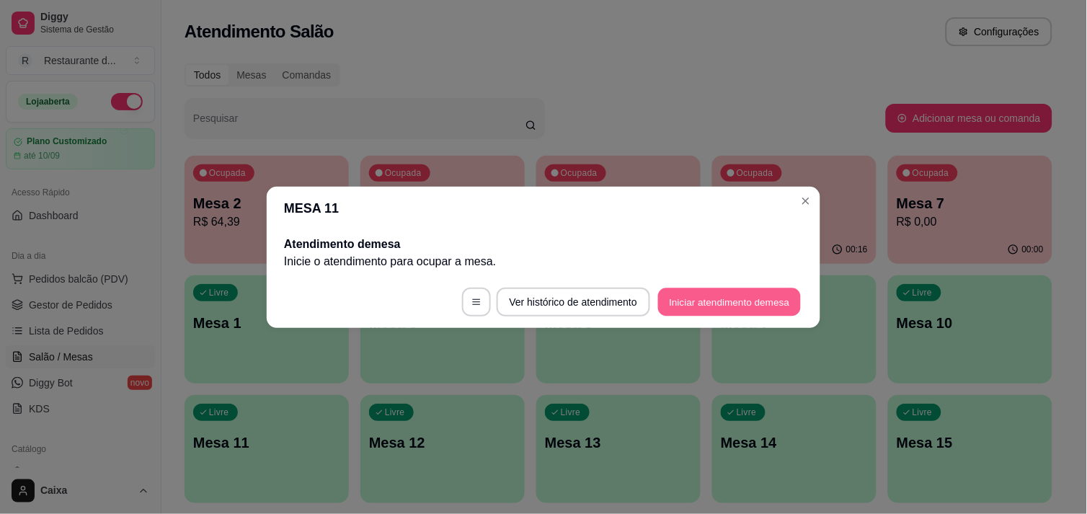
click at [695, 296] on button "Iniciar atendimento de mesa" at bounding box center [729, 302] width 143 height 28
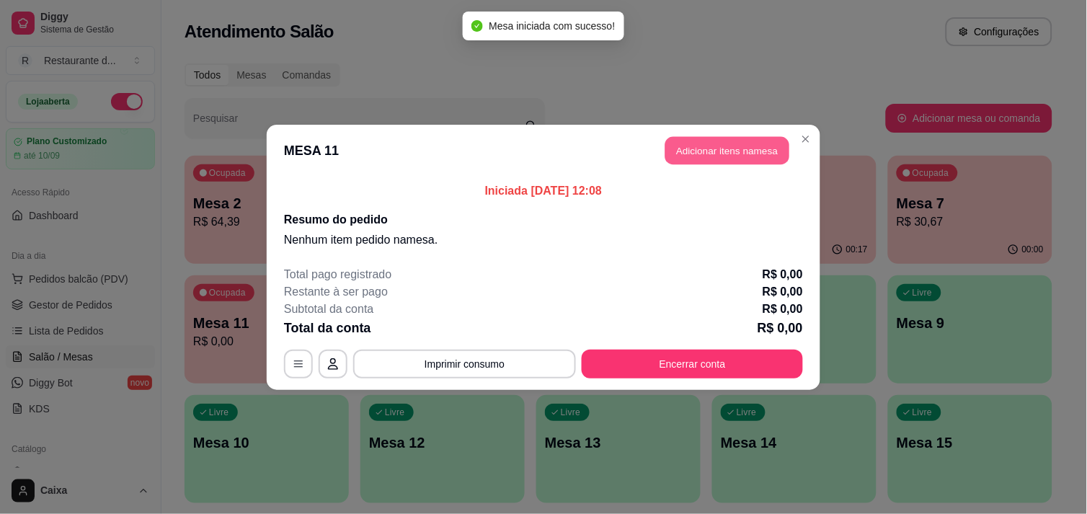
click at [732, 146] on button "Adicionar itens na mesa" at bounding box center [728, 150] width 124 height 28
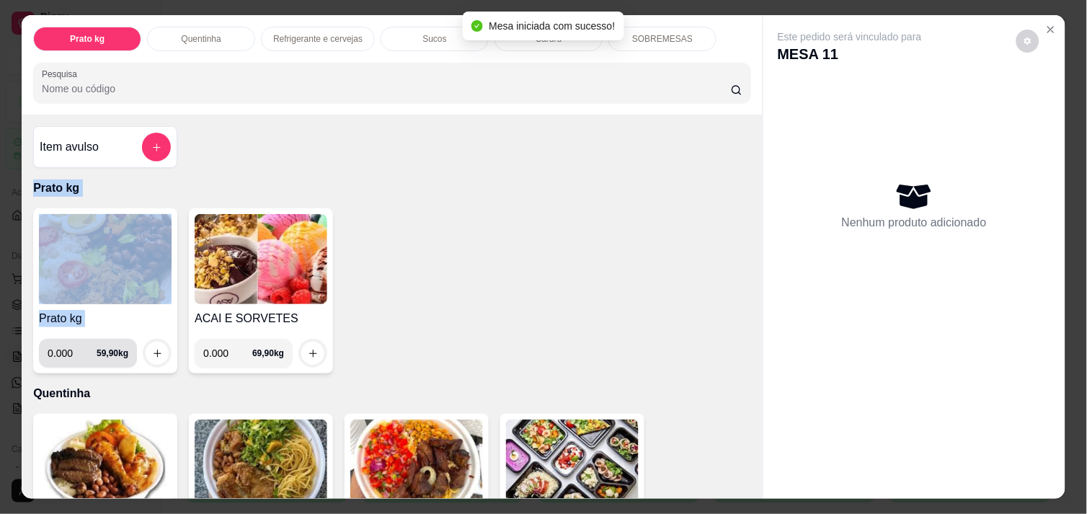
drag, startPoint x: 732, startPoint y: 146, endPoint x: 68, endPoint y: 348, distance: 694.1
click at [68, 348] on div "Item avulso Prato kg Prato kg 0.000 59,90 kg ACAI E SORVETES 0.000 69,90 kg Que…" at bounding box center [392, 307] width 741 height 384
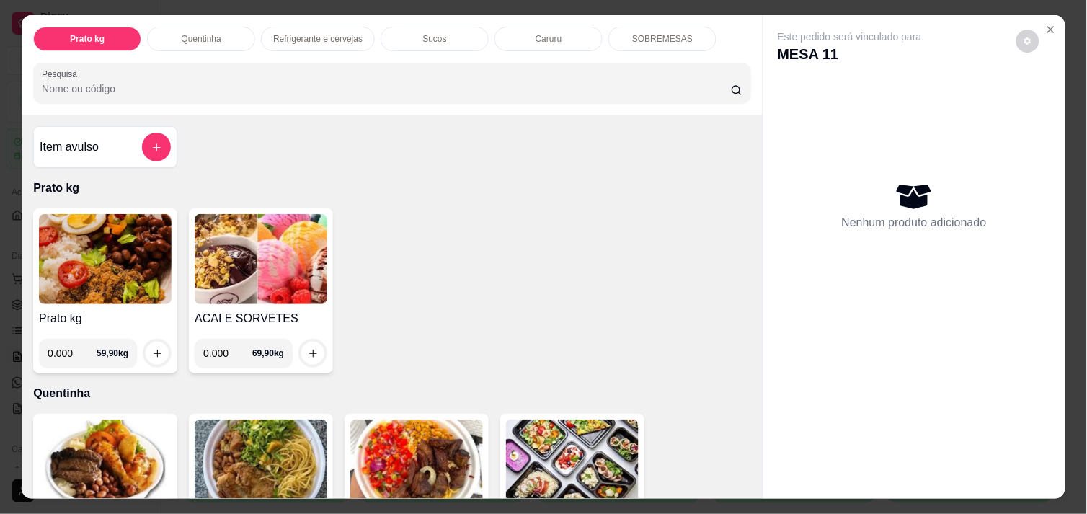
click at [68, 348] on input "0.000" at bounding box center [72, 353] width 49 height 29
type input "0.416"
click at [146, 345] on button "increase-product-quantity" at bounding box center [157, 353] width 22 height 22
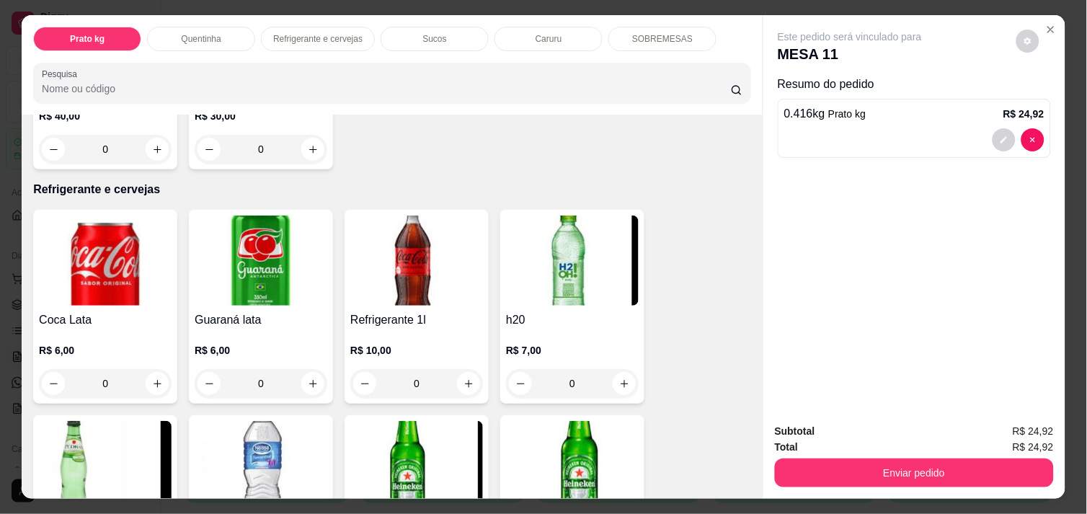
scroll to position [673, 0]
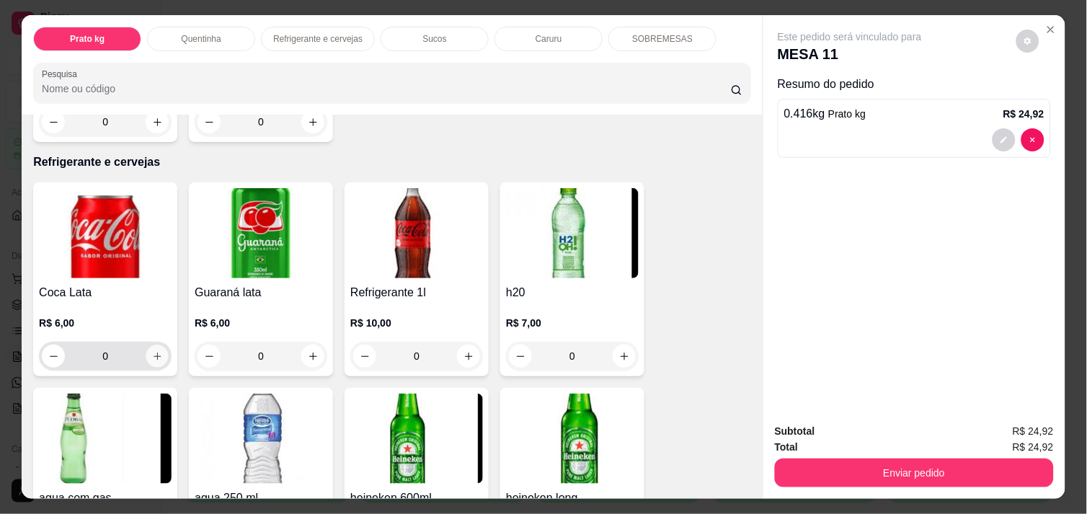
click at [152, 352] on icon "increase-product-quantity" at bounding box center [157, 356] width 11 height 11
type input "1"
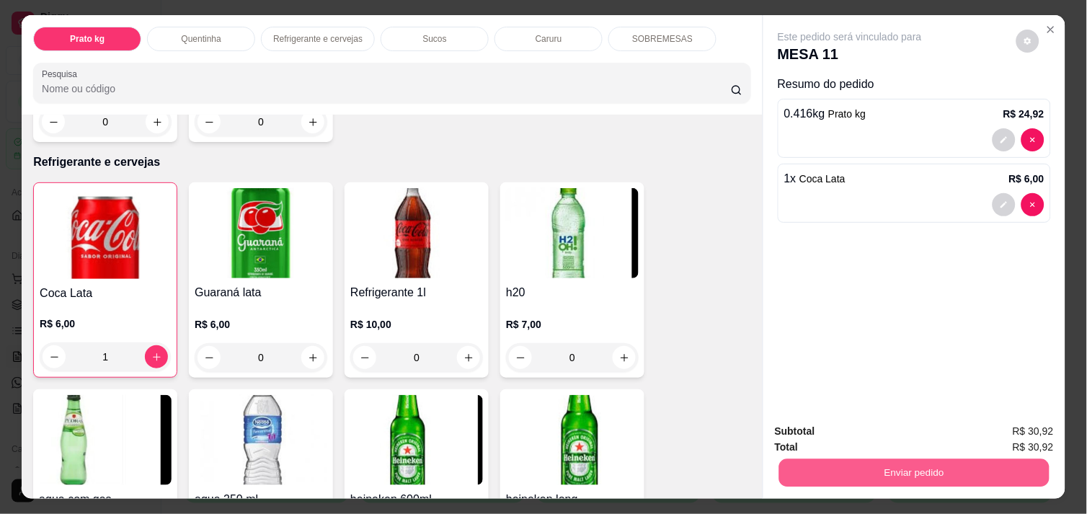
click at [815, 459] on button "Enviar pedido" at bounding box center [914, 473] width 270 height 28
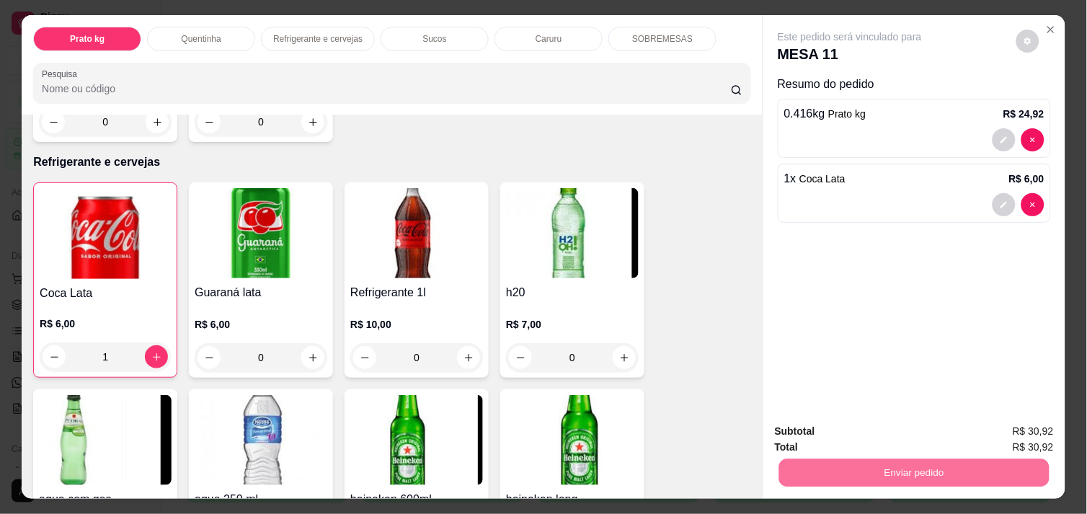
click at [822, 436] on button "Não registrar e enviar pedido" at bounding box center [867, 431] width 146 height 27
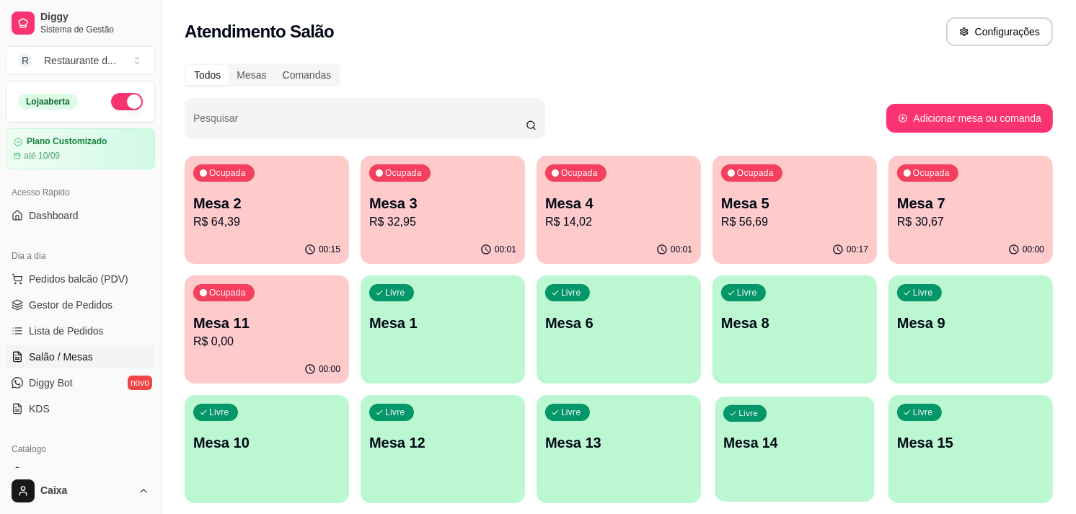
click at [862, 442] on p "Mesa 14" at bounding box center [794, 442] width 143 height 19
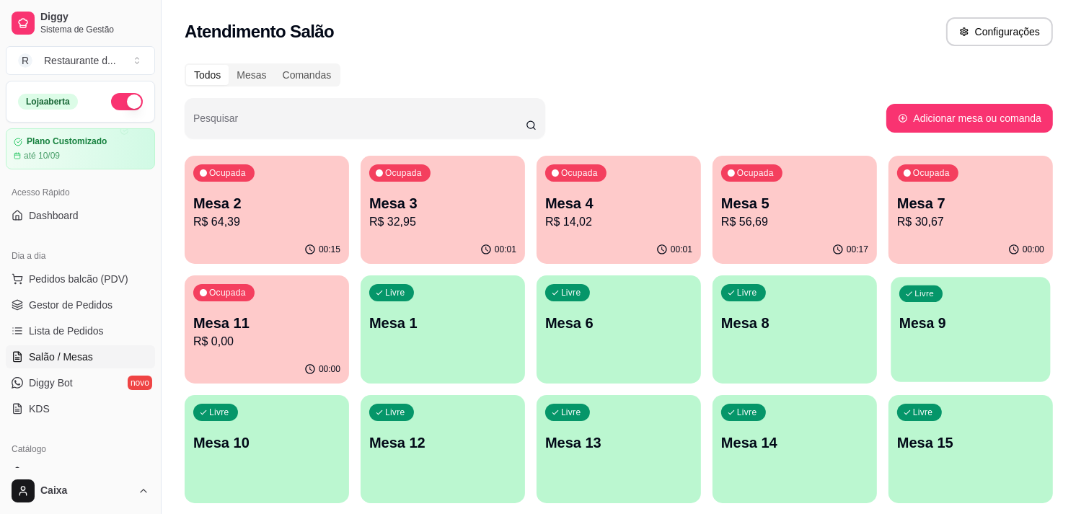
click at [947, 314] on p "Mesa 9" at bounding box center [970, 323] width 143 height 19
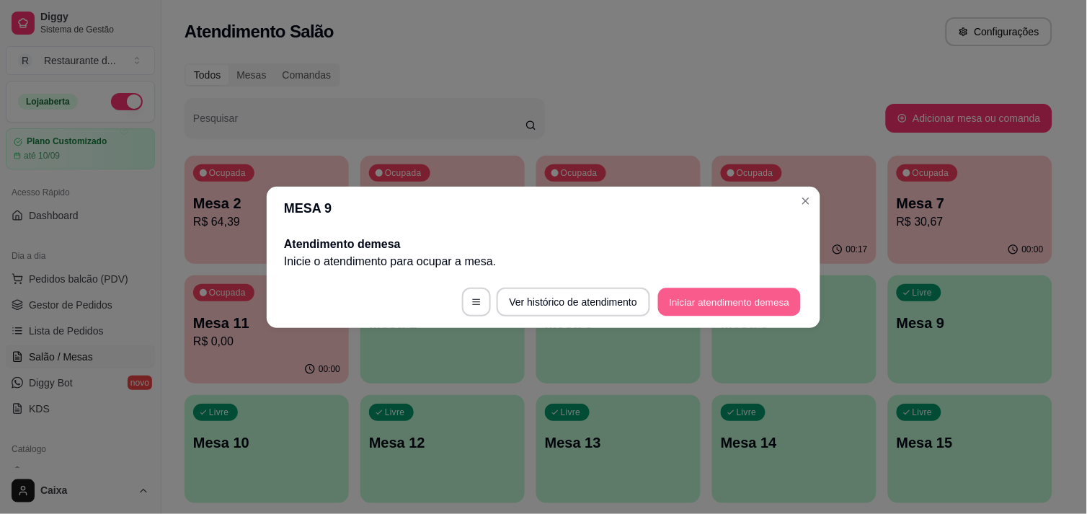
click at [738, 304] on button "Iniciar atendimento de mesa" at bounding box center [729, 302] width 143 height 28
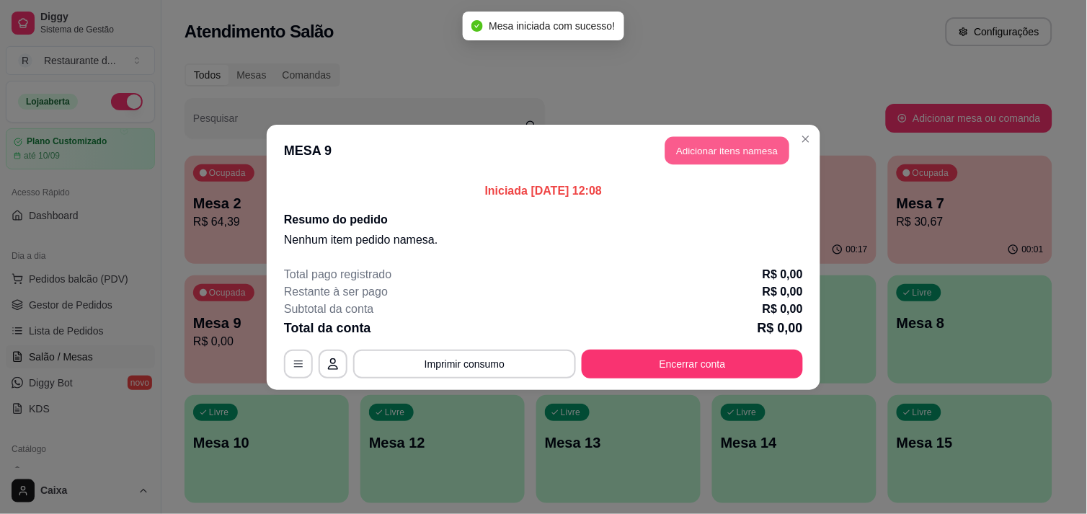
click at [719, 157] on button "Adicionar itens na mesa" at bounding box center [728, 150] width 124 height 28
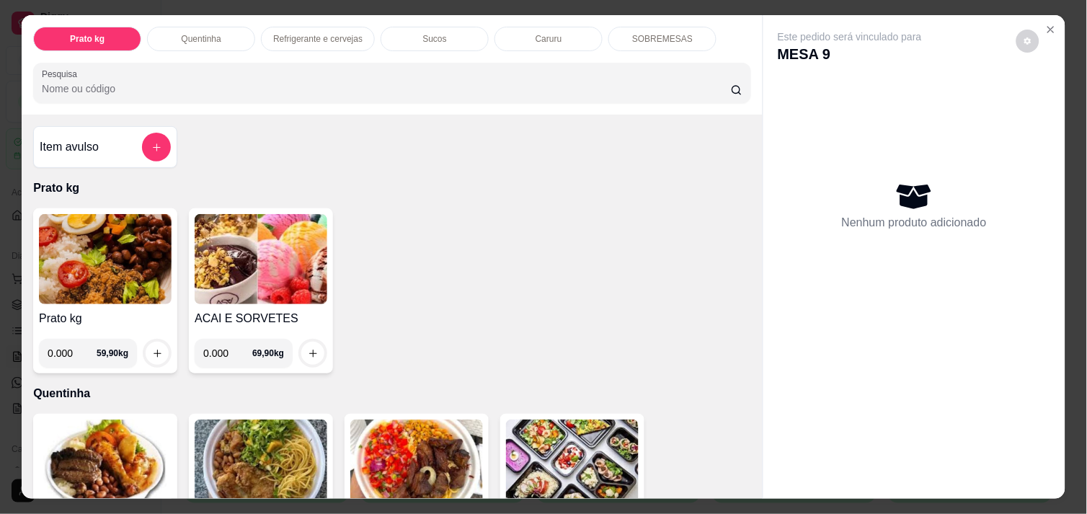
click at [65, 348] on input "0.000" at bounding box center [72, 353] width 49 height 29
type input "0.694"
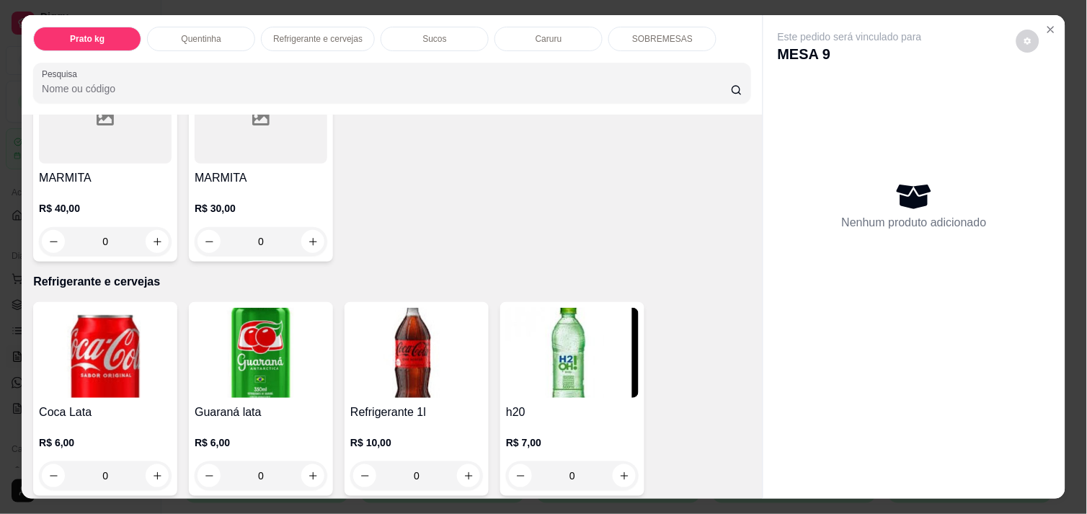
scroll to position [577, 0]
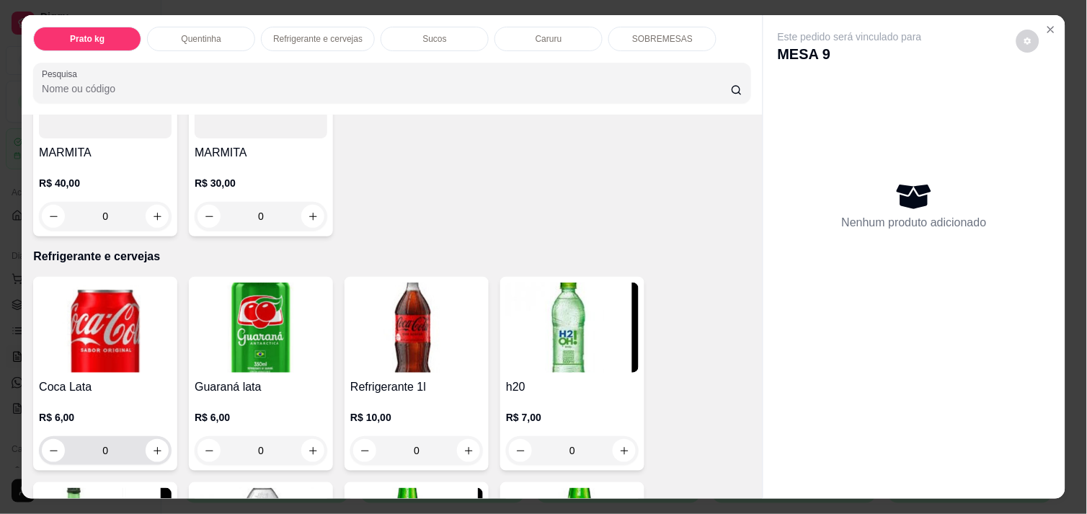
click at [154, 436] on div "0" at bounding box center [105, 450] width 127 height 29
click at [154, 440] on button "increase-product-quantity" at bounding box center [157, 451] width 22 height 22
type input "1"
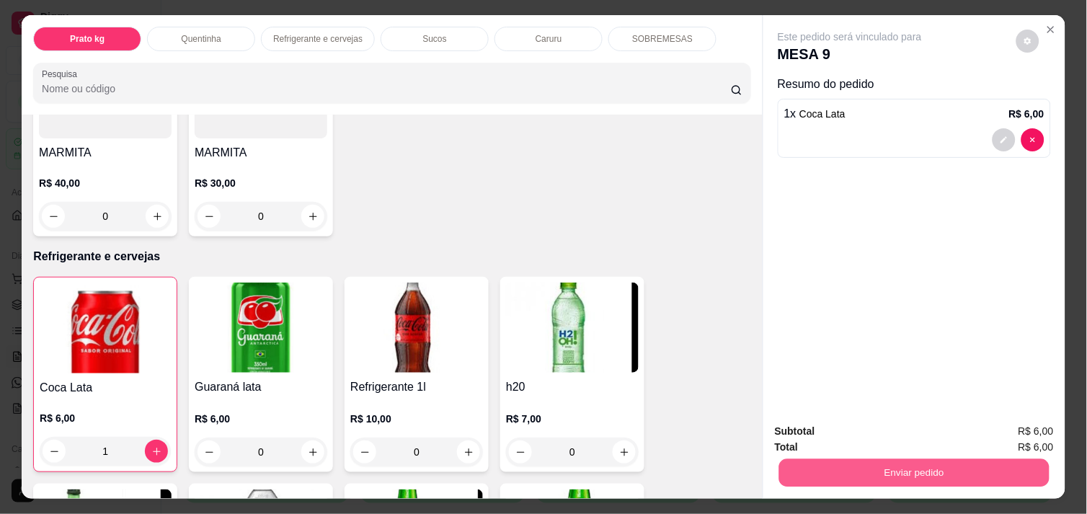
click at [935, 464] on button "Enviar pedido" at bounding box center [914, 473] width 270 height 28
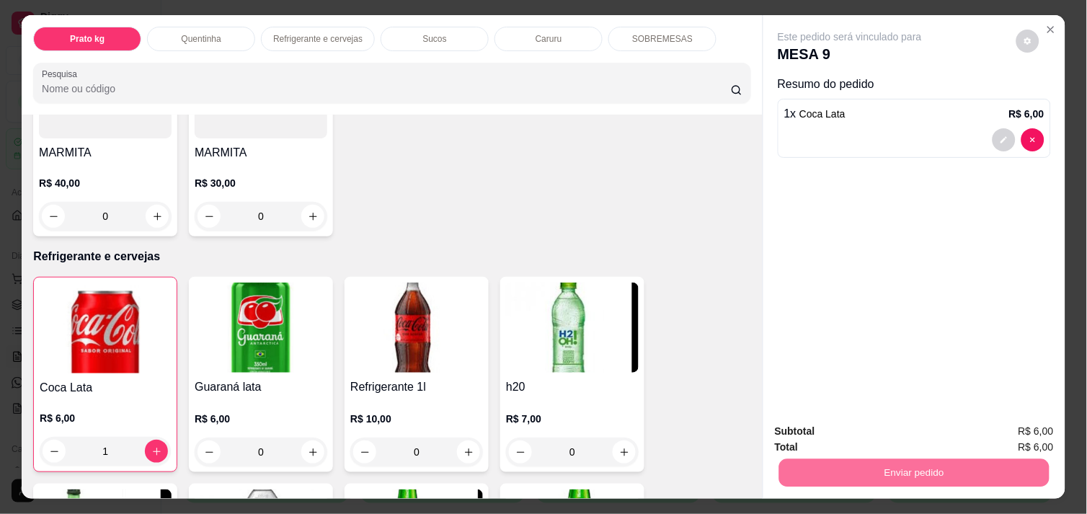
click at [880, 435] on button "Não registrar e enviar pedido" at bounding box center [867, 431] width 146 height 27
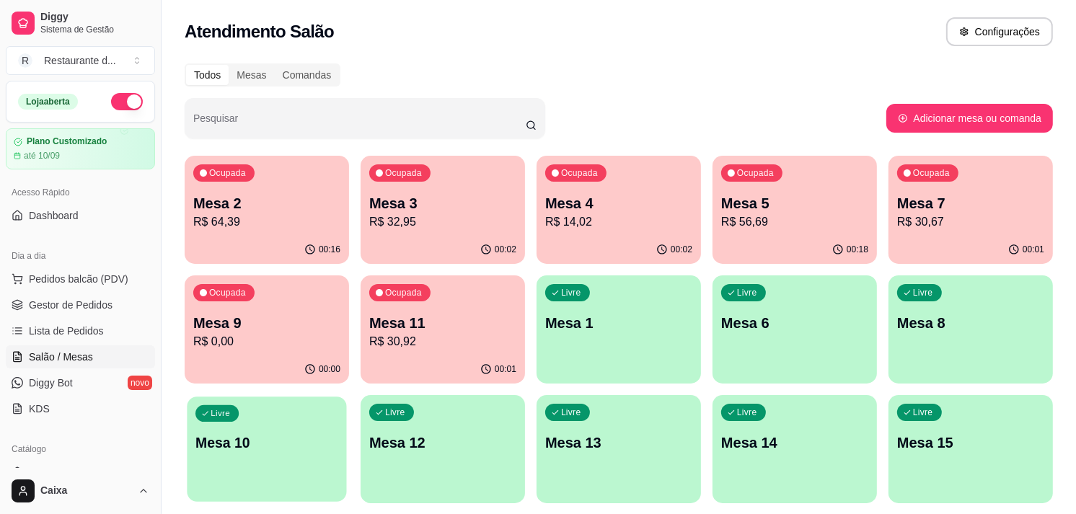
click at [205, 457] on div "Livre Mesa 10" at bounding box center [266, 441] width 159 height 88
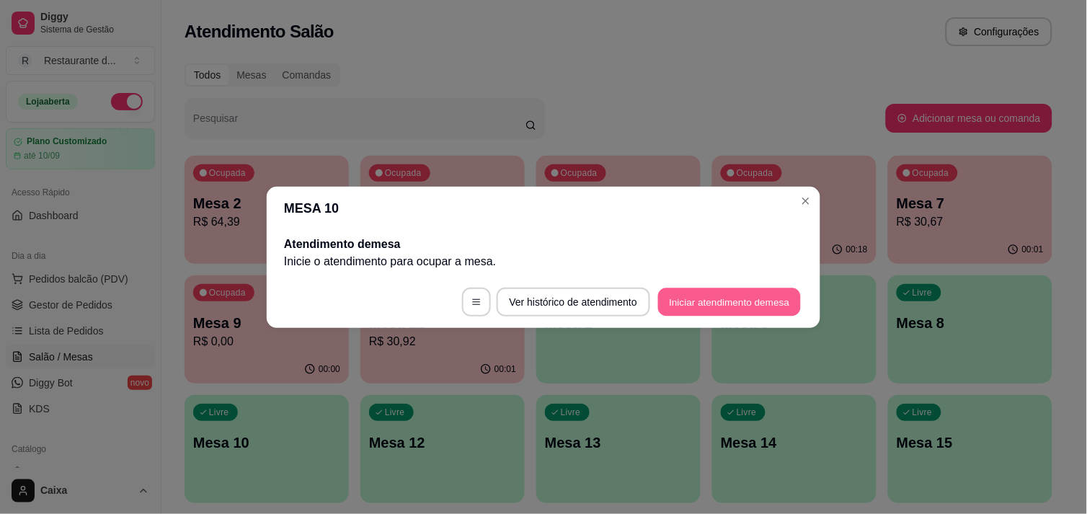
click at [732, 303] on button "Iniciar atendimento de mesa" at bounding box center [729, 302] width 143 height 28
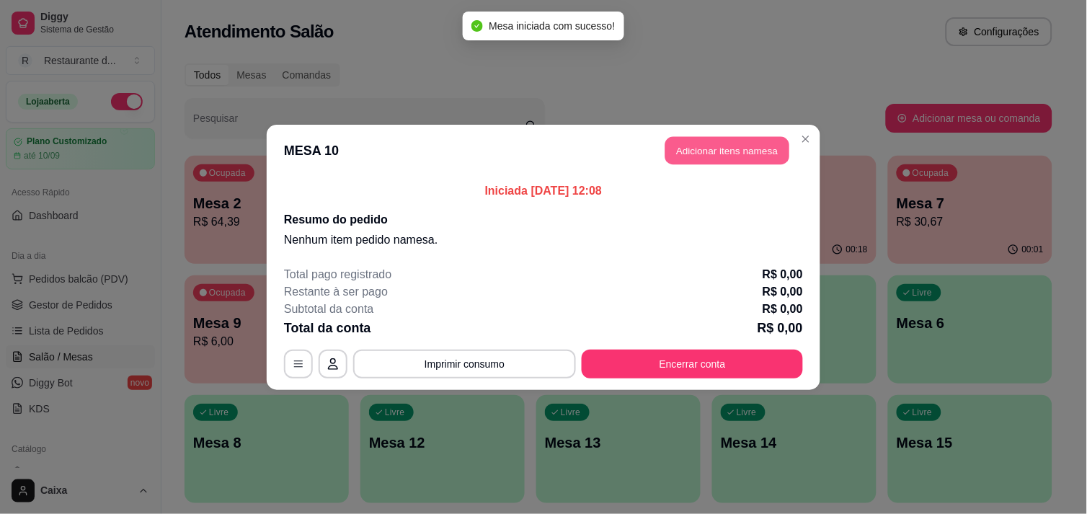
click at [685, 142] on button "Adicionar itens na mesa" at bounding box center [728, 150] width 124 height 28
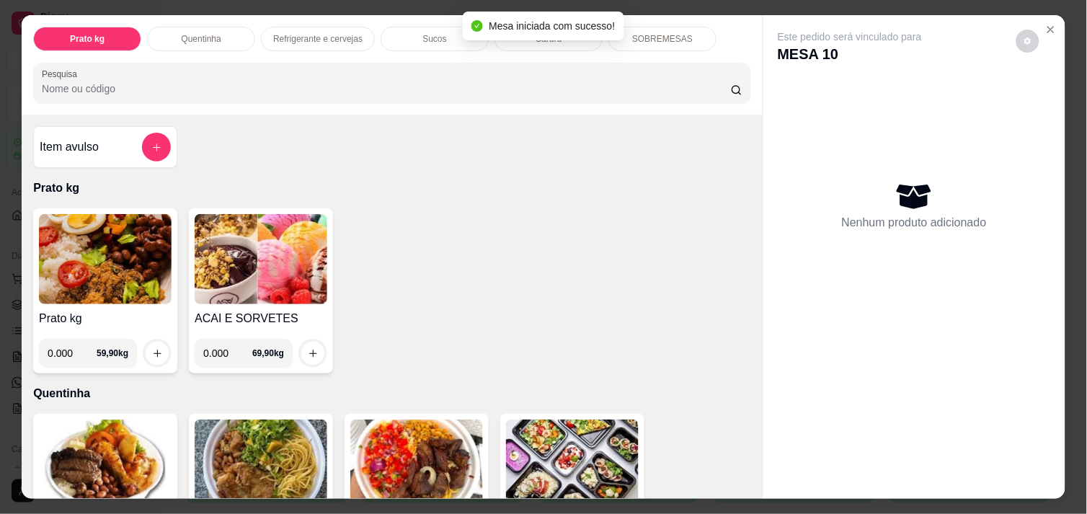
click at [67, 345] on input "0.000" at bounding box center [72, 353] width 49 height 29
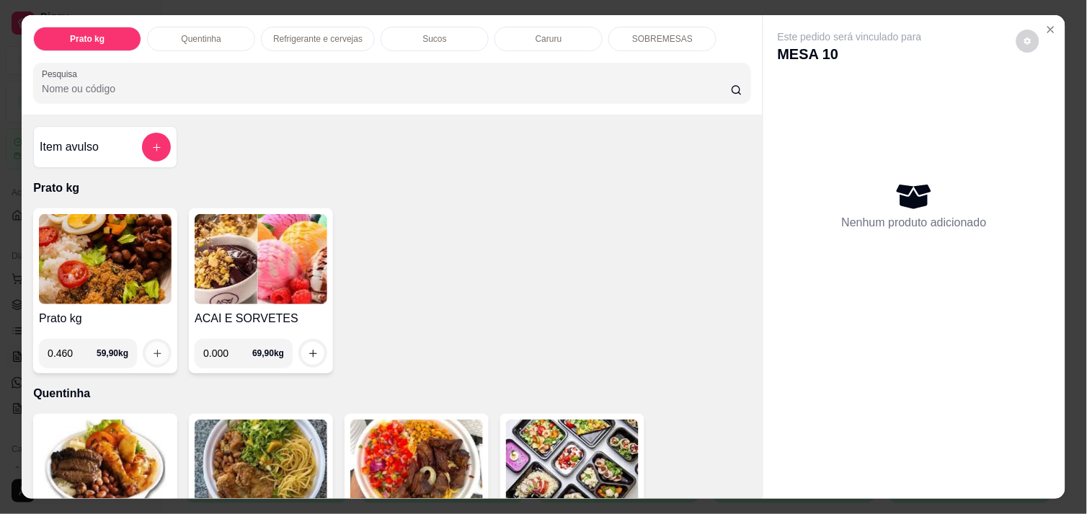
type input "0.460"
click at [146, 342] on button "increase-product-quantity" at bounding box center [157, 353] width 22 height 22
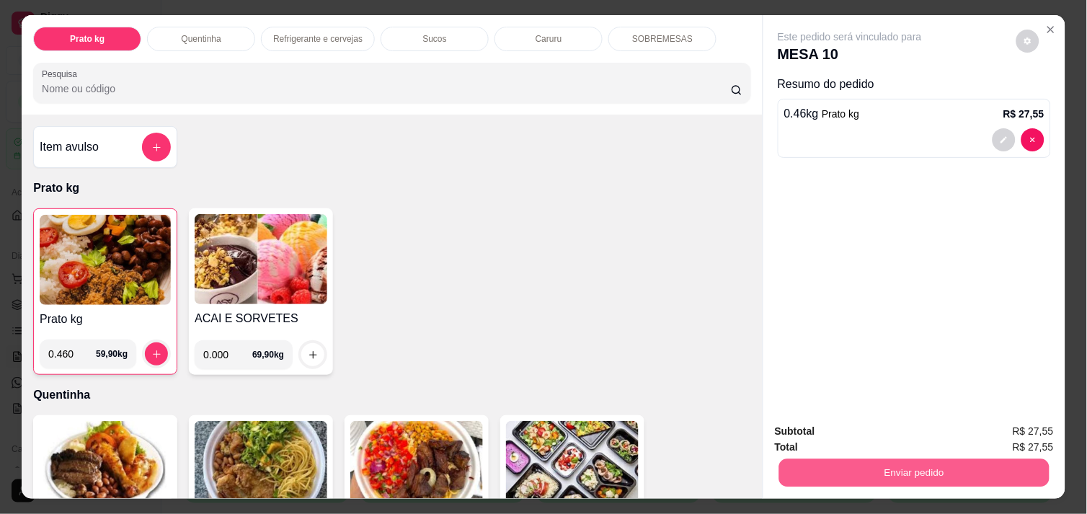
click at [830, 469] on button "Enviar pedido" at bounding box center [914, 473] width 270 height 28
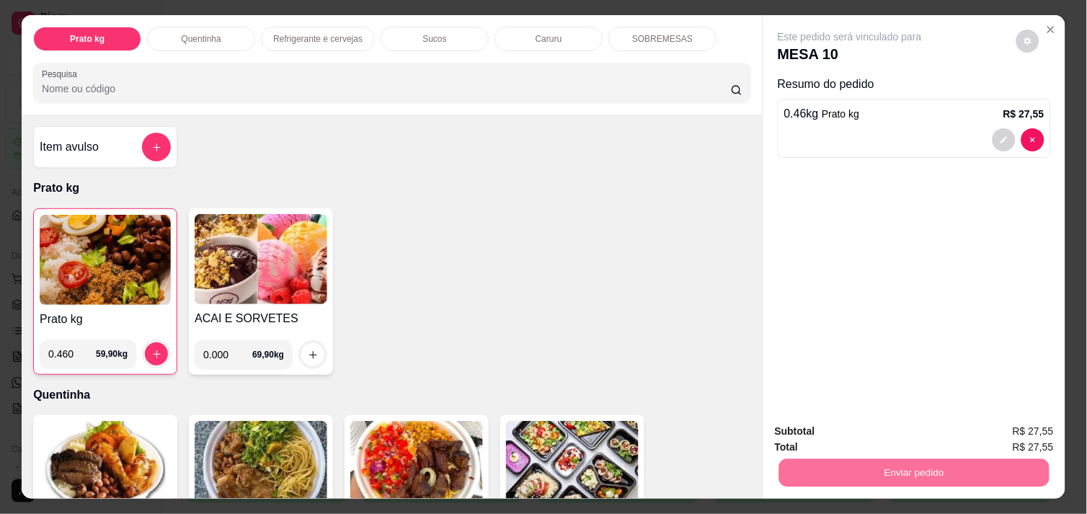
click at [844, 445] on button "Não registrar e enviar pedido" at bounding box center [867, 431] width 146 height 27
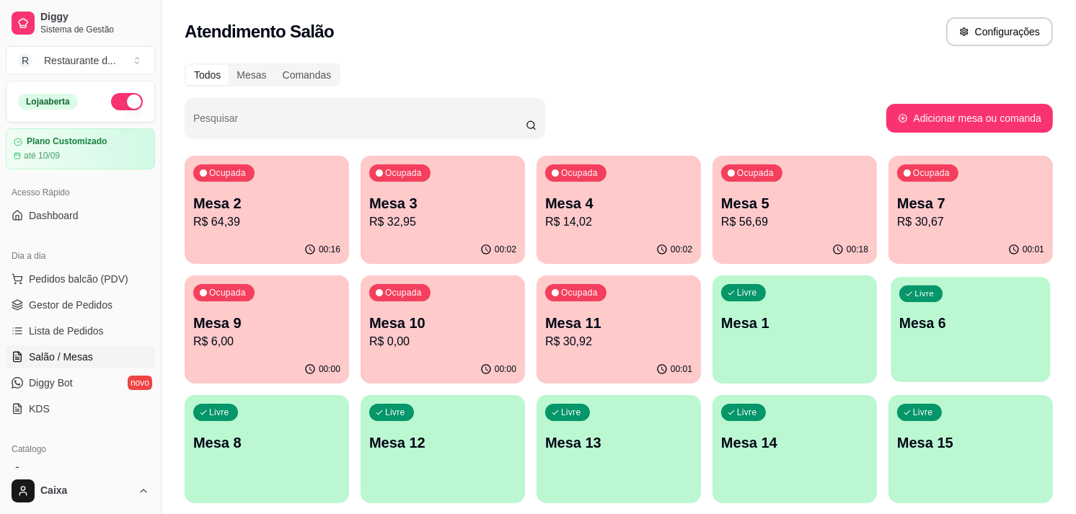
click at [1017, 332] on p "Mesa 6" at bounding box center [970, 323] width 143 height 19
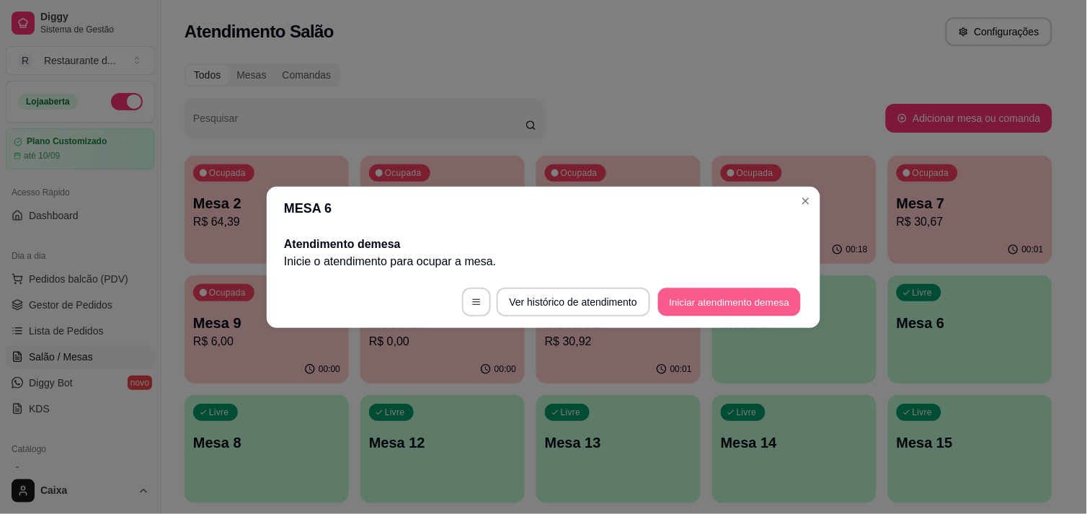
click at [718, 296] on button "Iniciar atendimento de mesa" at bounding box center [729, 302] width 143 height 28
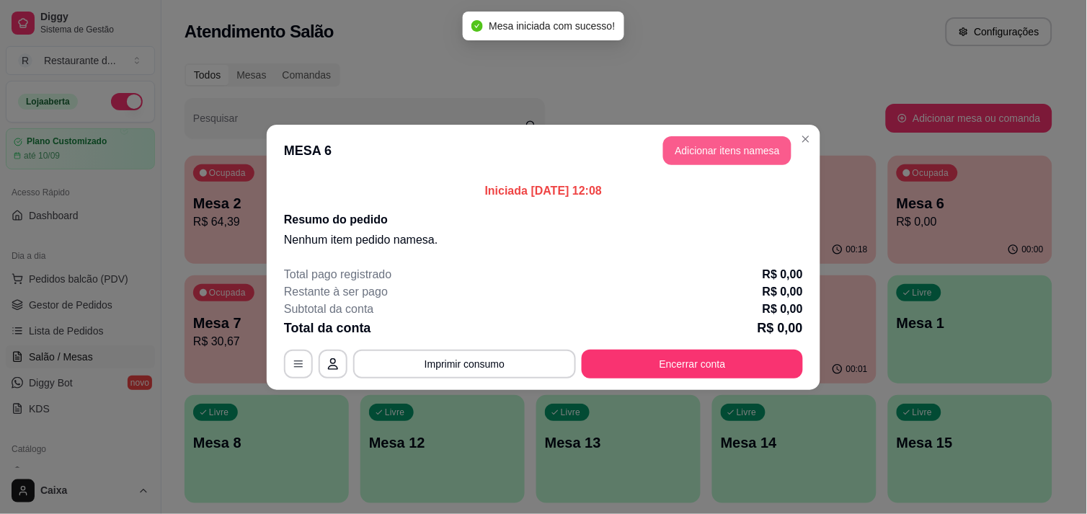
click at [721, 146] on button "Adicionar itens na mesa" at bounding box center [727, 150] width 128 height 29
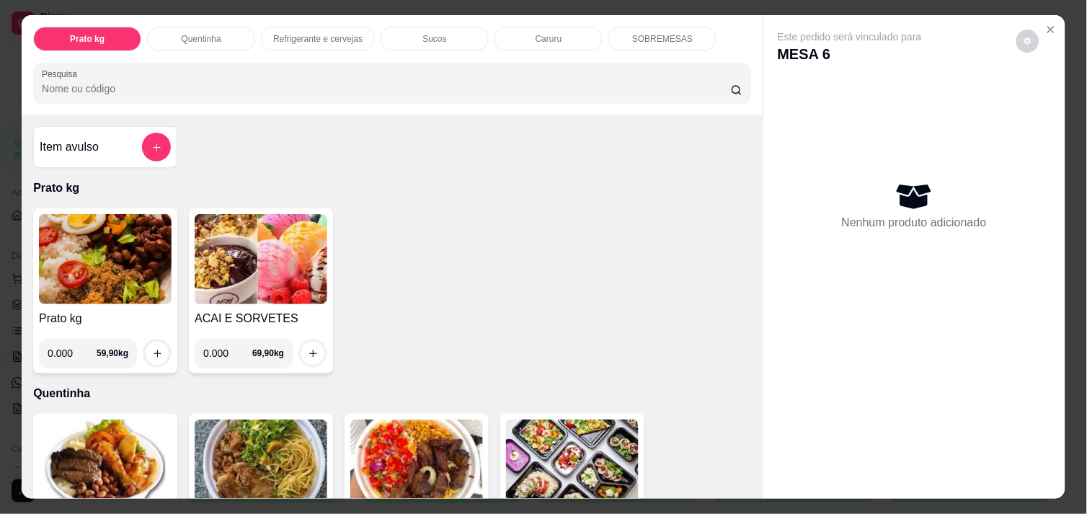
click at [59, 352] on input "0.000" at bounding box center [72, 353] width 49 height 29
click at [66, 349] on input "0.000" at bounding box center [72, 353] width 49 height 29
type input "0.470"
click at [152, 348] on icon "increase-product-quantity" at bounding box center [157, 353] width 11 height 11
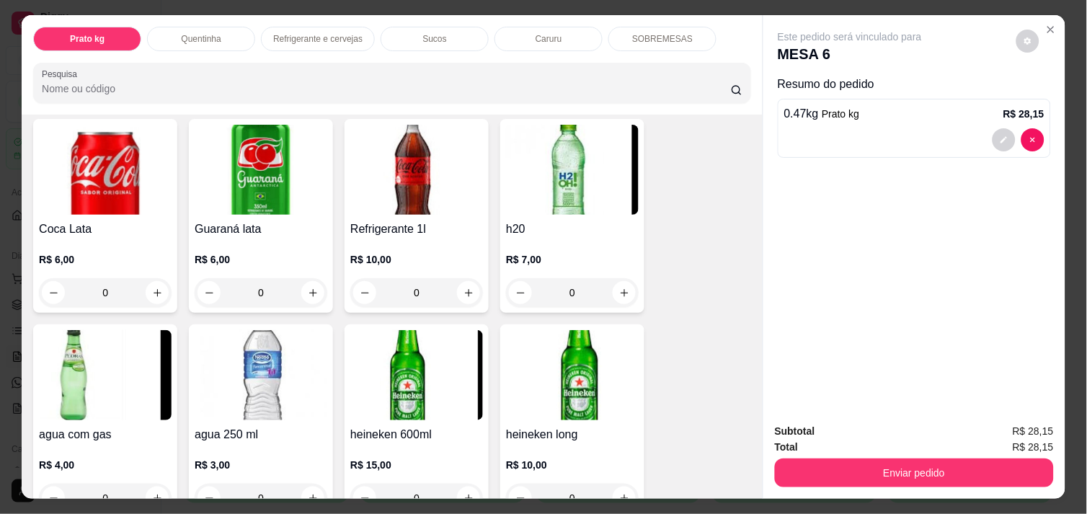
scroll to position [737, 0]
click at [308, 287] on icon "increase-product-quantity" at bounding box center [313, 292] width 11 height 11
type input "1"
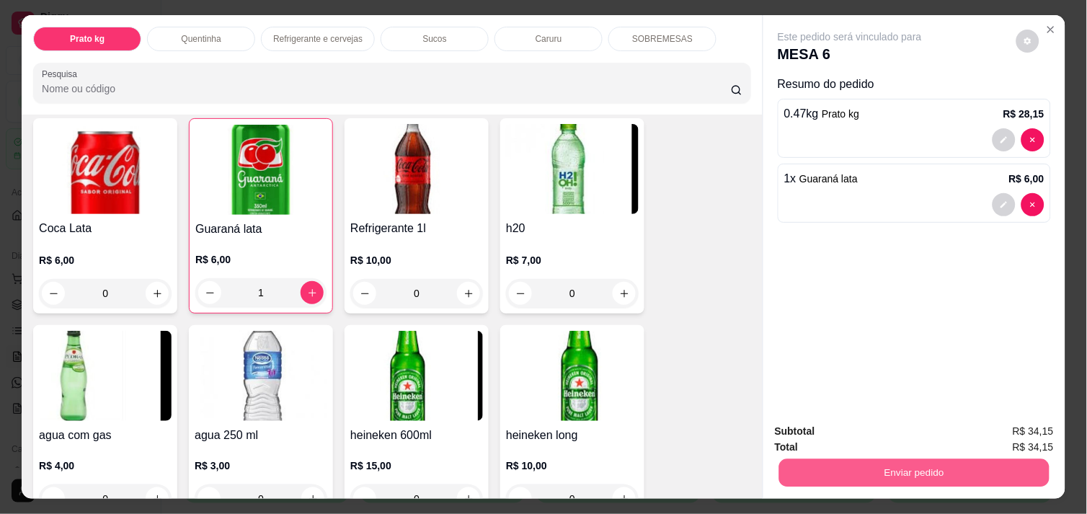
click at [916, 461] on button "Enviar pedido" at bounding box center [914, 473] width 270 height 28
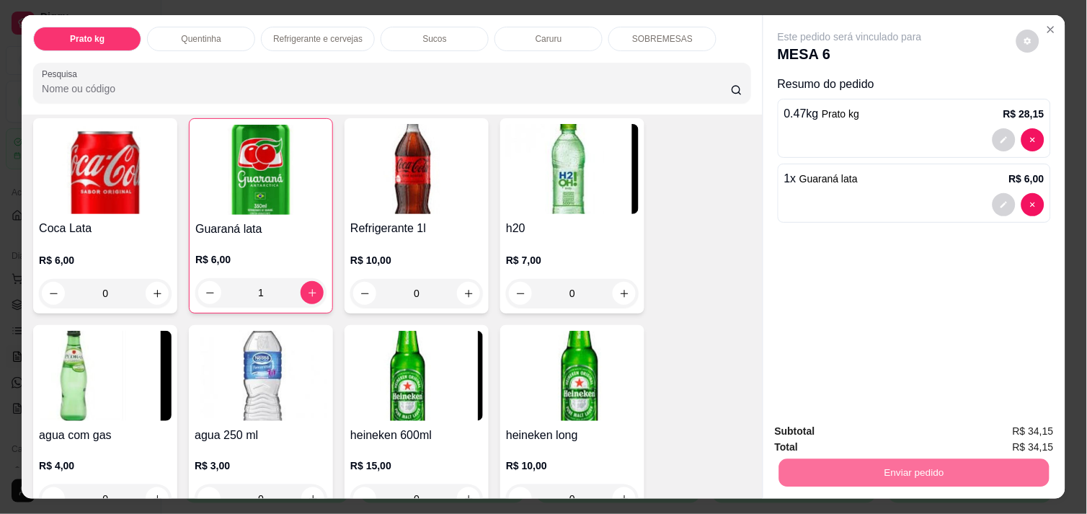
click at [852, 424] on button "Não registrar e enviar pedido" at bounding box center [867, 431] width 150 height 27
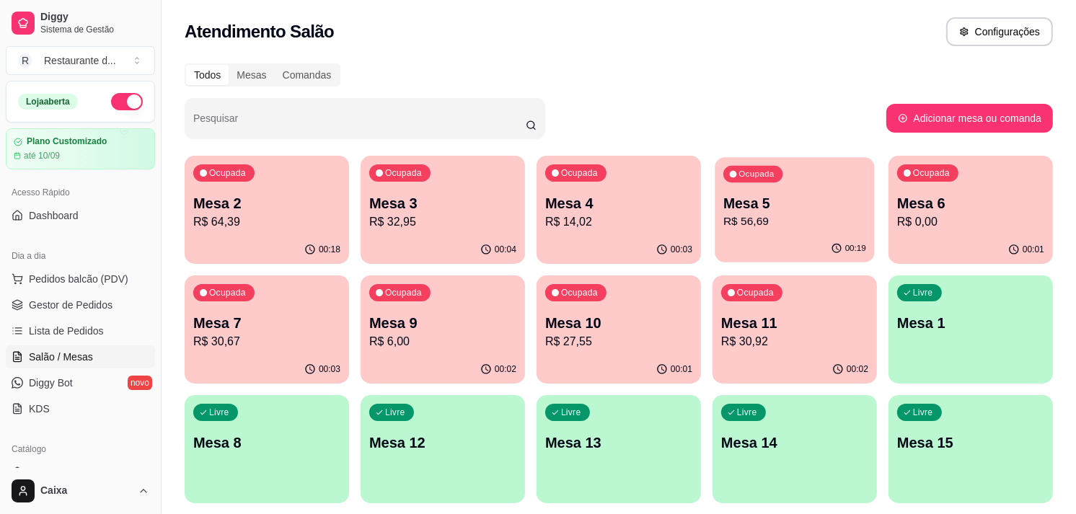
click at [789, 219] on p "R$ 56,69" at bounding box center [794, 221] width 143 height 17
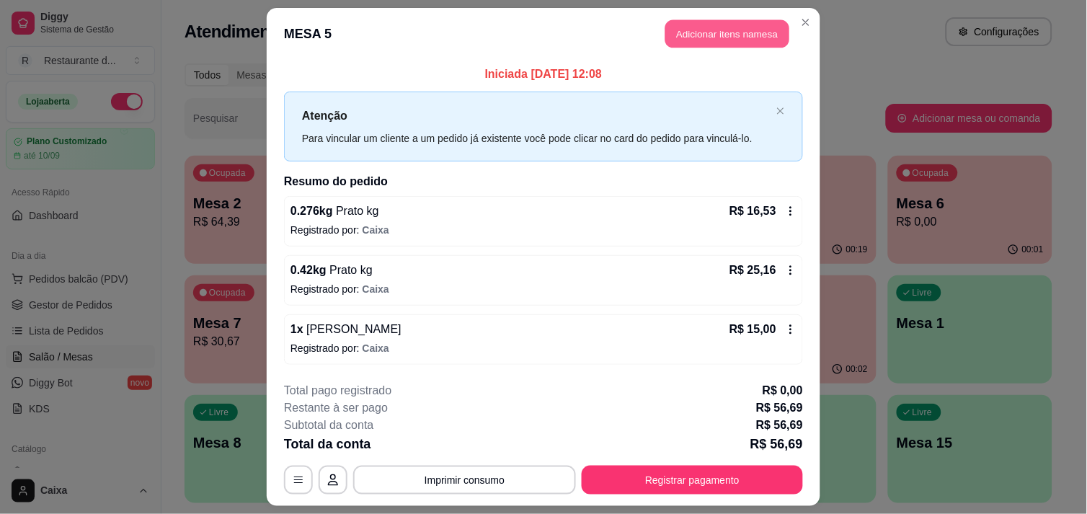
click at [697, 29] on button "Adicionar itens na mesa" at bounding box center [728, 34] width 124 height 28
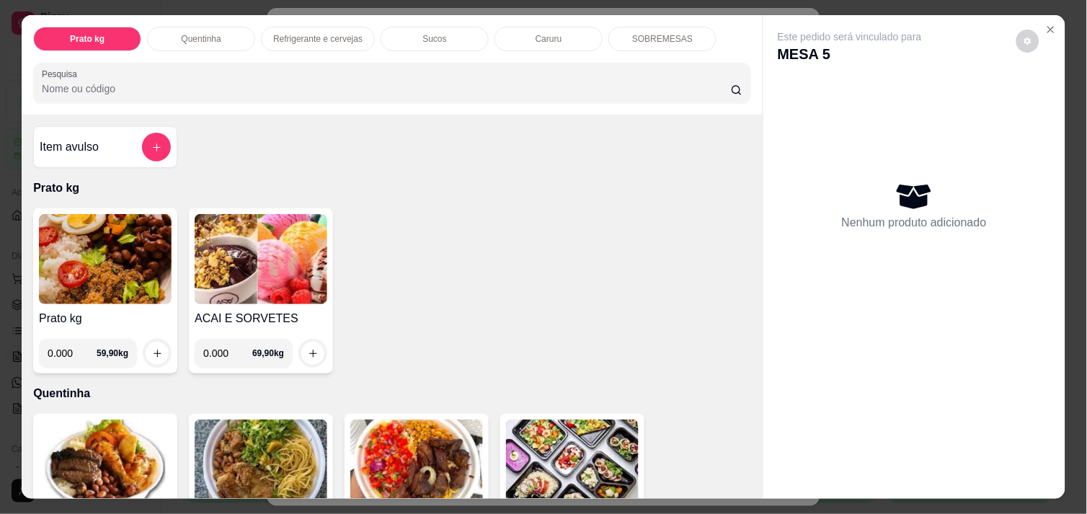
click at [226, 348] on input "0.000" at bounding box center [227, 353] width 49 height 29
type input "0.084"
click at [308, 348] on icon "increase-product-quantity" at bounding box center [313, 353] width 11 height 11
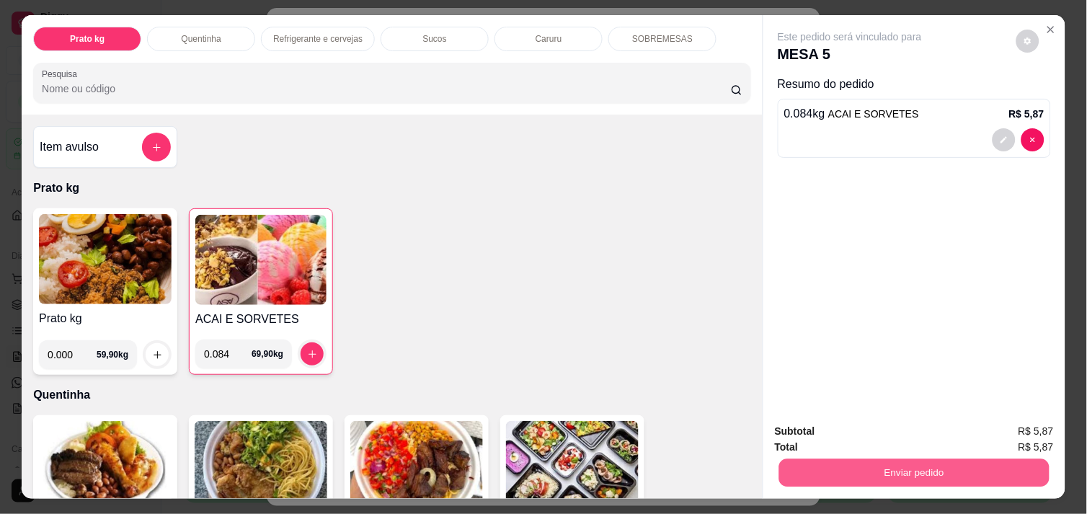
click at [810, 466] on button "Enviar pedido" at bounding box center [914, 473] width 270 height 28
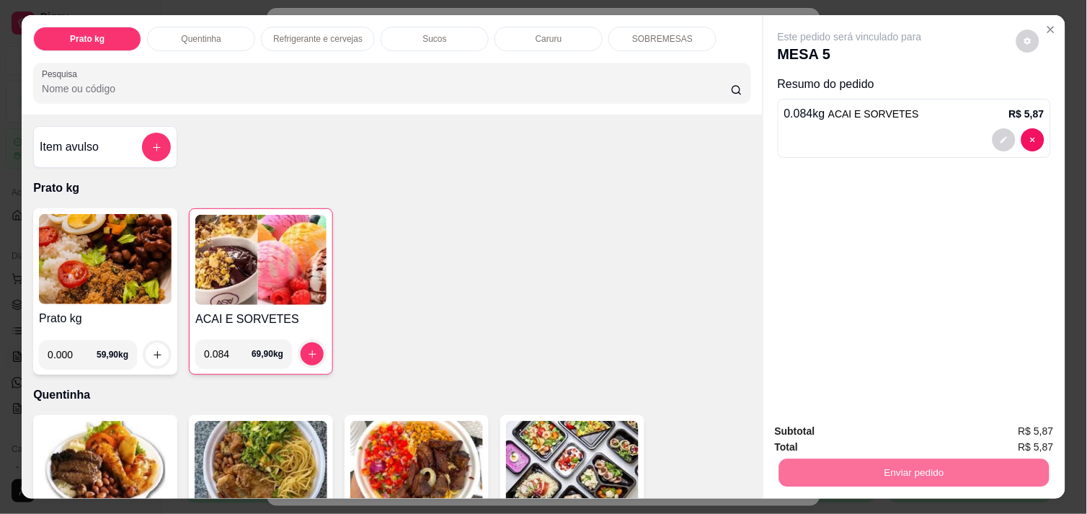
click at [818, 431] on button "Não registrar e enviar pedido" at bounding box center [867, 431] width 146 height 27
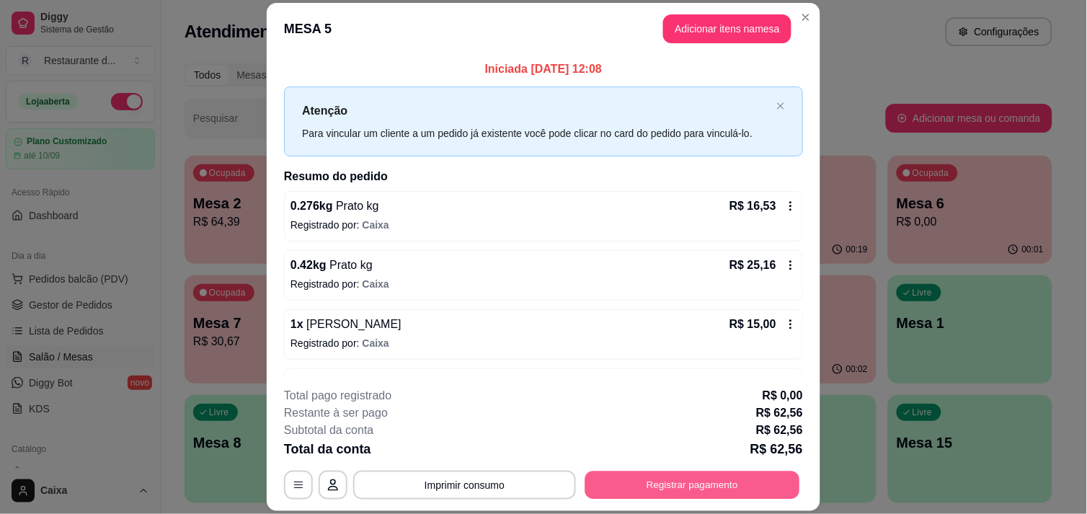
click at [714, 479] on button "Registrar pagamento" at bounding box center [692, 486] width 215 height 28
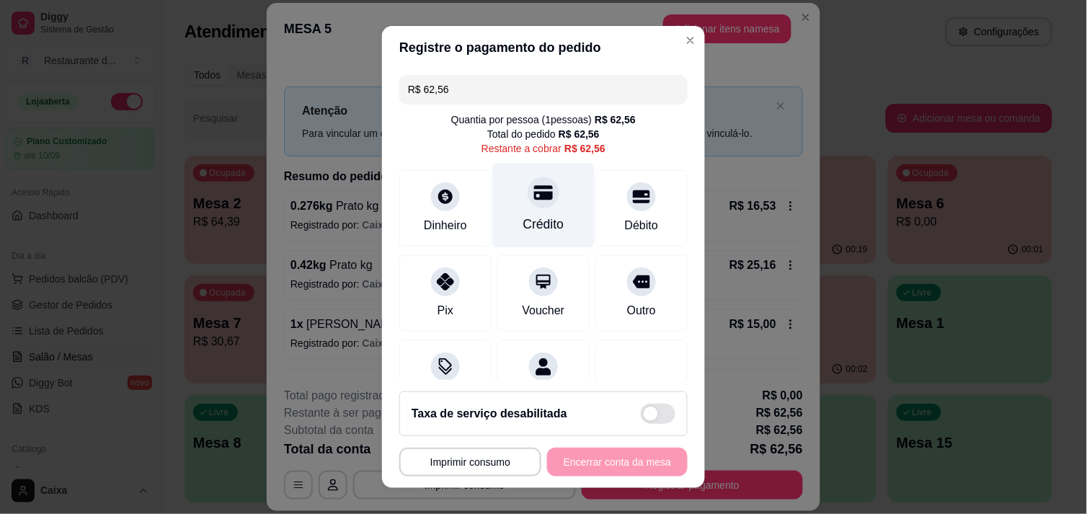
click at [534, 200] on icon at bounding box center [543, 192] width 19 height 19
type input "R$ 0,00"
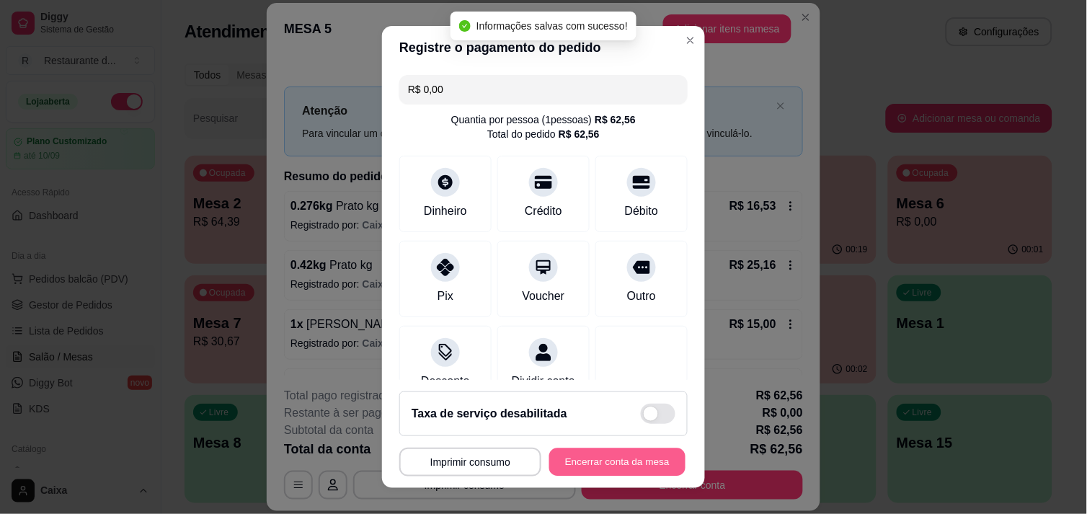
click at [596, 456] on button "Encerrar conta da mesa" at bounding box center [617, 462] width 136 height 28
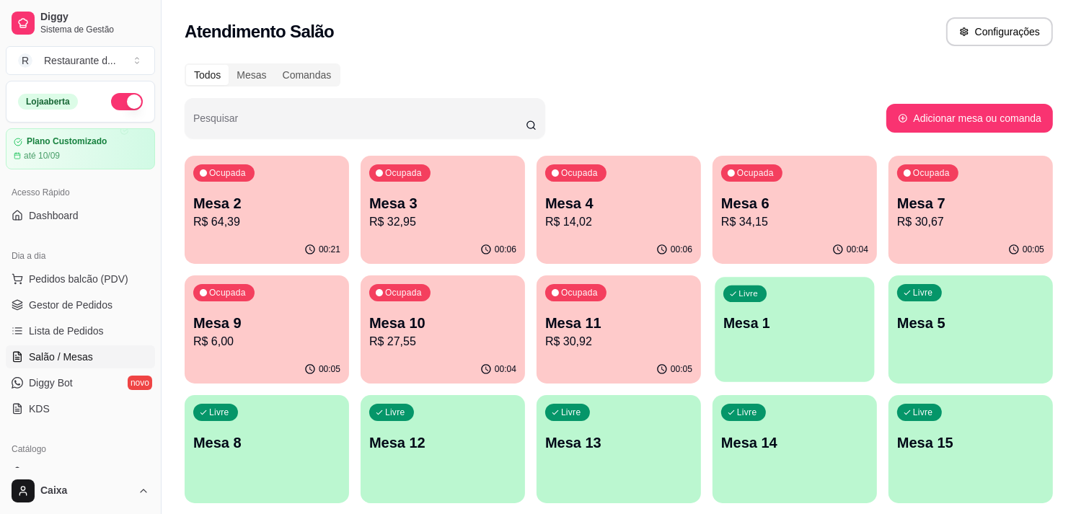
click at [750, 376] on div "button" at bounding box center [794, 373] width 159 height 17
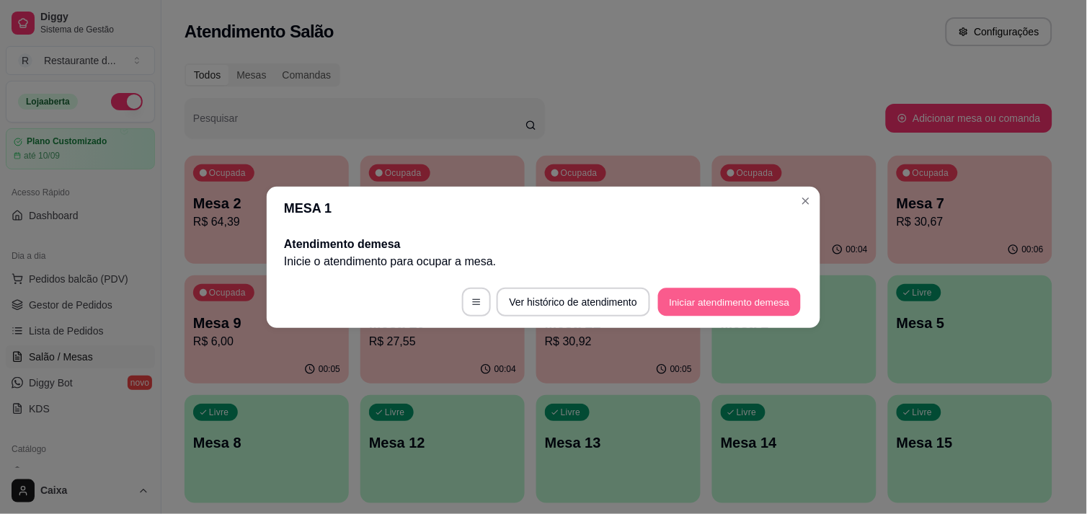
click at [705, 298] on button "Iniciar atendimento de mesa" at bounding box center [729, 302] width 143 height 28
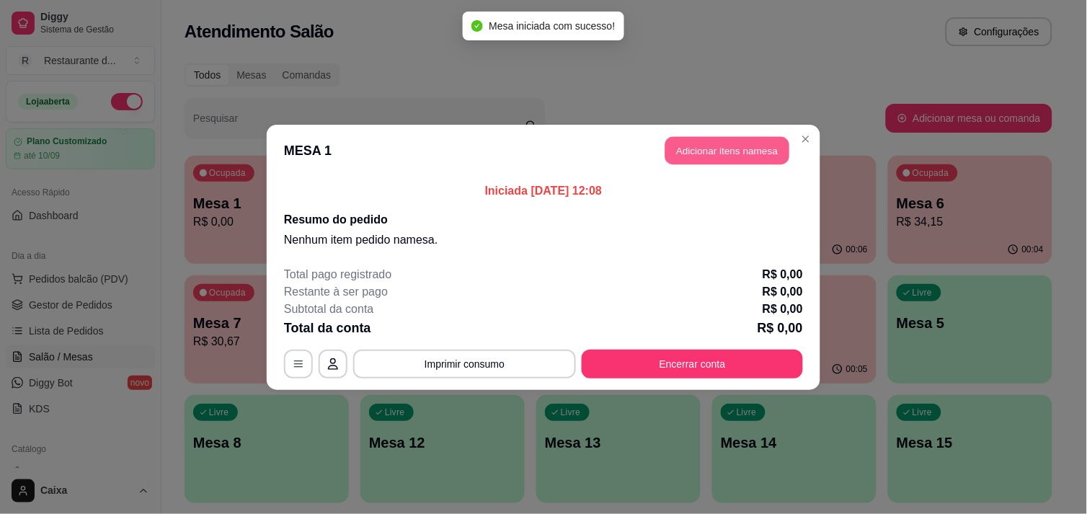
click at [735, 143] on button "Adicionar itens na mesa" at bounding box center [728, 150] width 124 height 28
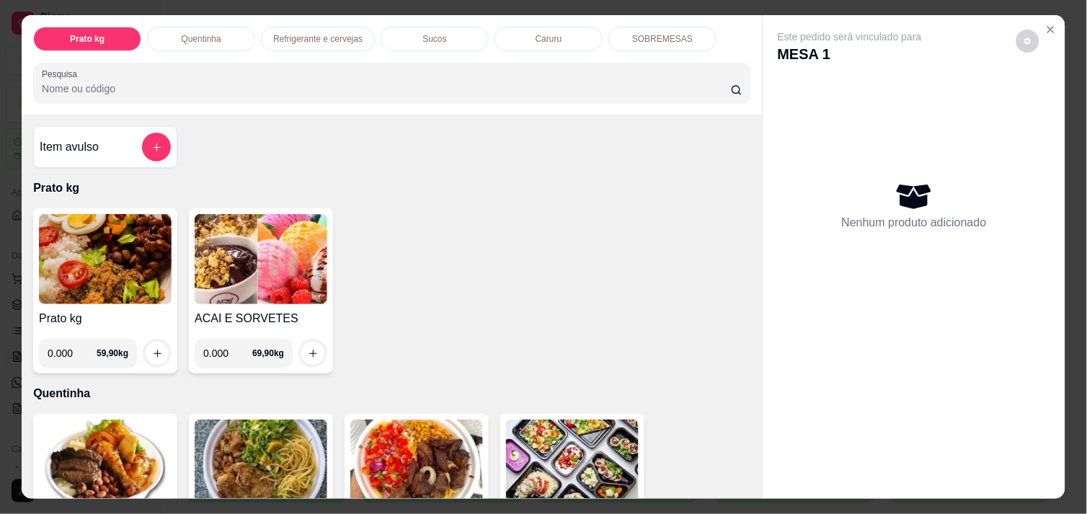
click at [221, 348] on input "0.000" at bounding box center [227, 353] width 49 height 29
type input "0.312"
click at [314, 350] on button "increase-product-quantity" at bounding box center [312, 353] width 23 height 23
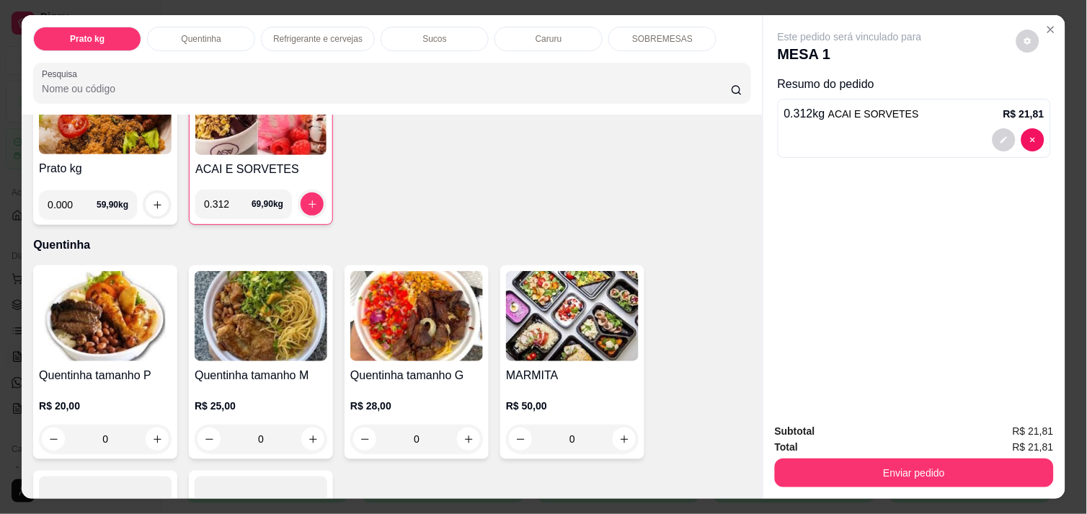
scroll to position [160, 0]
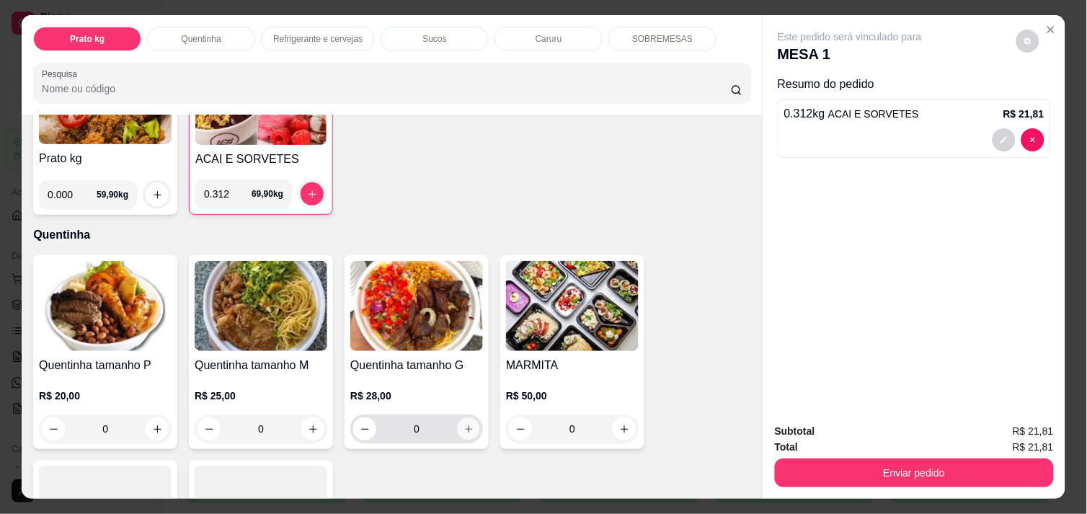
click at [464, 428] on icon "increase-product-quantity" at bounding box center [469, 429] width 11 height 11
type input "1"
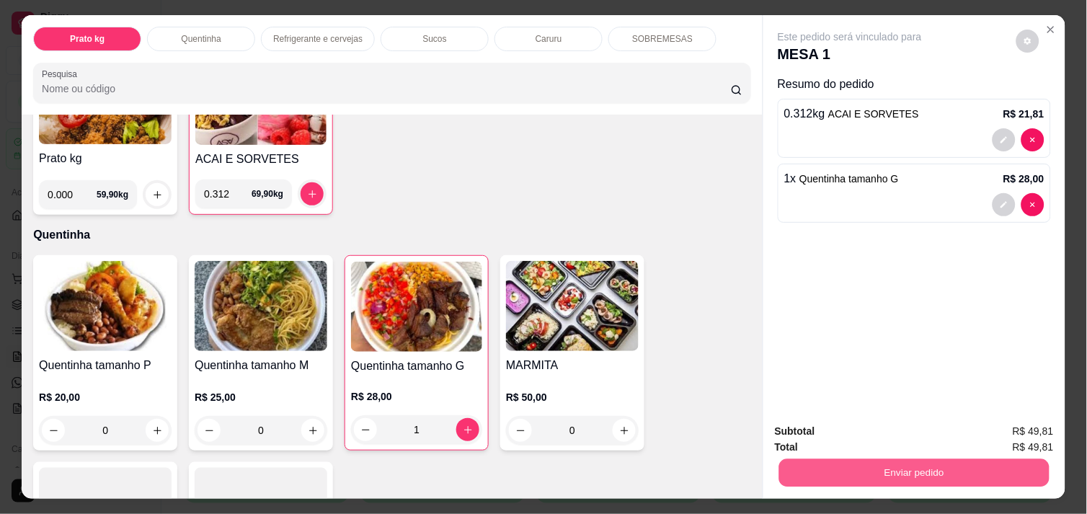
click at [808, 460] on button "Enviar pedido" at bounding box center [914, 473] width 270 height 28
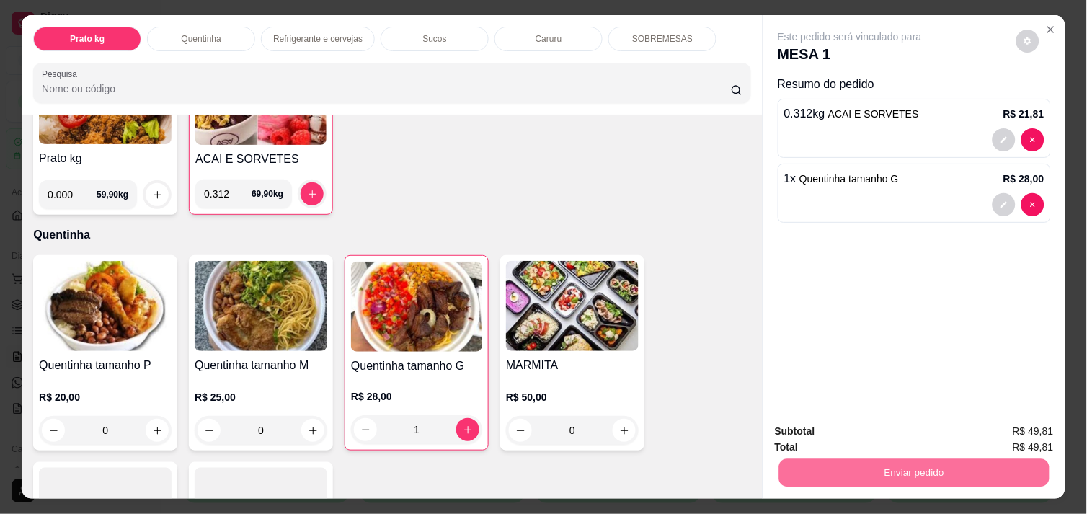
click at [839, 420] on button "Não registrar e enviar pedido" at bounding box center [867, 431] width 146 height 27
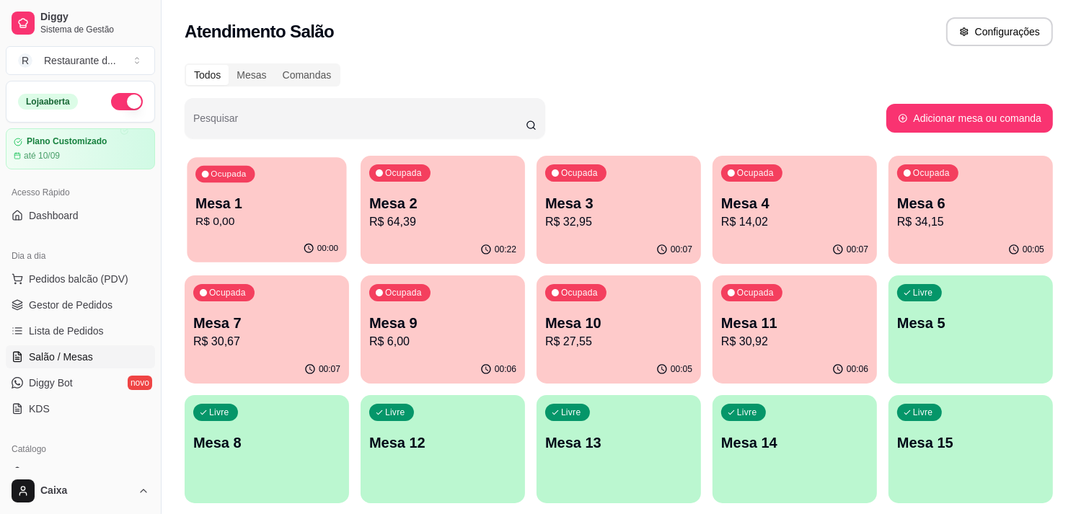
click at [200, 185] on div "Ocupada Mesa 1 R$ 0,00" at bounding box center [266, 196] width 159 height 78
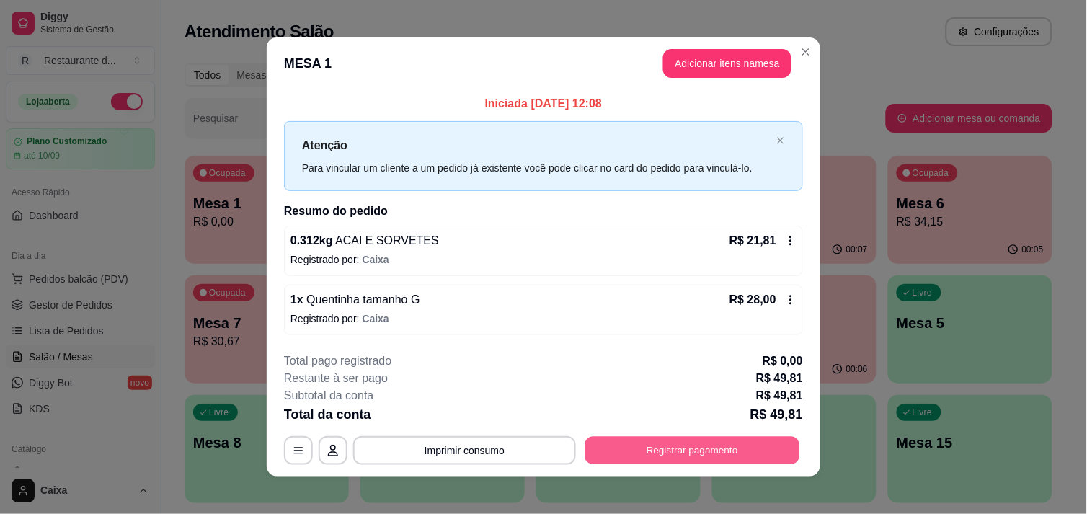
click at [646, 455] on button "Registrar pagamento" at bounding box center [692, 451] width 215 height 28
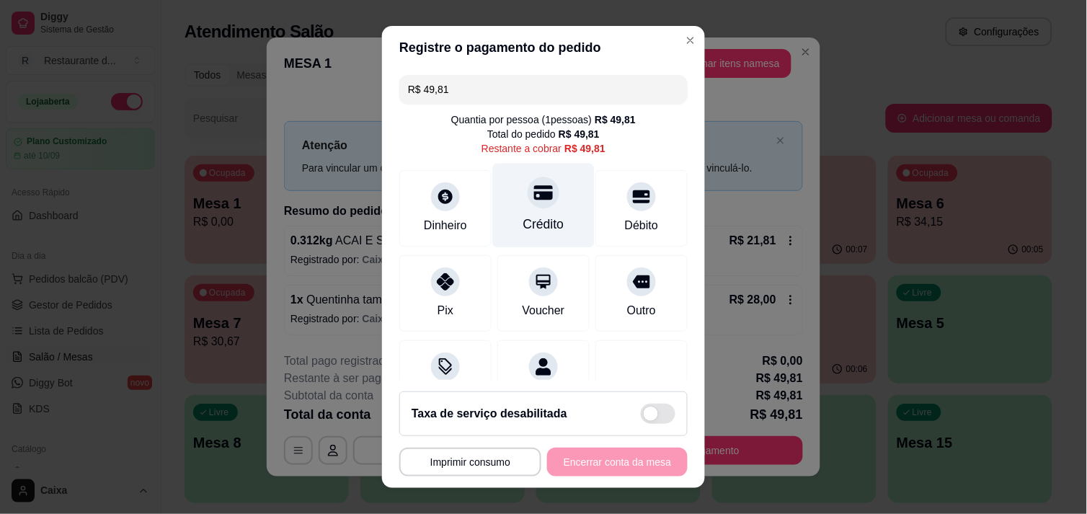
click at [534, 215] on div "Crédito" at bounding box center [543, 224] width 41 height 19
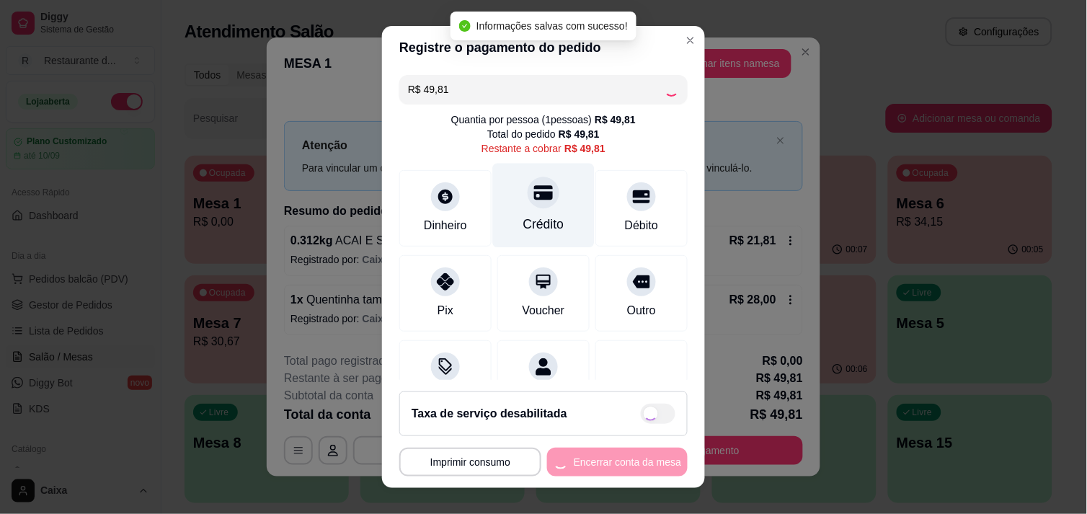
type input "R$ 0,00"
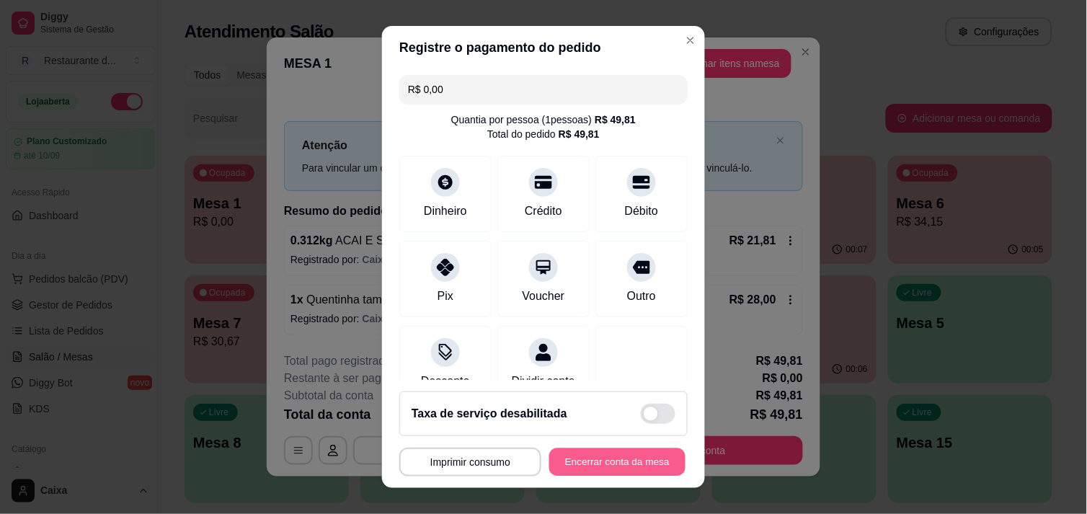
click at [594, 454] on button "Encerrar conta da mesa" at bounding box center [617, 462] width 136 height 28
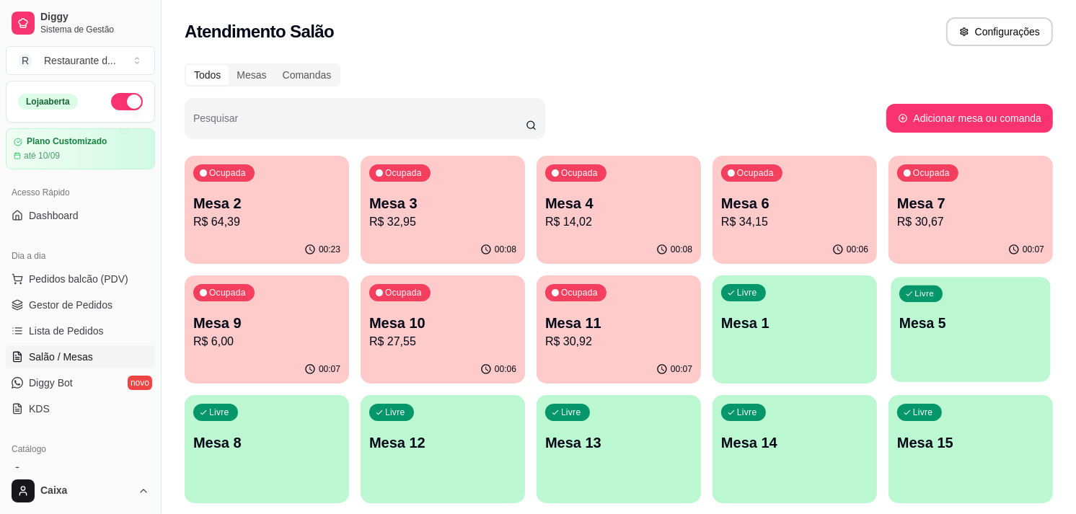
click at [983, 356] on div "Livre Mesa 5" at bounding box center [969, 321] width 159 height 88
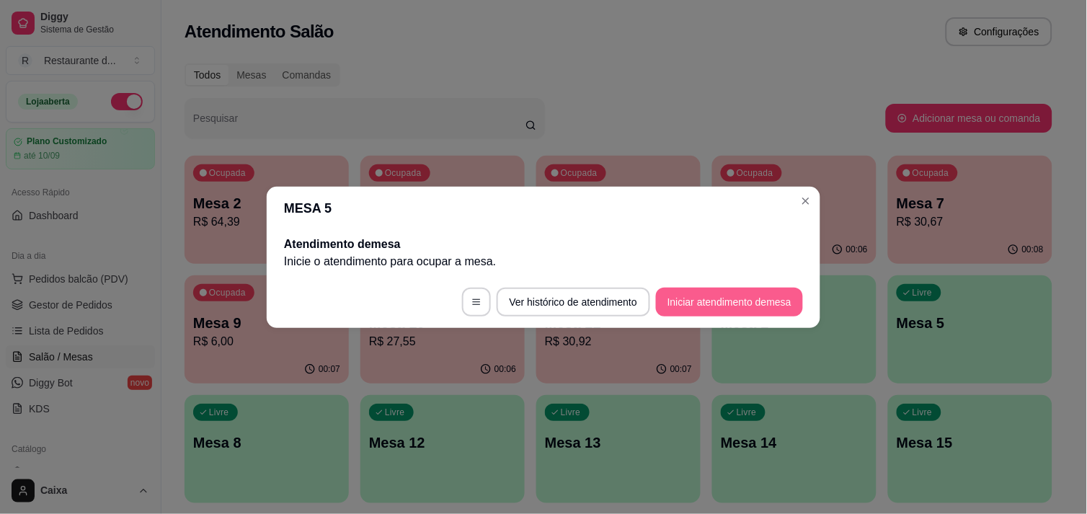
click at [748, 288] on button "Iniciar atendimento de mesa" at bounding box center [729, 302] width 147 height 29
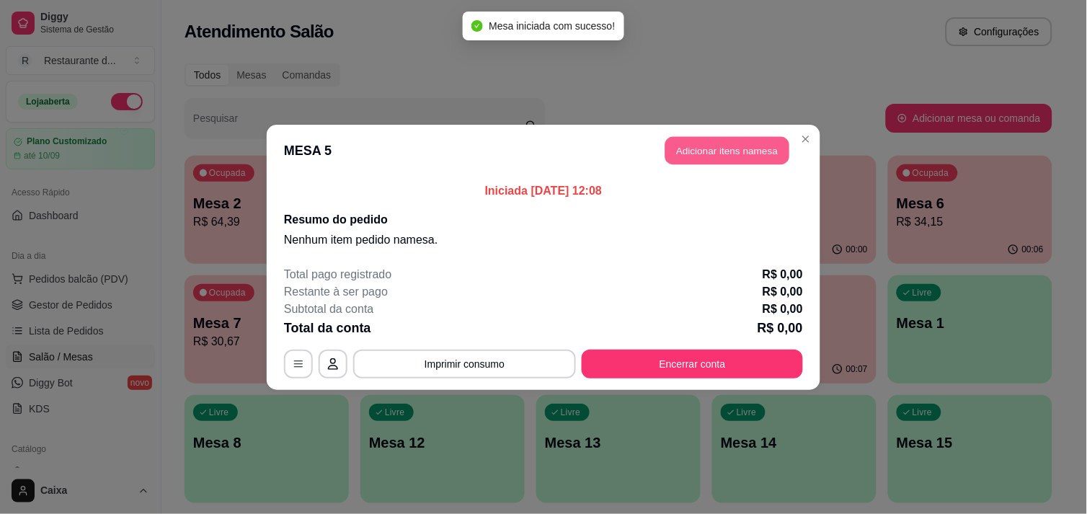
click at [733, 155] on button "Adicionar itens na mesa" at bounding box center [728, 150] width 124 height 28
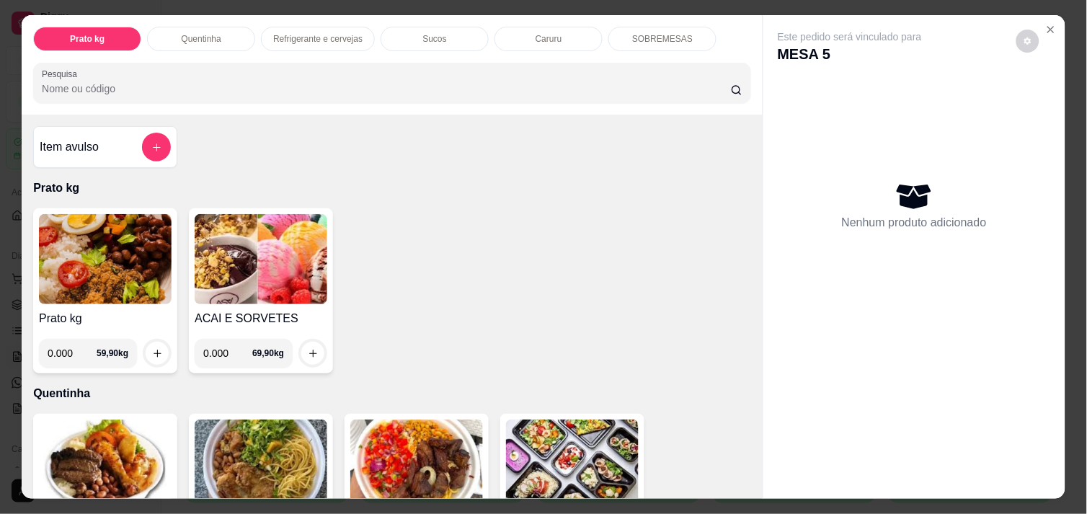
click at [66, 352] on input "0.000" at bounding box center [72, 353] width 49 height 29
type input "0.706"
click at [156, 343] on button "increase-product-quantity" at bounding box center [157, 353] width 22 height 22
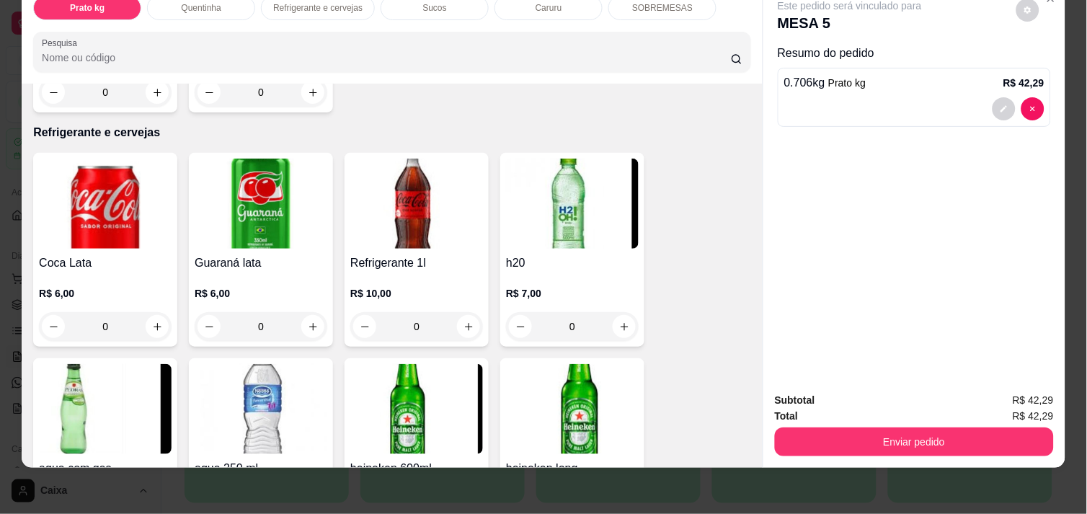
scroll to position [1007, 0]
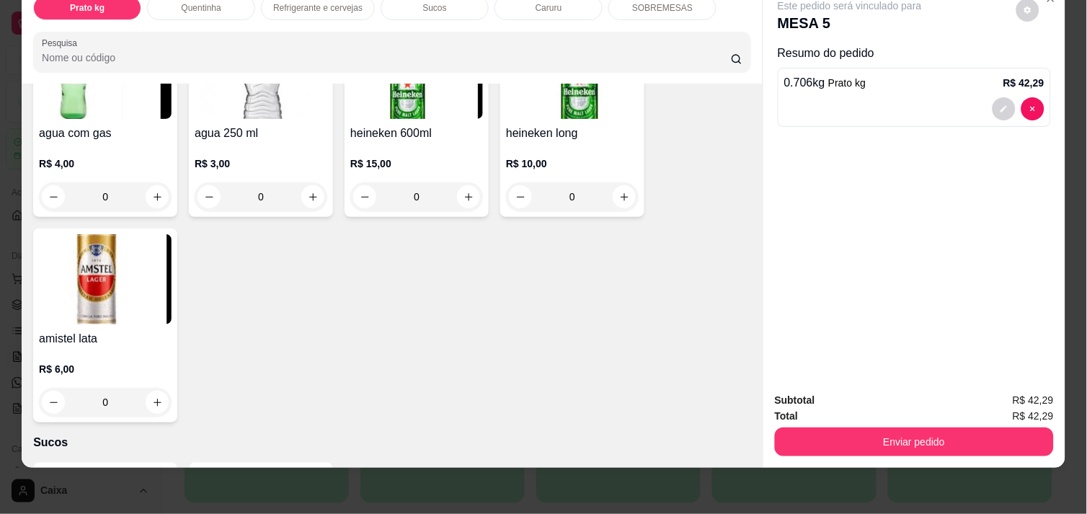
click at [739, 84] on div "Item avulso Prato kg Prato kg 0.706 59,90 kg ACAI E SORVETES 0.000 69,90 kg Que…" at bounding box center [392, 276] width 741 height 384
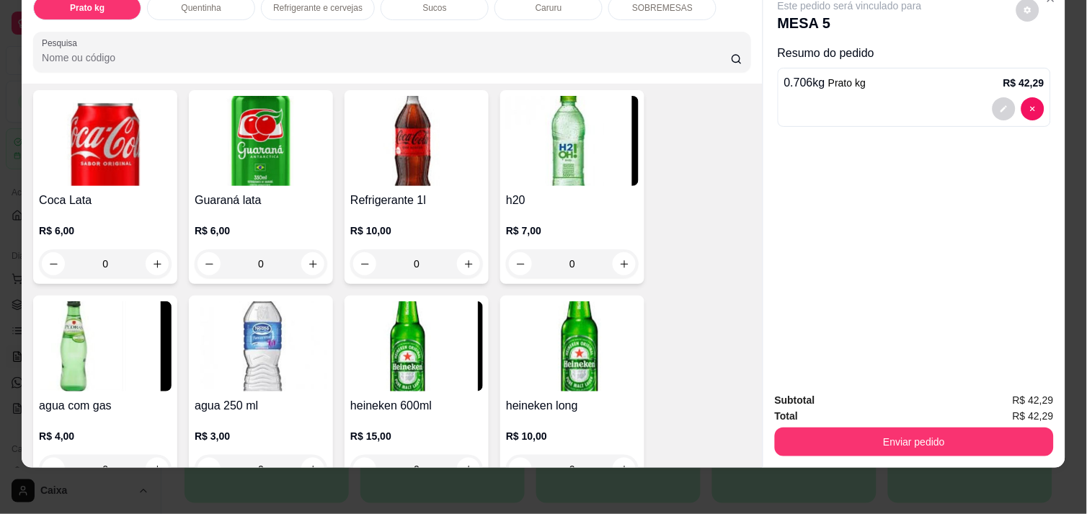
scroll to position [686, 0]
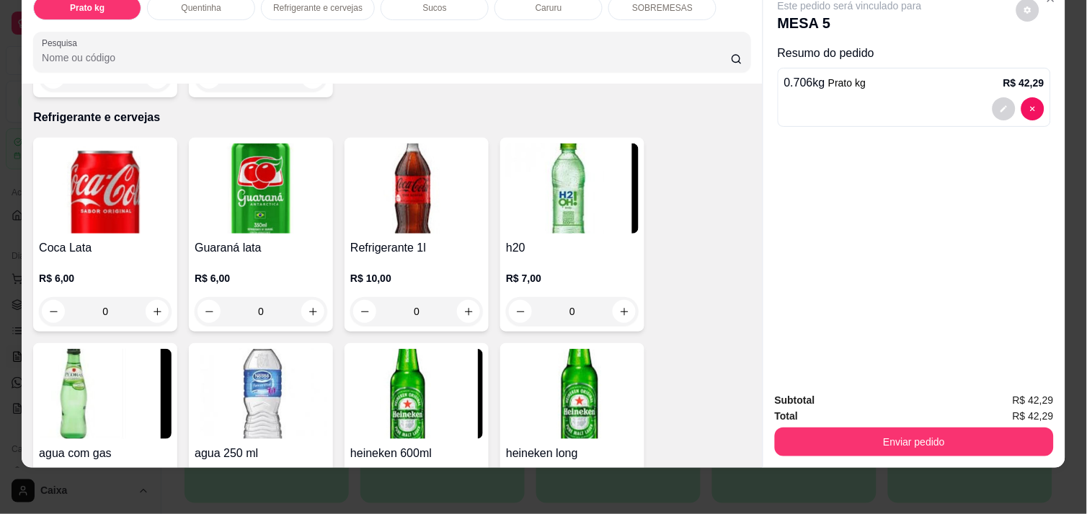
click at [76, 413] on img at bounding box center [105, 394] width 133 height 90
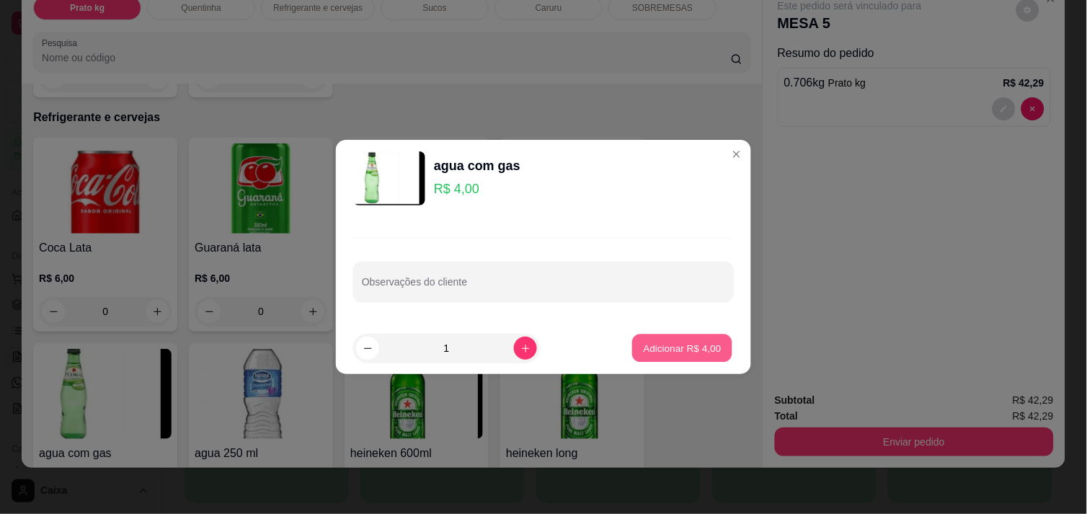
click at [698, 345] on p "Adicionar R$ 4,00" at bounding box center [682, 348] width 78 height 14
type input "1"
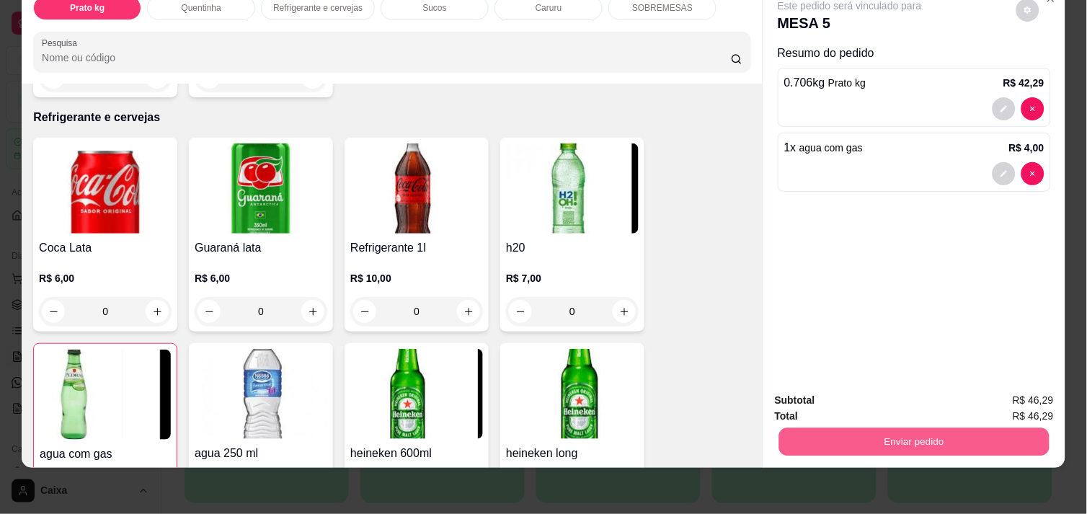
click at [844, 436] on button "Enviar pedido" at bounding box center [914, 442] width 270 height 28
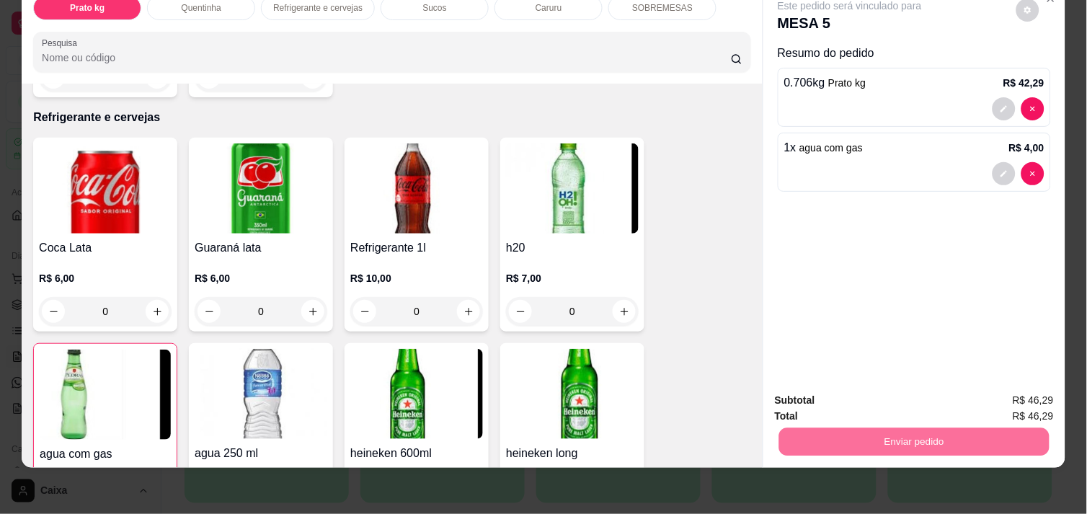
click at [838, 391] on button "Não registrar e enviar pedido" at bounding box center [867, 394] width 146 height 27
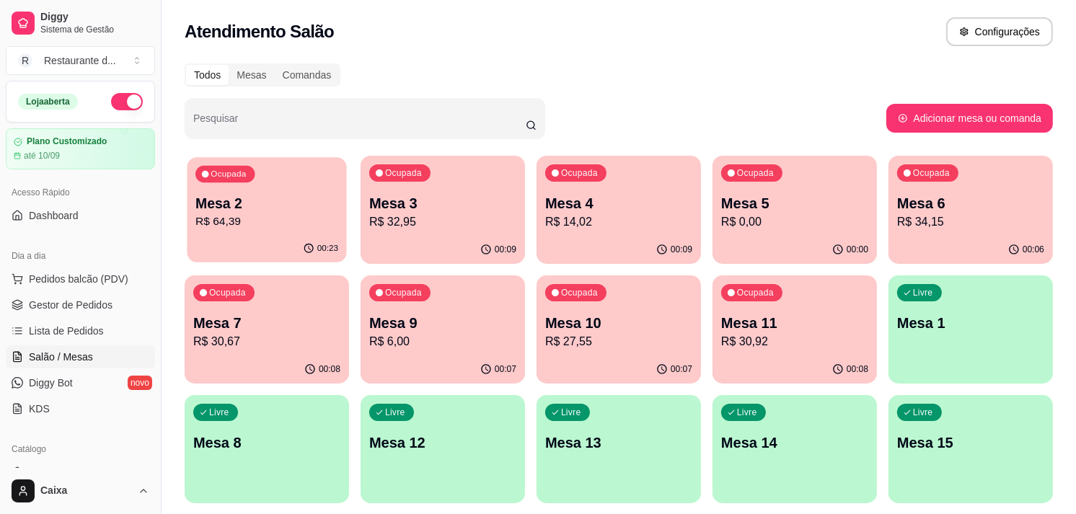
click at [267, 234] on div "Ocupada Mesa 2 R$ 64,39" at bounding box center [266, 196] width 159 height 78
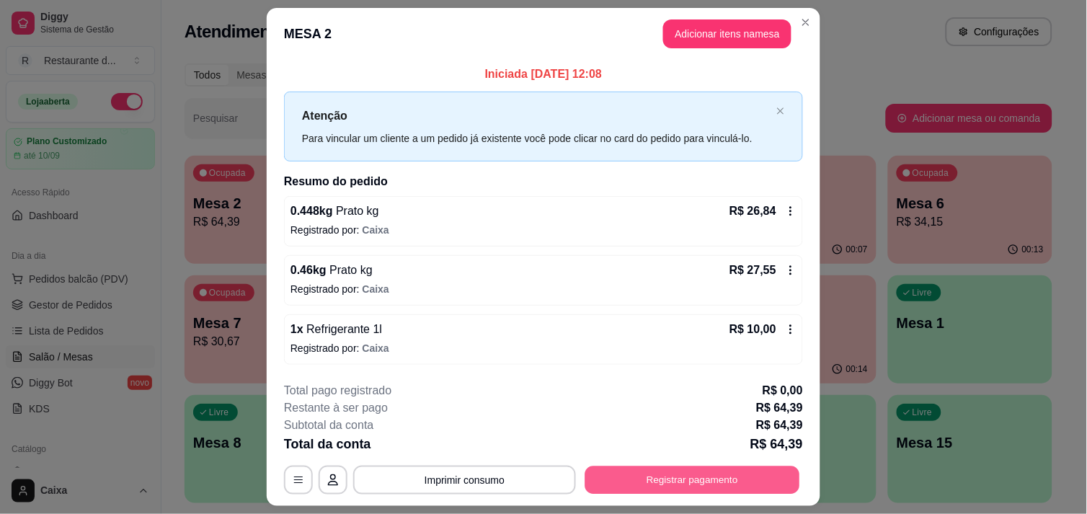
click at [674, 477] on button "Registrar pagamento" at bounding box center [692, 481] width 215 height 28
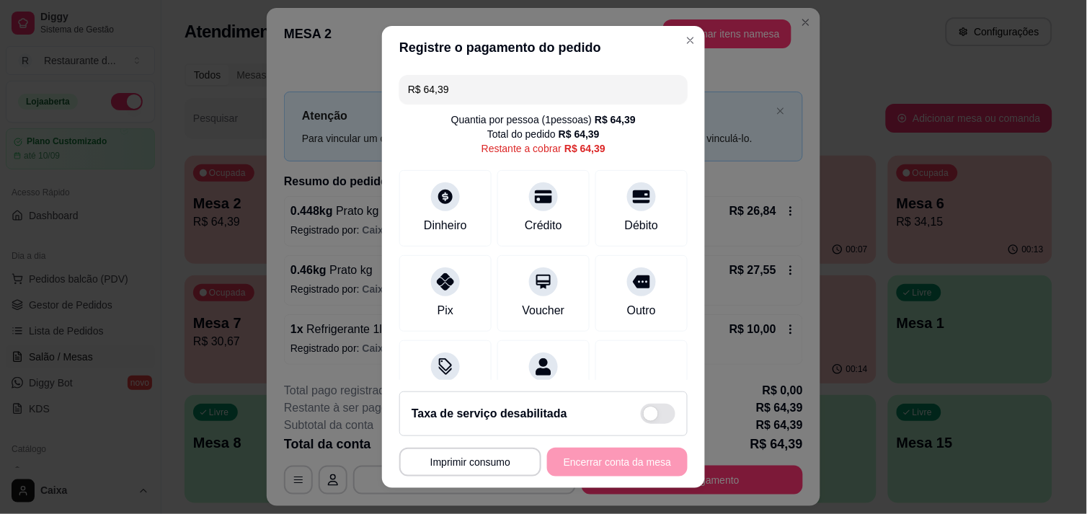
click at [590, 472] on div "**********" at bounding box center [543, 462] width 288 height 29
click at [531, 218] on div "Crédito" at bounding box center [543, 224] width 41 height 19
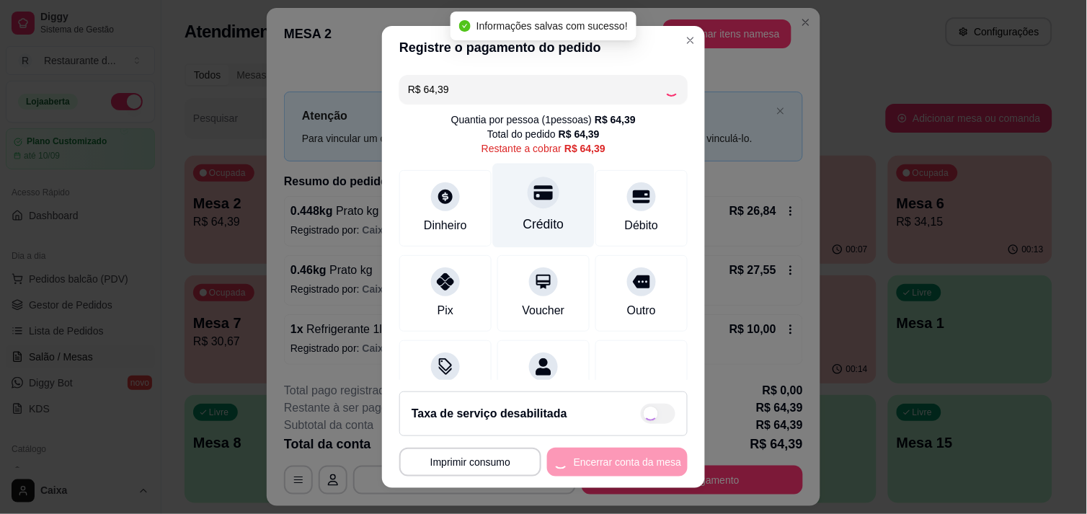
type input "R$ 0,00"
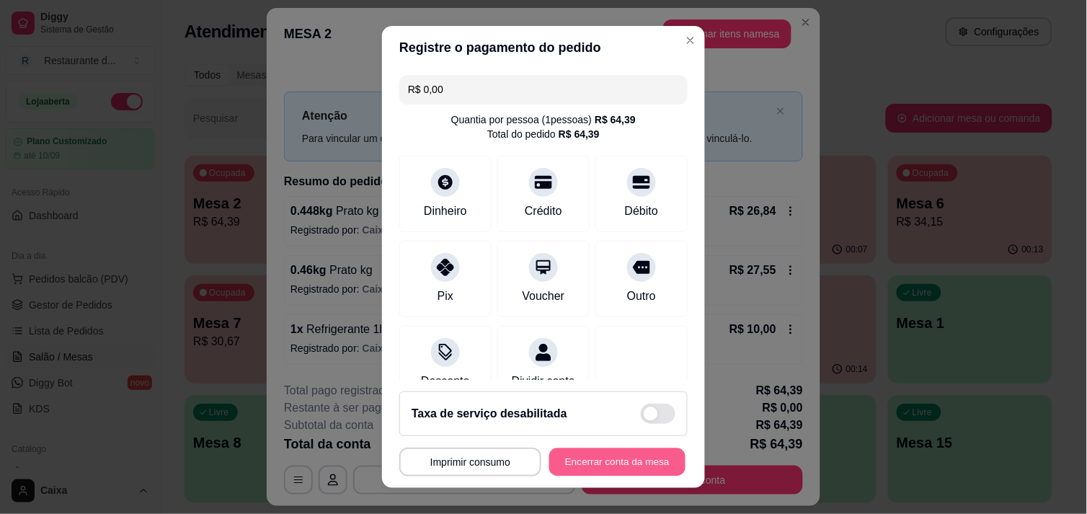
click at [587, 469] on button "Encerrar conta da mesa" at bounding box center [617, 462] width 136 height 28
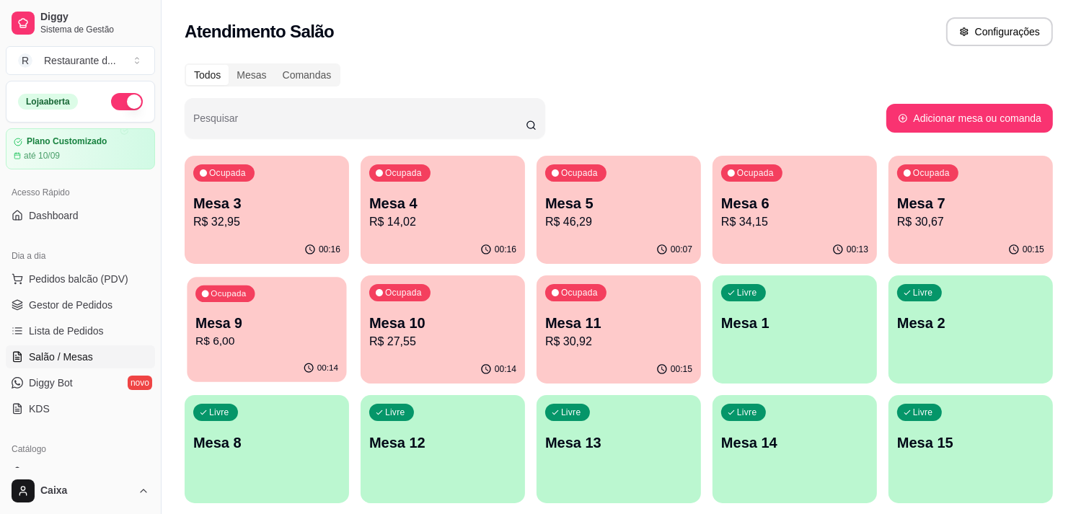
click at [265, 327] on p "Mesa 9" at bounding box center [266, 323] width 143 height 19
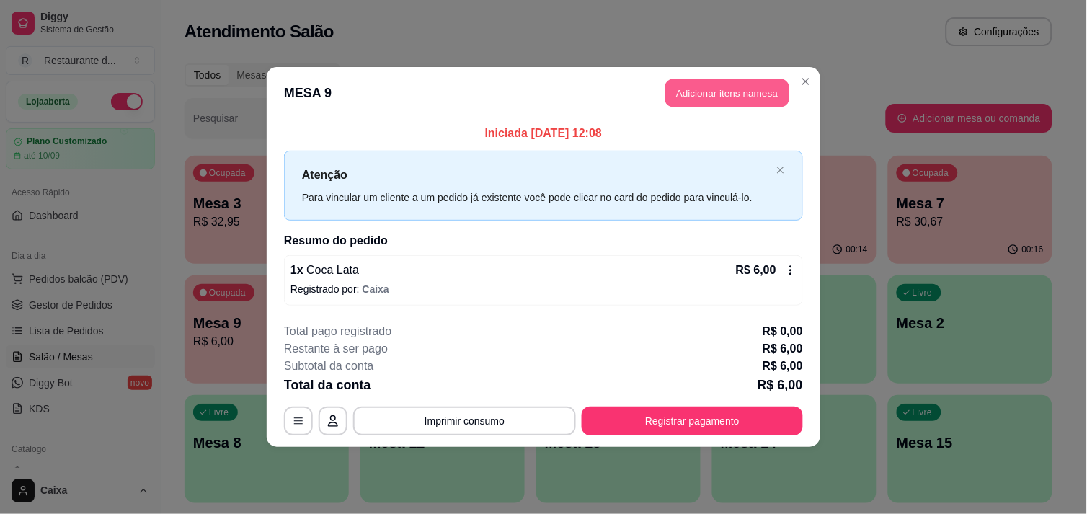
click at [725, 90] on button "Adicionar itens na mesa" at bounding box center [728, 93] width 124 height 28
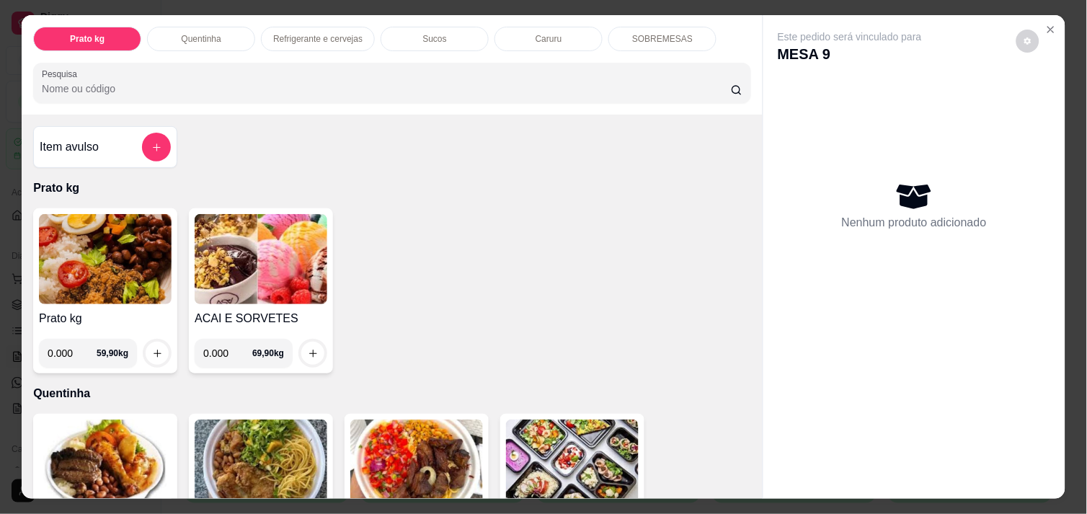
click at [66, 345] on input "0.000" at bounding box center [72, 353] width 49 height 29
type input "0.706"
click at [152, 348] on icon "increase-product-quantity" at bounding box center [157, 353] width 11 height 11
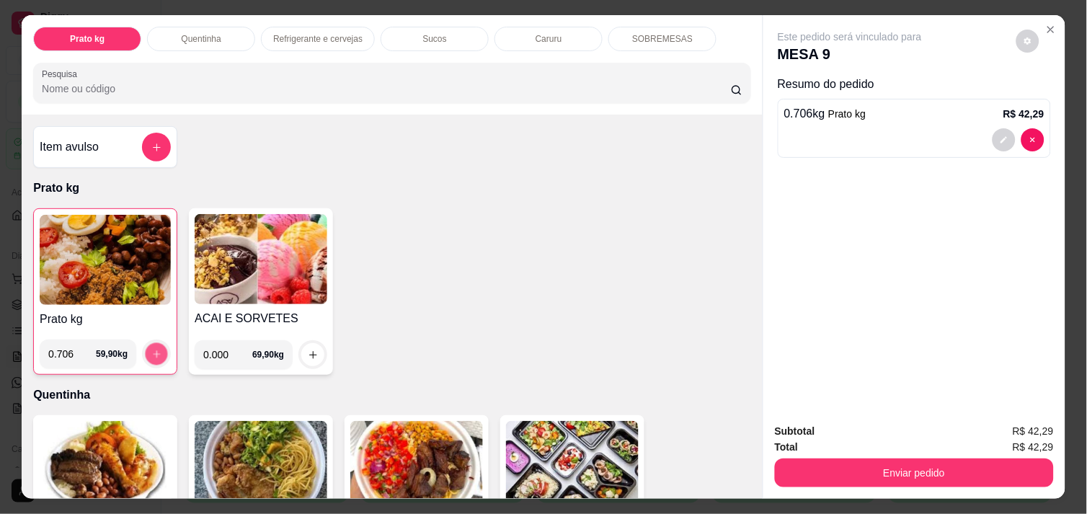
click at [151, 349] on icon "increase-product-quantity" at bounding box center [156, 354] width 11 height 11
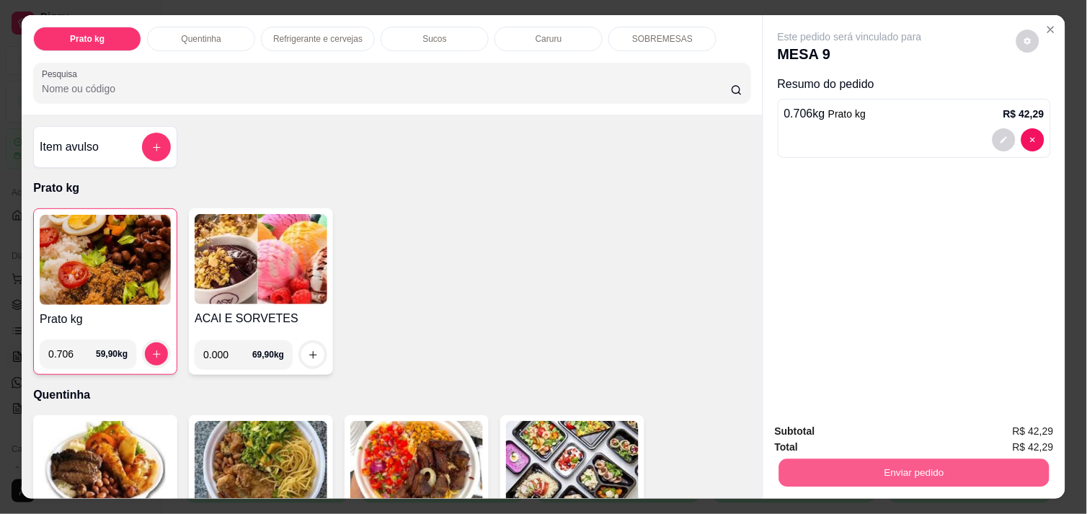
click at [945, 459] on button "Enviar pedido" at bounding box center [914, 473] width 270 height 28
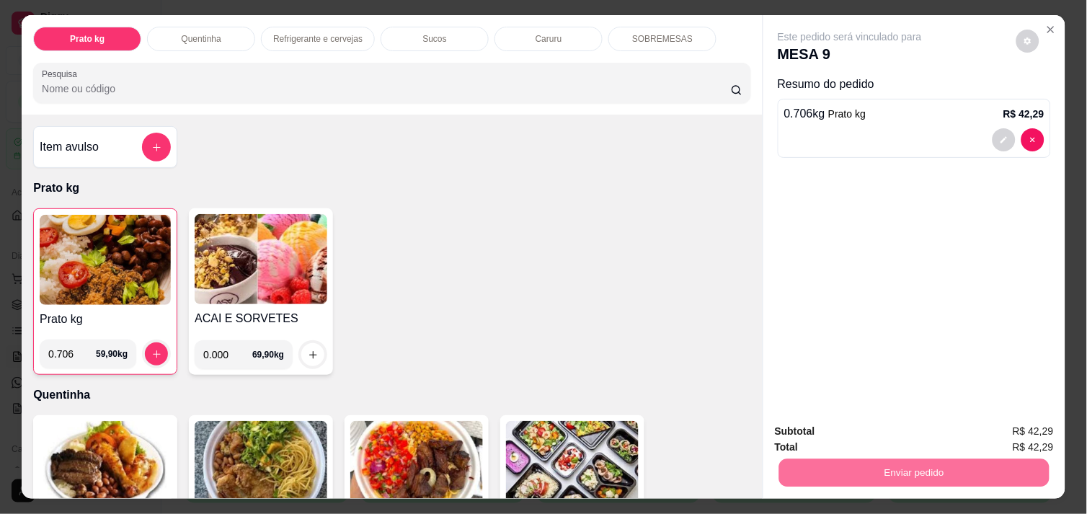
click at [870, 429] on button "Não registrar e enviar pedido" at bounding box center [867, 431] width 146 height 27
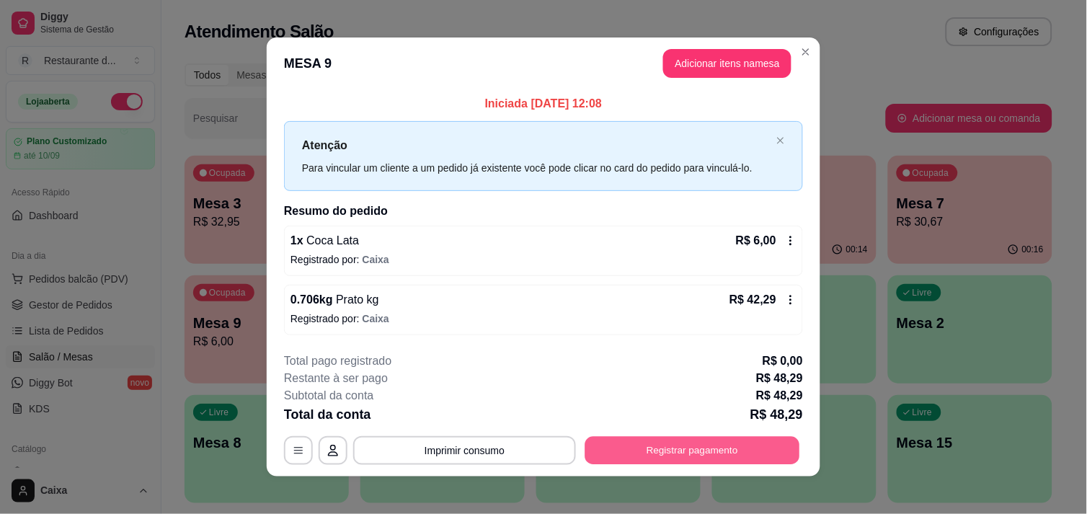
click at [658, 445] on button "Registrar pagamento" at bounding box center [692, 451] width 215 height 28
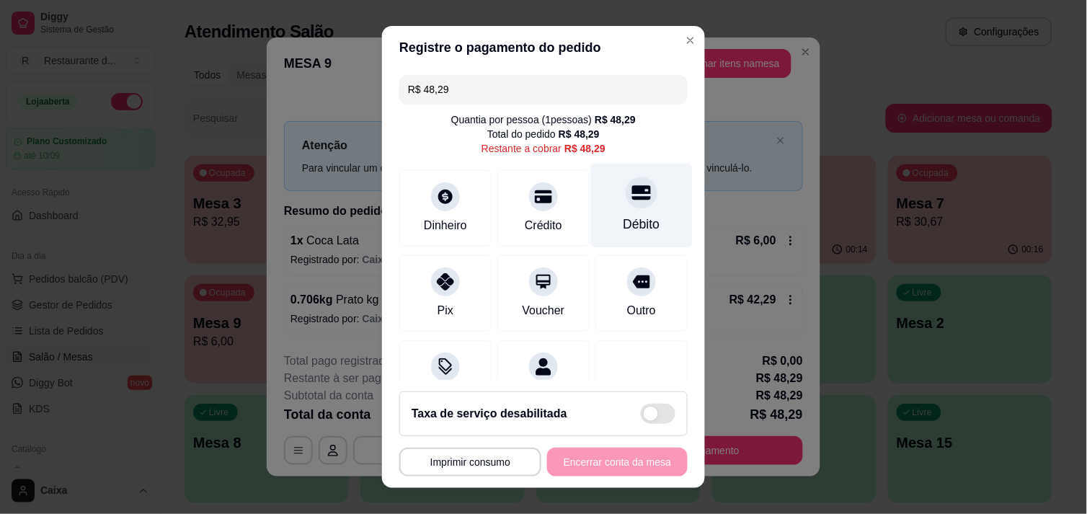
click at [616, 208] on div "Débito" at bounding box center [642, 205] width 102 height 84
type input "R$ 0,00"
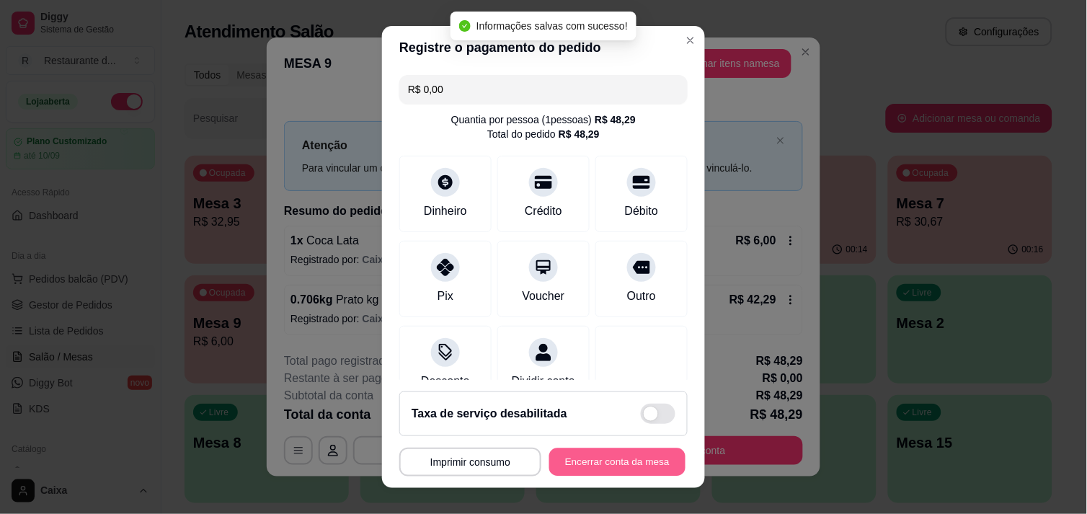
click at [607, 464] on button "Encerrar conta da mesa" at bounding box center [617, 462] width 136 height 28
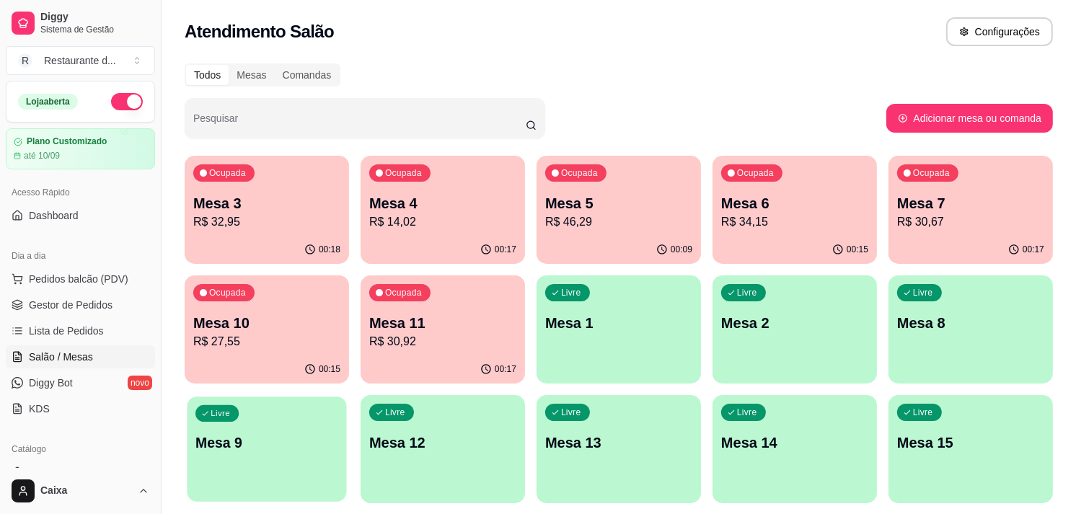
click at [255, 461] on div "Livre Mesa 9" at bounding box center [266, 441] width 159 height 88
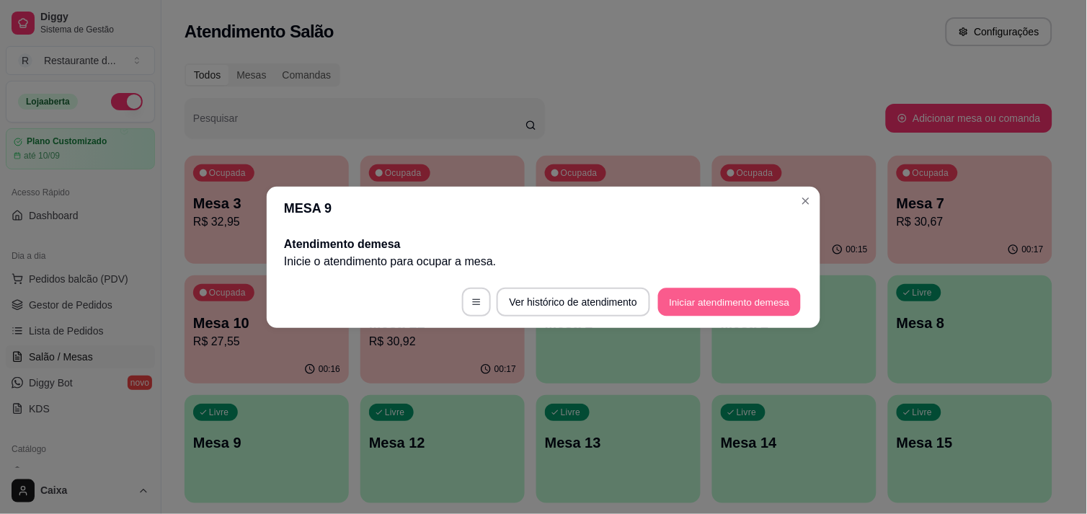
click at [720, 298] on button "Iniciar atendimento de mesa" at bounding box center [729, 302] width 143 height 28
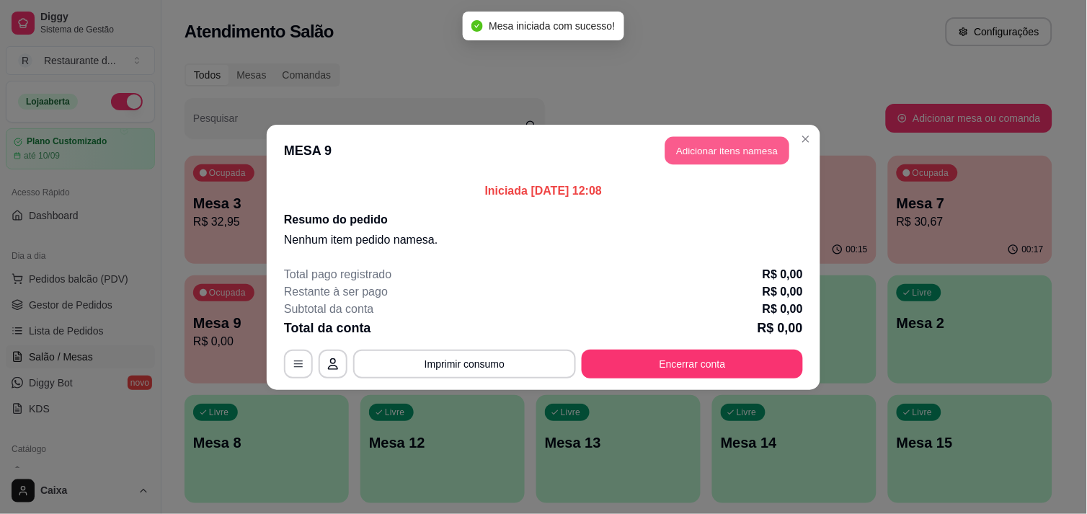
click at [729, 145] on button "Adicionar itens na mesa" at bounding box center [728, 150] width 124 height 28
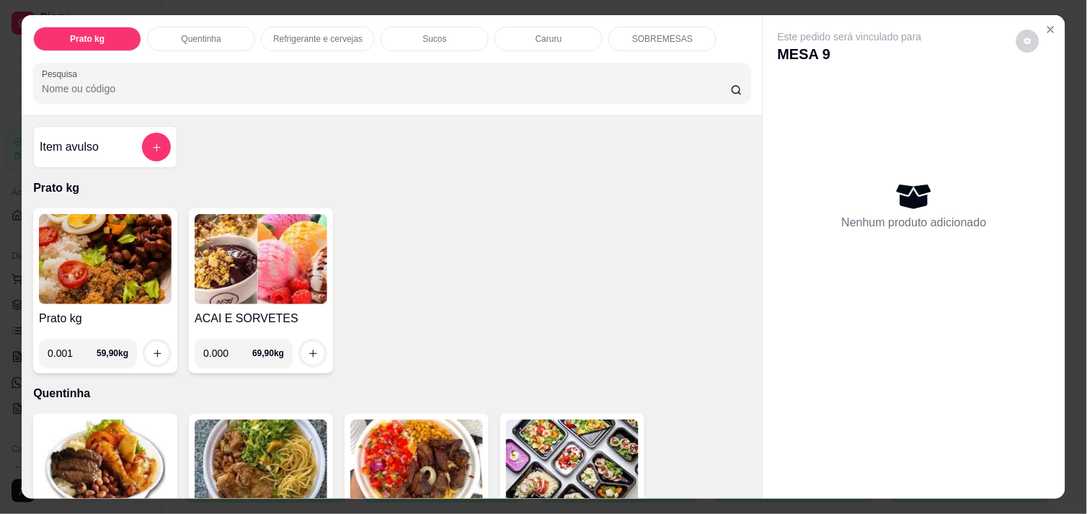
click at [76, 346] on input "0.001" at bounding box center [72, 353] width 49 height 29
type input "0.682"
click at [152, 348] on icon "increase-product-quantity" at bounding box center [157, 353] width 11 height 11
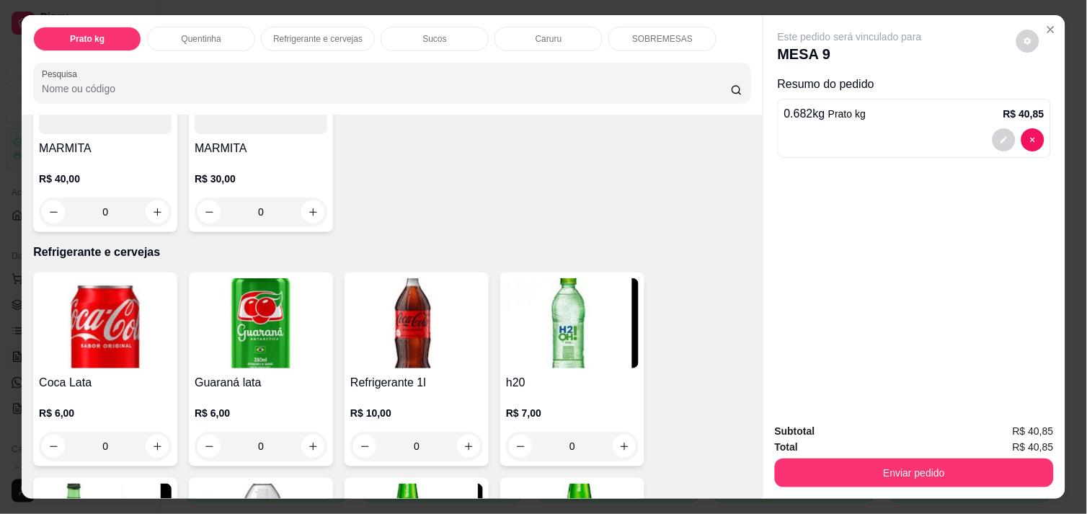
scroll to position [609, 0]
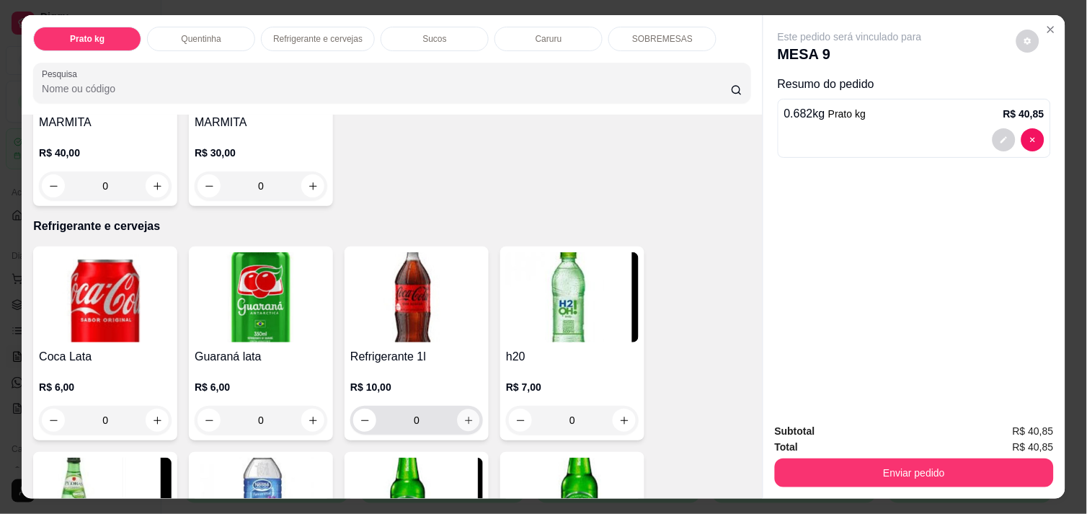
click at [461, 410] on button "increase-product-quantity" at bounding box center [469, 421] width 22 height 22
type input "1"
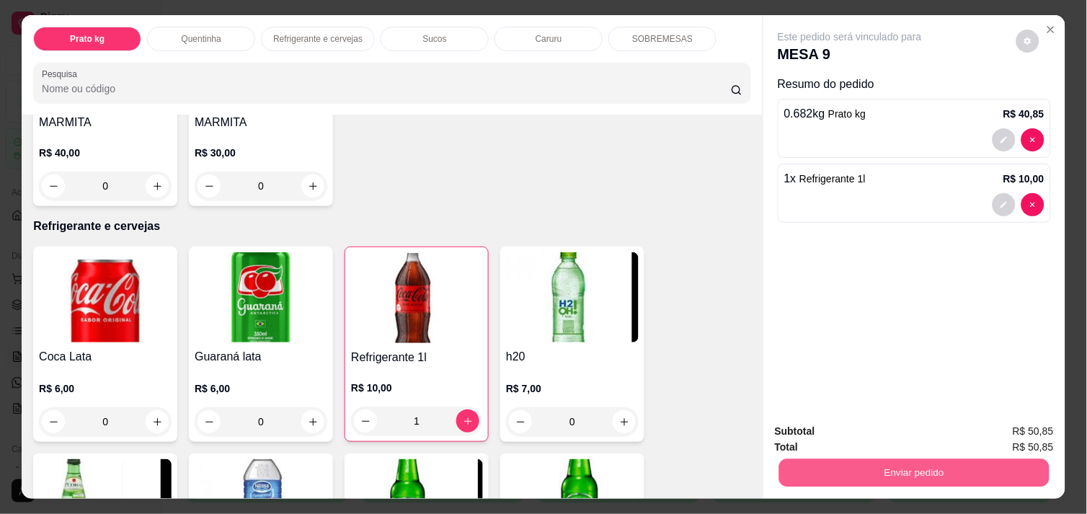
click at [894, 466] on button "Enviar pedido" at bounding box center [914, 473] width 270 height 28
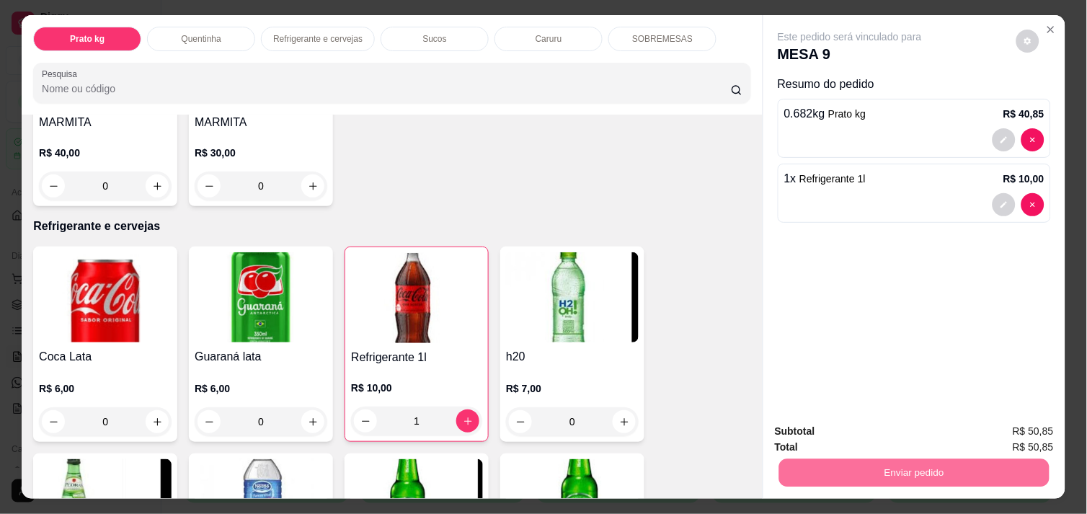
click at [881, 431] on button "Não registrar e enviar pedido" at bounding box center [867, 431] width 146 height 27
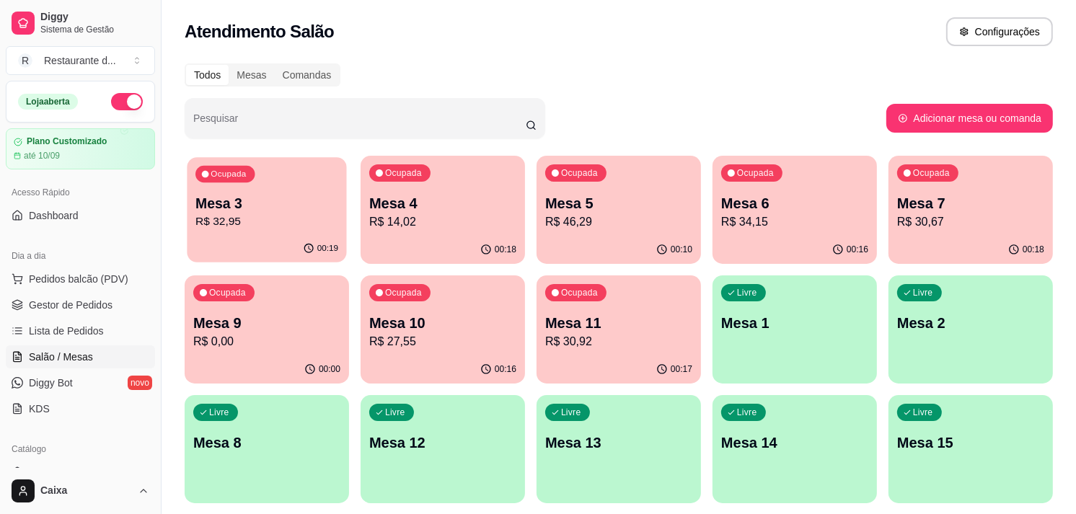
click at [236, 175] on p "Ocupada" at bounding box center [228, 175] width 35 height 12
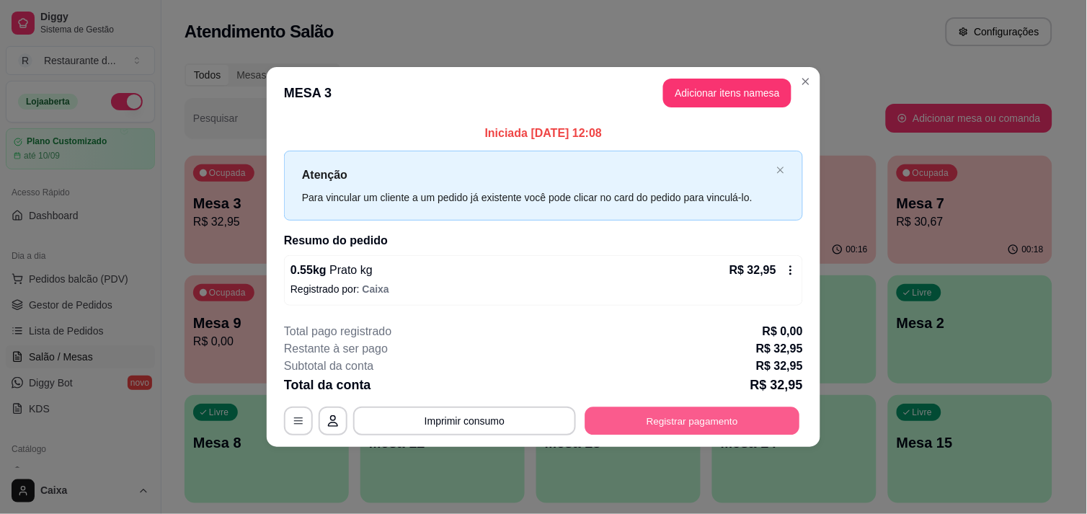
click at [685, 423] on button "Registrar pagamento" at bounding box center [692, 421] width 215 height 28
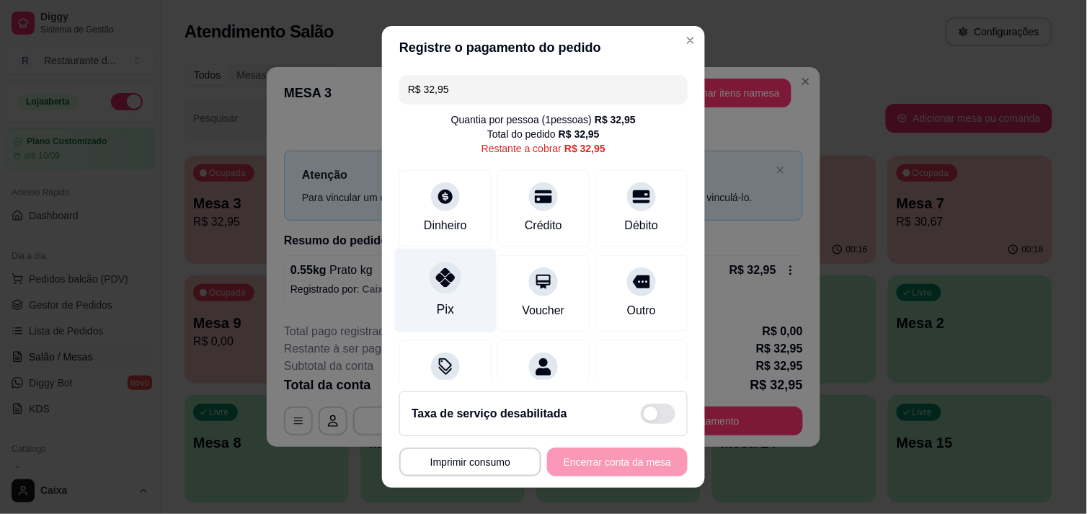
click at [438, 284] on icon at bounding box center [445, 277] width 19 height 19
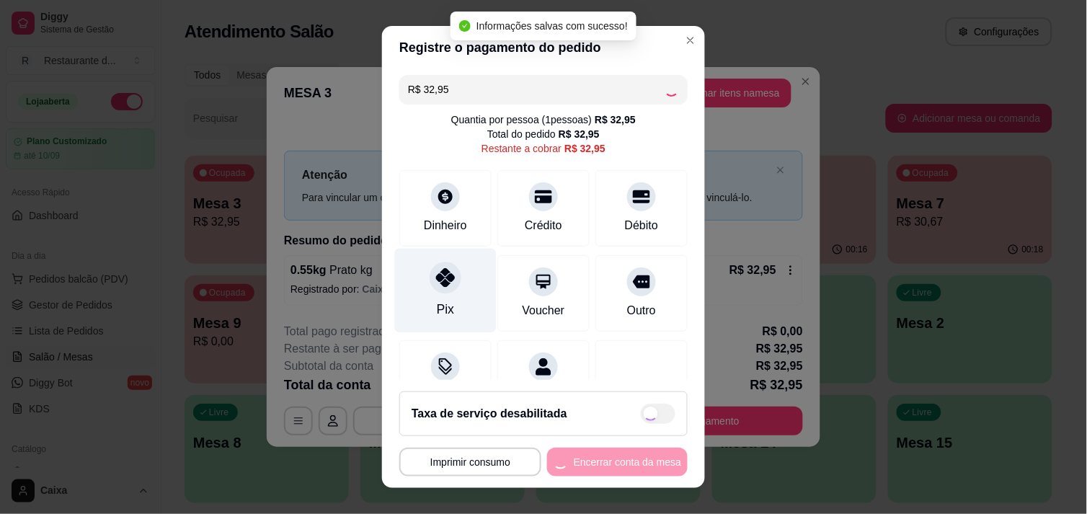
type input "R$ 0,00"
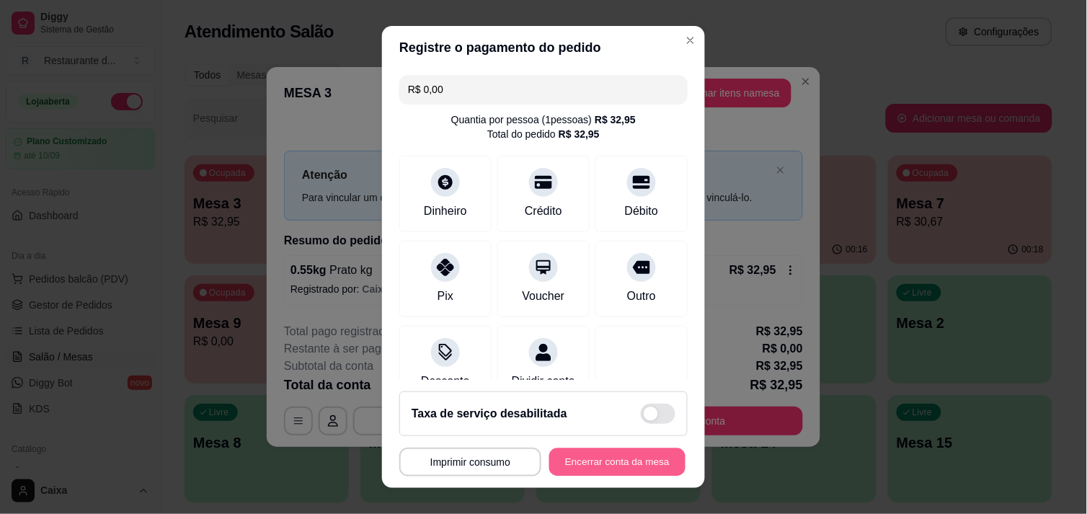
click at [602, 454] on button "Encerrar conta da mesa" at bounding box center [617, 462] width 136 height 28
click at [602, 454] on div "**********" at bounding box center [543, 462] width 288 height 29
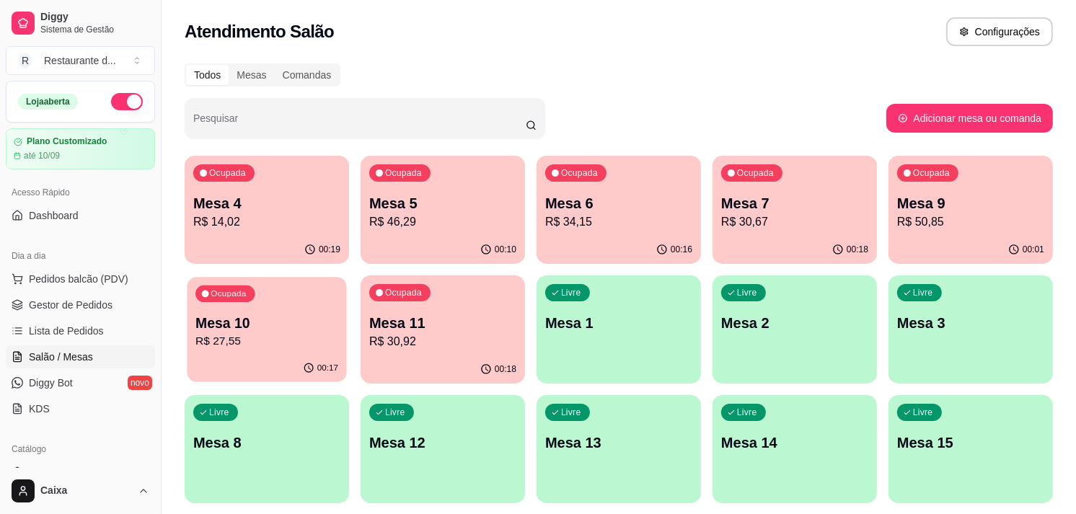
click at [231, 327] on p "Mesa 10" at bounding box center [266, 323] width 143 height 19
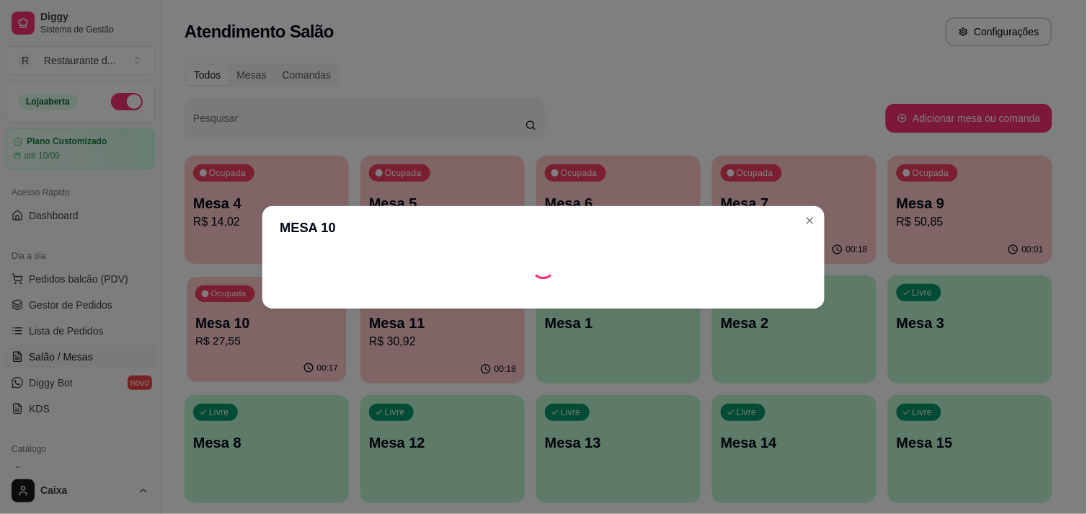
click at [231, 327] on body "Diggy Sistema de Gestão R Restaurante d ... Loja aberta Plano Customizado até 1…" at bounding box center [538, 257] width 1076 height 514
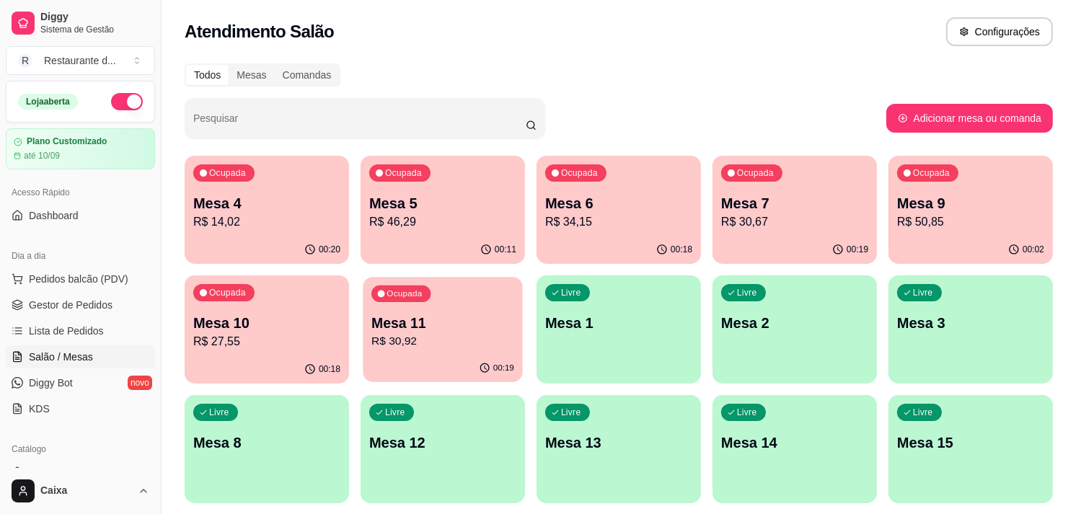
click at [454, 325] on p "Mesa 11" at bounding box center [442, 323] width 143 height 19
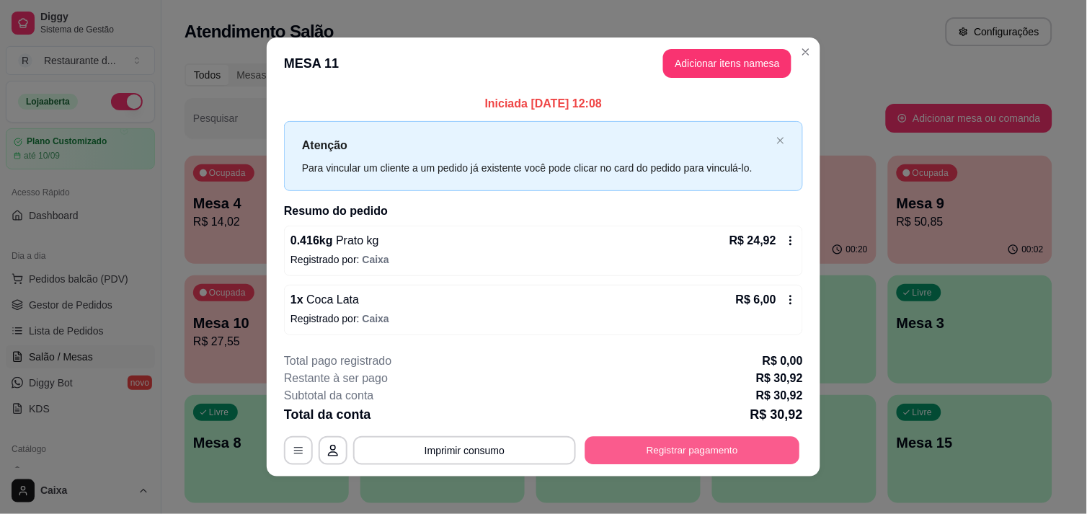
click at [669, 449] on button "Registrar pagamento" at bounding box center [692, 451] width 215 height 28
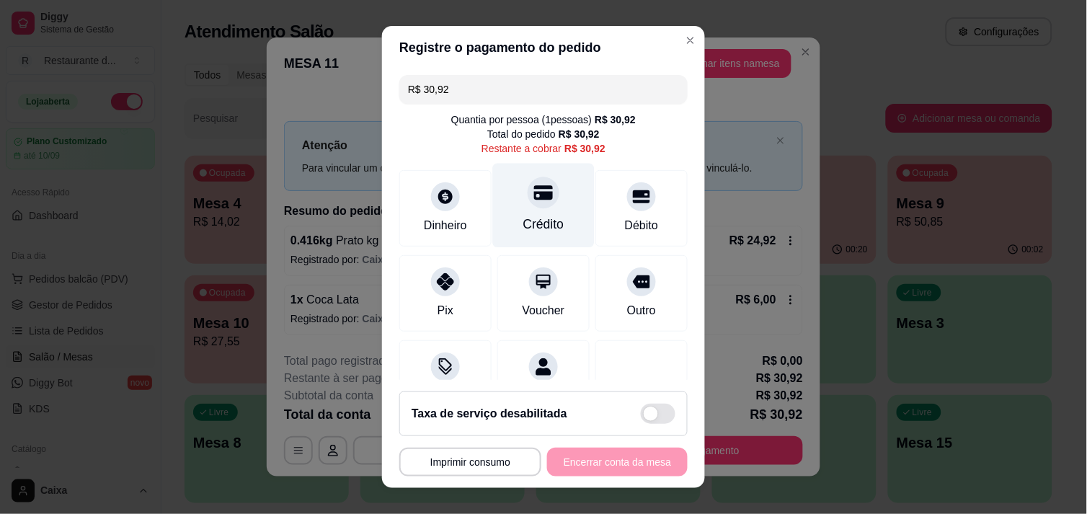
click at [529, 215] on div "Crédito" at bounding box center [543, 224] width 41 height 19
type input "R$ 0,00"
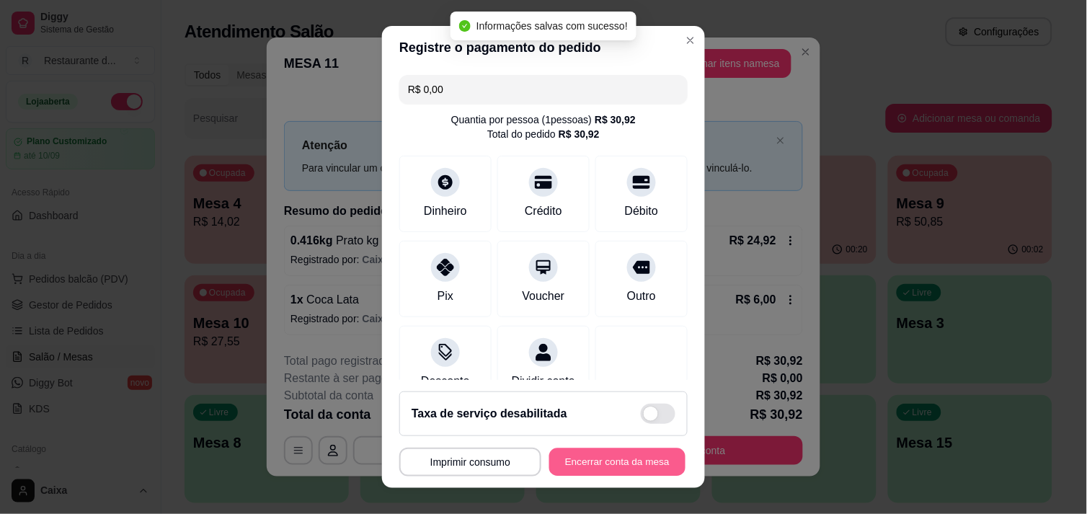
click at [582, 456] on button "Encerrar conta da mesa" at bounding box center [617, 462] width 136 height 28
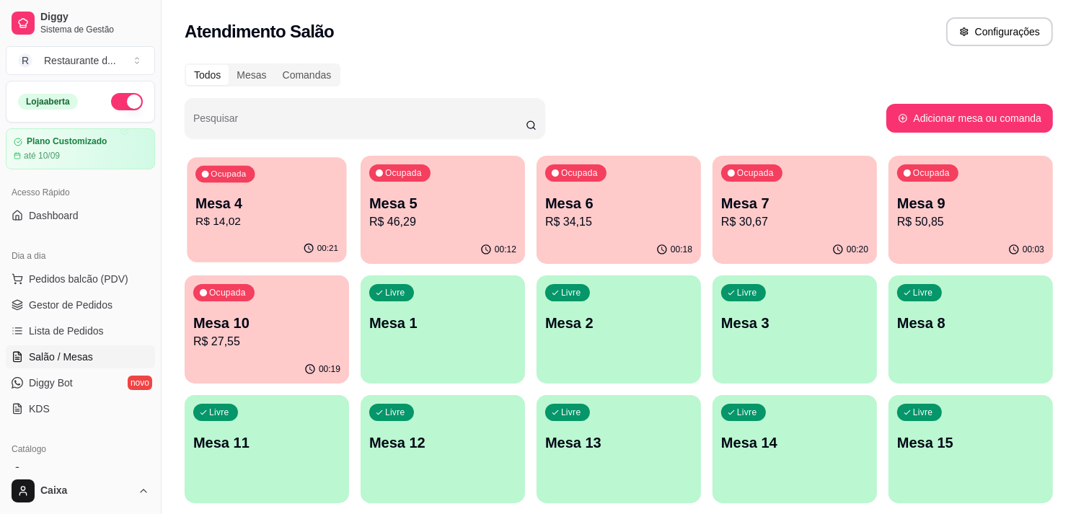
click at [281, 202] on p "Mesa 4" at bounding box center [266, 203] width 143 height 19
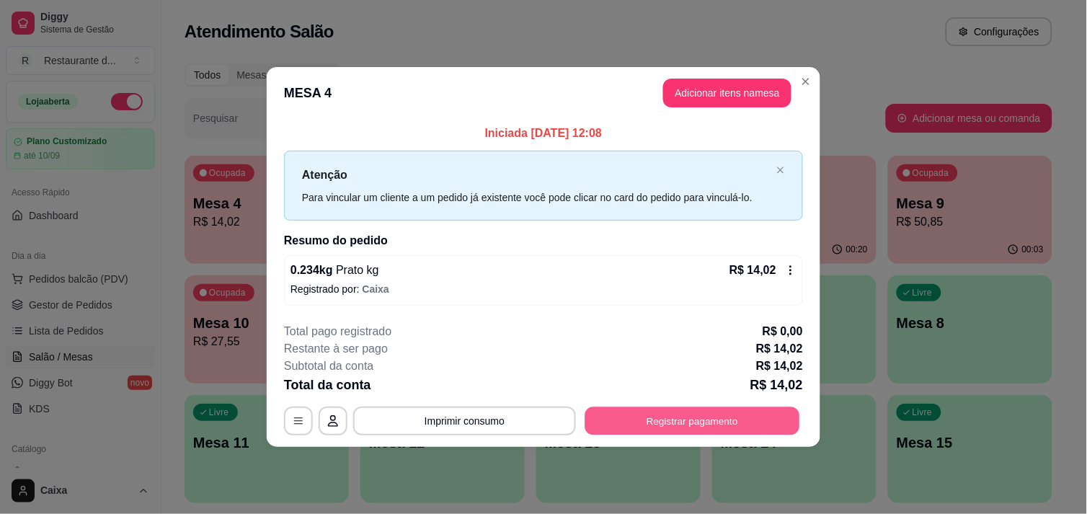
click at [703, 423] on button "Registrar pagamento" at bounding box center [692, 421] width 215 height 28
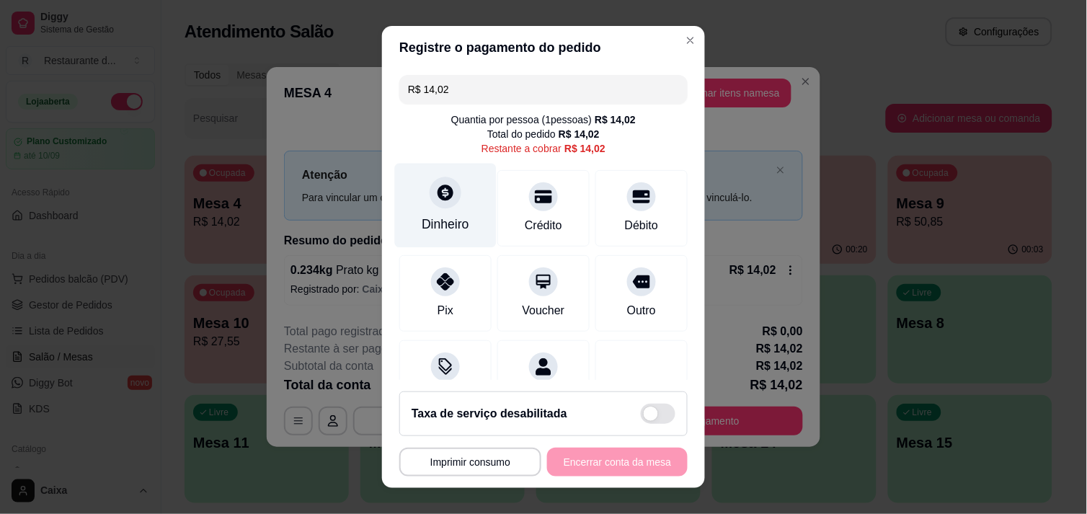
click at [445, 213] on div "Dinheiro" at bounding box center [446, 205] width 102 height 84
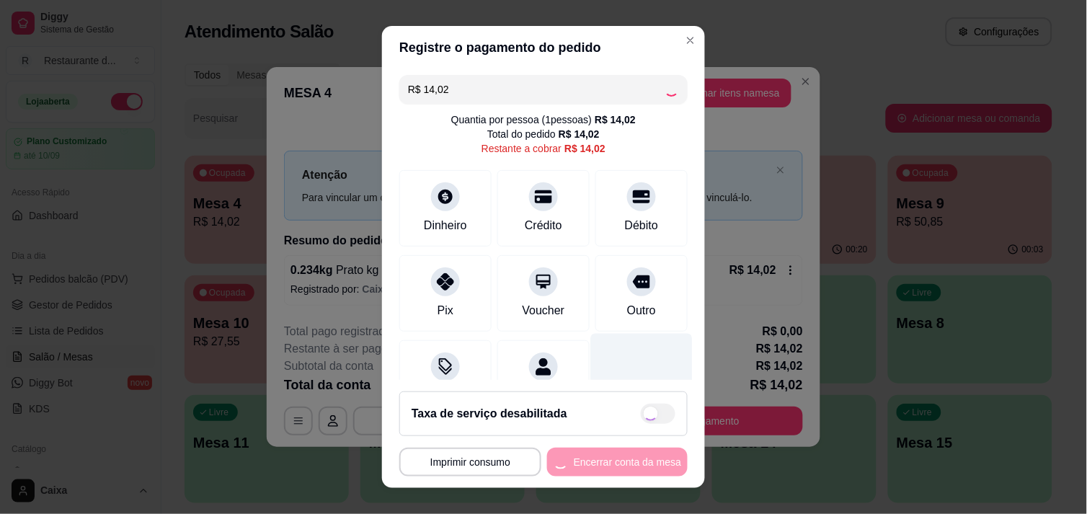
type input "R$ 0,00"
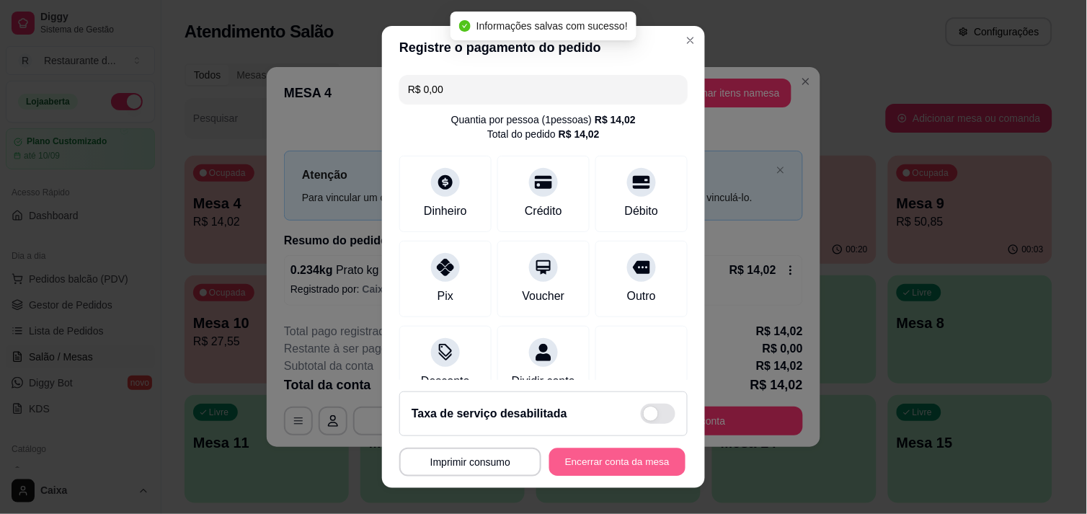
click at [603, 463] on button "Encerrar conta da mesa" at bounding box center [617, 462] width 136 height 28
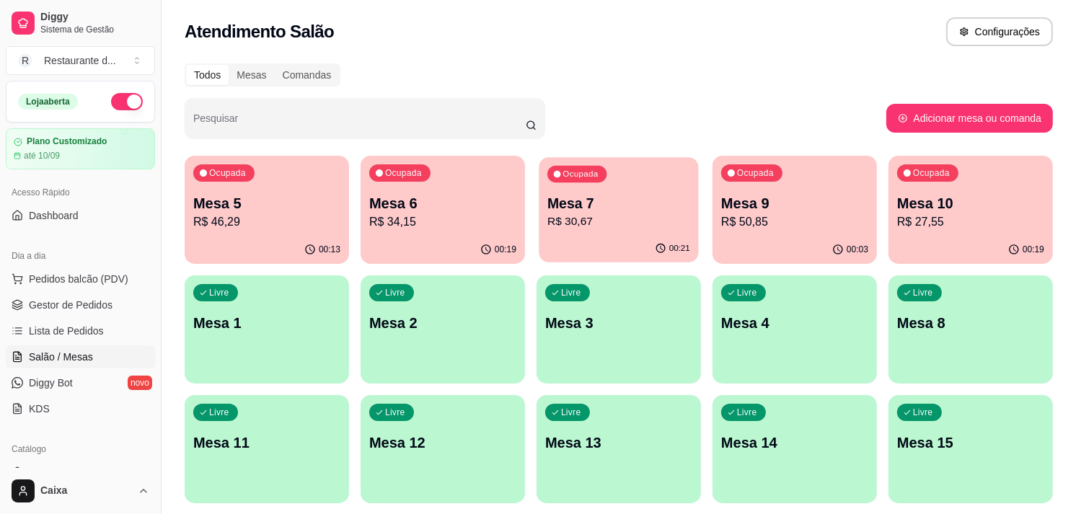
click at [626, 186] on div "Ocupada Mesa 7 R$ 30,67" at bounding box center [618, 196] width 159 height 78
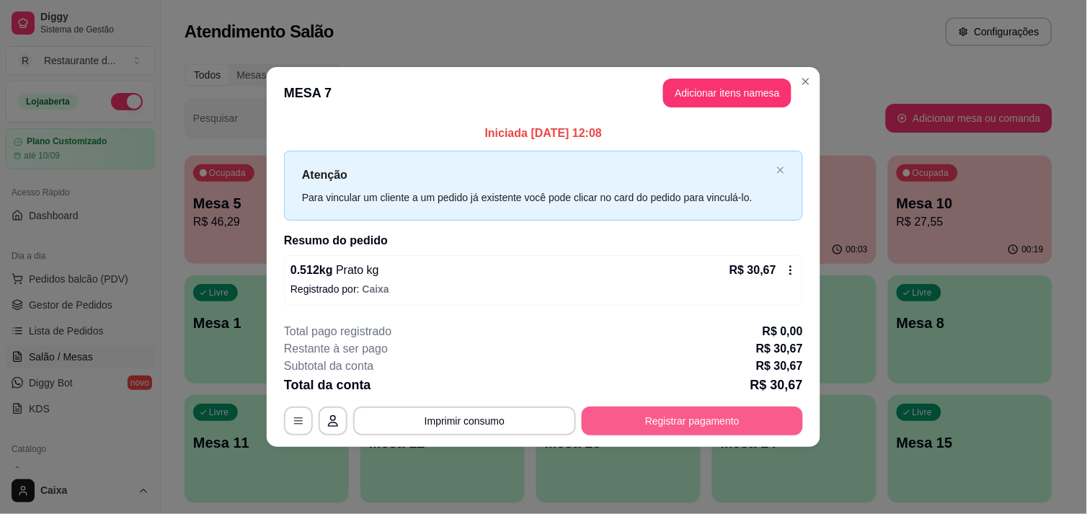
click at [697, 413] on button "Registrar pagamento" at bounding box center [692, 421] width 221 height 29
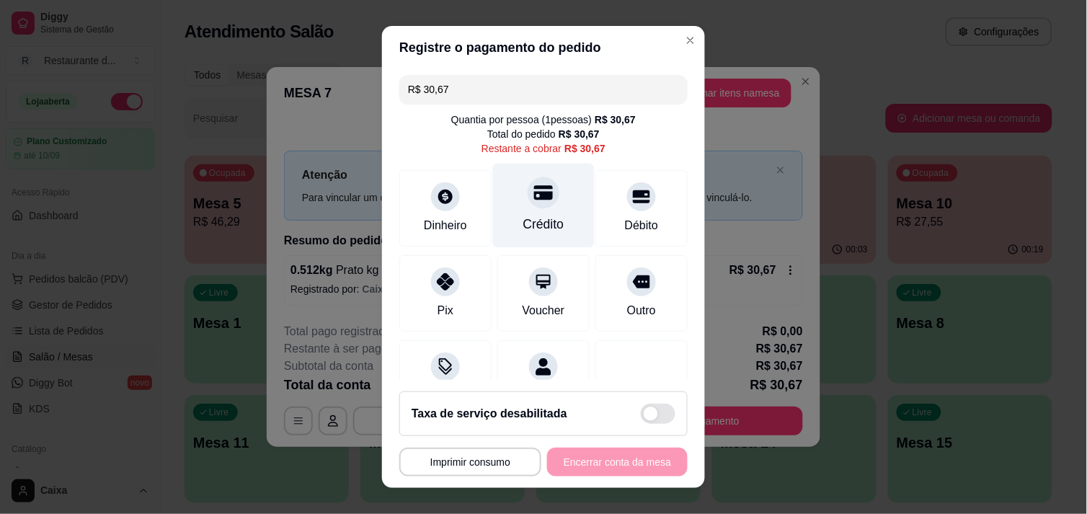
click at [523, 224] on div "Crédito" at bounding box center [543, 224] width 41 height 19
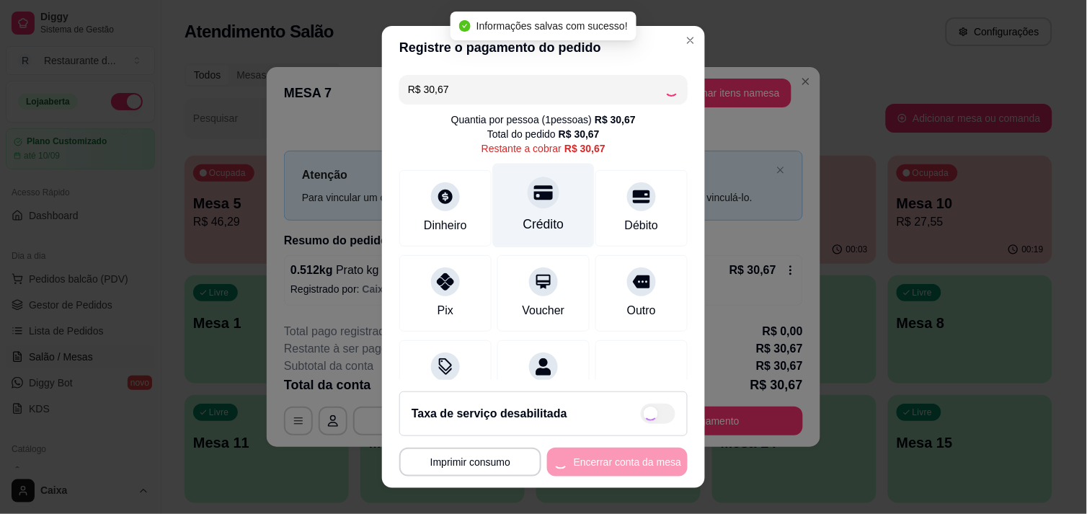
type input "R$ 0,00"
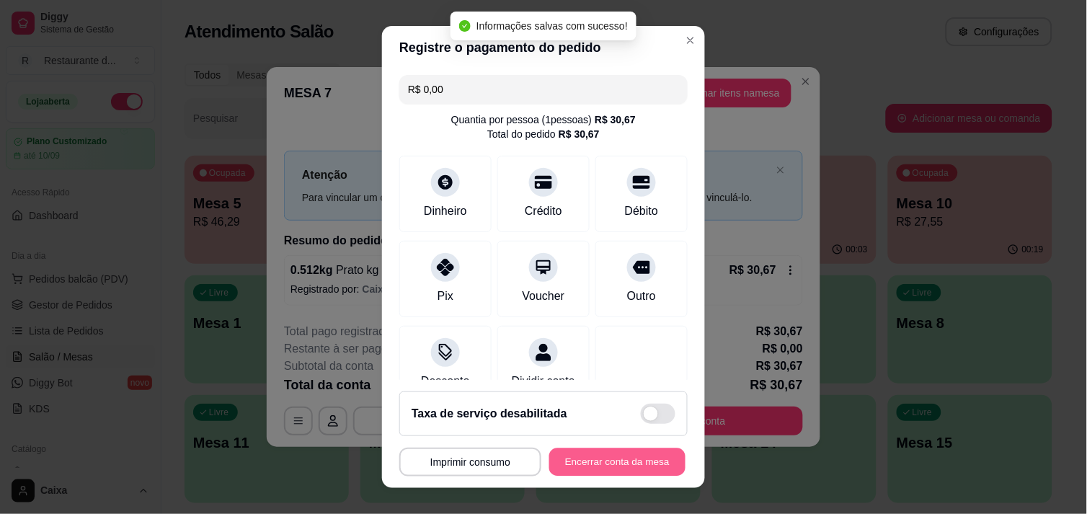
click at [611, 466] on button "Encerrar conta da mesa" at bounding box center [617, 462] width 136 height 28
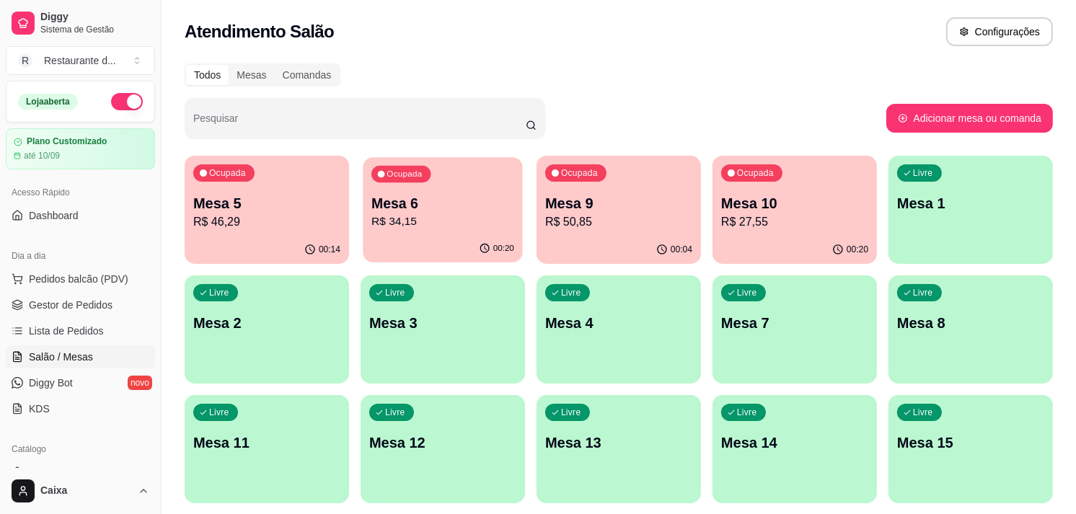
click at [435, 211] on p "Mesa 6" at bounding box center [442, 203] width 143 height 19
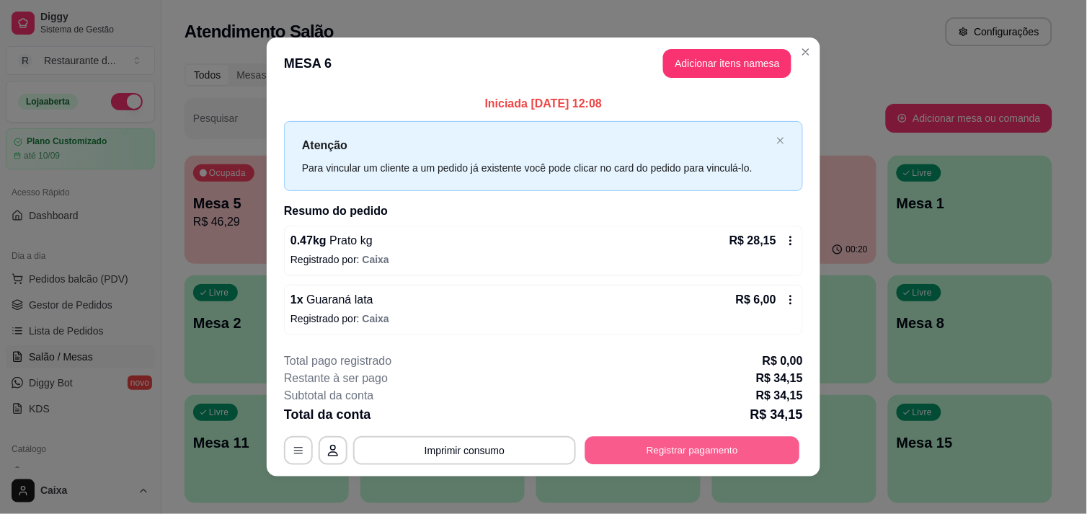
click at [676, 443] on button "Registrar pagamento" at bounding box center [692, 451] width 215 height 28
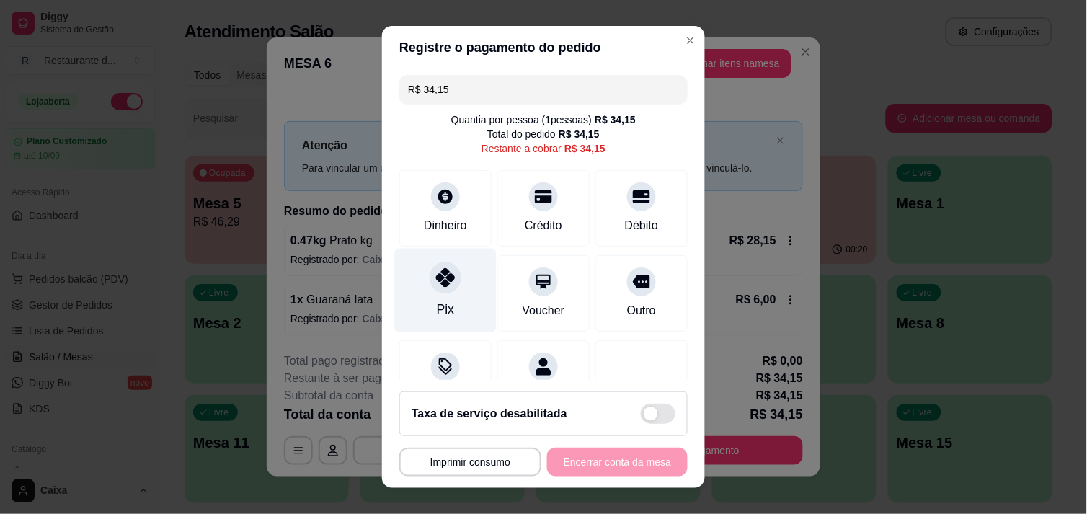
click at [431, 296] on div "Pix" at bounding box center [446, 290] width 102 height 84
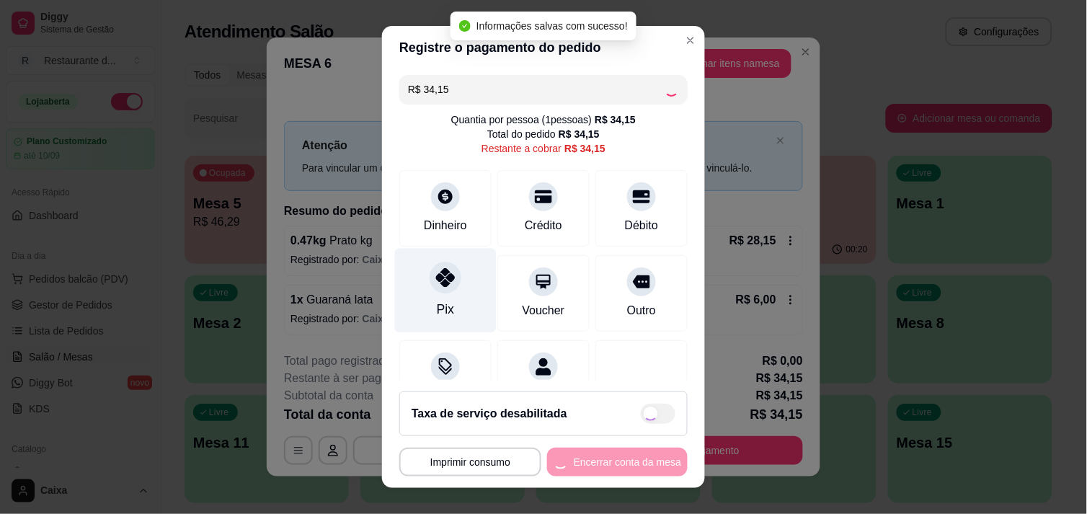
type input "R$ 0,00"
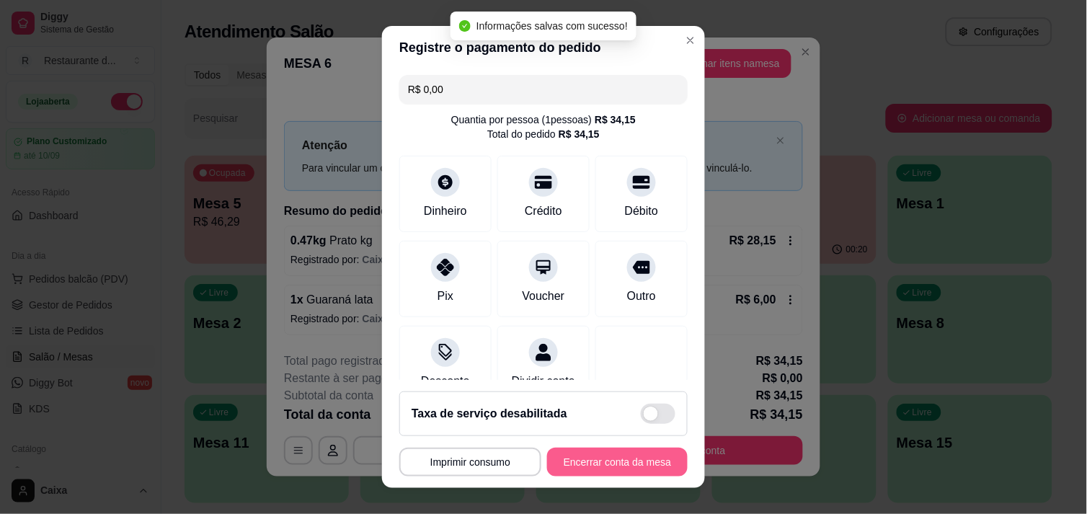
click at [637, 450] on button "Encerrar conta da mesa" at bounding box center [617, 462] width 141 height 29
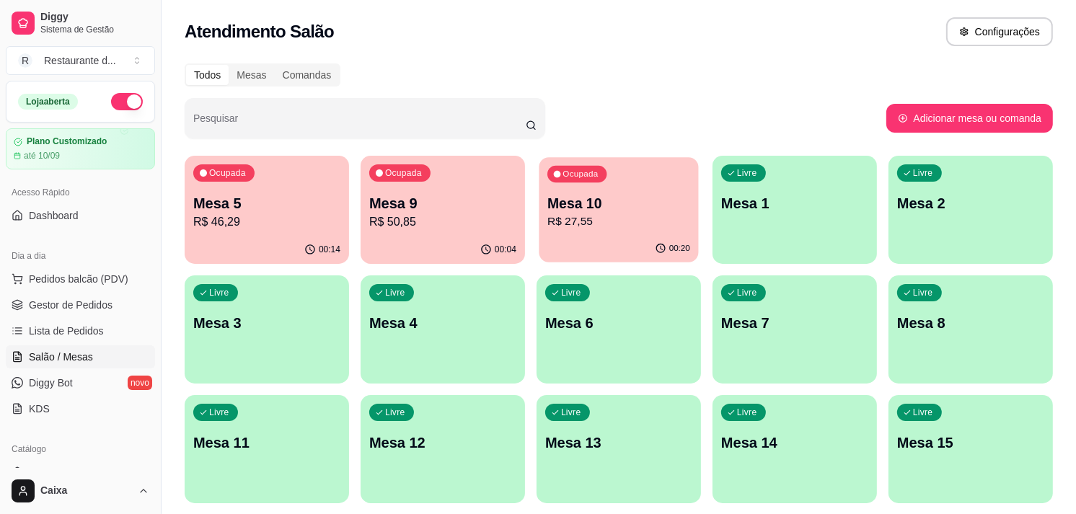
click at [572, 217] on p "R$ 27,55" at bounding box center [618, 221] width 143 height 17
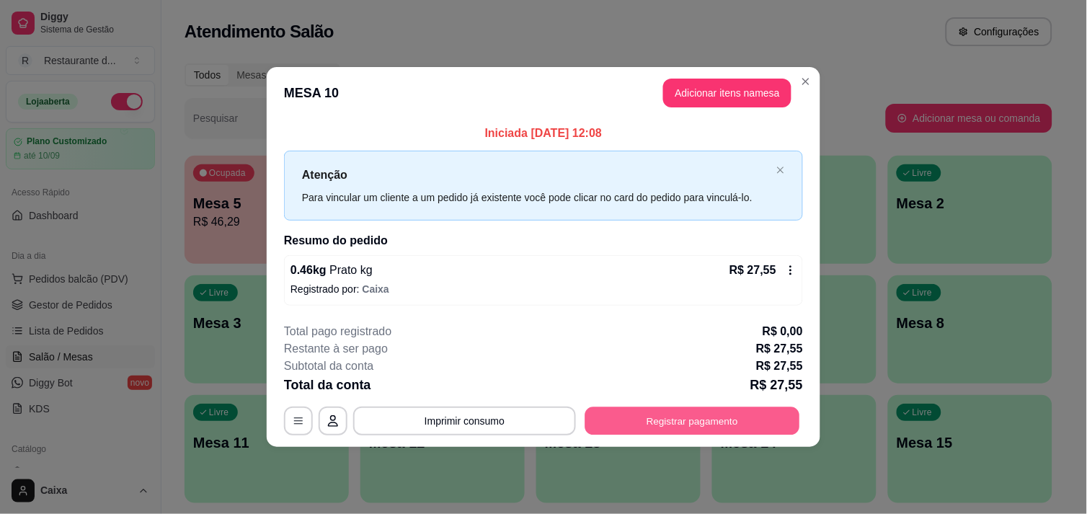
click at [679, 415] on button "Registrar pagamento" at bounding box center [692, 421] width 215 height 28
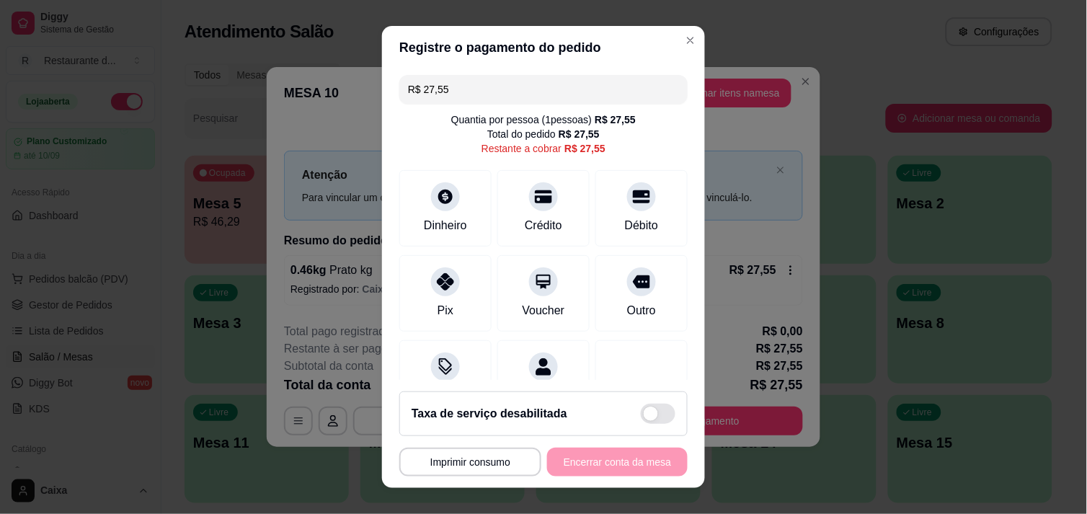
click at [495, 94] on input "R$ 27,55" at bounding box center [543, 89] width 271 height 29
click at [437, 167] on div "Dinheiro" at bounding box center [446, 205] width 102 height 84
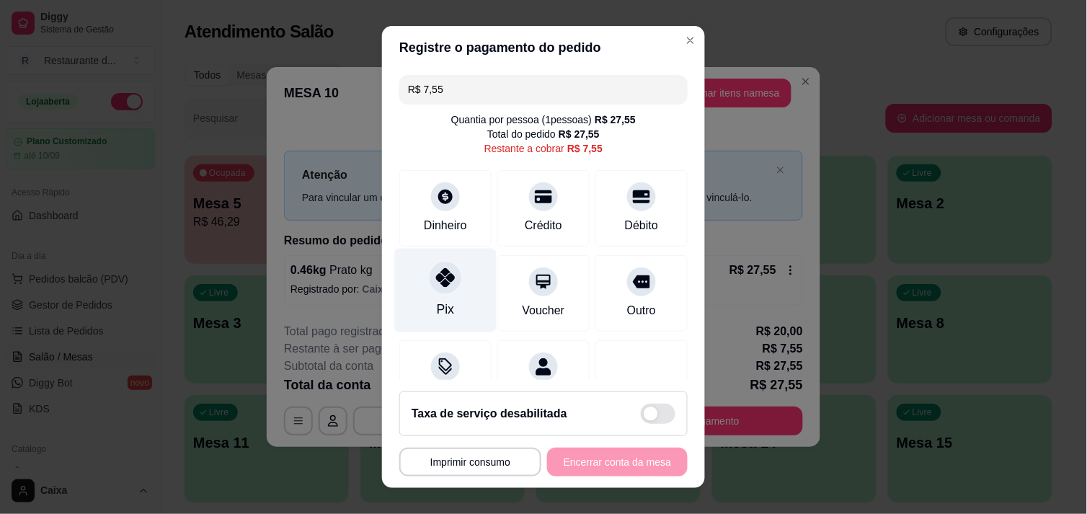
click at [457, 304] on div "Pix" at bounding box center [446, 290] width 102 height 84
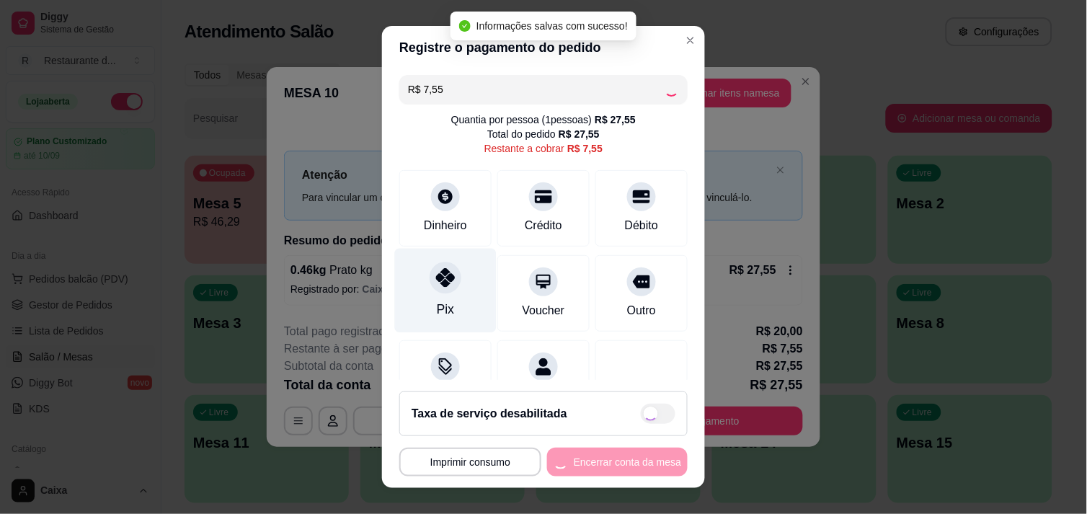
type input "R$ 0,00"
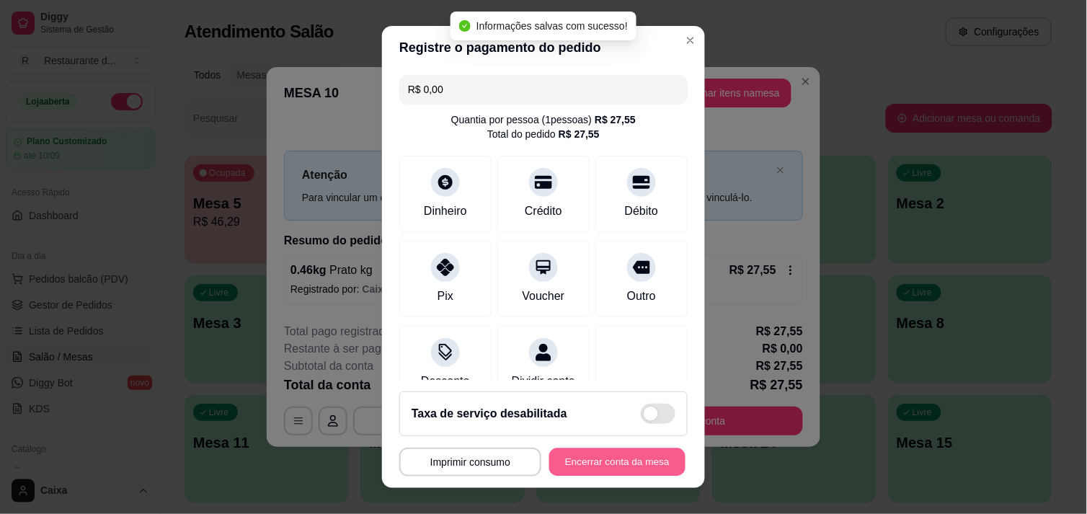
click at [579, 464] on button "Encerrar conta da mesa" at bounding box center [617, 462] width 136 height 28
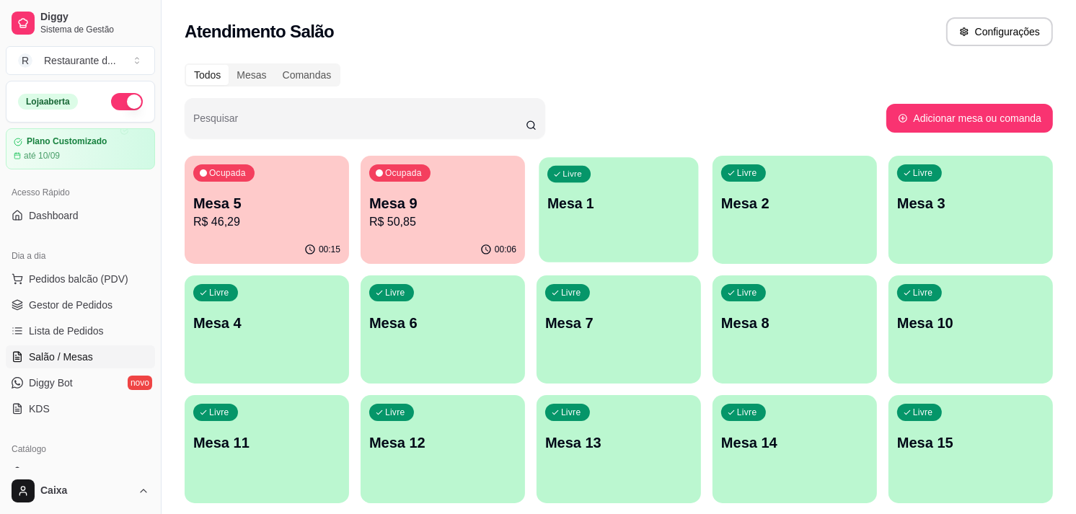
click at [632, 190] on div "Livre Mesa 1" at bounding box center [618, 201] width 159 height 88
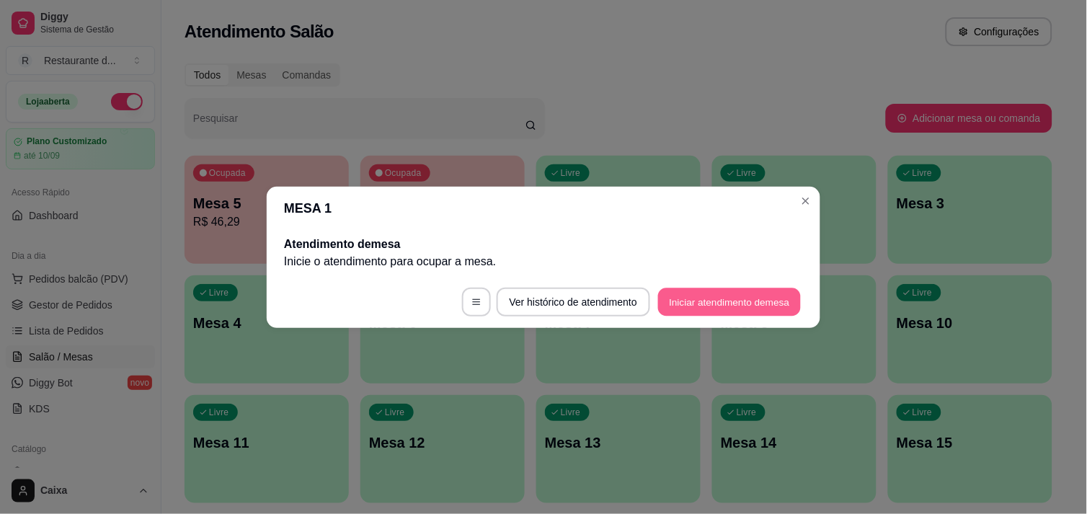
click at [722, 292] on button "Iniciar atendimento de mesa" at bounding box center [729, 302] width 143 height 28
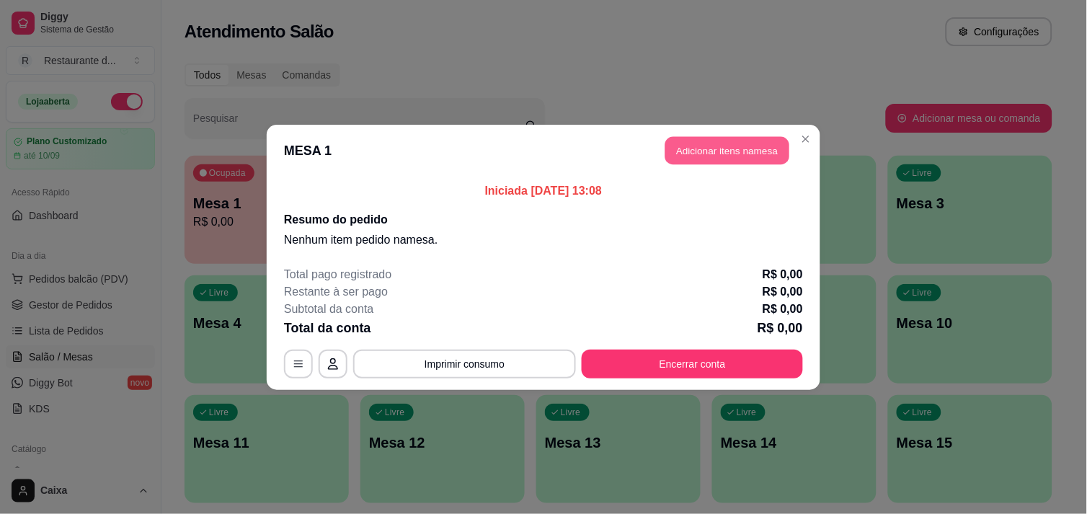
click at [720, 148] on button "Adicionar itens na mesa" at bounding box center [728, 150] width 124 height 28
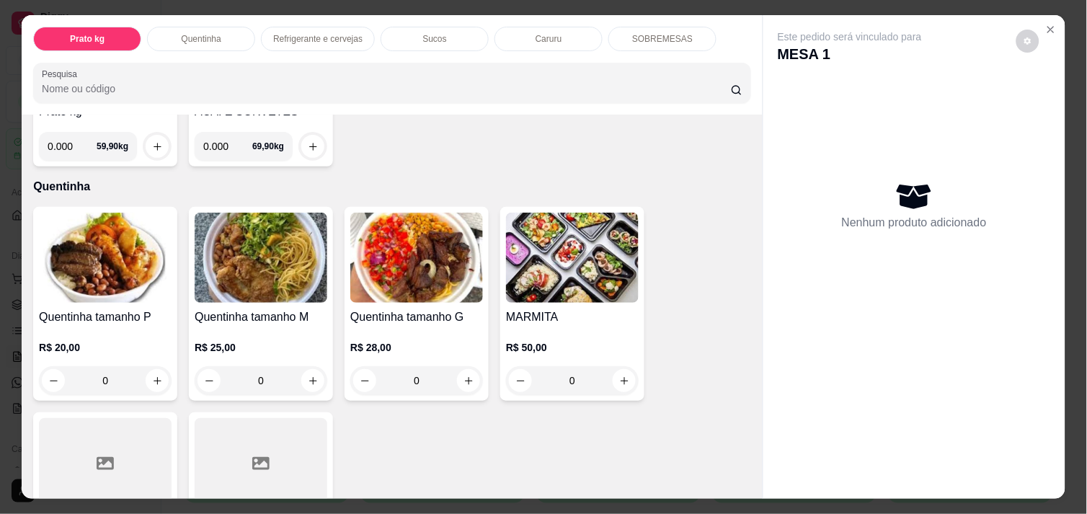
scroll to position [224, 0]
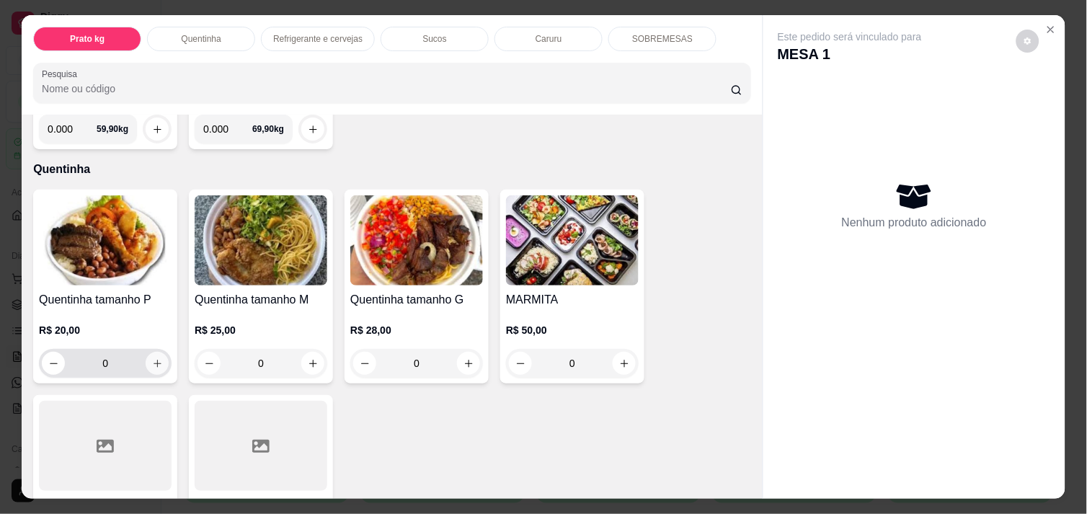
click at [152, 358] on icon "increase-product-quantity" at bounding box center [157, 363] width 11 height 11
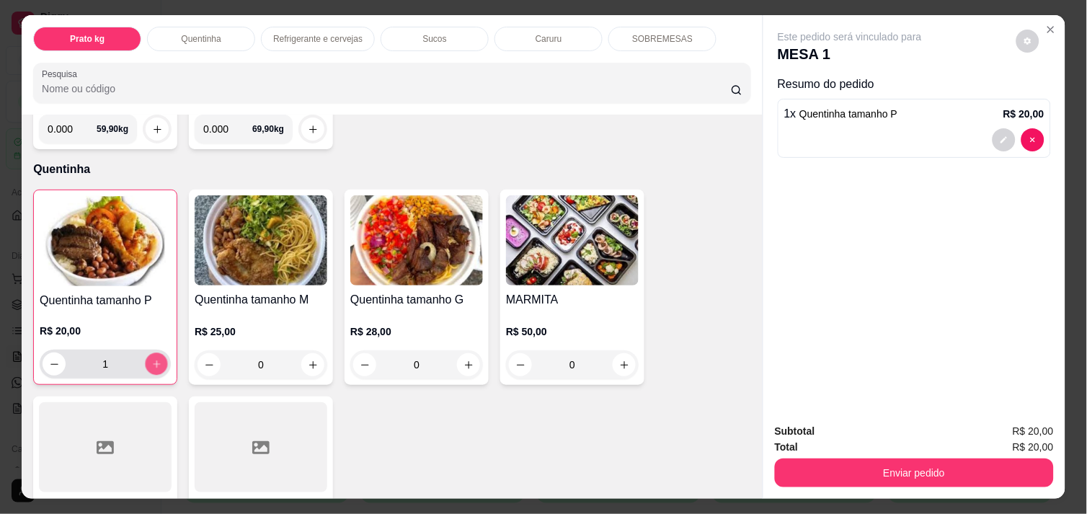
click at [151, 359] on icon "increase-product-quantity" at bounding box center [156, 364] width 11 height 11
type input "3"
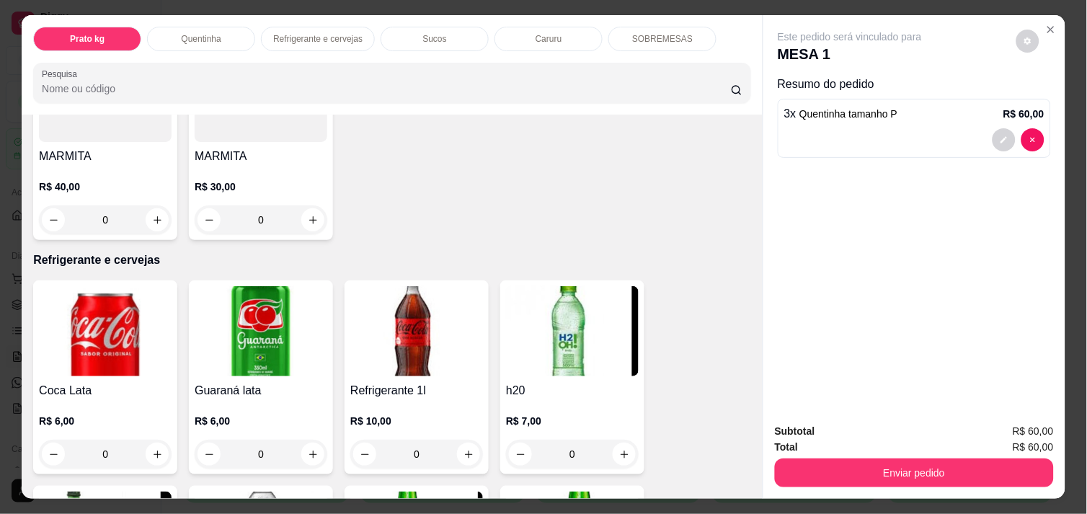
scroll to position [577, 0]
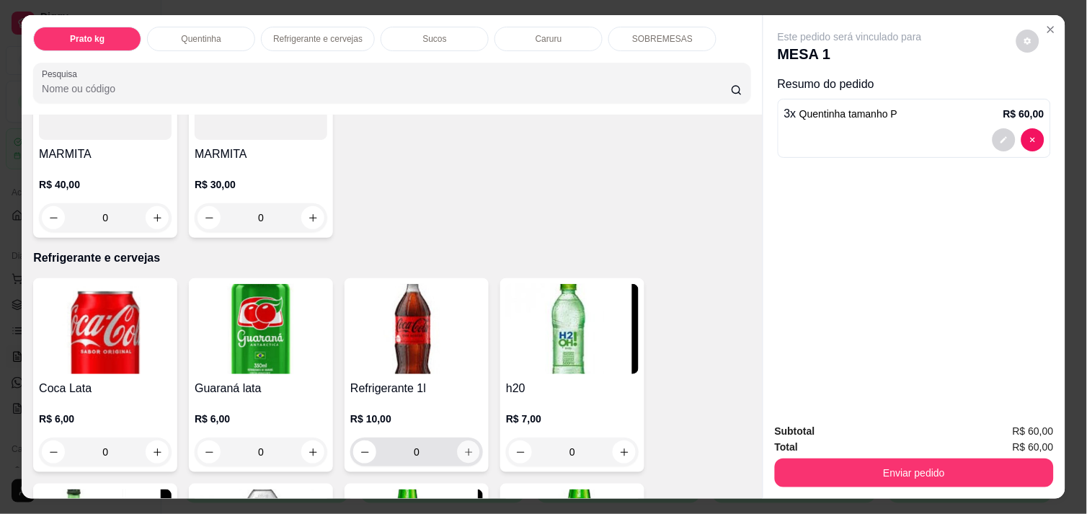
click at [466, 447] on icon "increase-product-quantity" at bounding box center [469, 452] width 11 height 11
type input "1"
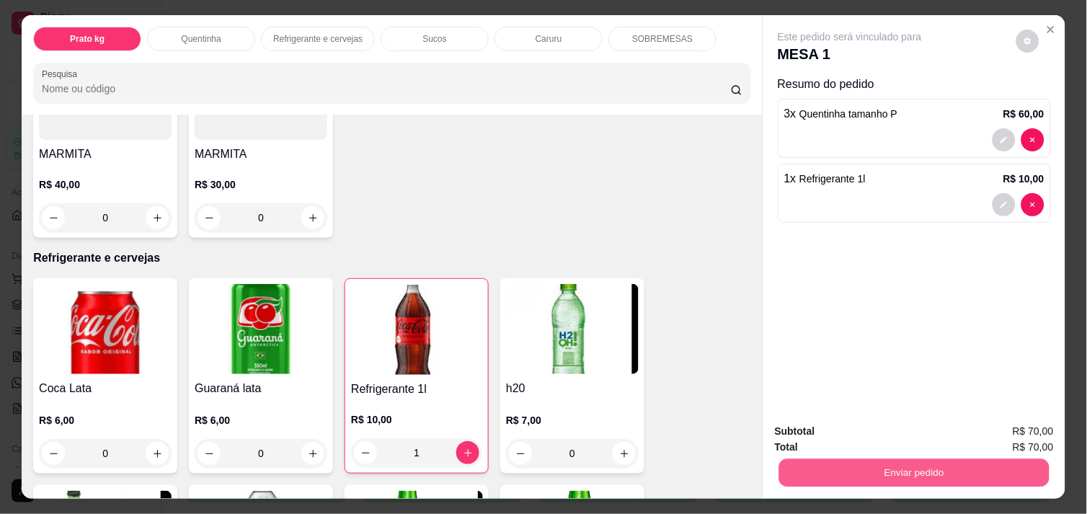
click at [921, 467] on button "Enviar pedido" at bounding box center [914, 473] width 270 height 28
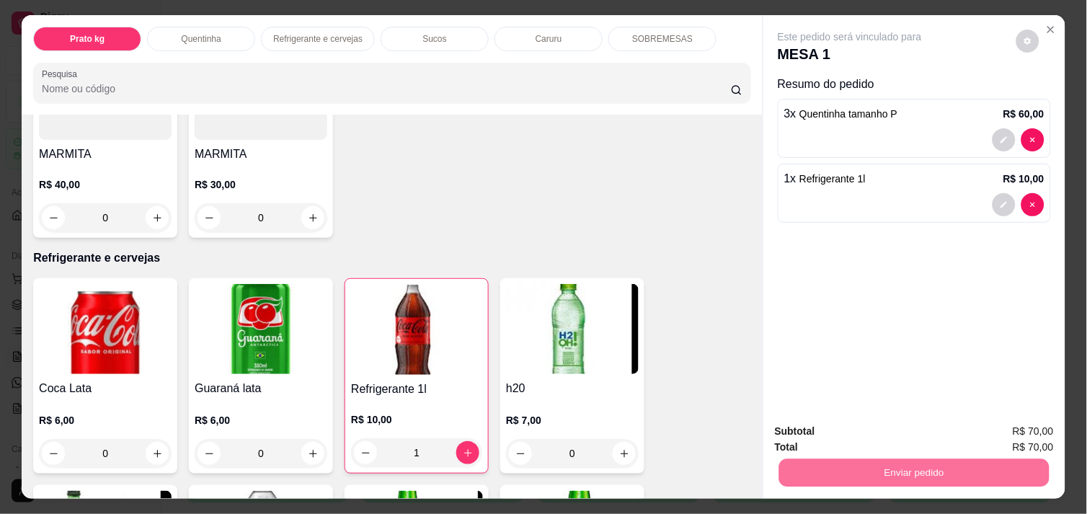
click at [872, 428] on button "Não registrar e enviar pedido" at bounding box center [867, 431] width 146 height 27
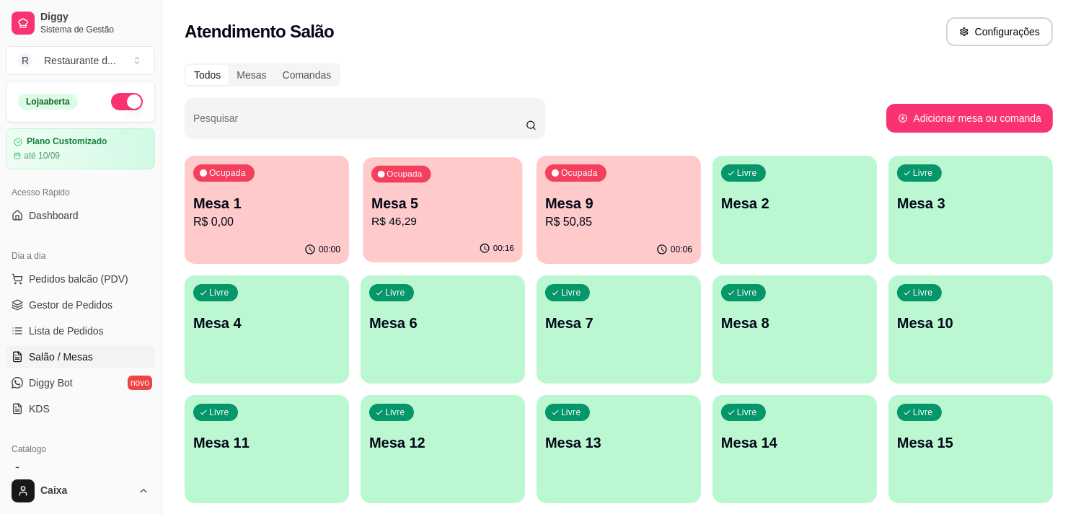
click at [442, 231] on div "Ocupada Mesa 5 R$ 46,29" at bounding box center [442, 196] width 159 height 78
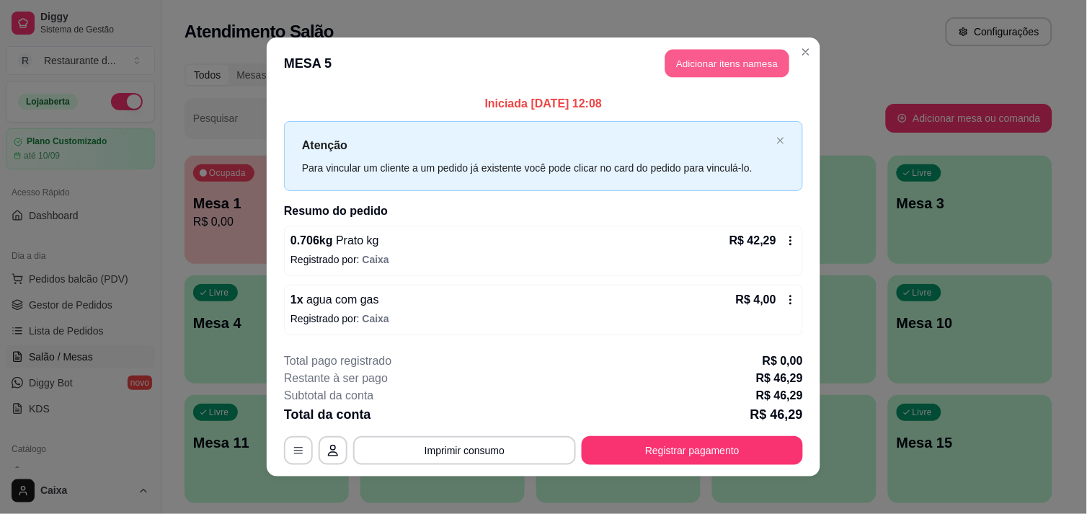
click at [711, 65] on button "Adicionar itens na mesa" at bounding box center [728, 64] width 124 height 28
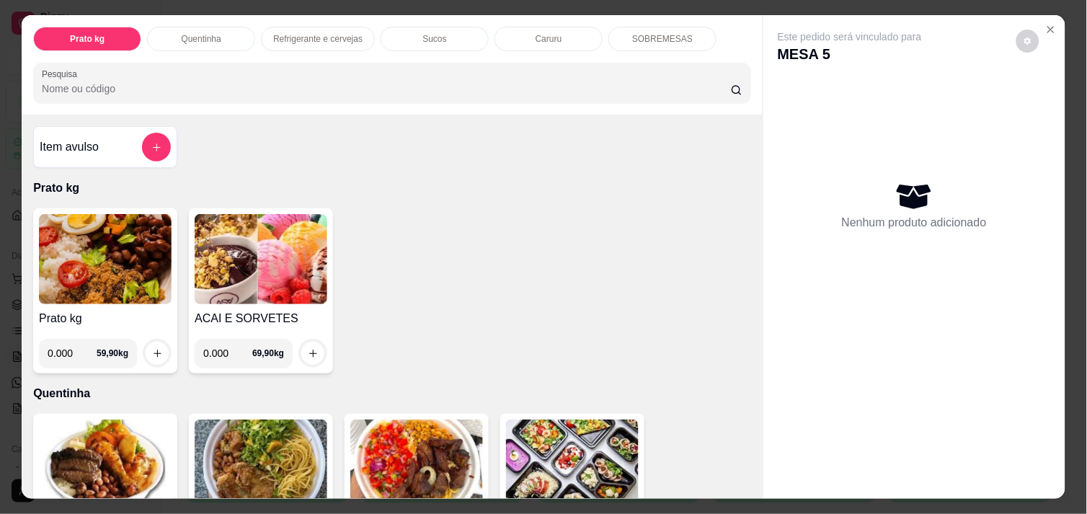
click at [218, 346] on input "0.000" at bounding box center [227, 353] width 49 height 29
type input "0.146"
click at [308, 350] on icon "increase-product-quantity" at bounding box center [313, 353] width 11 height 11
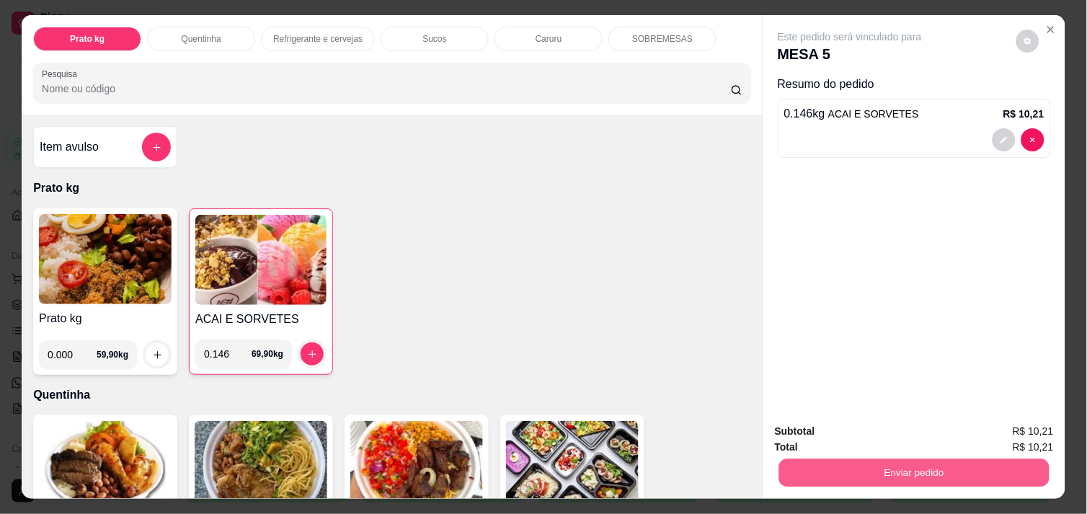
click at [939, 472] on button "Enviar pedido" at bounding box center [914, 473] width 270 height 28
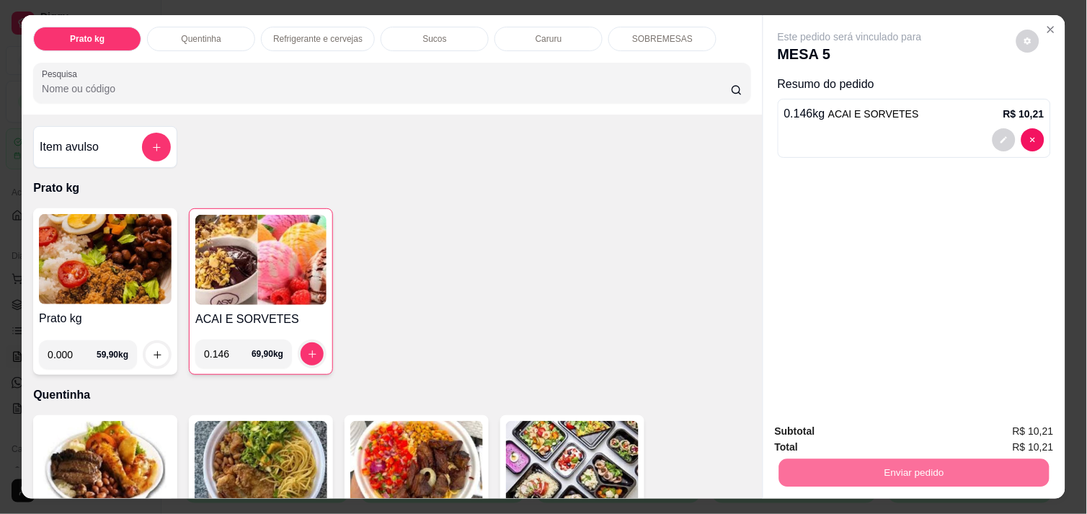
click at [896, 427] on button "Não registrar e enviar pedido" at bounding box center [867, 431] width 146 height 27
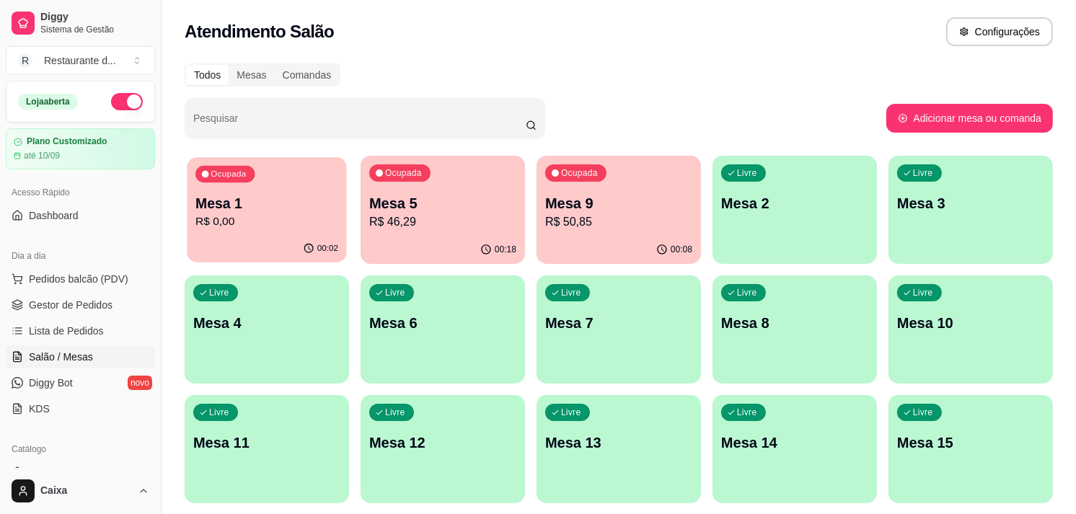
click at [208, 255] on div "00:02" at bounding box center [266, 248] width 159 height 27
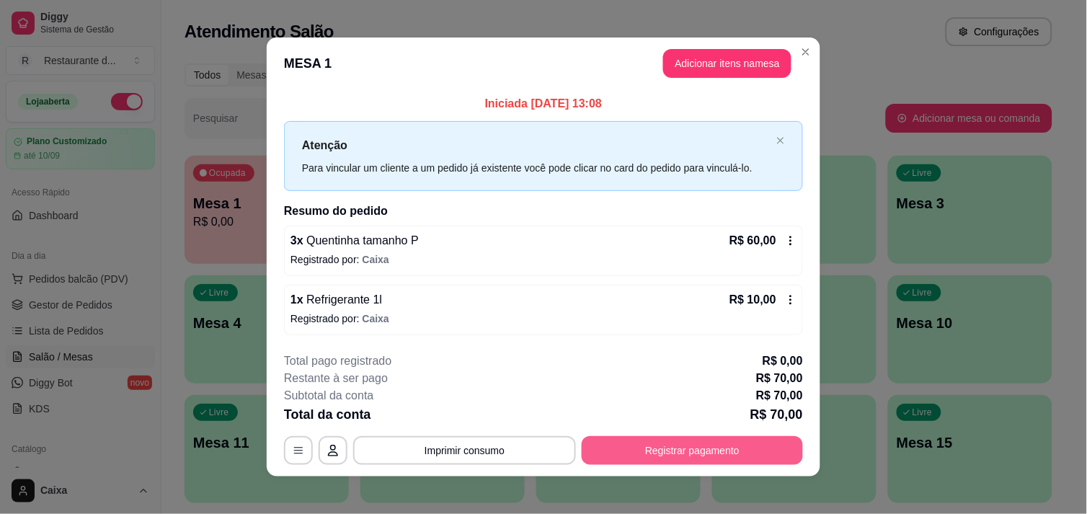
click at [655, 443] on button "Registrar pagamento" at bounding box center [692, 450] width 221 height 29
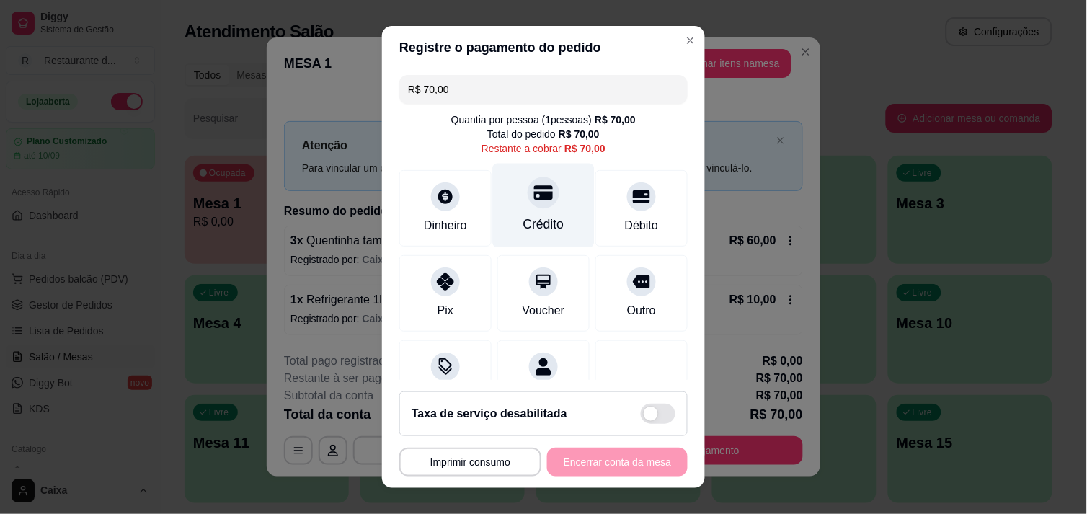
click at [536, 218] on div "Crédito" at bounding box center [543, 224] width 41 height 19
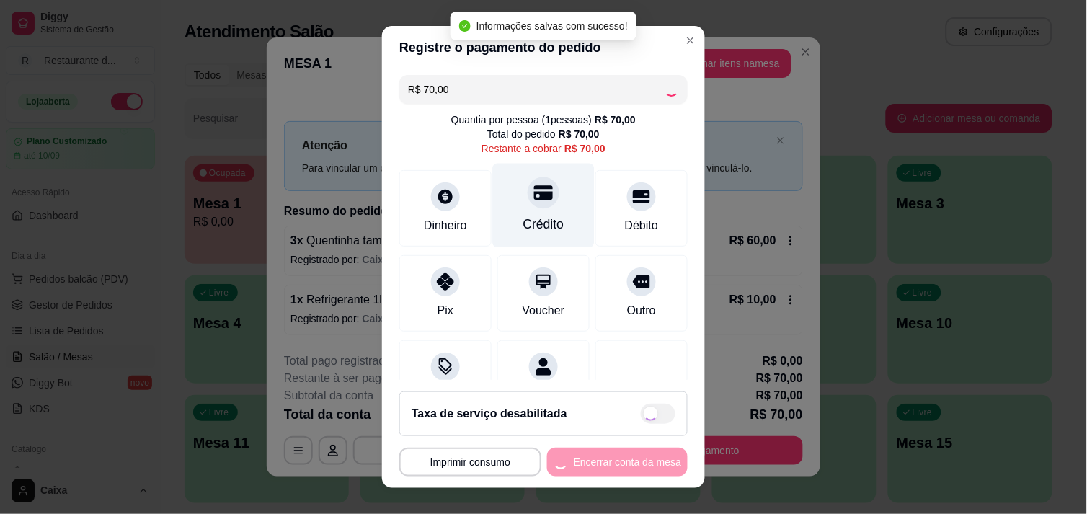
type input "R$ 0,00"
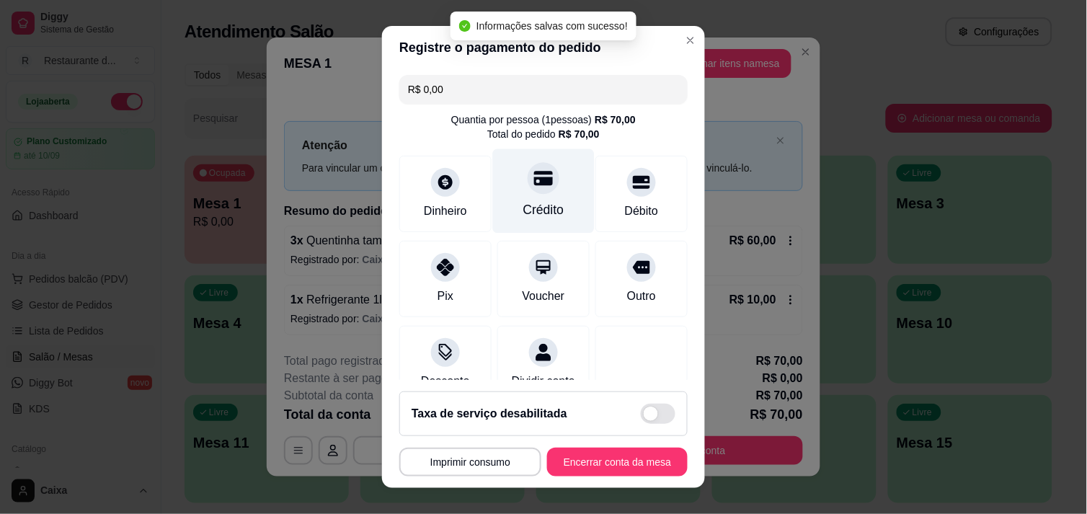
click at [528, 188] on div at bounding box center [544, 178] width 32 height 32
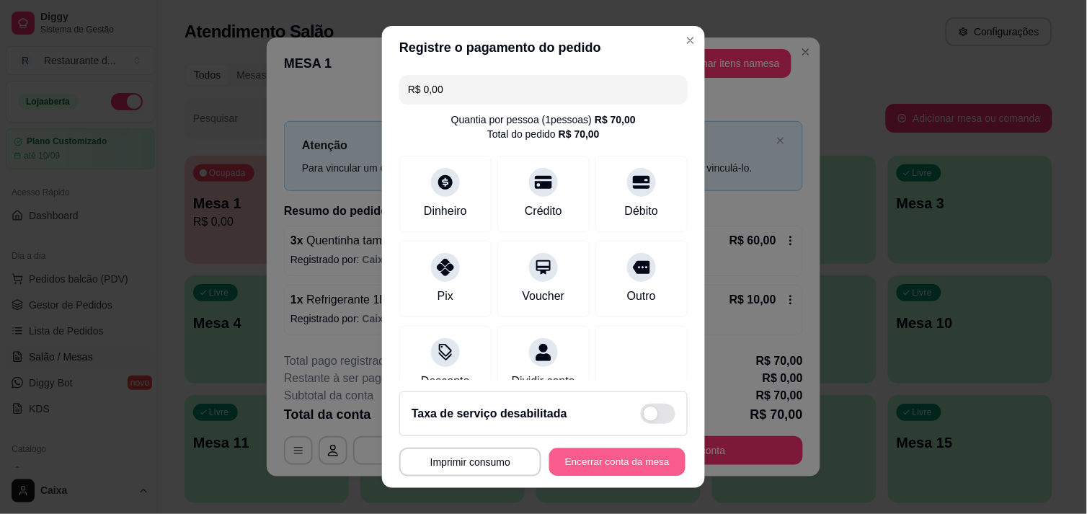
click at [600, 458] on button "Encerrar conta da mesa" at bounding box center [617, 462] width 136 height 28
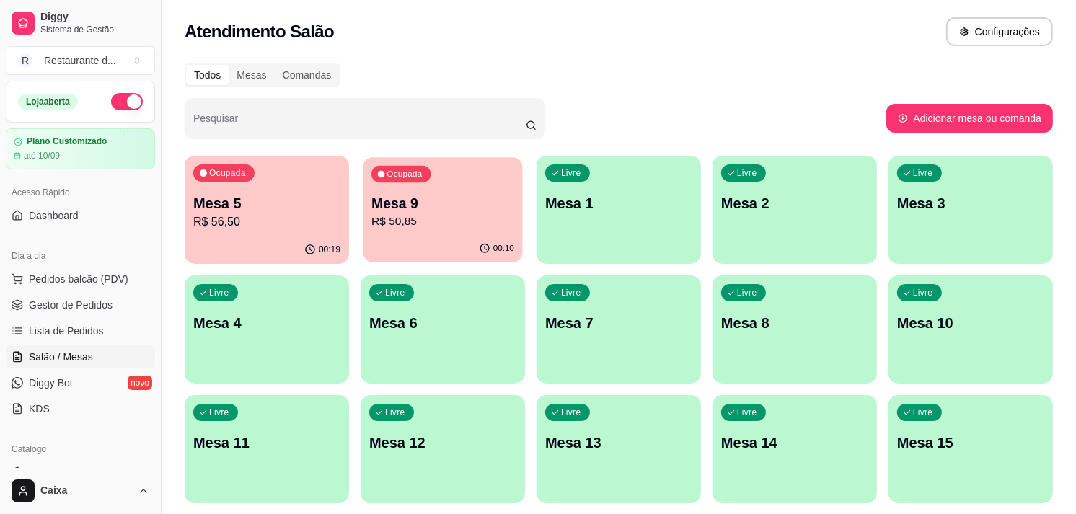
click at [441, 189] on div "Ocupada Mesa 9 R$ 50,85" at bounding box center [442, 196] width 159 height 78
click at [765, 239] on div "Livre Mesa 2" at bounding box center [794, 201] width 159 height 88
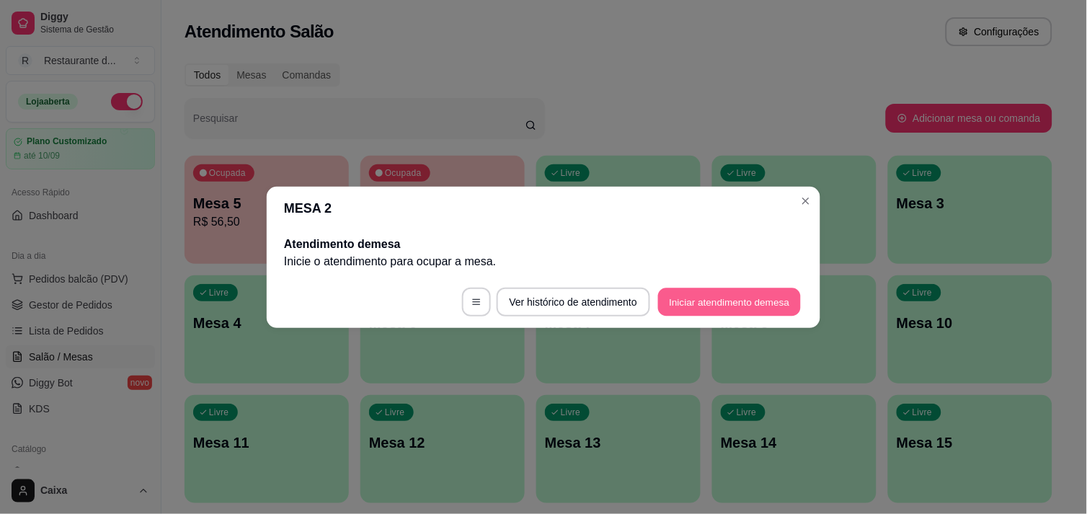
click at [733, 306] on button "Iniciar atendimento de mesa" at bounding box center [729, 302] width 143 height 28
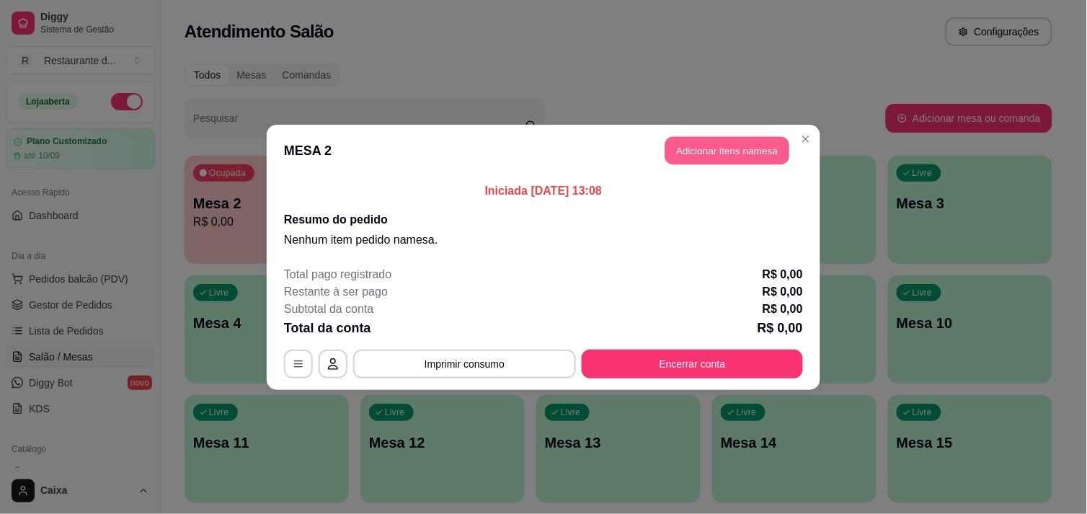
click at [712, 162] on button "Adicionar itens na mesa" at bounding box center [728, 150] width 124 height 28
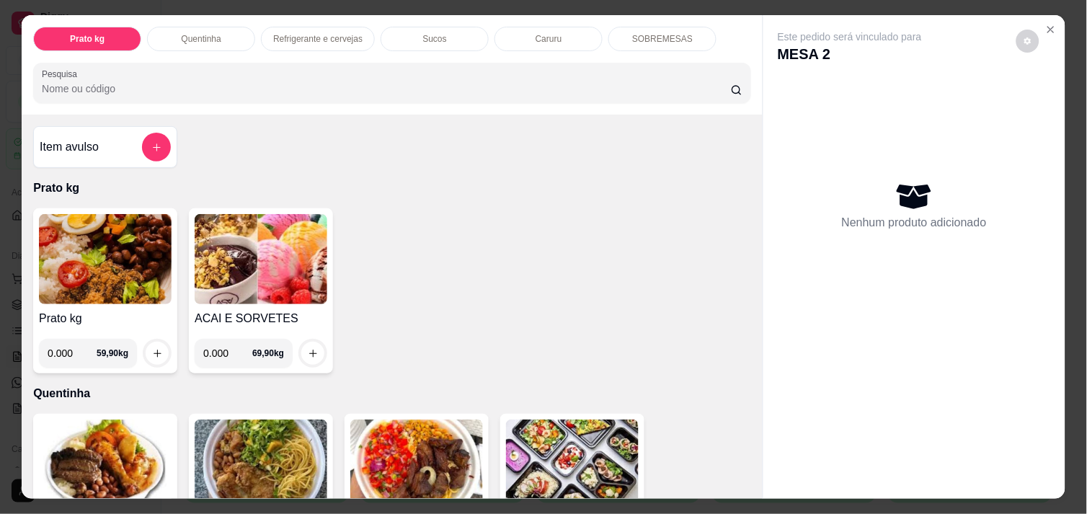
click at [63, 350] on input "0.000" at bounding box center [72, 353] width 49 height 29
type input "0.530"
click at [152, 348] on icon "increase-product-quantity" at bounding box center [157, 353] width 11 height 11
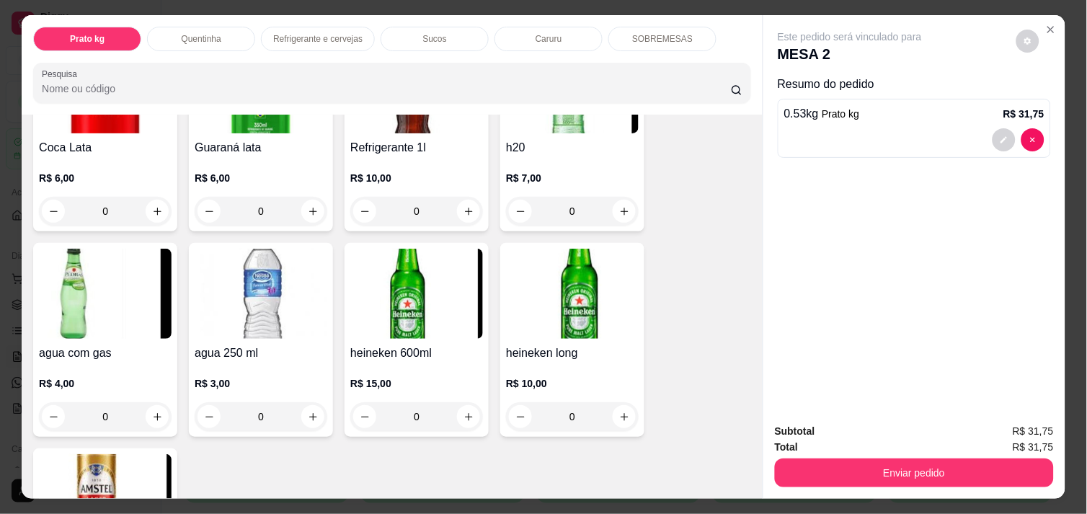
scroll to position [833, 0]
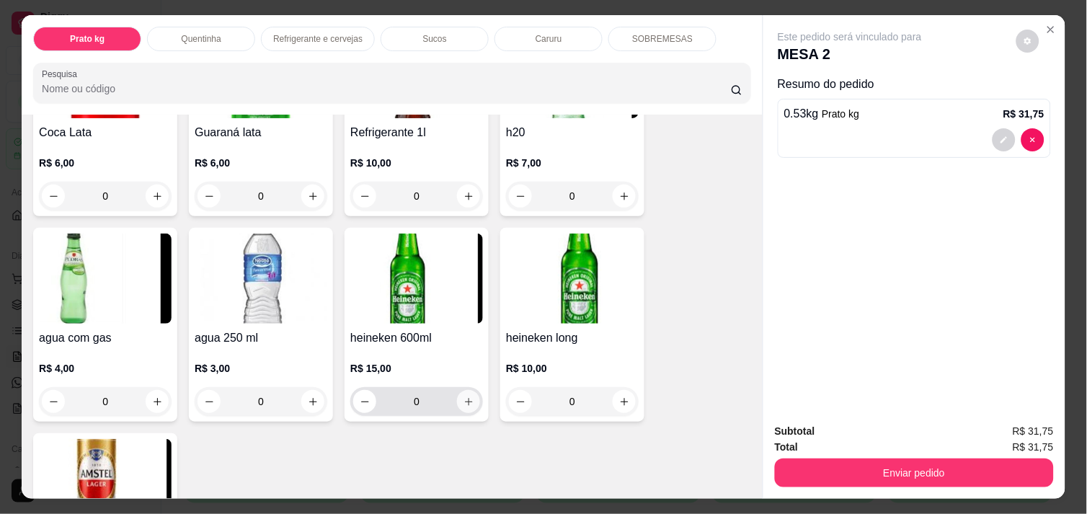
click at [457, 393] on button "increase-product-quantity" at bounding box center [468, 401] width 23 height 23
type input "1"
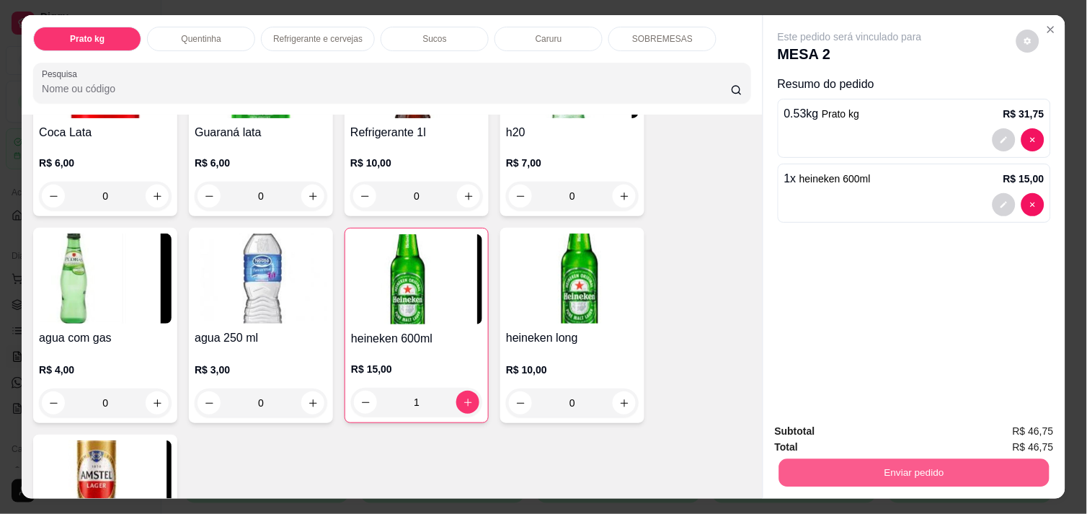
click at [919, 463] on button "Enviar pedido" at bounding box center [914, 473] width 270 height 28
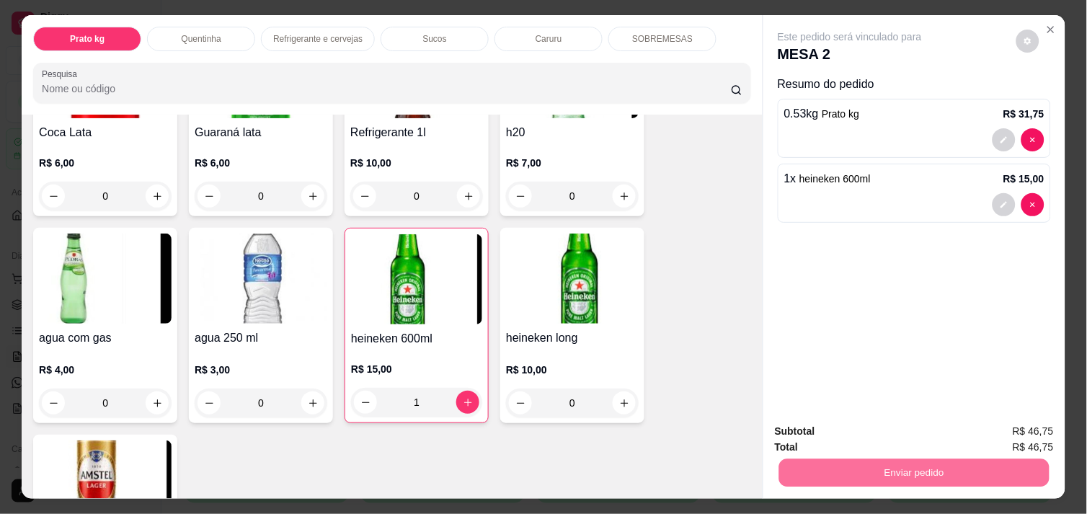
click at [869, 433] on button "Não registrar e enviar pedido" at bounding box center [867, 431] width 146 height 27
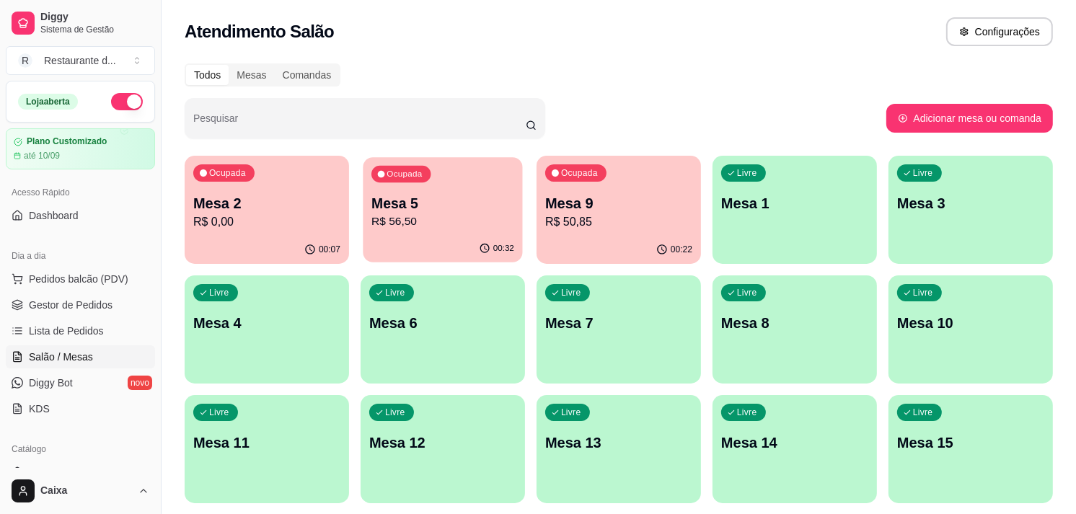
click at [422, 211] on p "Mesa 5" at bounding box center [442, 203] width 143 height 19
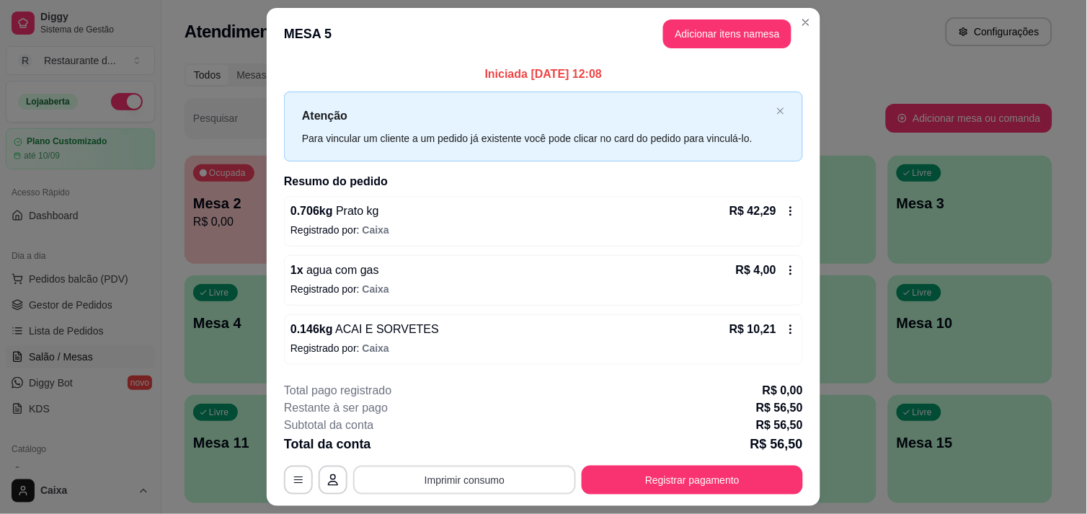
click at [469, 489] on button "Imprimir consumo" at bounding box center [464, 480] width 223 height 29
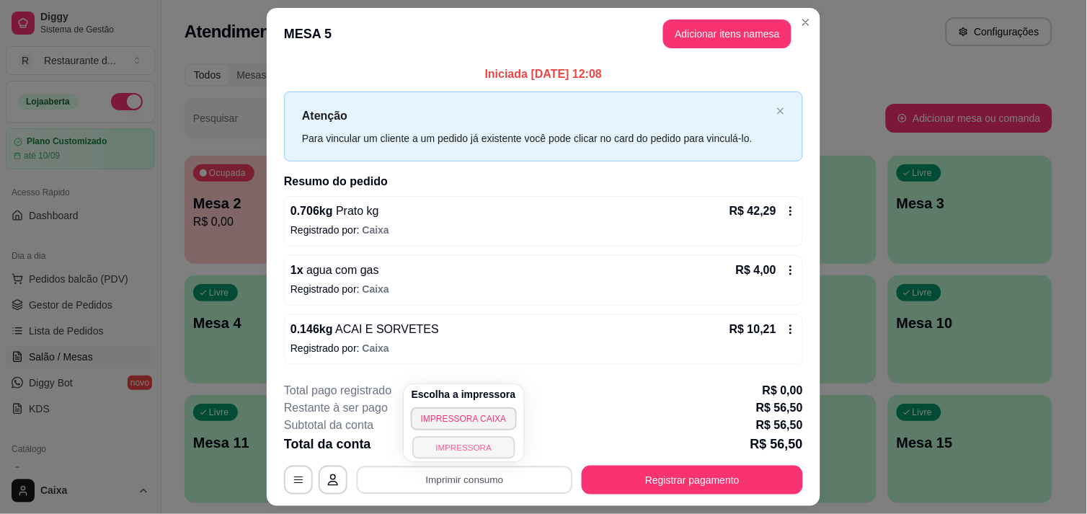
click at [433, 447] on button "IMPRESSORA" at bounding box center [463, 447] width 102 height 22
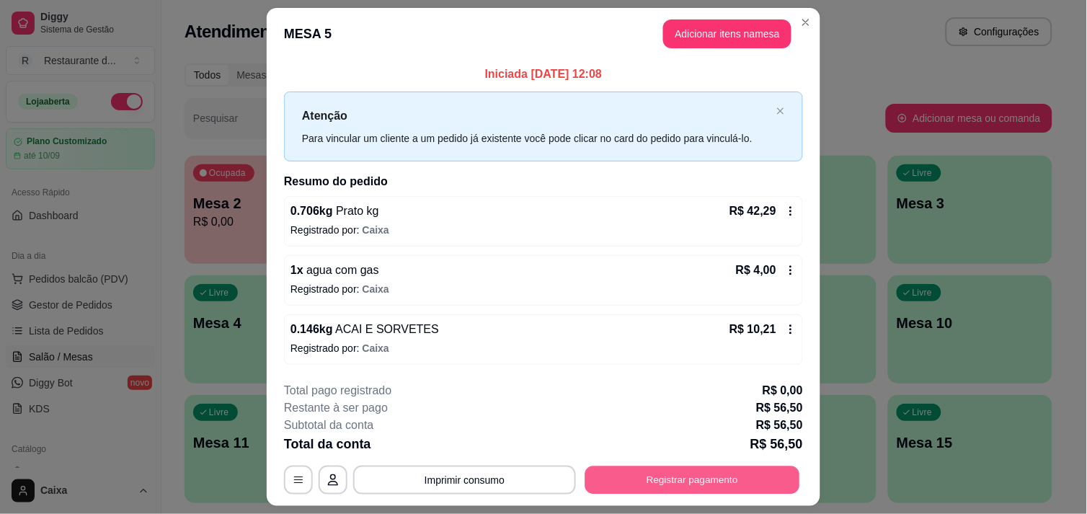
click at [668, 467] on button "Registrar pagamento" at bounding box center [692, 481] width 215 height 28
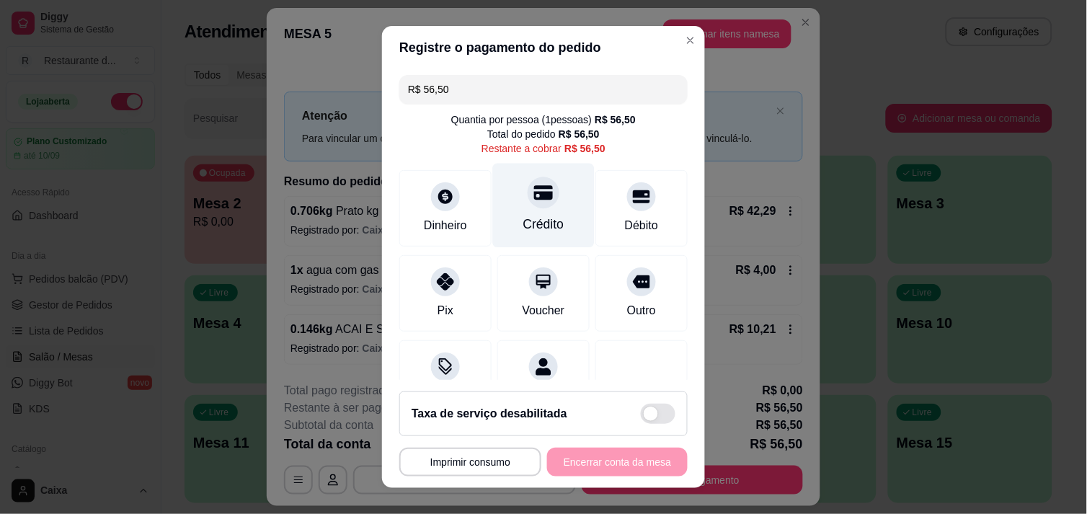
click at [531, 212] on div "Crédito" at bounding box center [544, 205] width 102 height 84
type input "R$ 0,00"
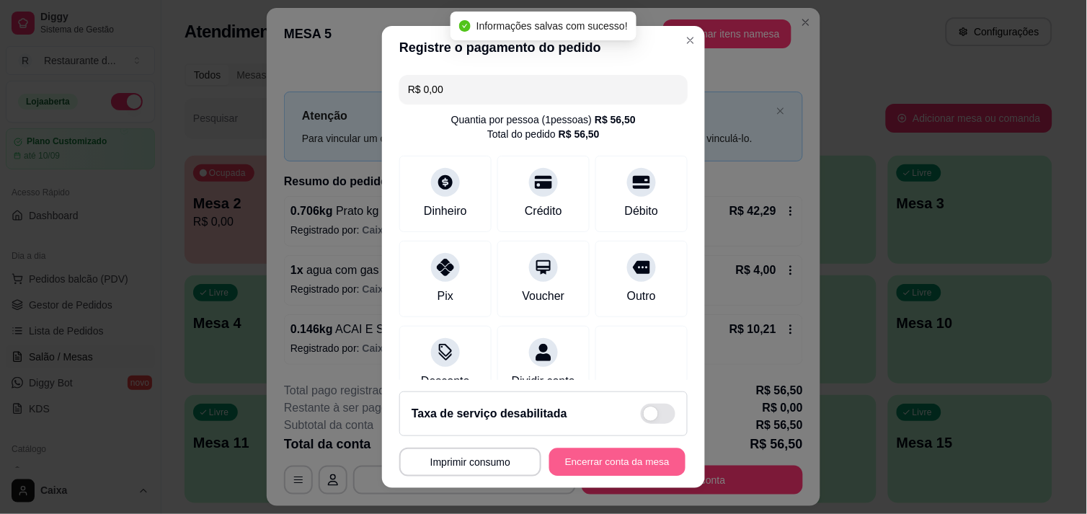
click at [568, 459] on button "Encerrar conta da mesa" at bounding box center [617, 462] width 136 height 28
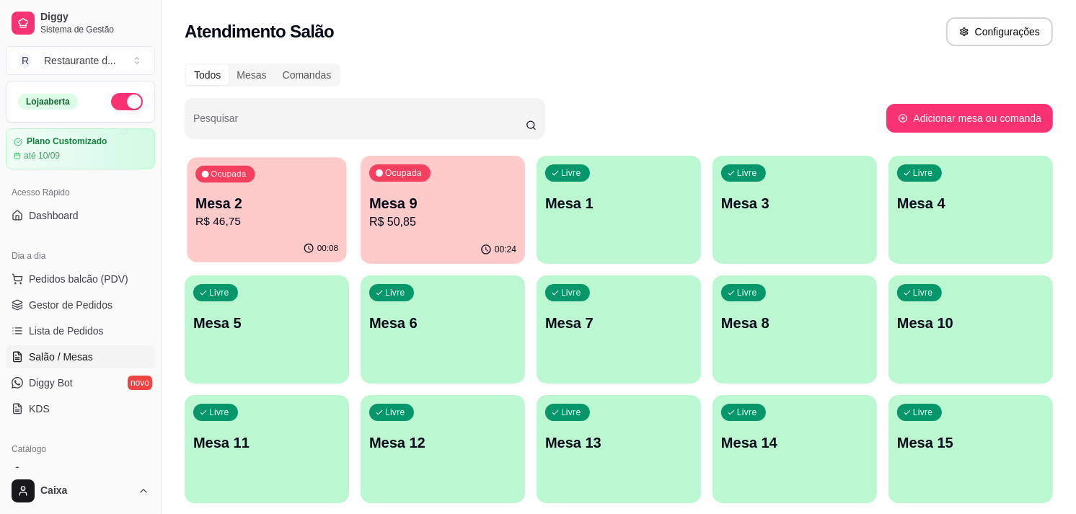
click at [314, 199] on p "Mesa 2" at bounding box center [266, 203] width 143 height 19
click at [399, 188] on div "Ocupada Mesa 9 R$ 50,85" at bounding box center [443, 196] width 164 height 80
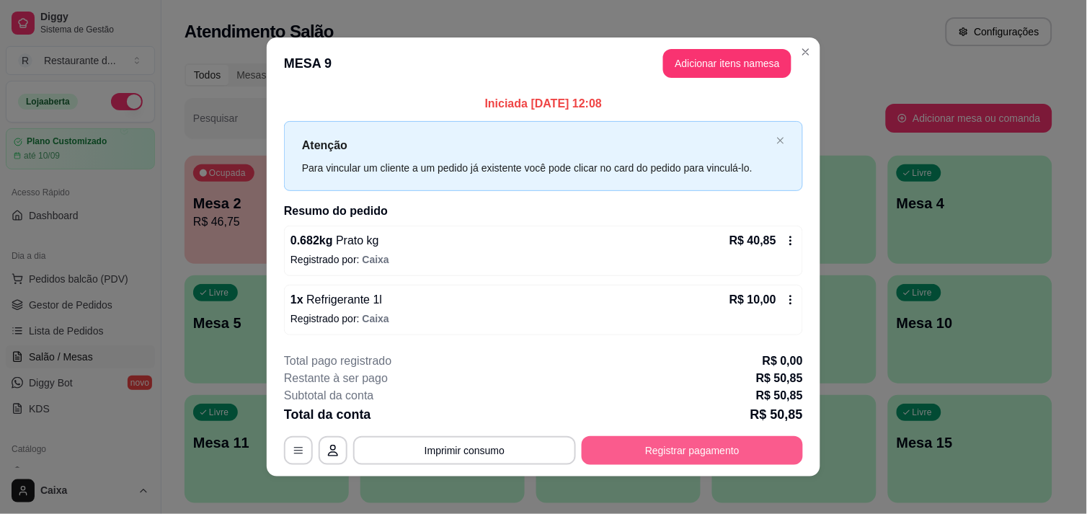
click at [659, 450] on button "Registrar pagamento" at bounding box center [692, 450] width 221 height 29
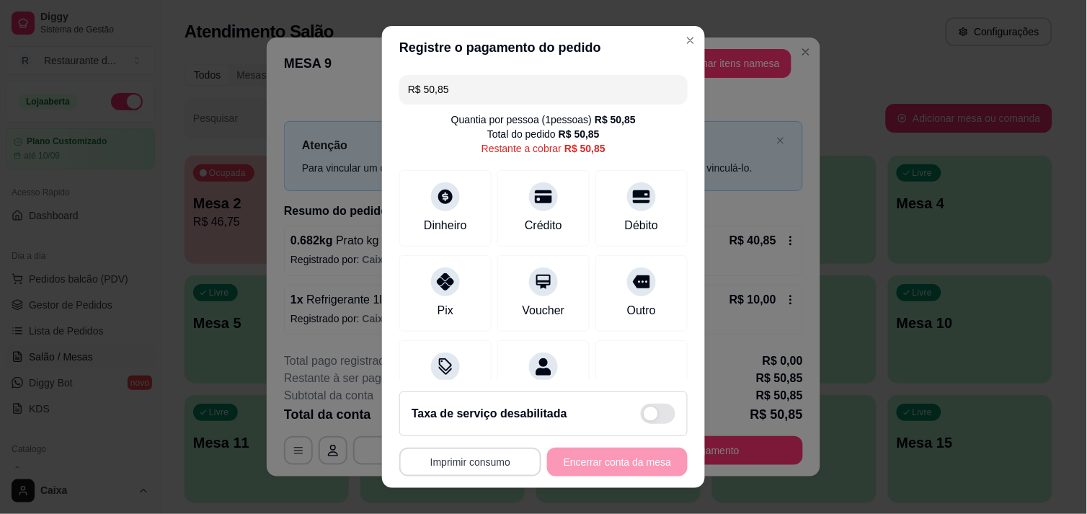
click at [495, 463] on button "Imprimir consumo" at bounding box center [470, 462] width 142 height 29
click at [474, 430] on button "IMPRESSORA" at bounding box center [467, 429] width 106 height 23
click at [595, 219] on div "Débito" at bounding box center [642, 205] width 102 height 84
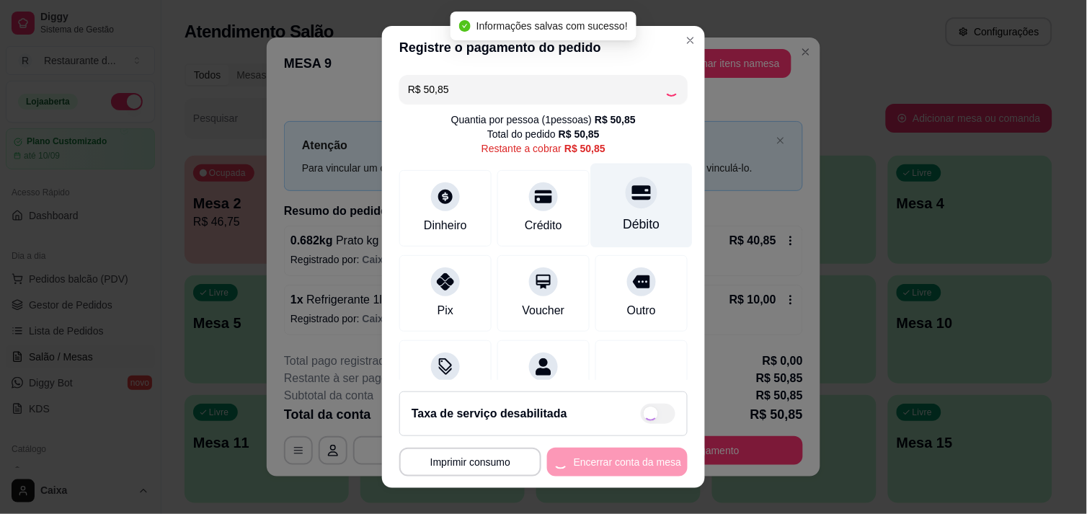
type input "R$ 0,00"
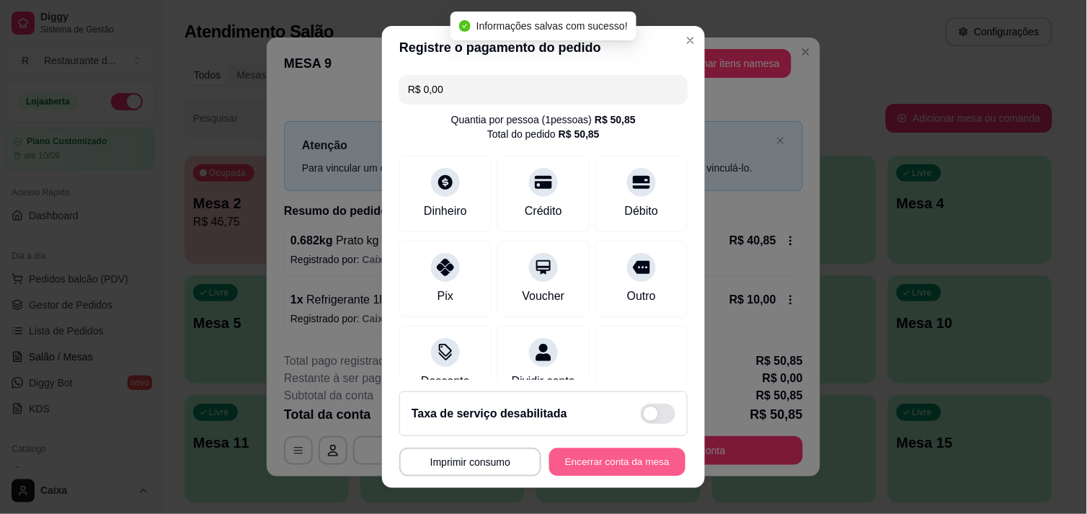
click at [560, 471] on button "Encerrar conta da mesa" at bounding box center [617, 462] width 136 height 28
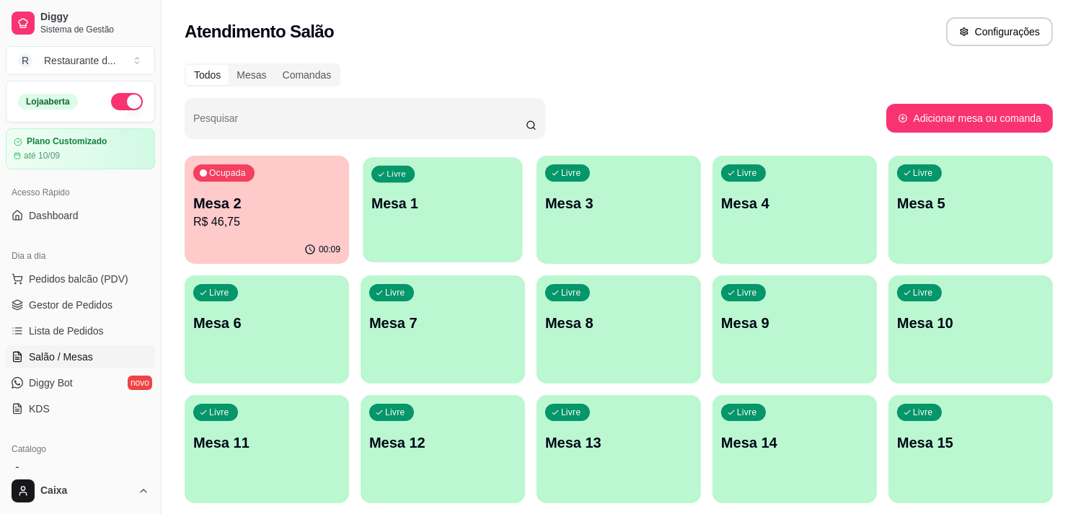
click at [413, 241] on div "Livre Mesa 1" at bounding box center [442, 201] width 159 height 88
click at [476, 209] on p "Mesa 1" at bounding box center [442, 203] width 143 height 19
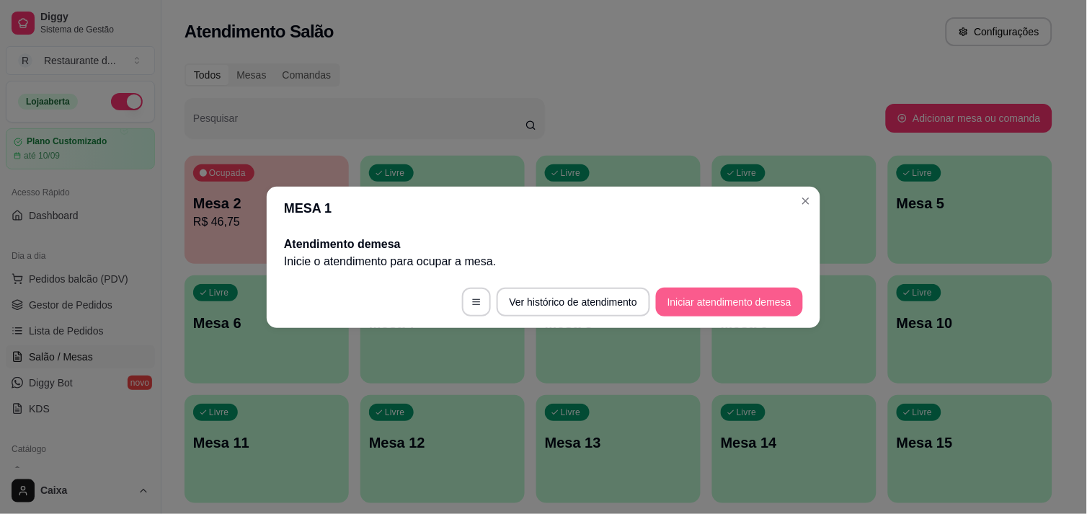
click at [697, 297] on button "Iniciar atendimento de mesa" at bounding box center [729, 302] width 147 height 29
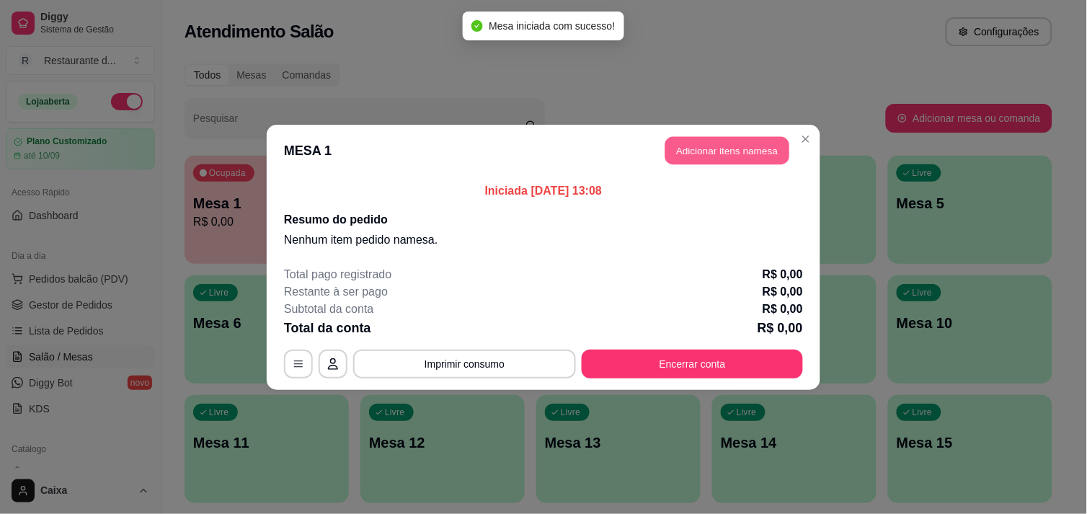
click at [707, 154] on button "Adicionar itens na mesa" at bounding box center [728, 150] width 124 height 28
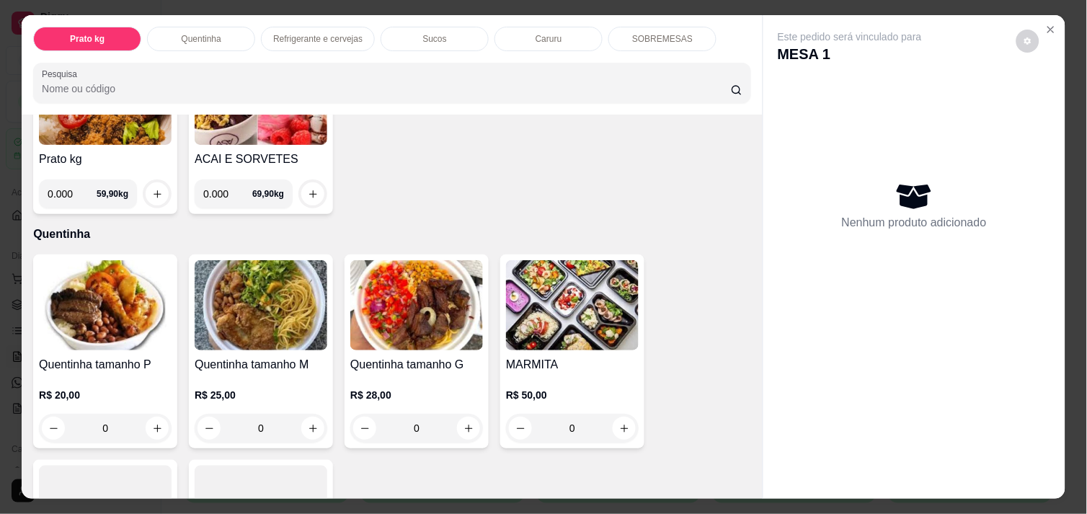
scroll to position [160, 0]
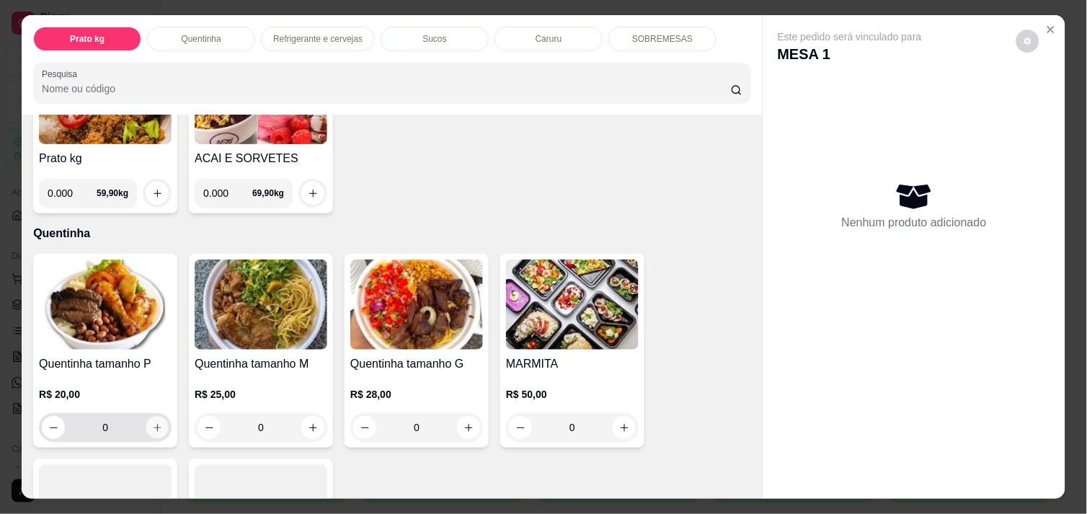
click at [150, 417] on button "increase-product-quantity" at bounding box center [157, 428] width 22 height 22
type input "1"
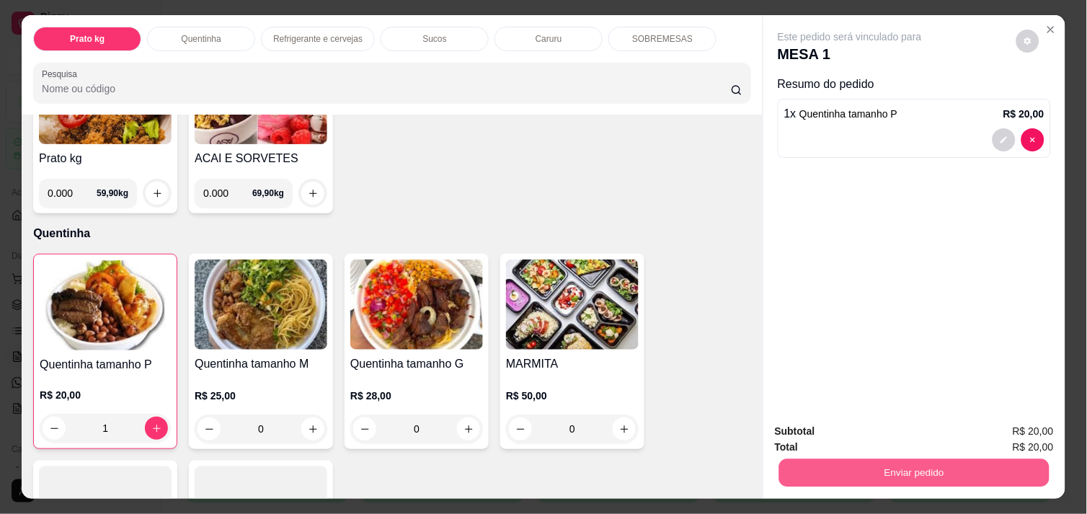
click at [803, 459] on button "Enviar pedido" at bounding box center [914, 473] width 270 height 28
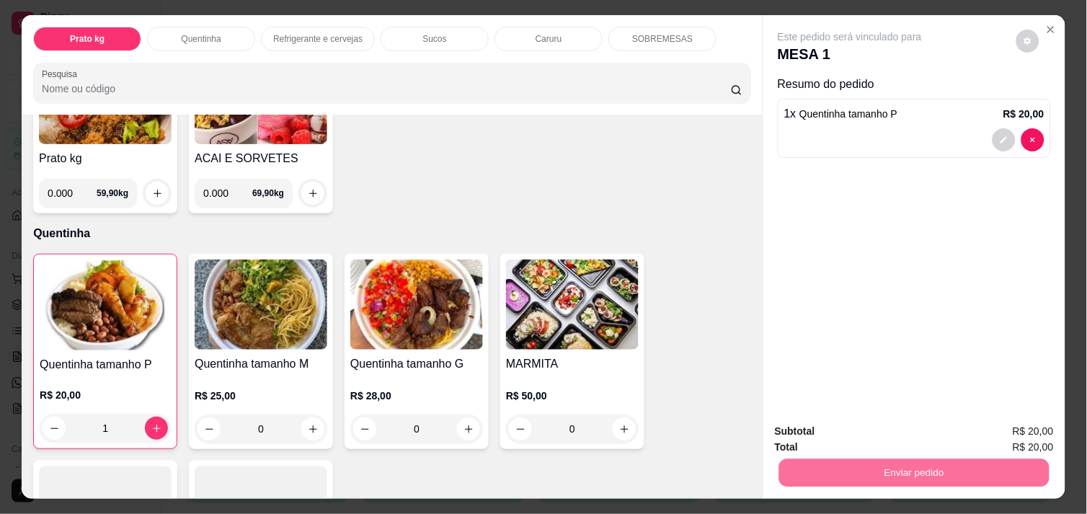
click at [815, 427] on button "Não registrar e enviar pedido" at bounding box center [867, 431] width 146 height 27
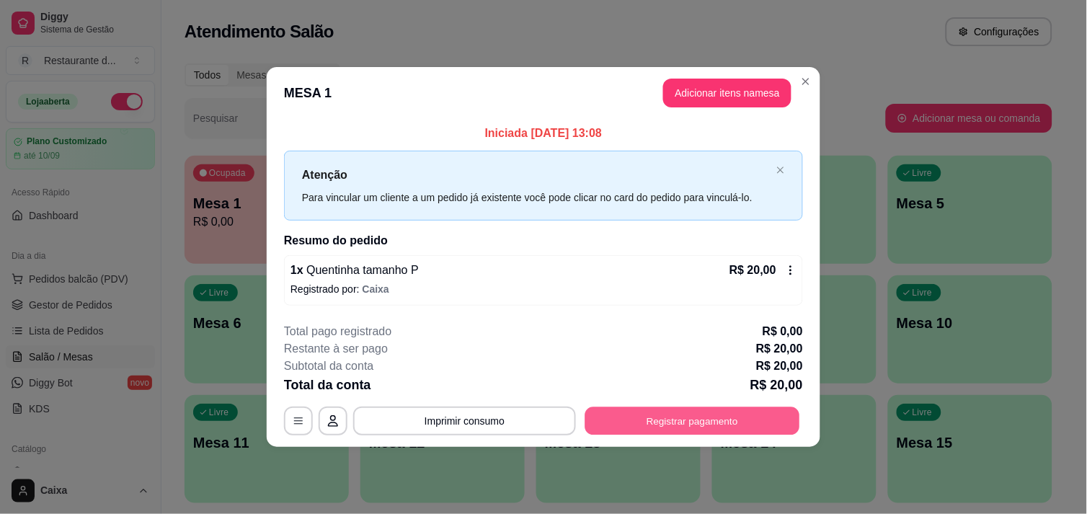
click at [712, 417] on button "Registrar pagamento" at bounding box center [692, 421] width 215 height 28
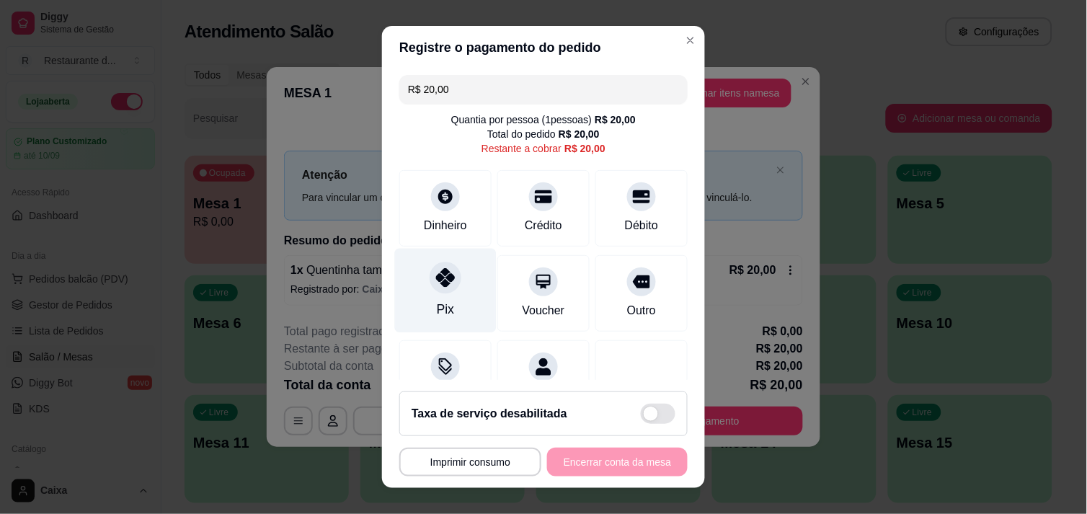
click at [451, 277] on div at bounding box center [446, 278] width 32 height 32
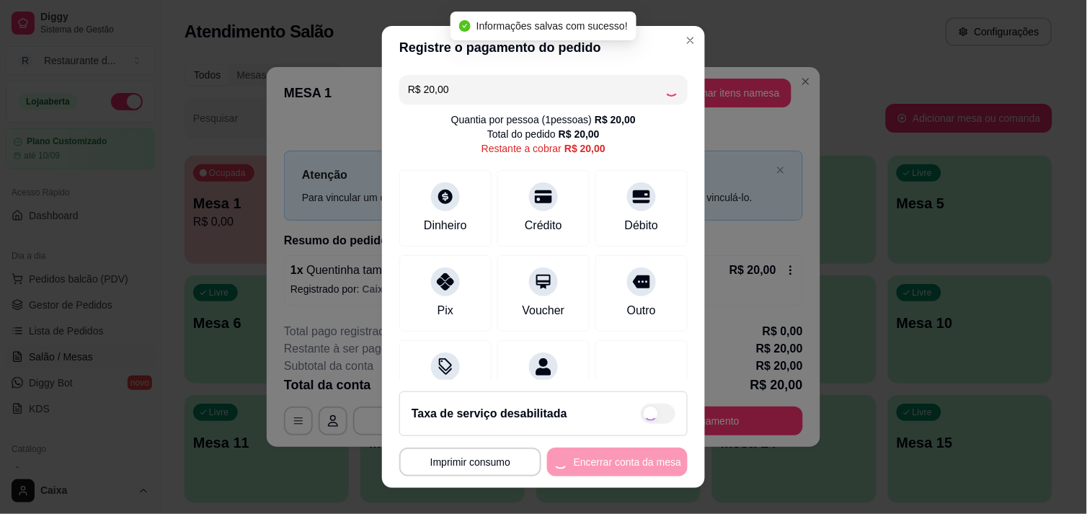
type input "R$ 0,00"
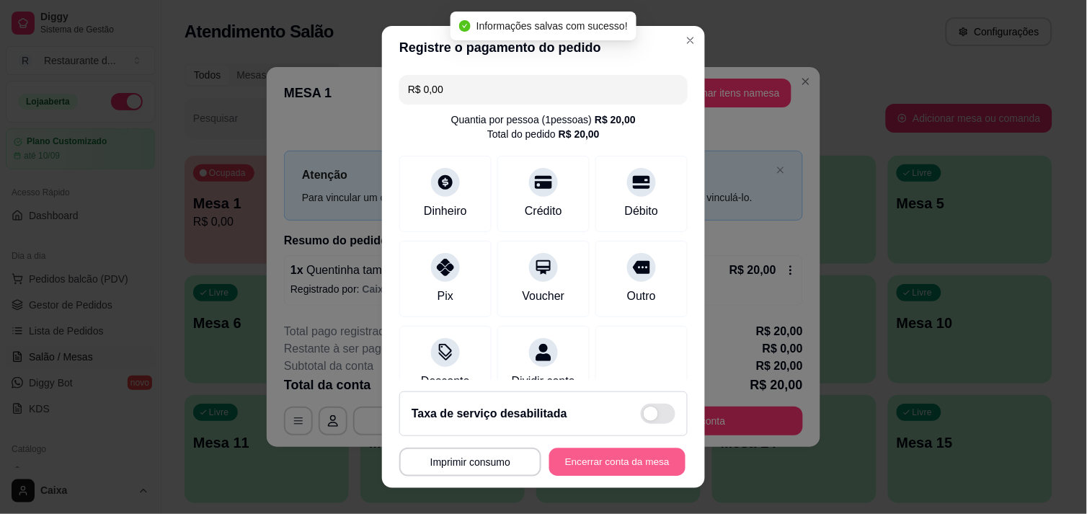
click at [602, 456] on button "Encerrar conta da mesa" at bounding box center [617, 462] width 136 height 28
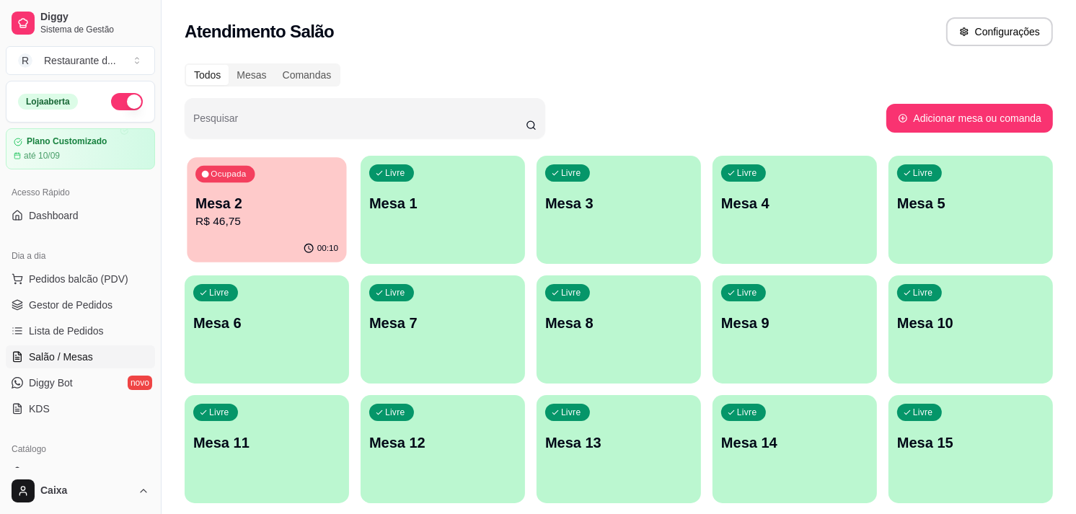
click at [203, 243] on div "00:10" at bounding box center [266, 248] width 159 height 27
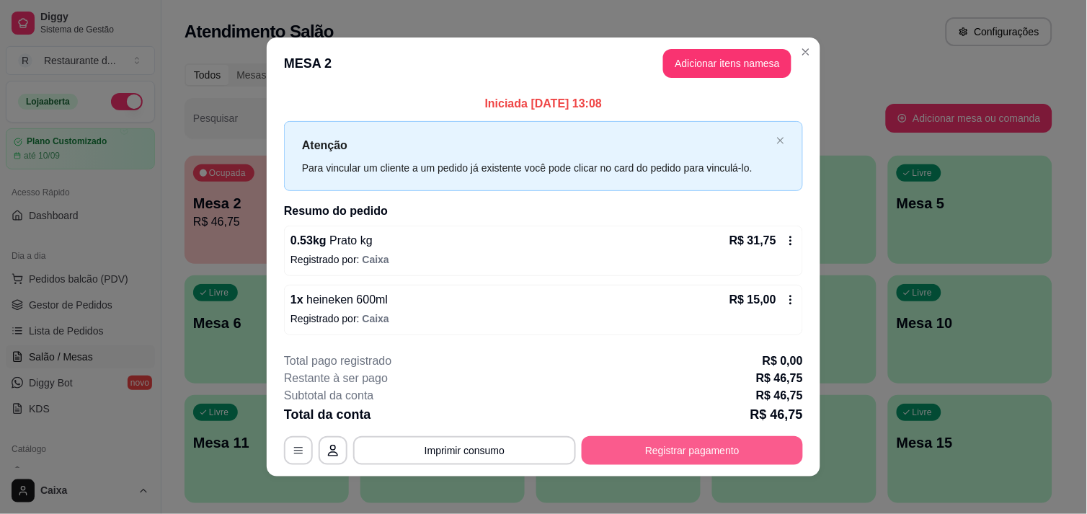
click at [630, 446] on button "Registrar pagamento" at bounding box center [692, 450] width 221 height 29
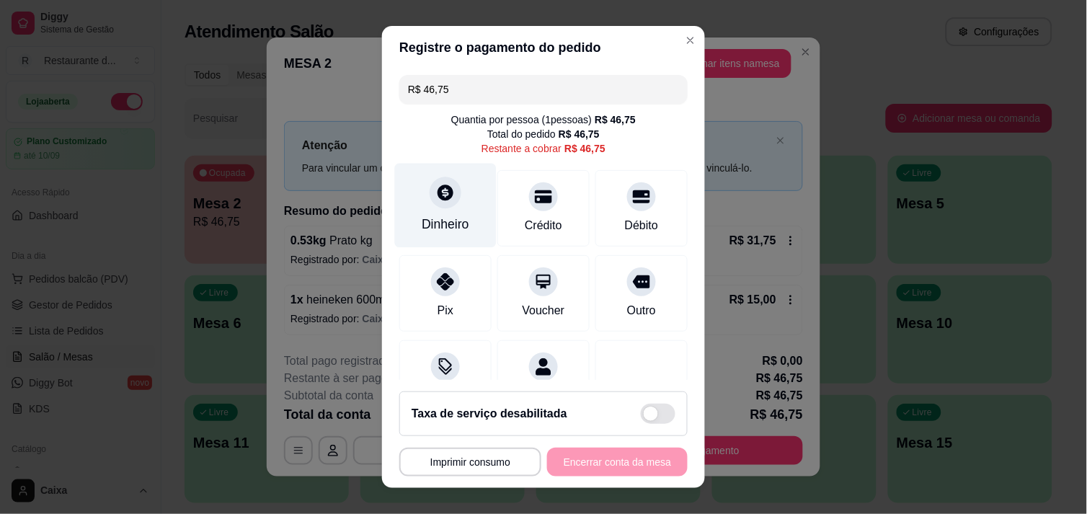
click at [438, 206] on div at bounding box center [446, 193] width 32 height 32
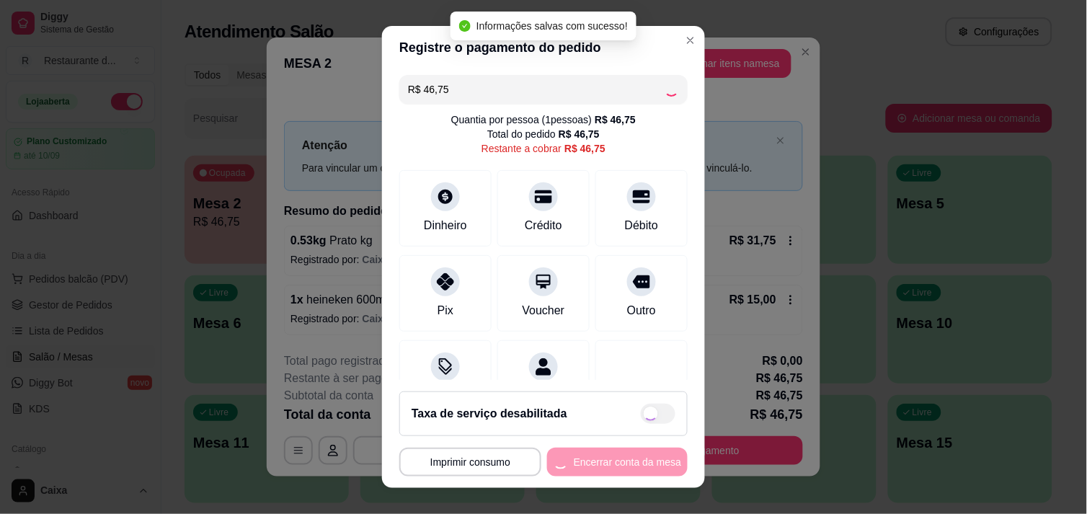
type input "R$ 0,00"
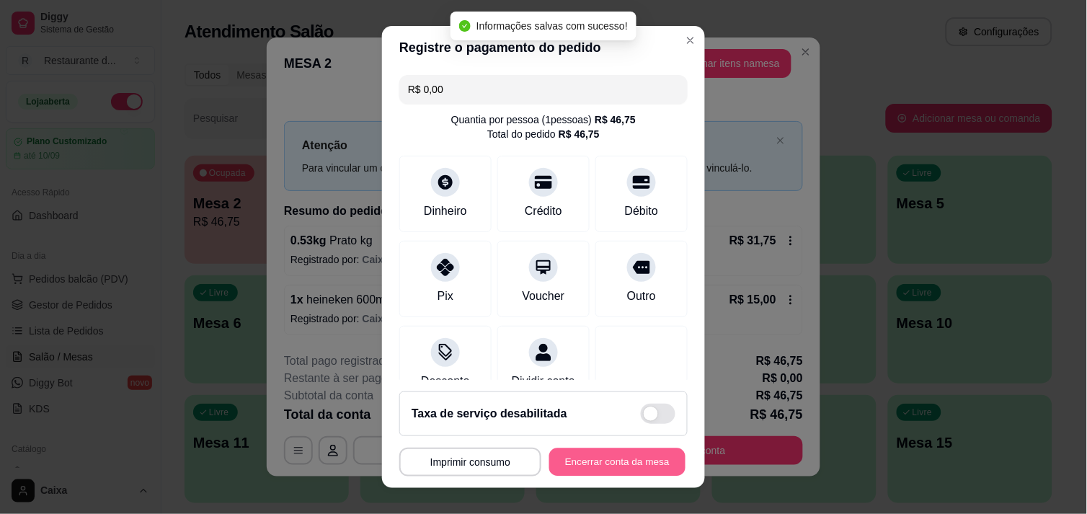
click at [606, 464] on button "Encerrar conta da mesa" at bounding box center [617, 462] width 136 height 28
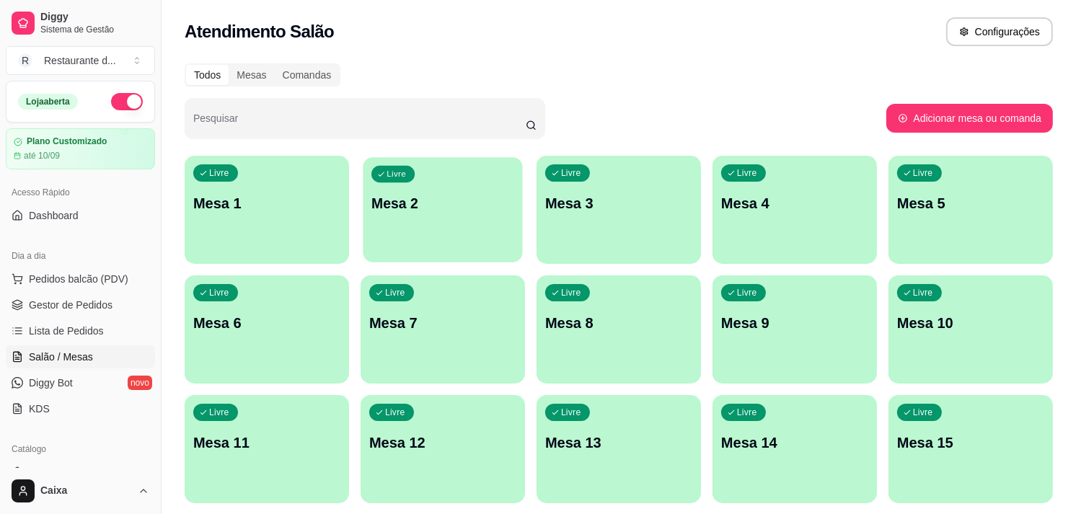
click at [477, 241] on div "Livre Mesa 2" at bounding box center [442, 201] width 159 height 88
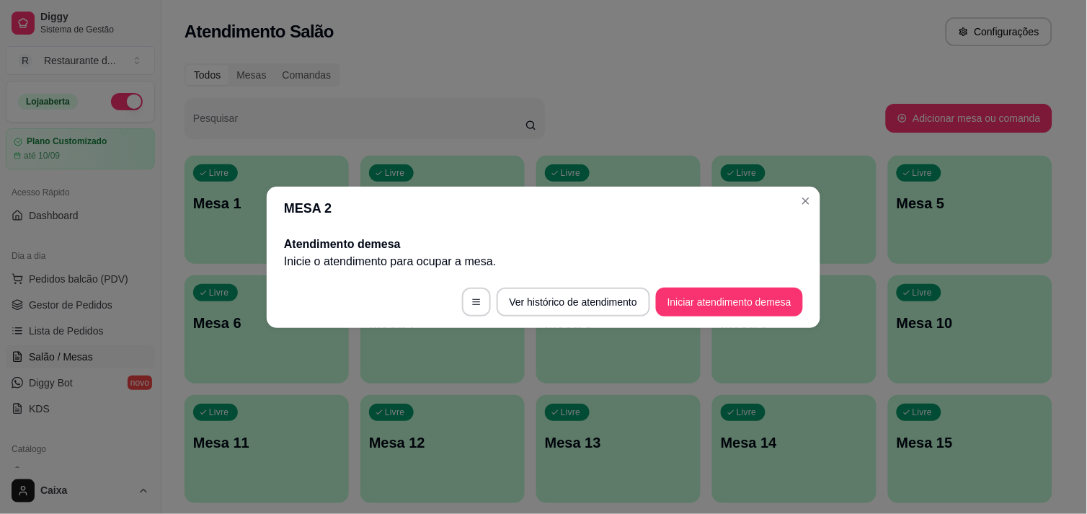
click at [797, 219] on header "MESA 2" at bounding box center [544, 208] width 554 height 43
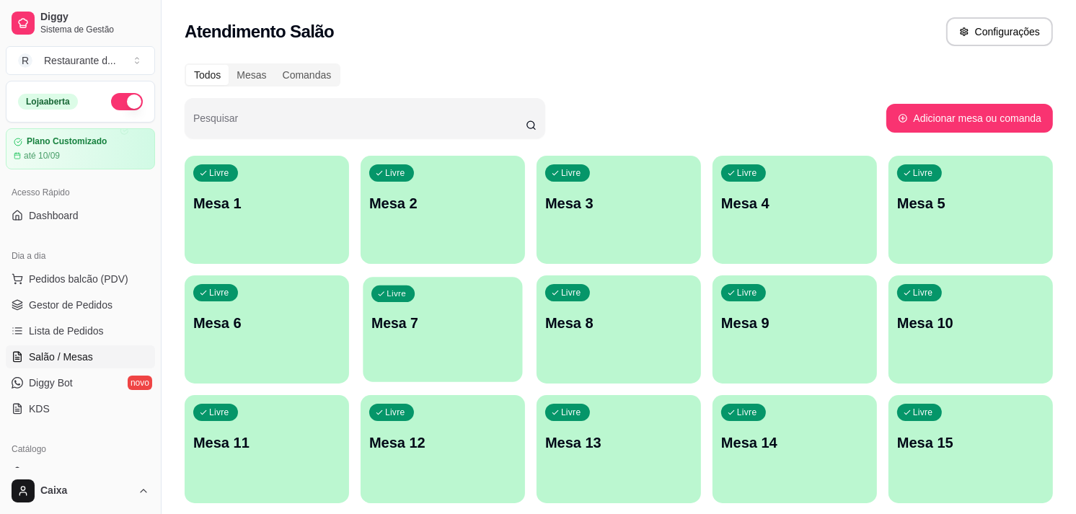
click at [458, 358] on div "Livre Mesa 7" at bounding box center [442, 321] width 159 height 88
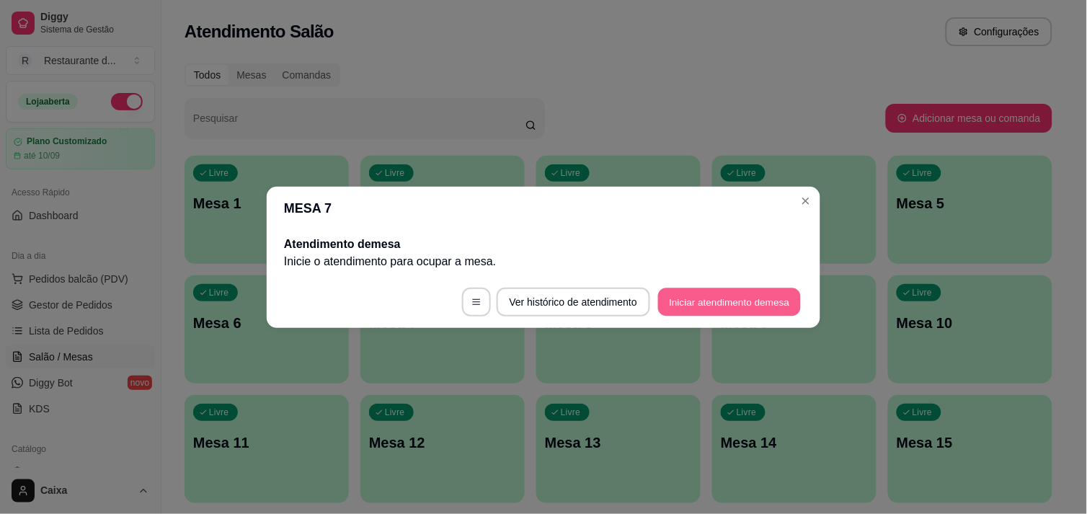
click at [712, 293] on button "Iniciar atendimento de mesa" at bounding box center [729, 302] width 143 height 28
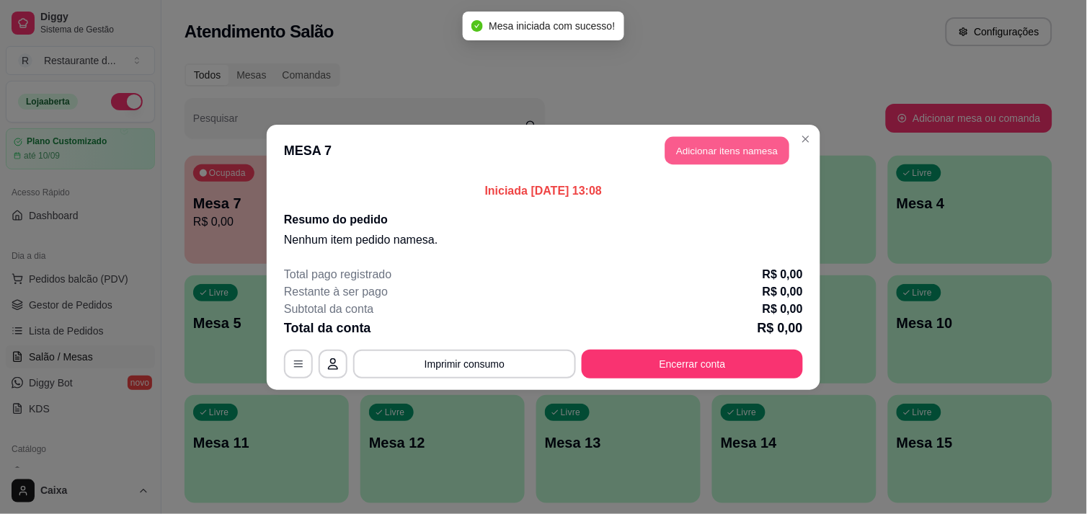
click at [737, 157] on button "Adicionar itens na mesa" at bounding box center [728, 150] width 124 height 28
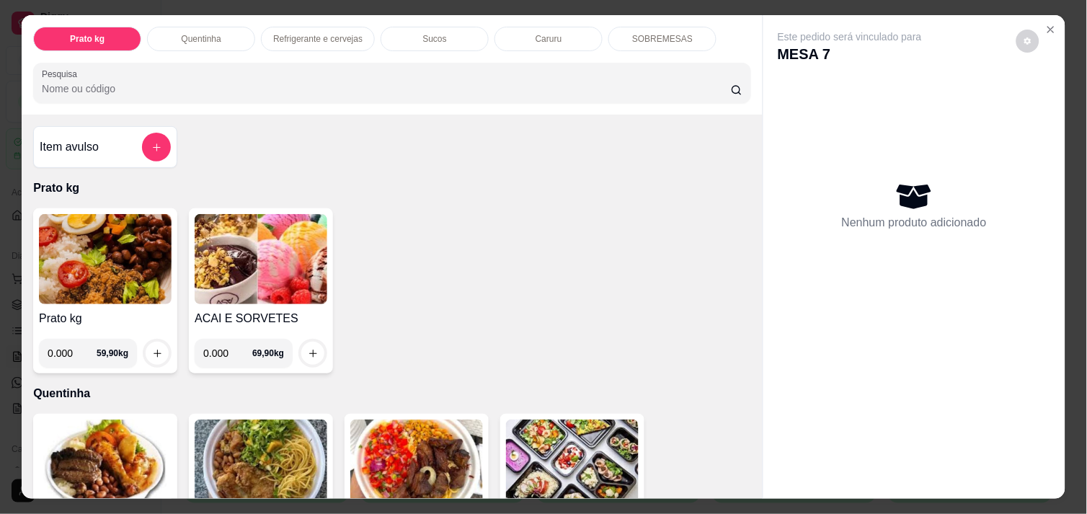
click at [68, 349] on input "0.000" at bounding box center [72, 353] width 49 height 29
type input "0.158"
click at [152, 352] on icon "increase-product-quantity" at bounding box center [157, 353] width 11 height 11
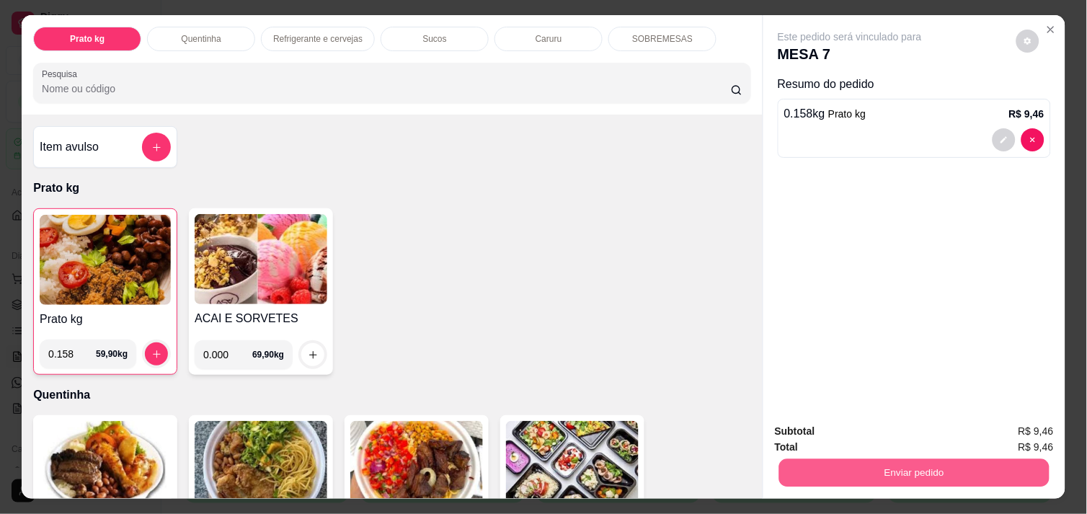
click at [866, 472] on button "Enviar pedido" at bounding box center [914, 473] width 270 height 28
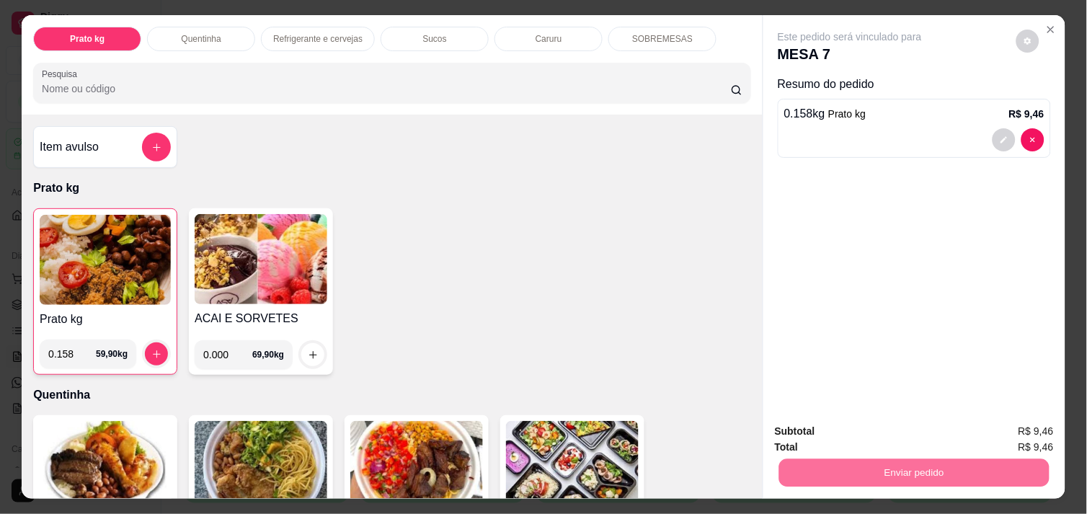
click at [841, 438] on button "Não registrar e enviar pedido" at bounding box center [867, 431] width 146 height 27
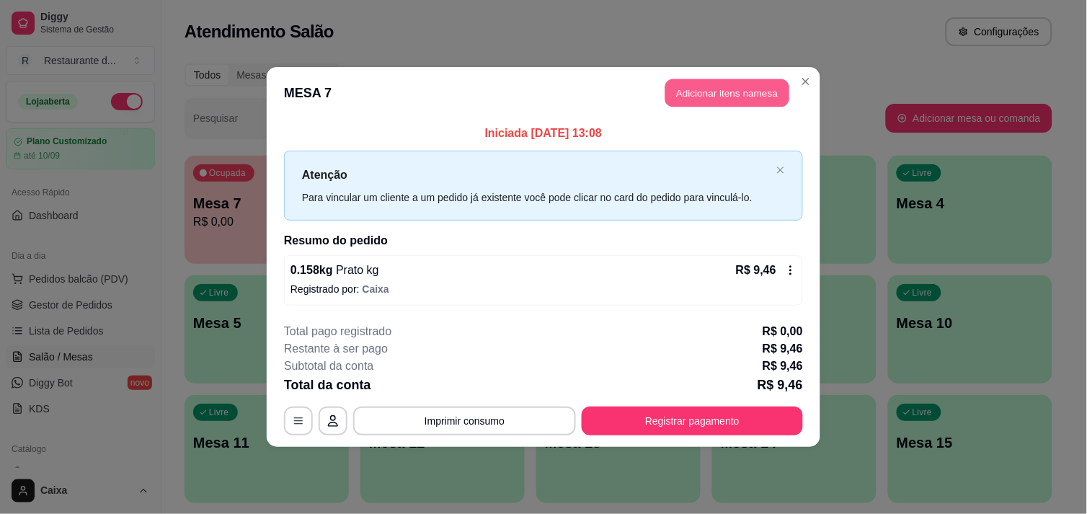
click at [696, 90] on button "Adicionar itens na mesa" at bounding box center [728, 93] width 124 height 28
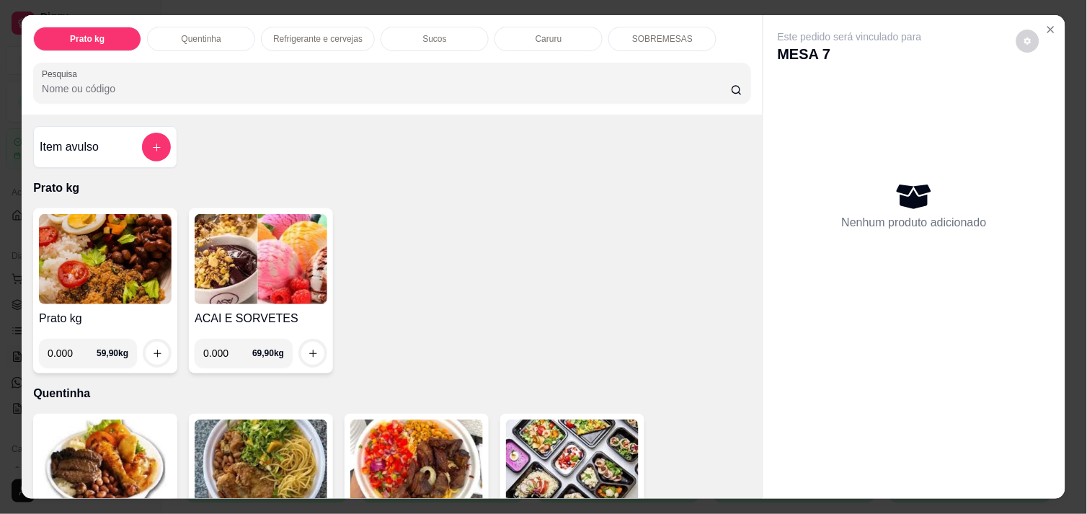
click at [66, 347] on input "0.000" at bounding box center [72, 353] width 49 height 29
click at [63, 347] on input "0.000" at bounding box center [72, 353] width 49 height 29
type input "0.384"
click at [147, 339] on div at bounding box center [157, 353] width 29 height 29
click at [152, 349] on icon "increase-product-quantity" at bounding box center [157, 353] width 11 height 11
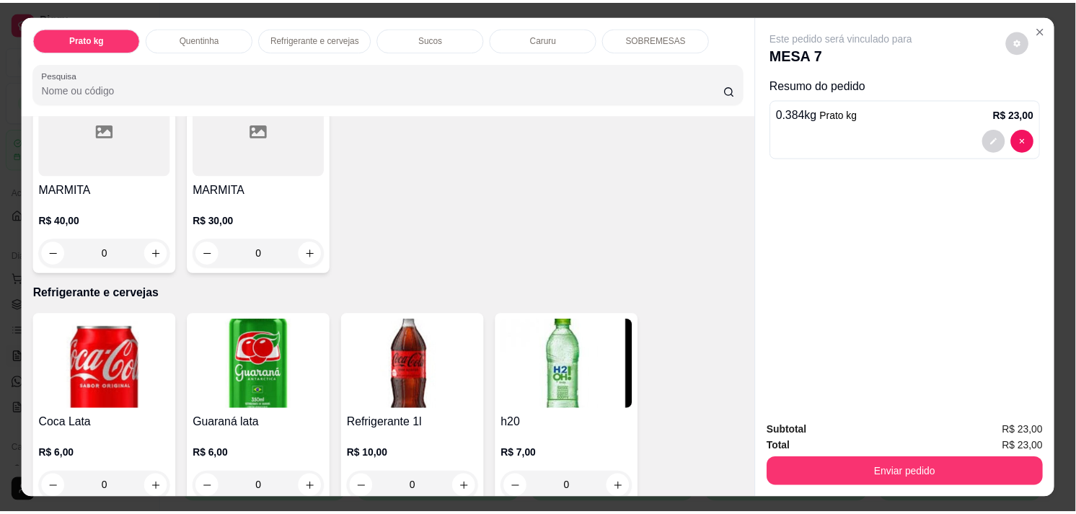
scroll to position [544, 0]
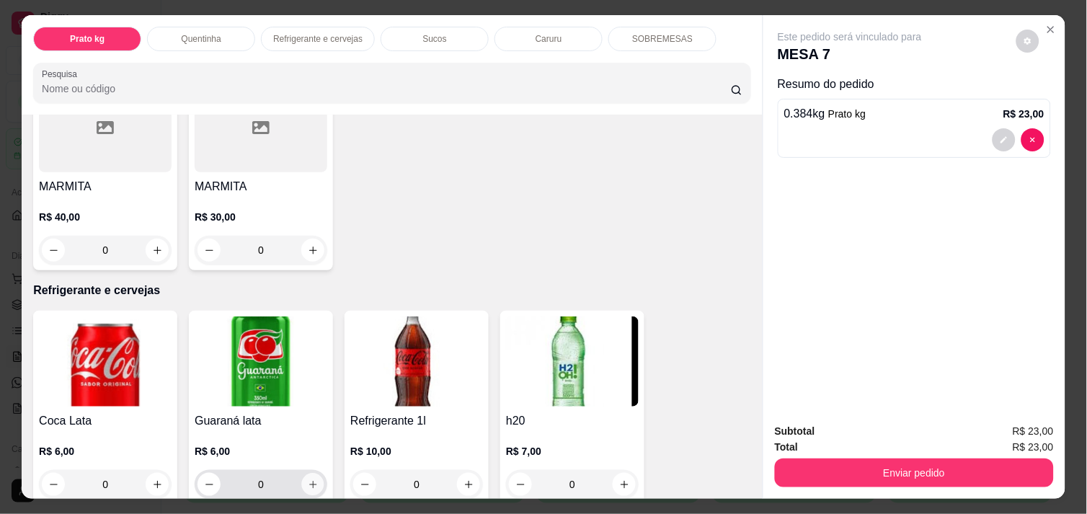
click at [308, 479] on icon "increase-product-quantity" at bounding box center [313, 484] width 11 height 11
type input "1"
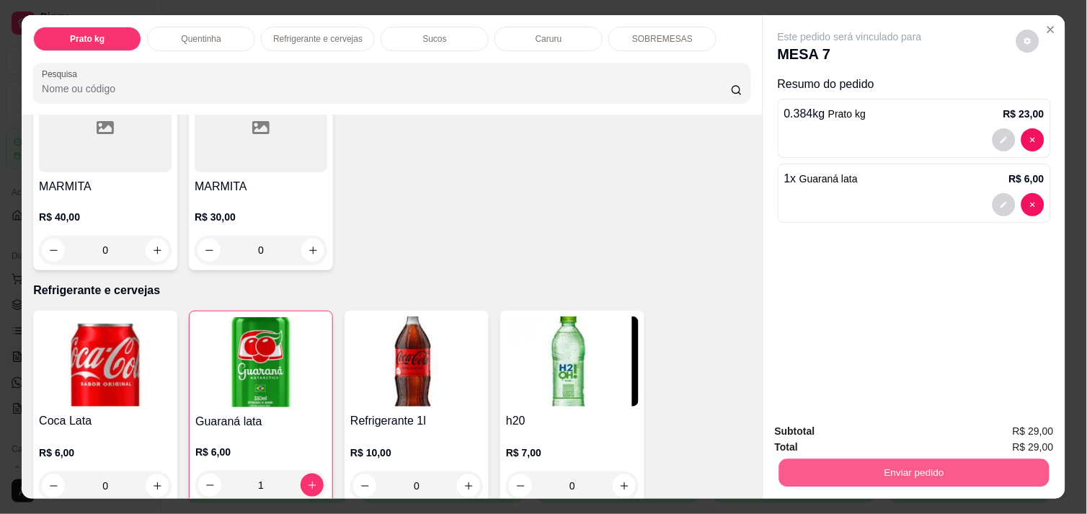
click at [847, 469] on button "Enviar pedido" at bounding box center [914, 473] width 270 height 28
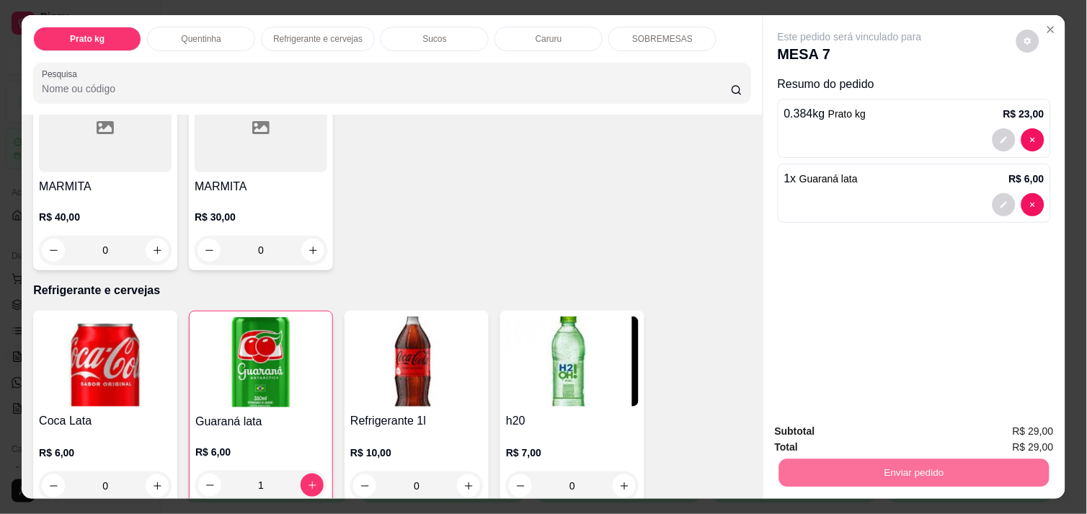
click at [813, 435] on button "Não registrar e enviar pedido" at bounding box center [867, 431] width 146 height 27
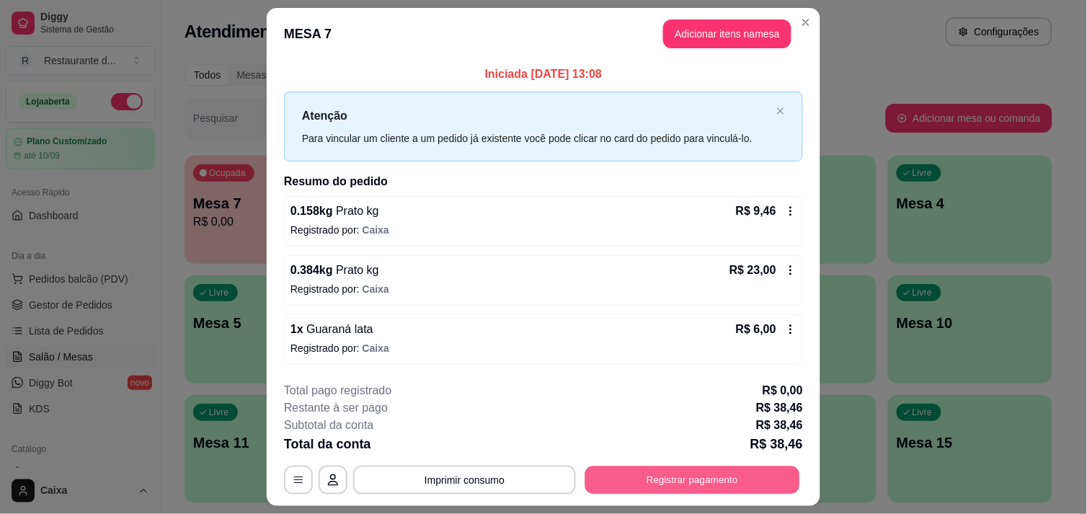
click at [686, 479] on button "Registrar pagamento" at bounding box center [692, 481] width 215 height 28
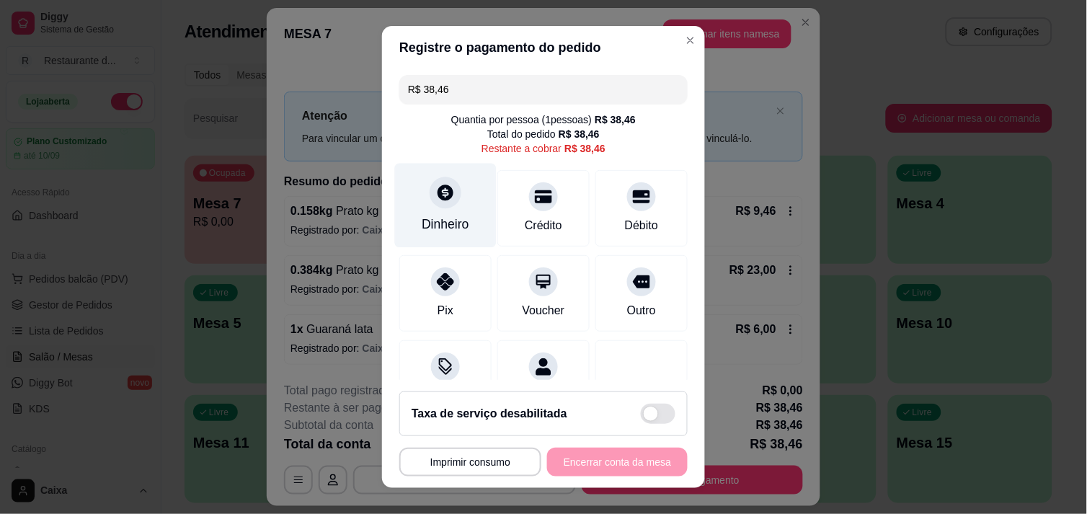
click at [436, 200] on icon at bounding box center [445, 192] width 19 height 19
type input "R$ 0,00"
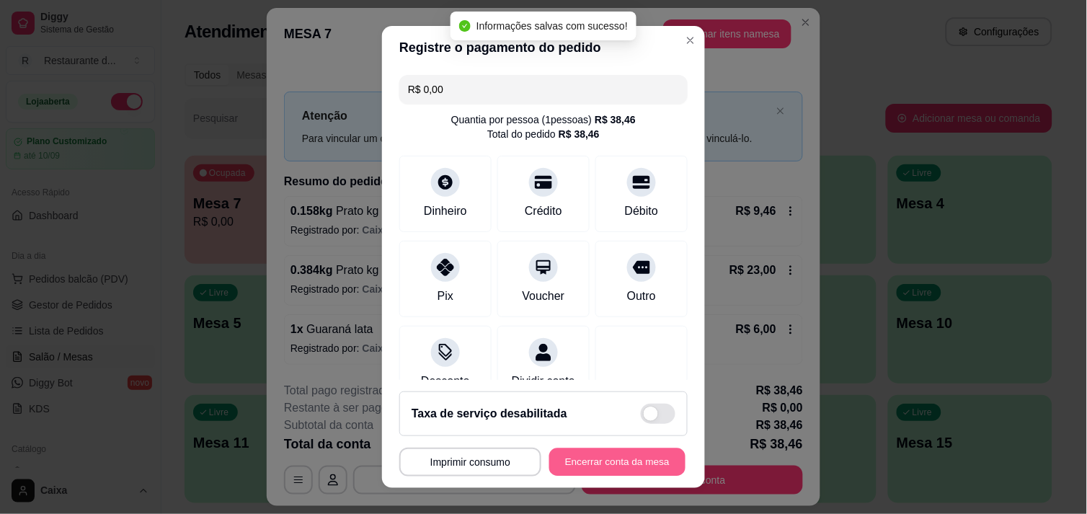
click at [627, 469] on button "Encerrar conta da mesa" at bounding box center [617, 462] width 136 height 28
